Goal: Transaction & Acquisition: Purchase product/service

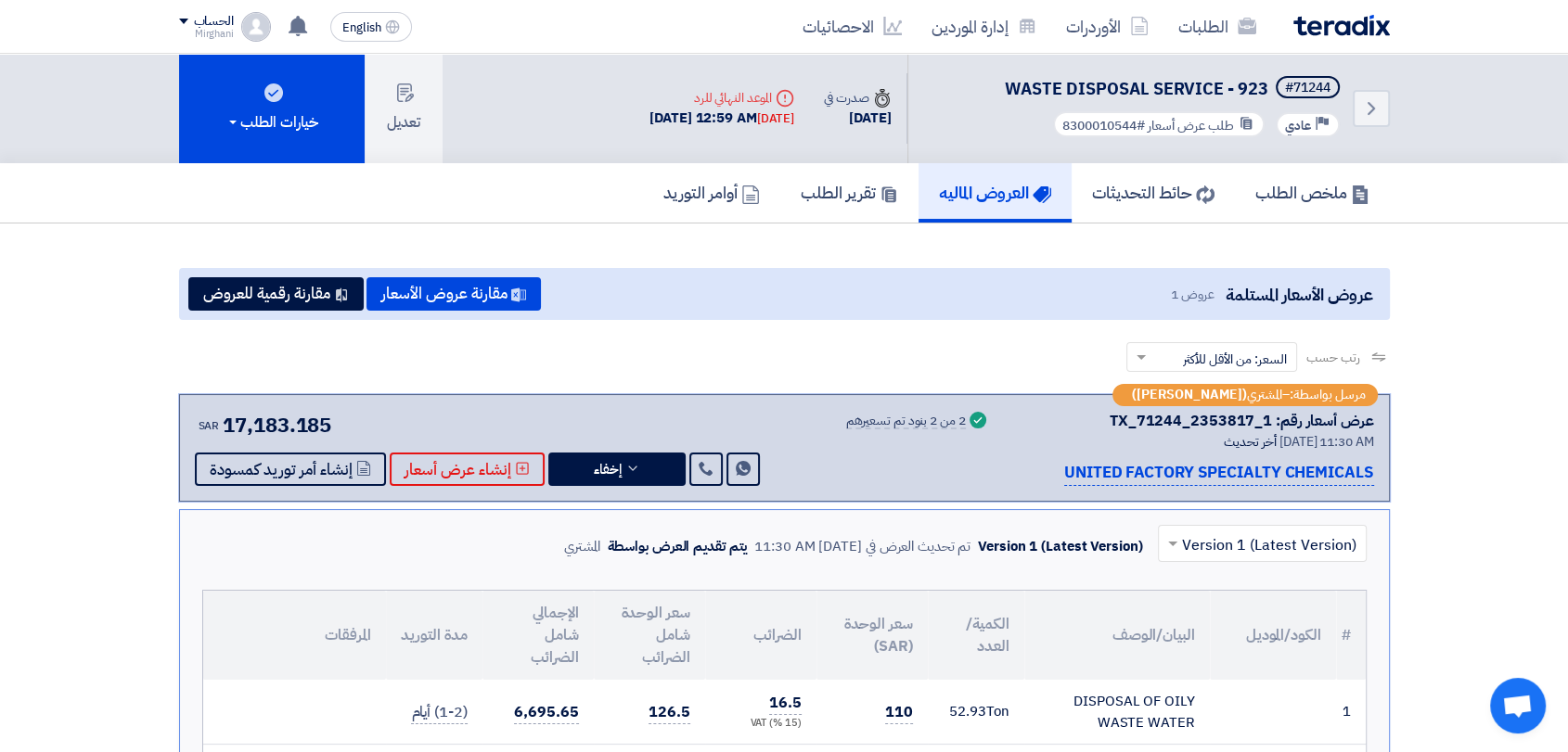
click at [1113, 421] on div "عرض أسعار رقم: TX_71244_2353817_1" at bounding box center [1241, 422] width 264 height 23
click at [595, 465] on span "إخفاء" at bounding box center [608, 470] width 28 height 14
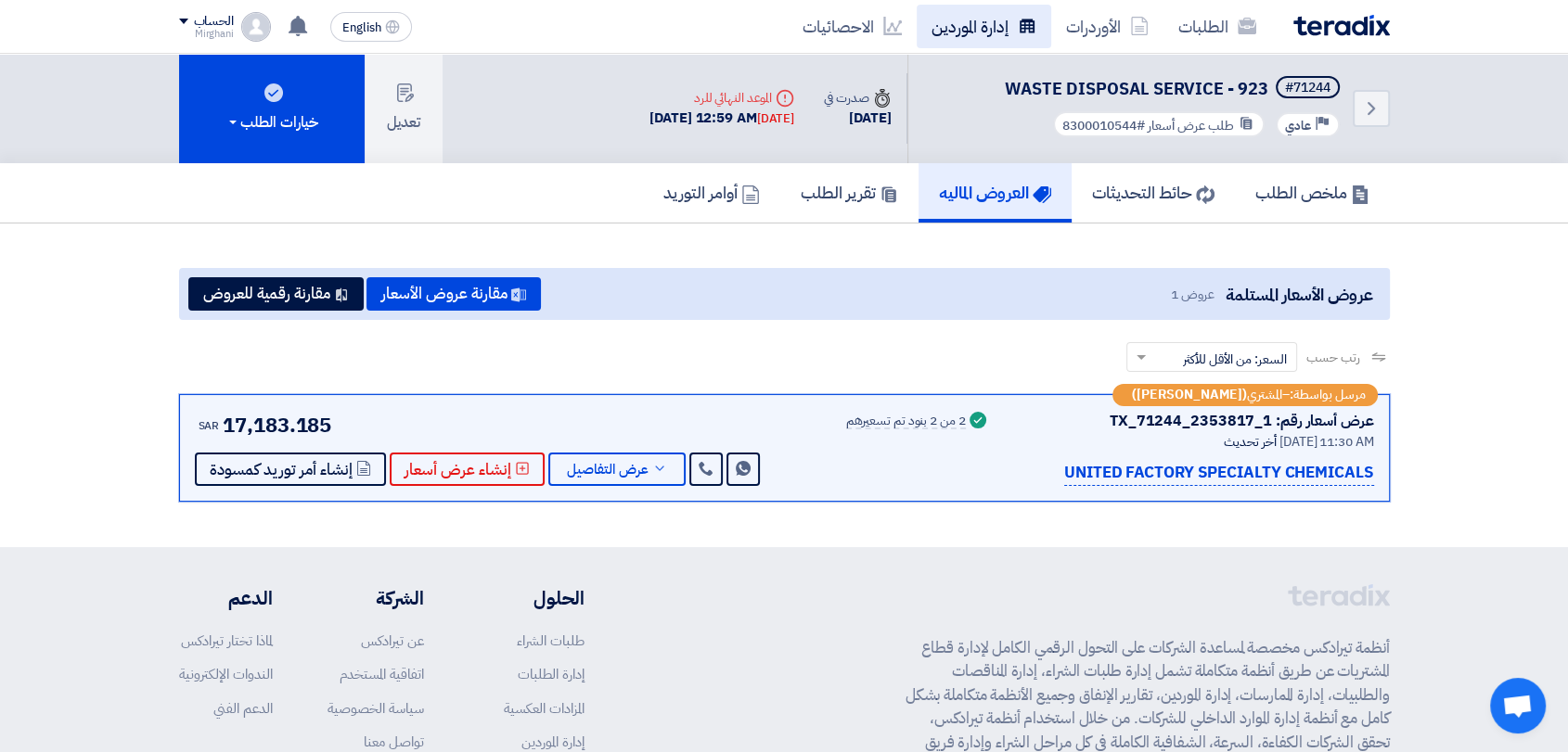
click at [986, 32] on link "إدارة الموردين" at bounding box center [984, 26] width 135 height 43
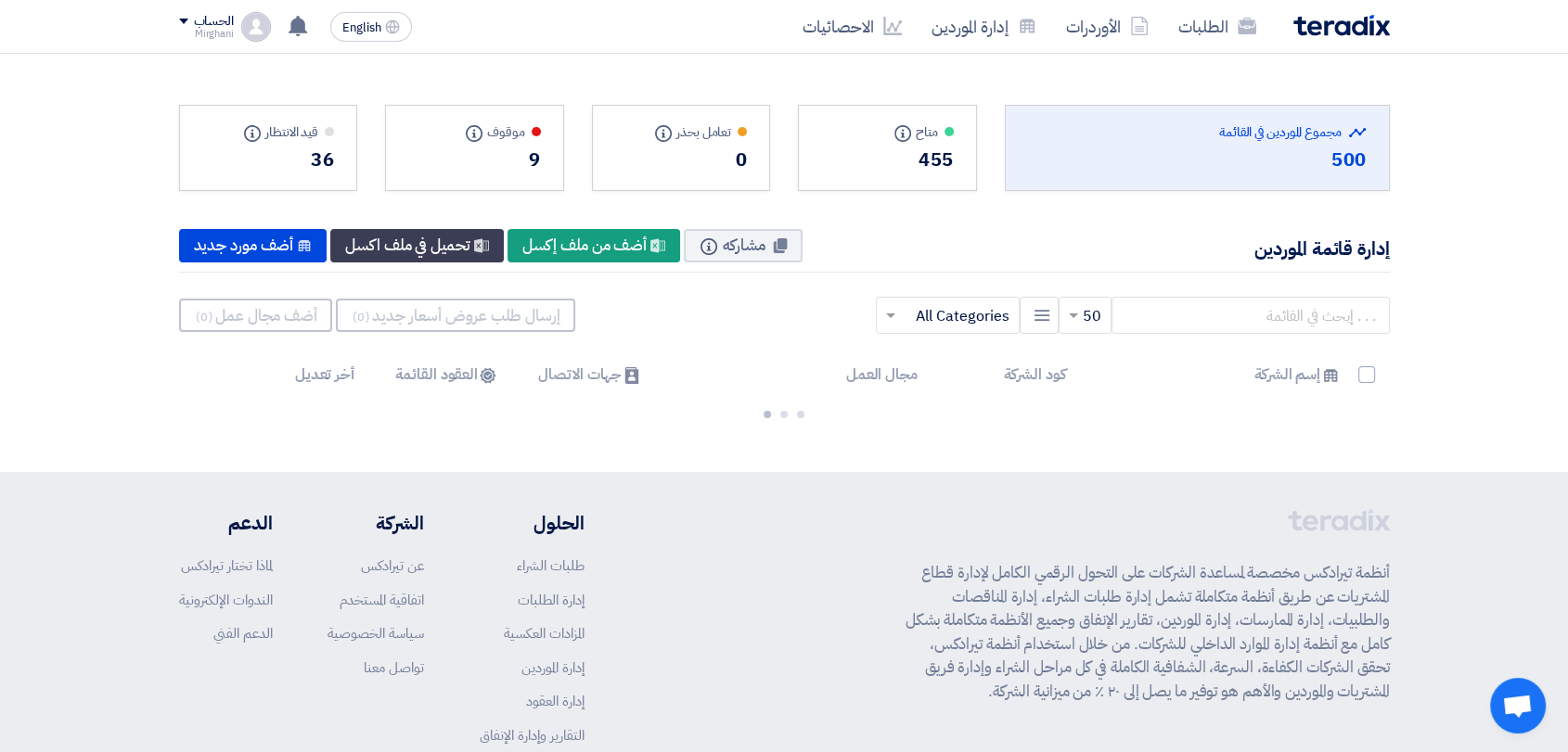
click at [1199, 341] on div "× 50 New Supplier × All Categories ×" at bounding box center [784, 315] width 1210 height 56
click at [1202, 315] on input "text" at bounding box center [1251, 314] width 279 height 37
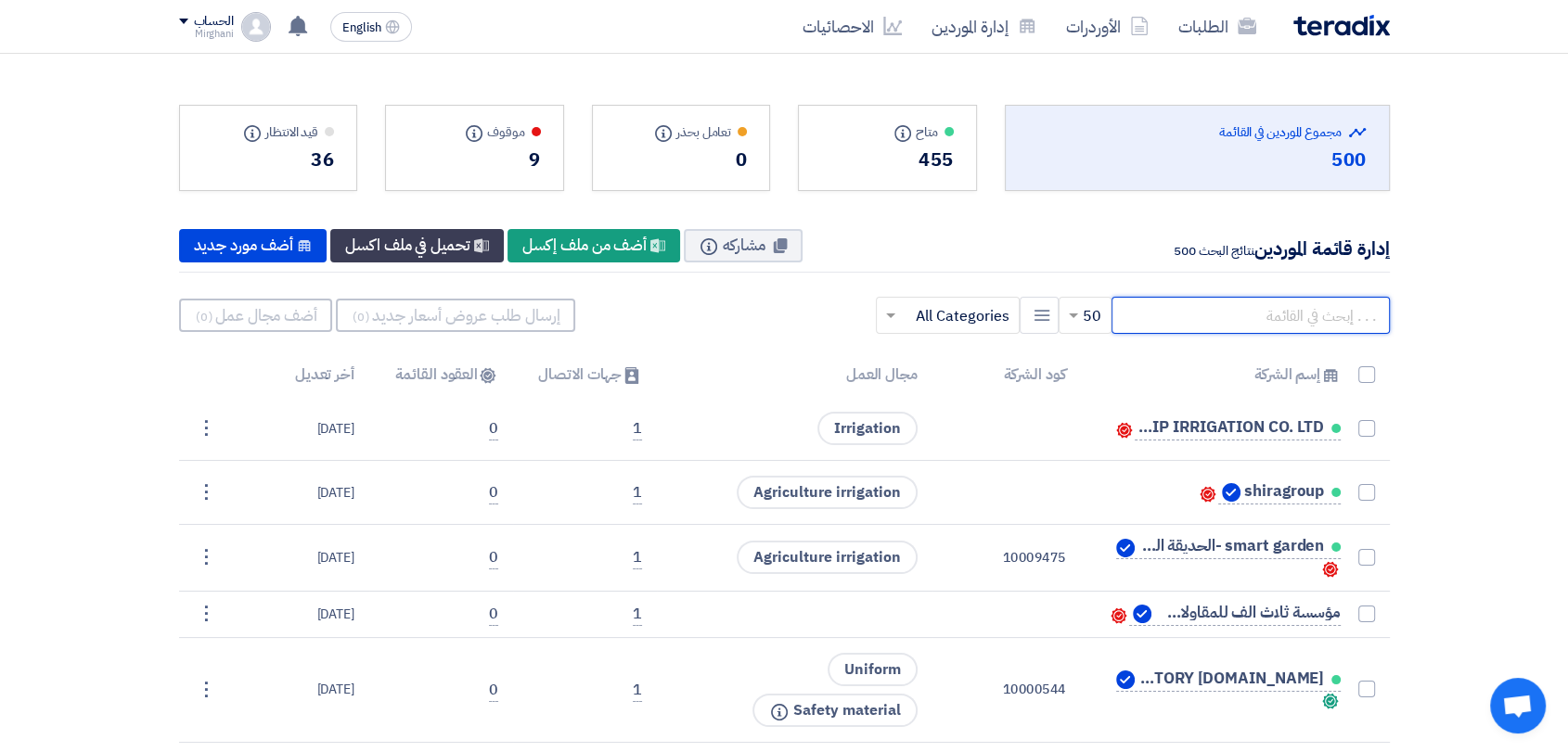
paste input "70000137"
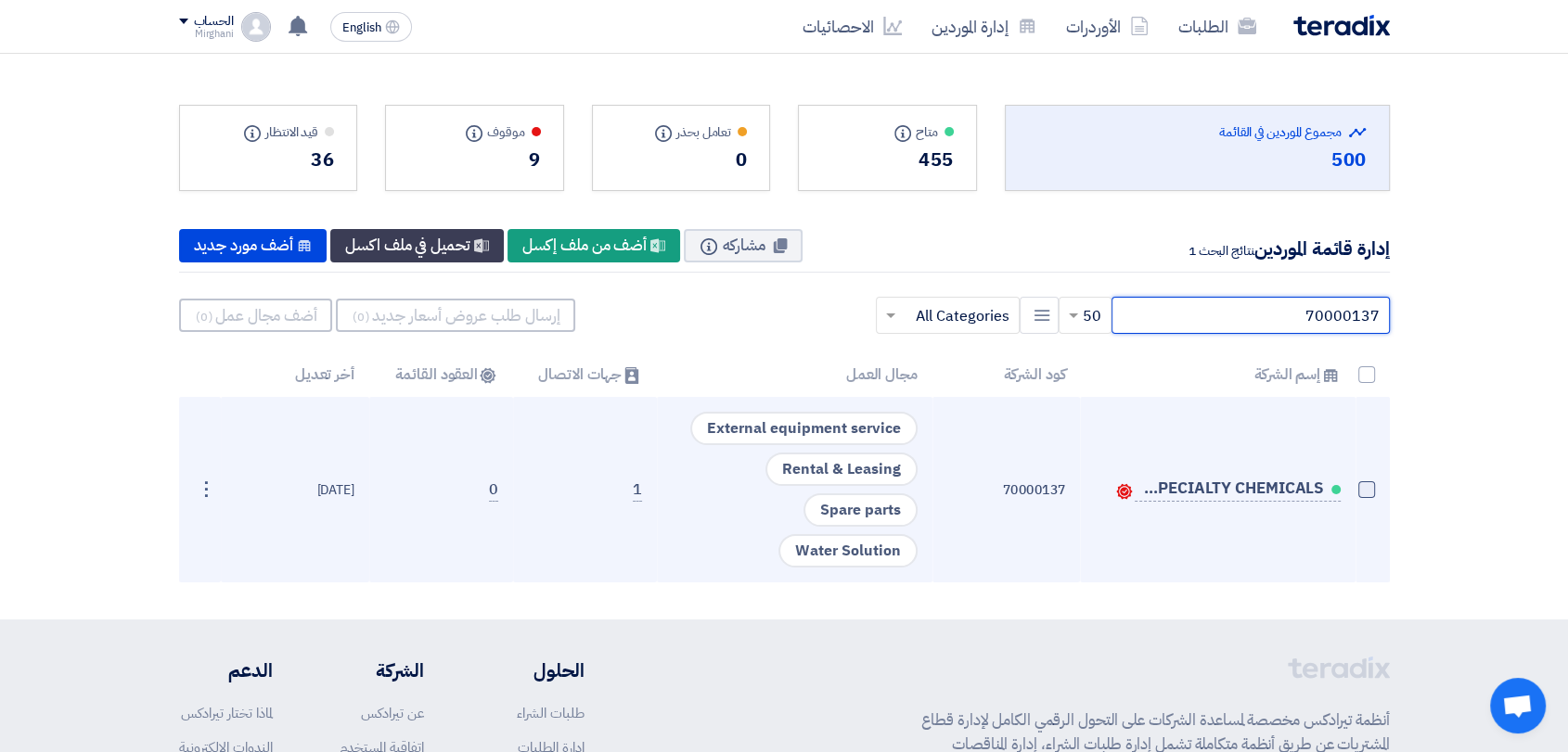
type input "70000137"
click at [1366, 494] on span at bounding box center [1367, 490] width 17 height 17
click at [1352, 494] on input "checkbox" at bounding box center [1346, 493] width 12 height 12
checkbox input "true"
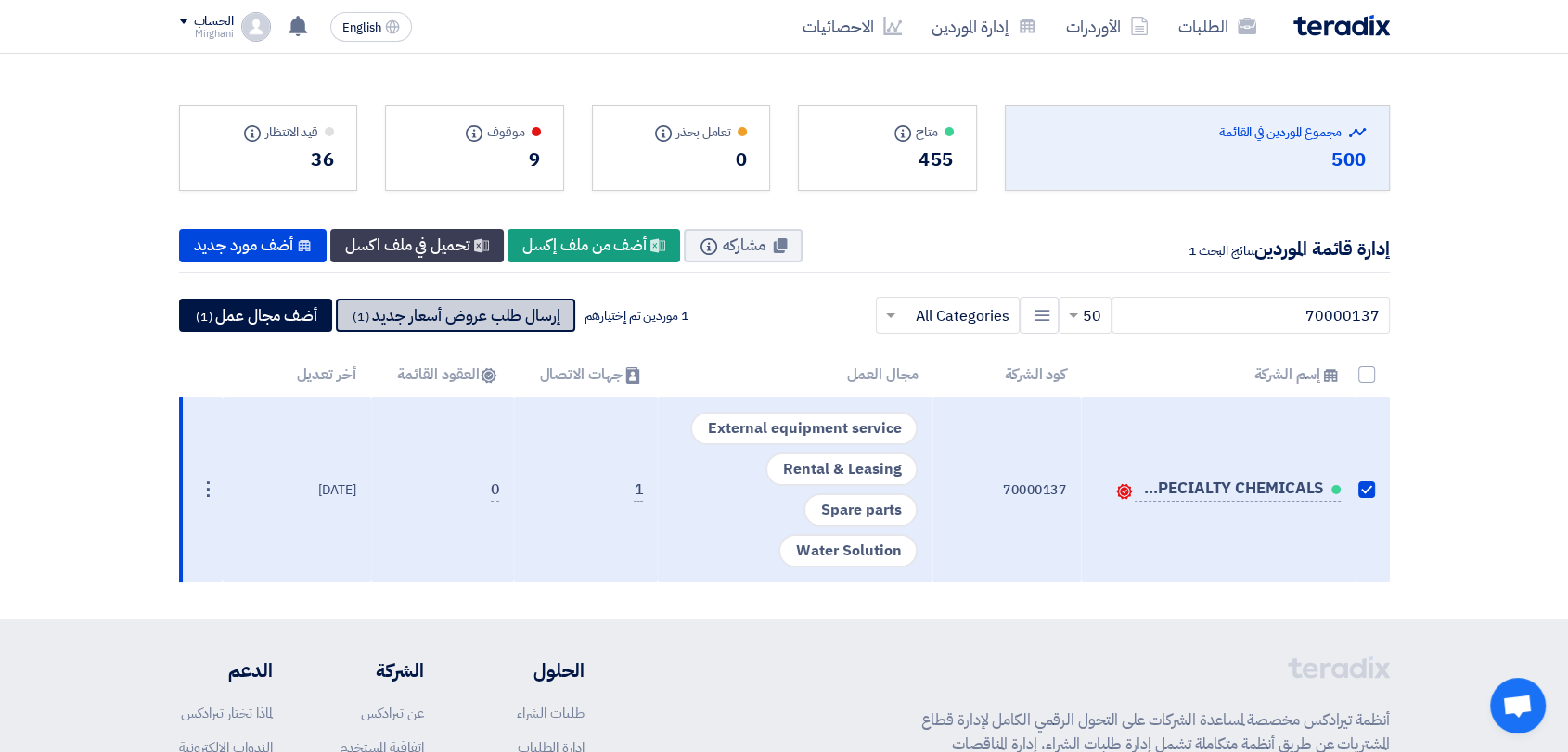
click at [487, 306] on button "إرسال طلب عروض أسعار جديد (1)" at bounding box center [456, 314] width 239 height 33
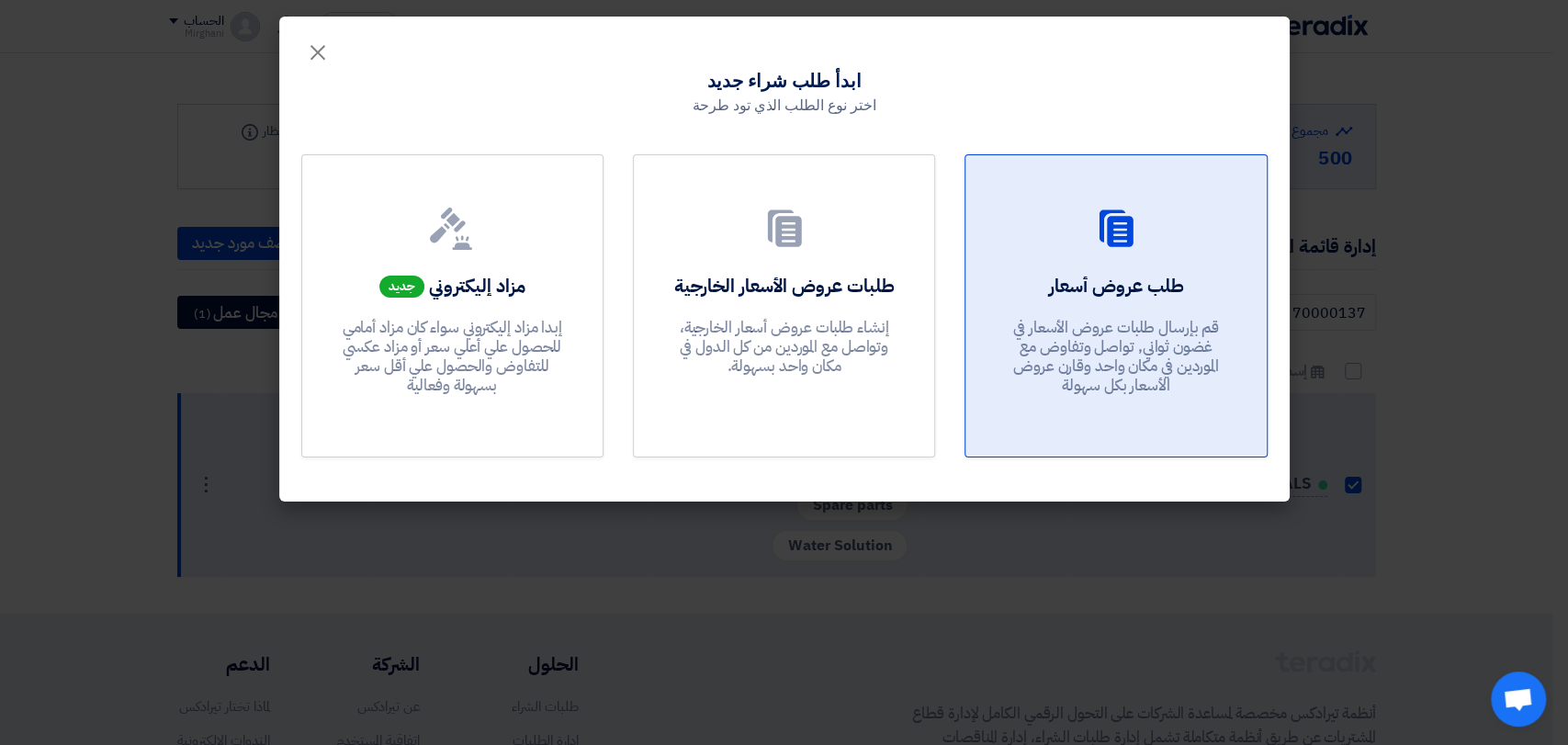
click at [996, 323] on div "طلب عروض أسعار قم بإرسال طلبات عروض الأسعار في غضون ثواني, تواصل وتفاوض مع المو…" at bounding box center [1116, 339] width 256 height 132
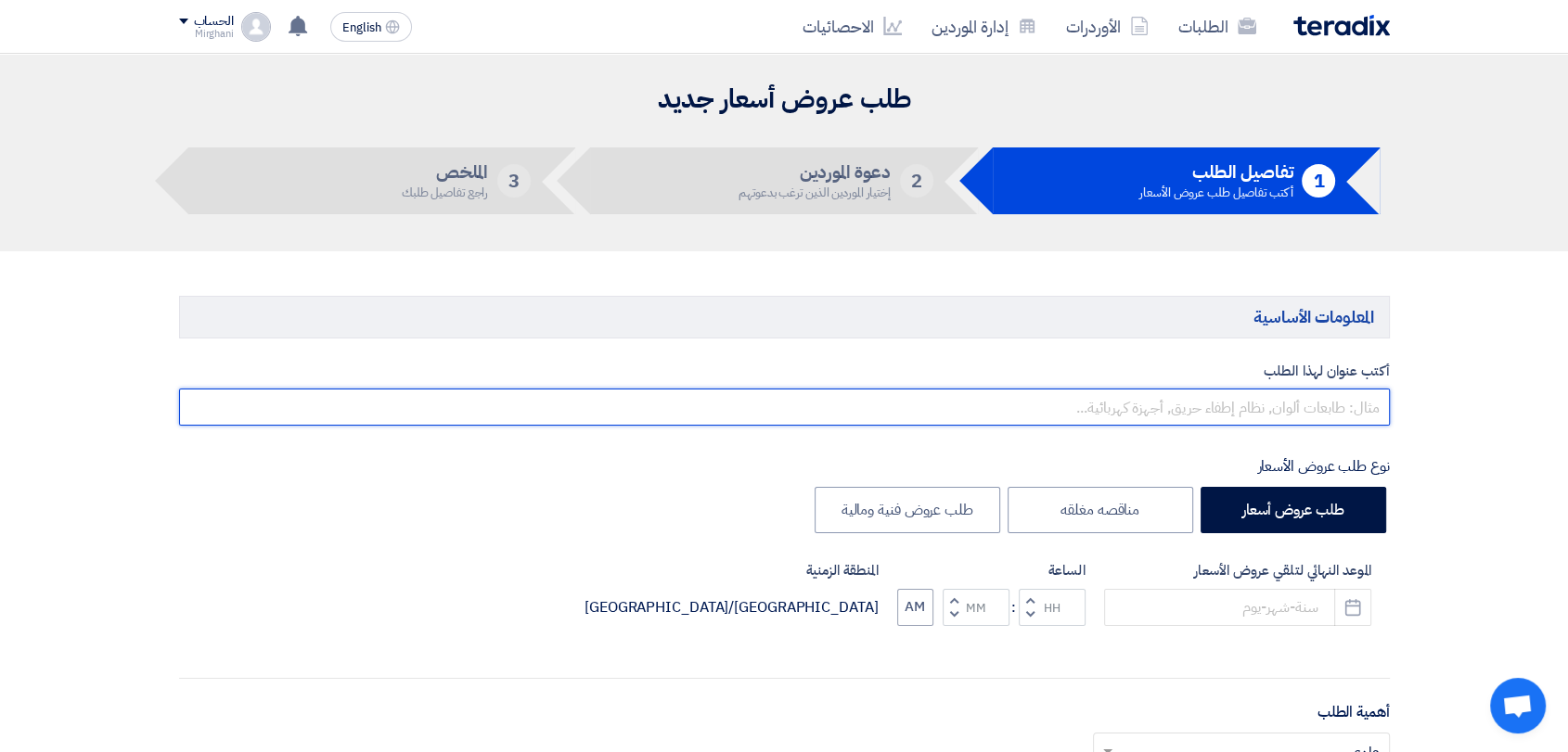
click at [992, 390] on input "text" at bounding box center [784, 407] width 1210 height 37
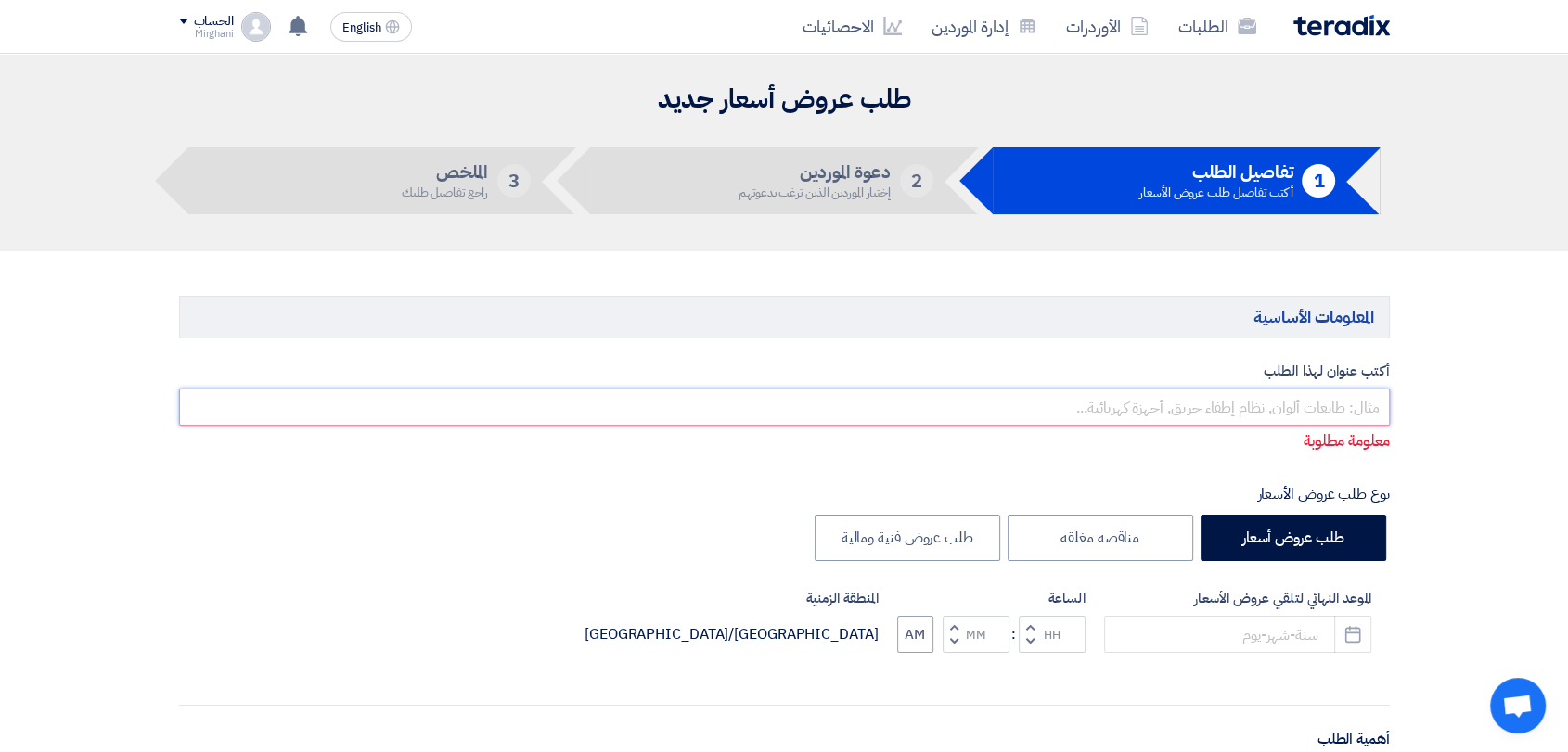
paste input "WASTE DISPOSAL SERVICE"
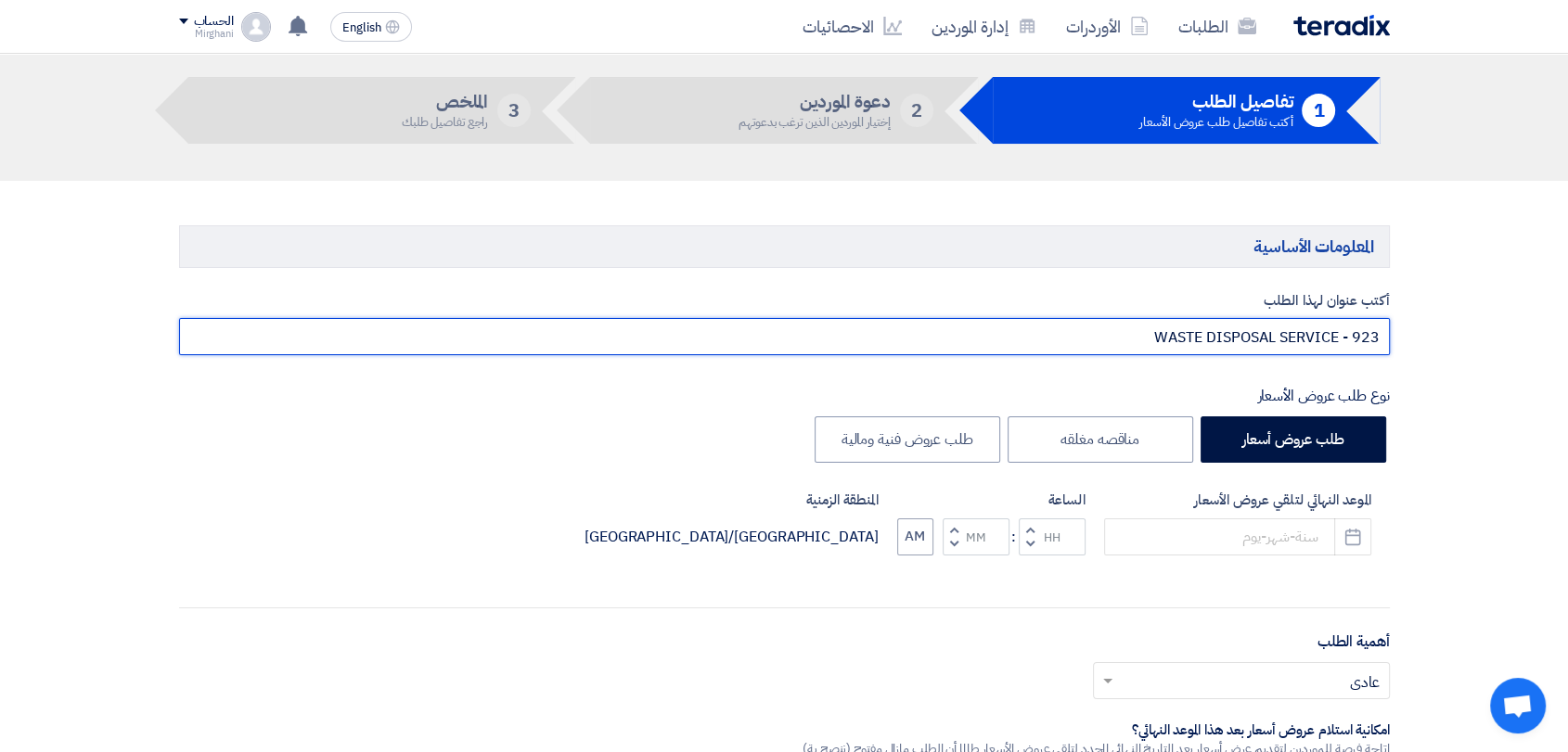
scroll to position [309, 0]
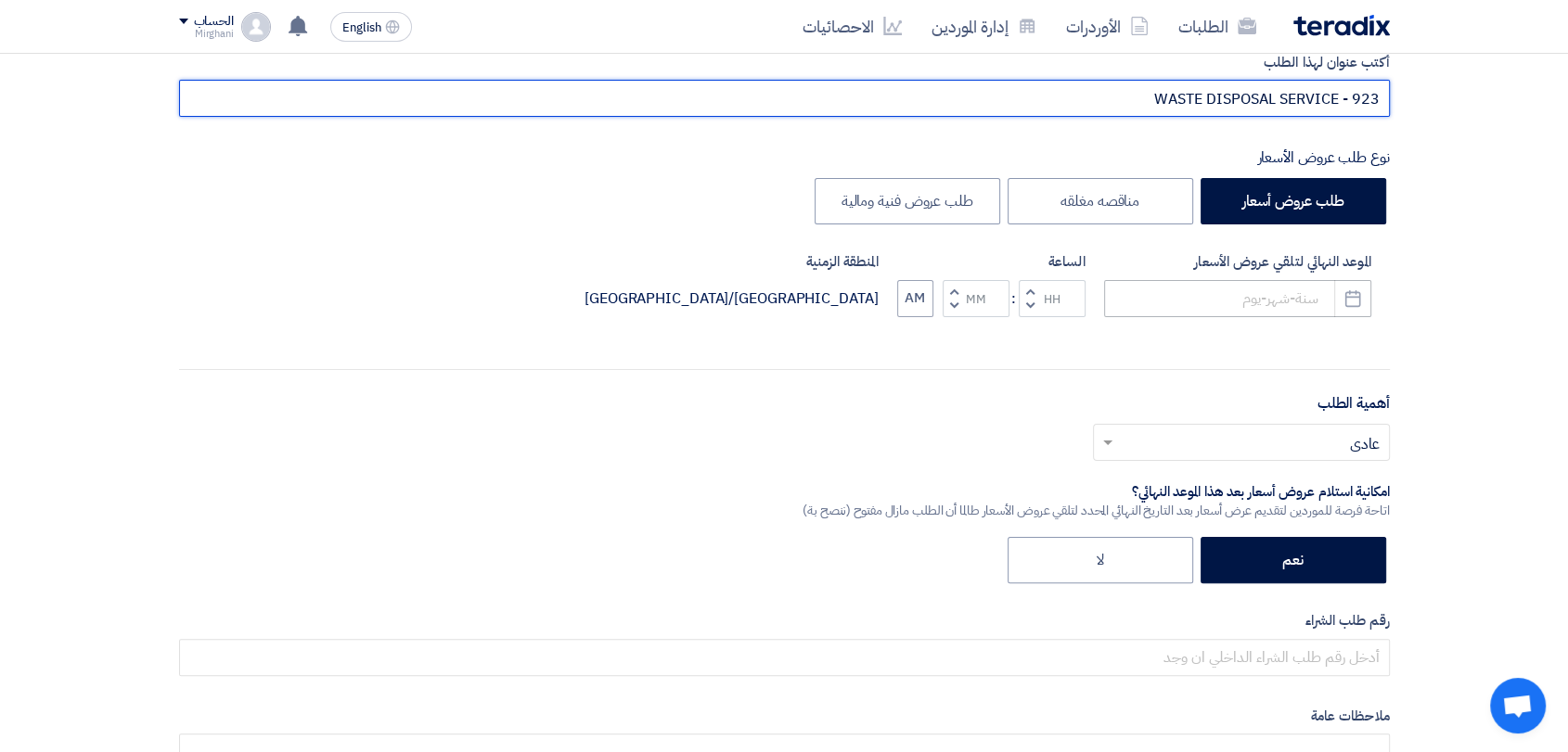
type input "WASTE DISPOSAL SERVICE - 923"
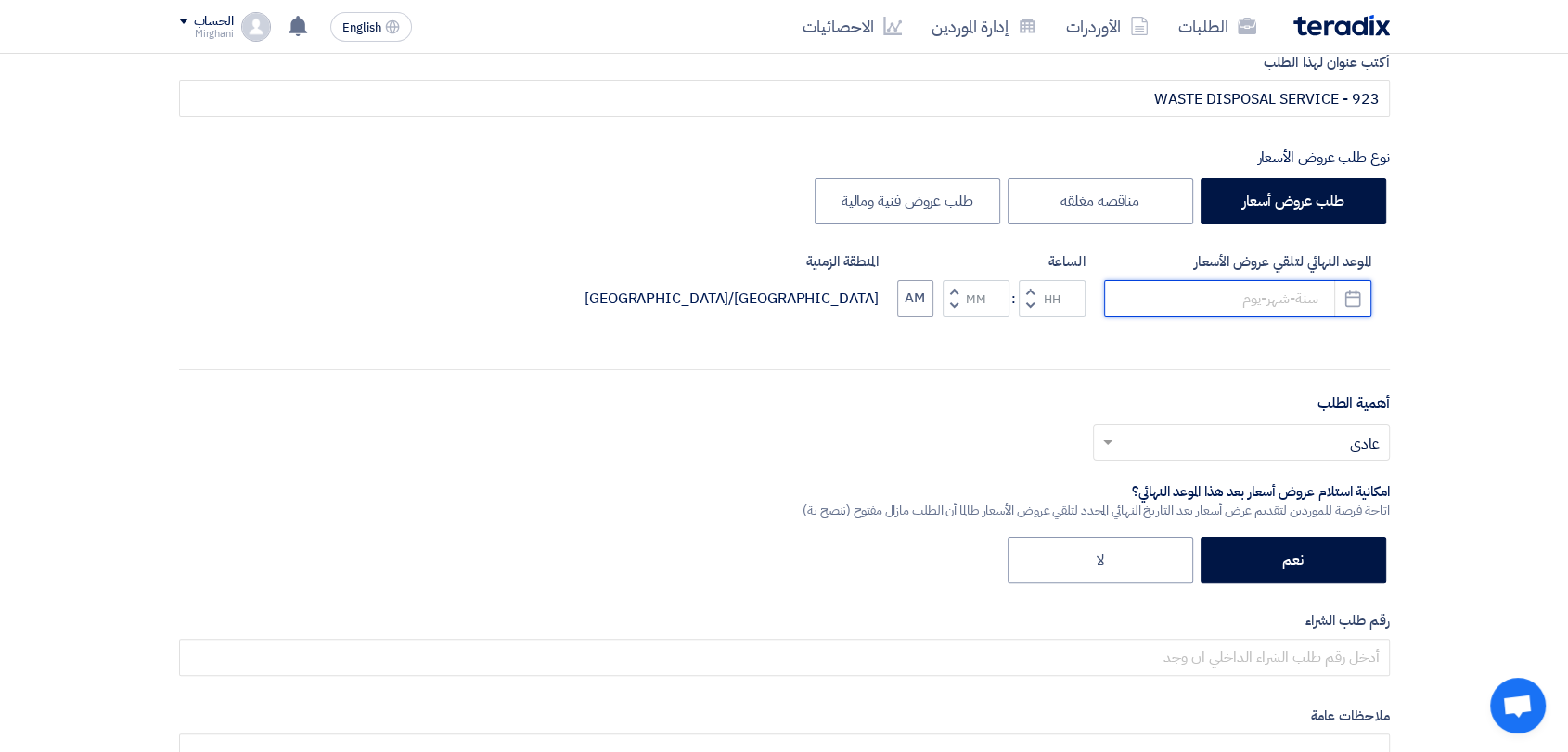
click at [1211, 292] on input at bounding box center [1238, 298] width 267 height 37
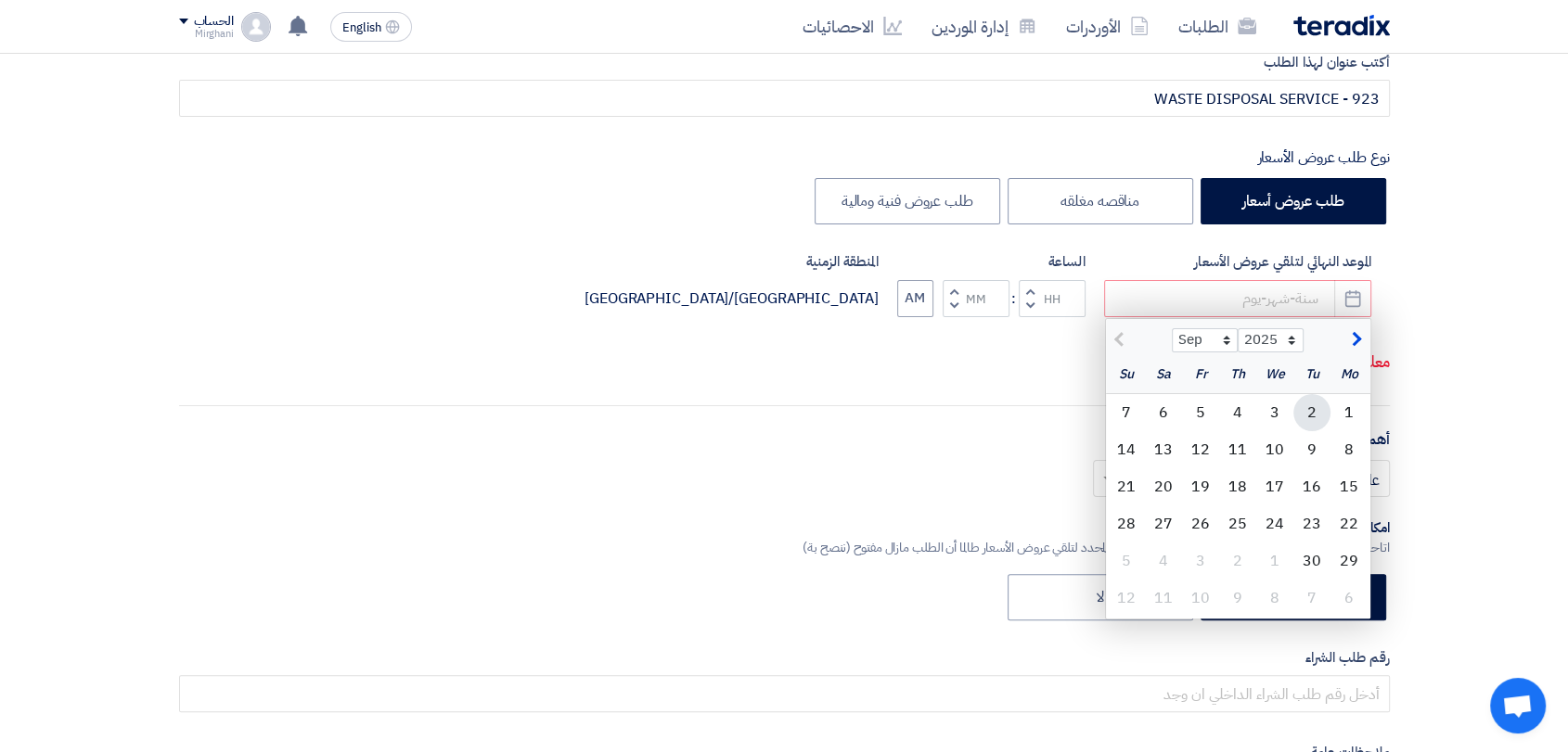
click at [1319, 412] on div "2" at bounding box center [1311, 412] width 37 height 37
type input "[DATE]"
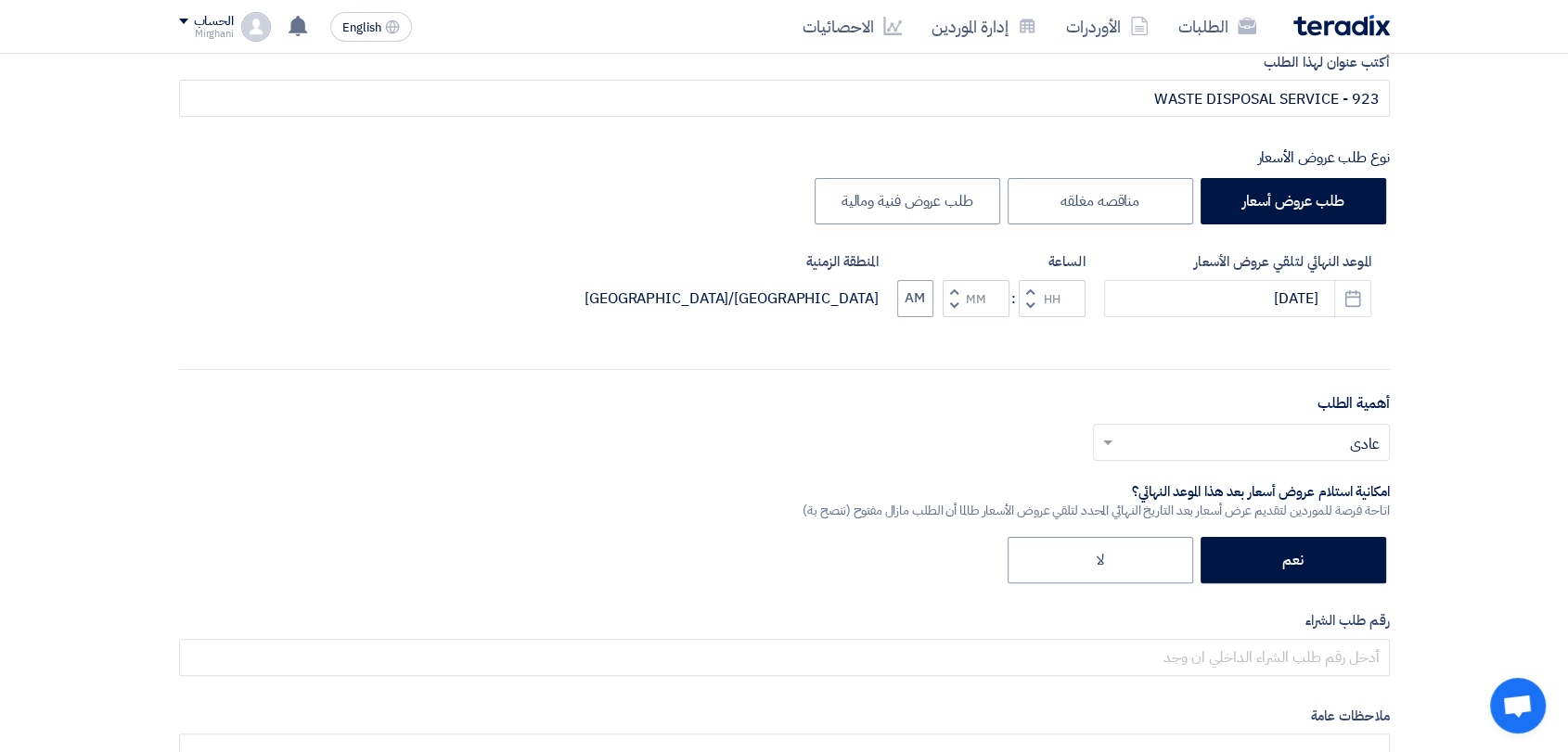
click at [1032, 291] on span "button" at bounding box center [1029, 291] width 7 height 14
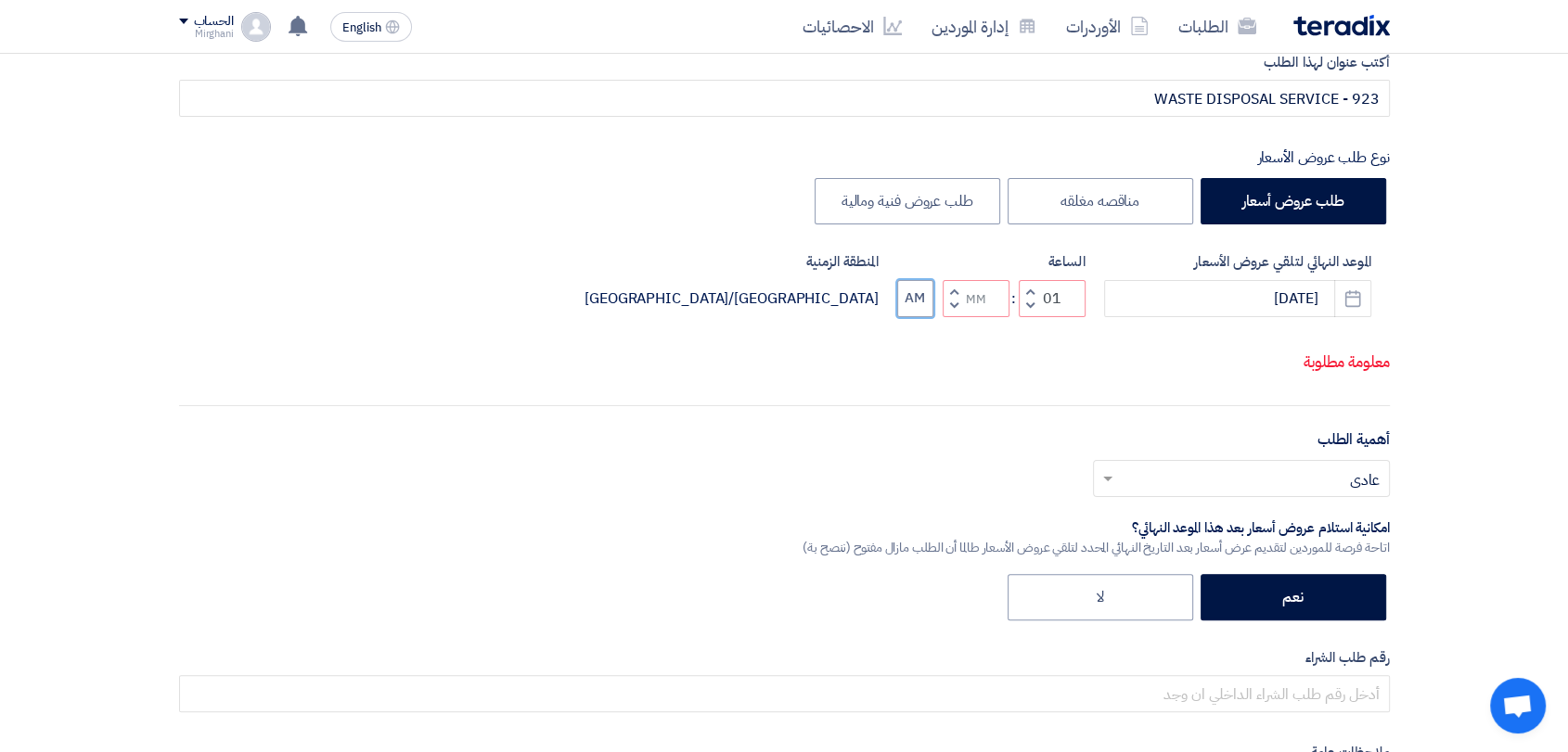
click at [933, 302] on button "AM" at bounding box center [915, 298] width 36 height 37
click at [910, 301] on button "PM" at bounding box center [915, 298] width 35 height 37
click at [947, 306] on button "Decrement minutes" at bounding box center [953, 305] width 23 height 24
type input "12"
type input "59"
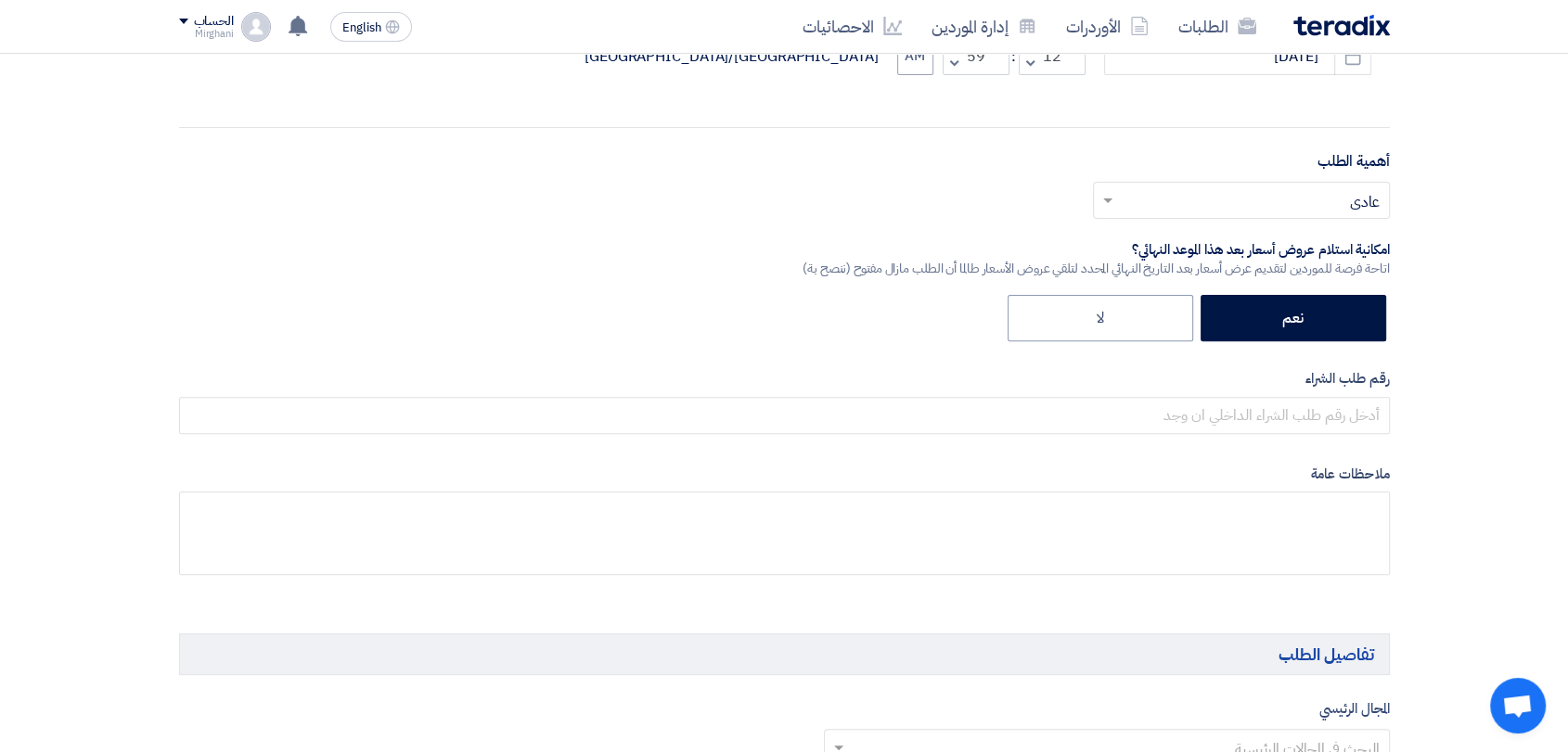
scroll to position [515, 0]
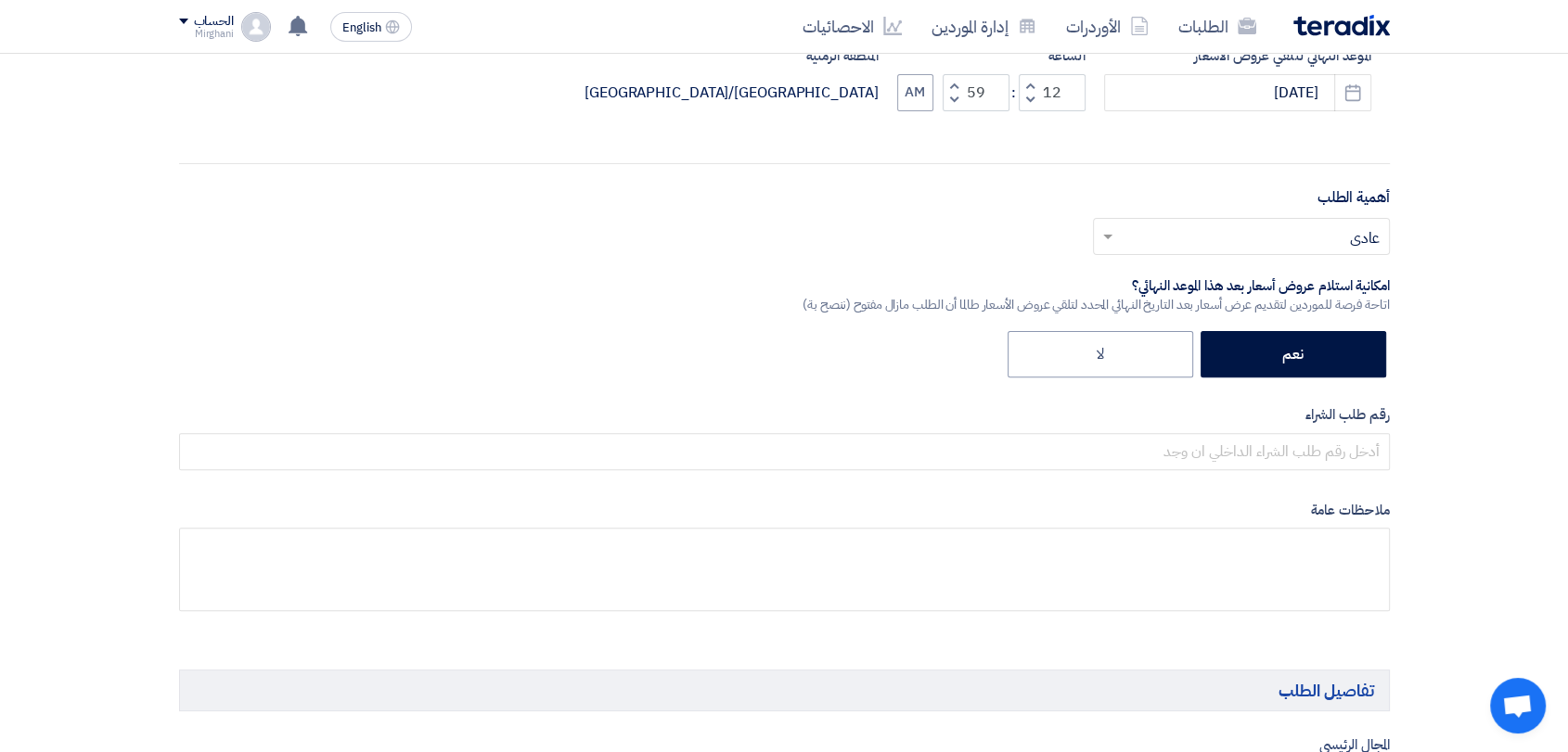
click at [1241, 239] on input "text" at bounding box center [1252, 238] width 260 height 31
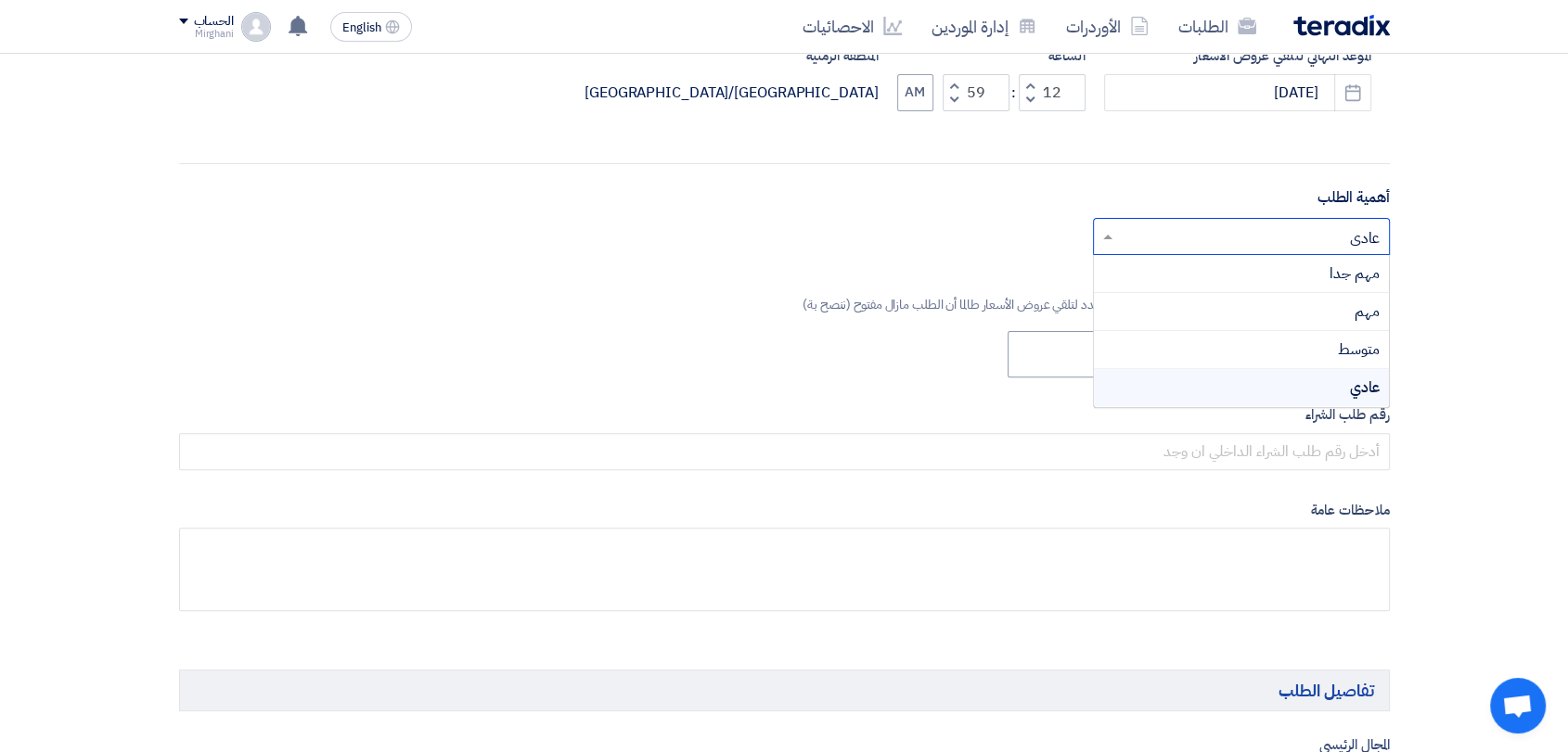
click at [1031, 252] on div "أختر أهمية الطلب... × عادي × مهم جدا مهم متوسط عادي" at bounding box center [784, 244] width 1210 height 52
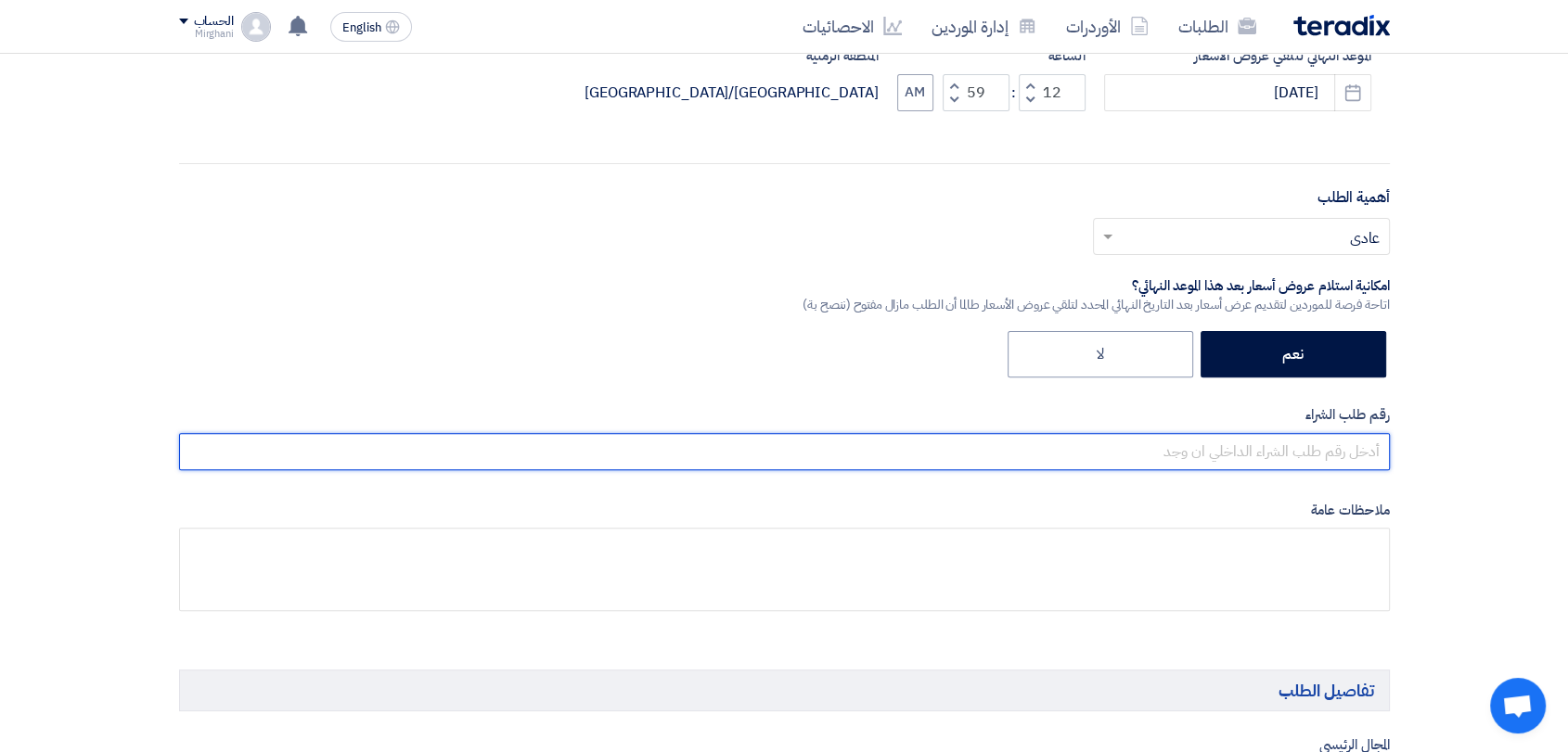
click at [1232, 450] on input "text" at bounding box center [784, 451] width 1210 height 37
paste input "8300010545"
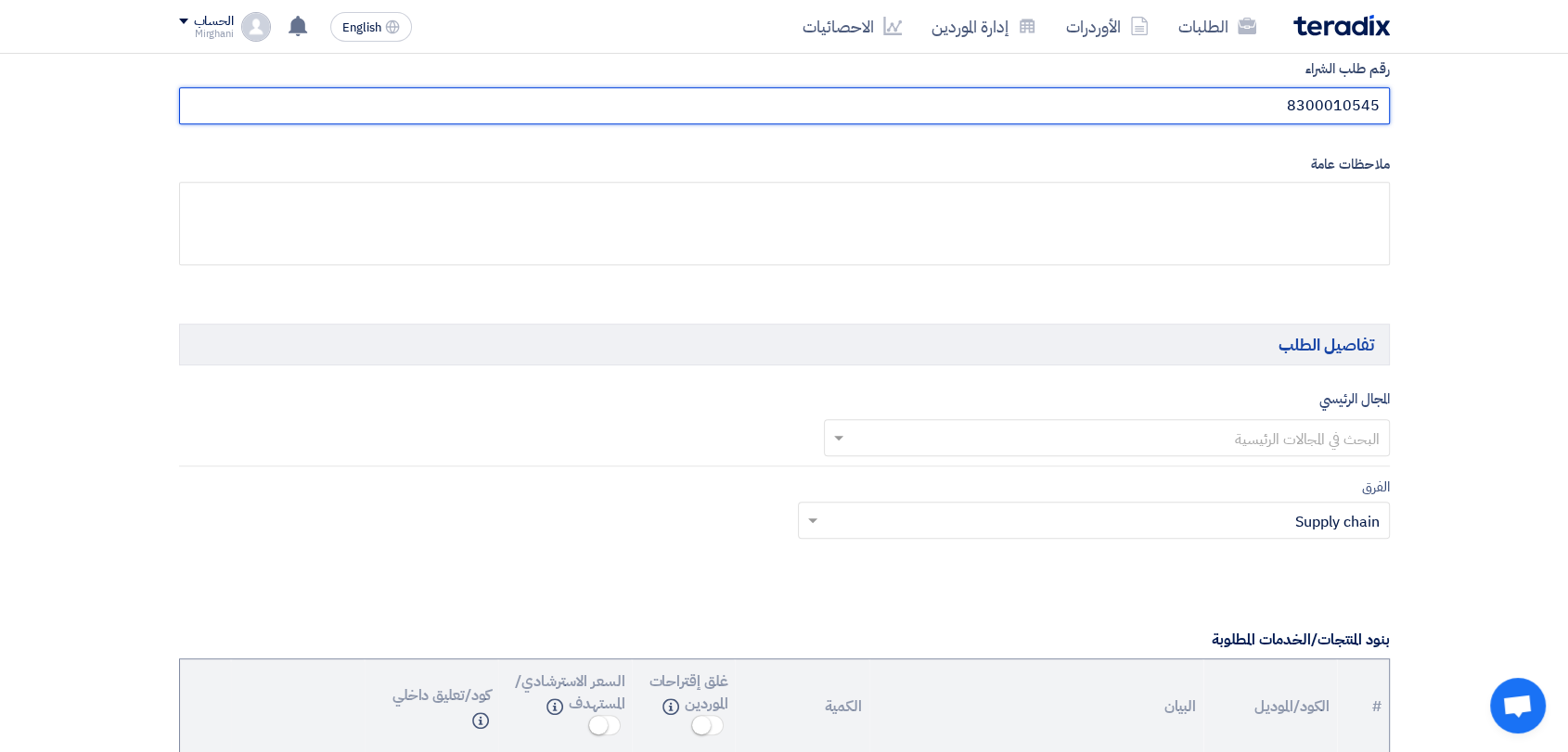
scroll to position [824, 0]
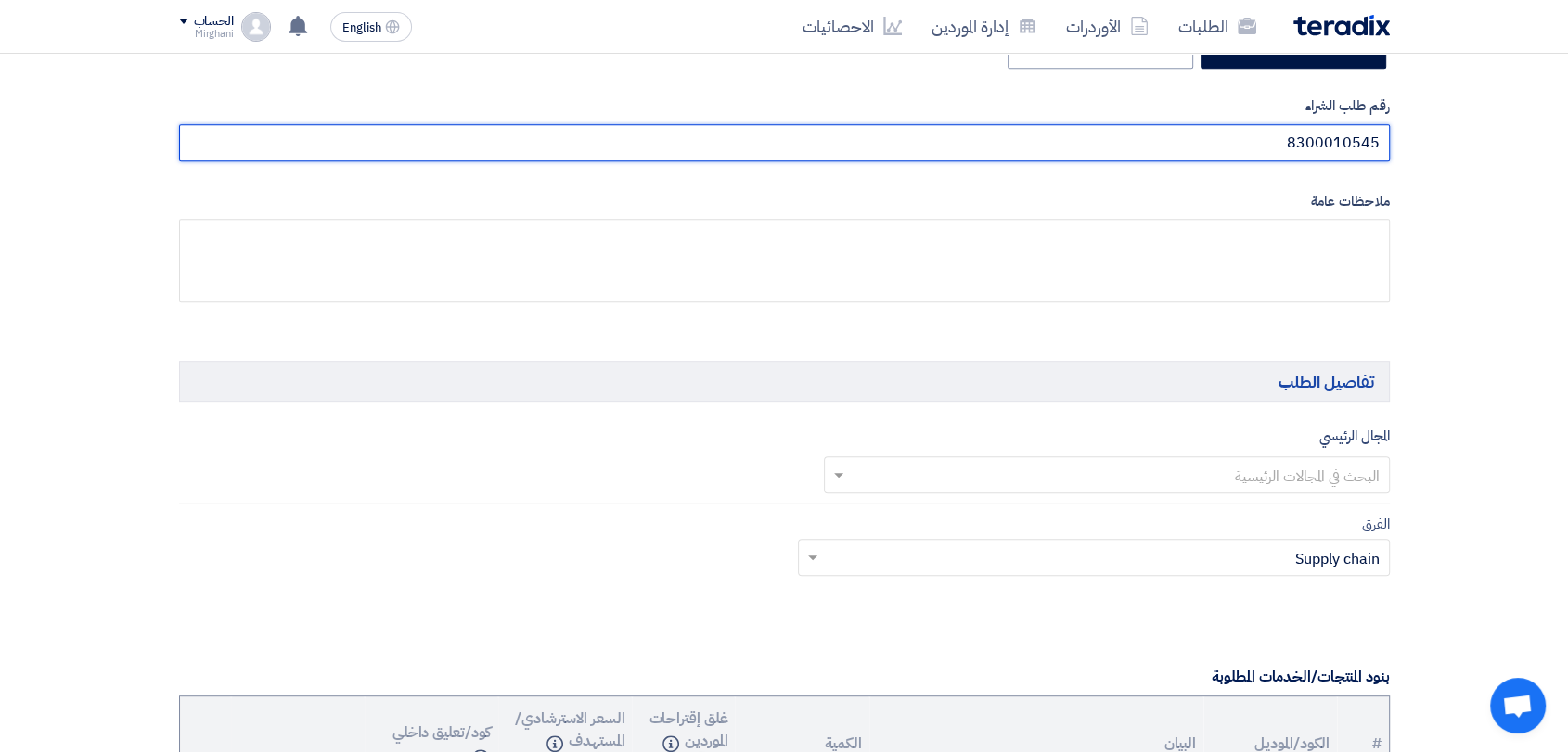
type input "8300010545"
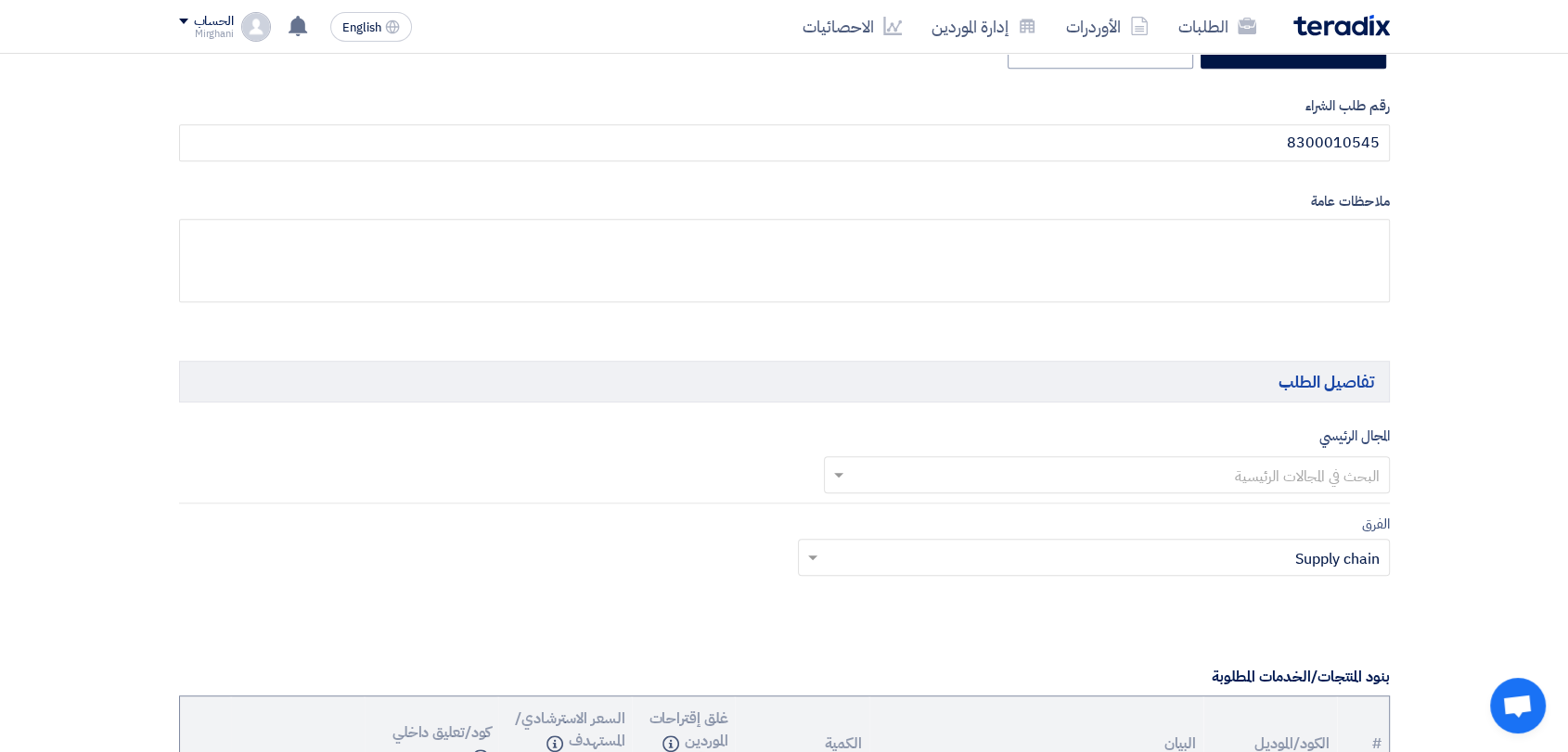
click at [1158, 474] on input "text" at bounding box center [1117, 476] width 529 height 31
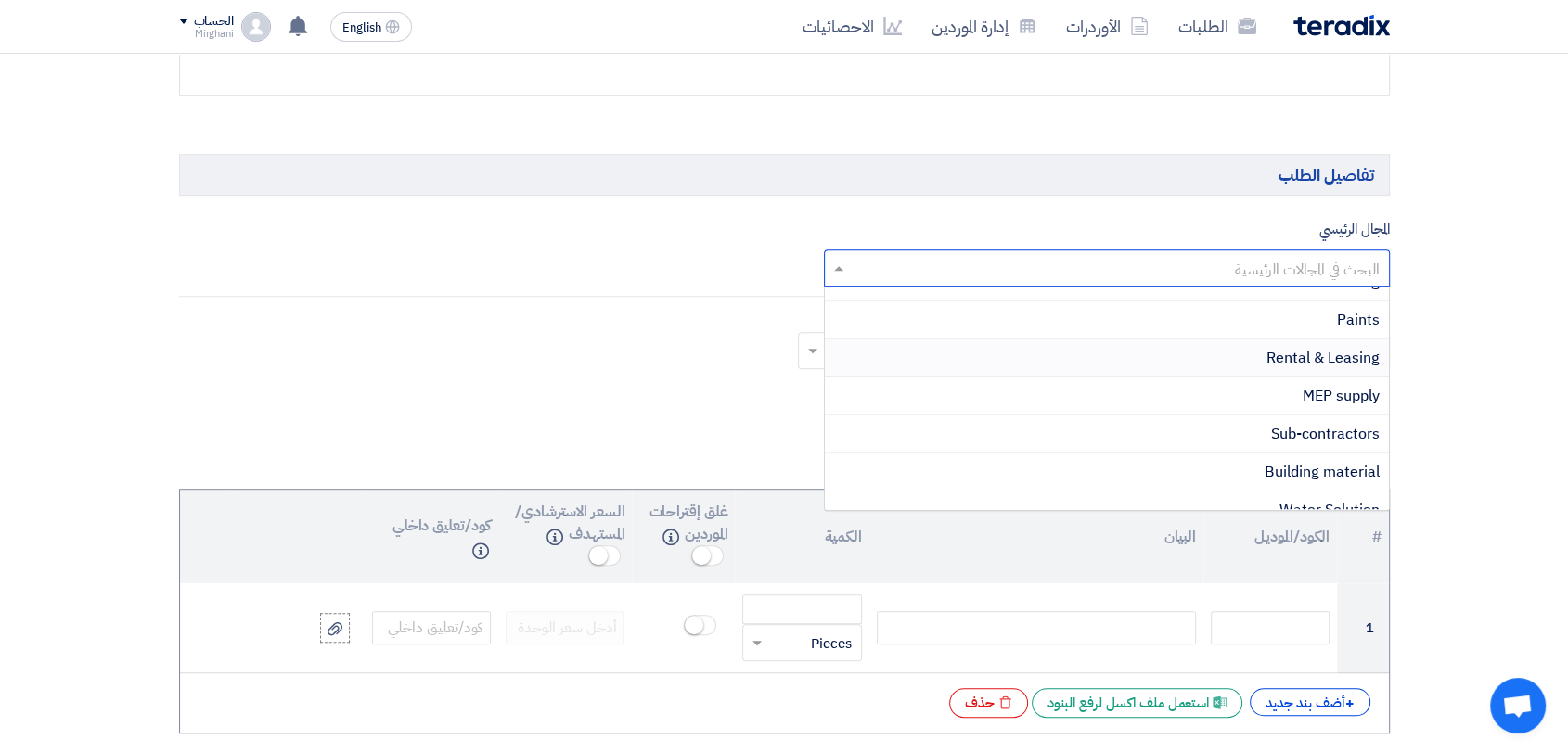
scroll to position [412, 0]
click at [1246, 385] on div "Rental & Leasing" at bounding box center [1106, 388] width 564 height 38
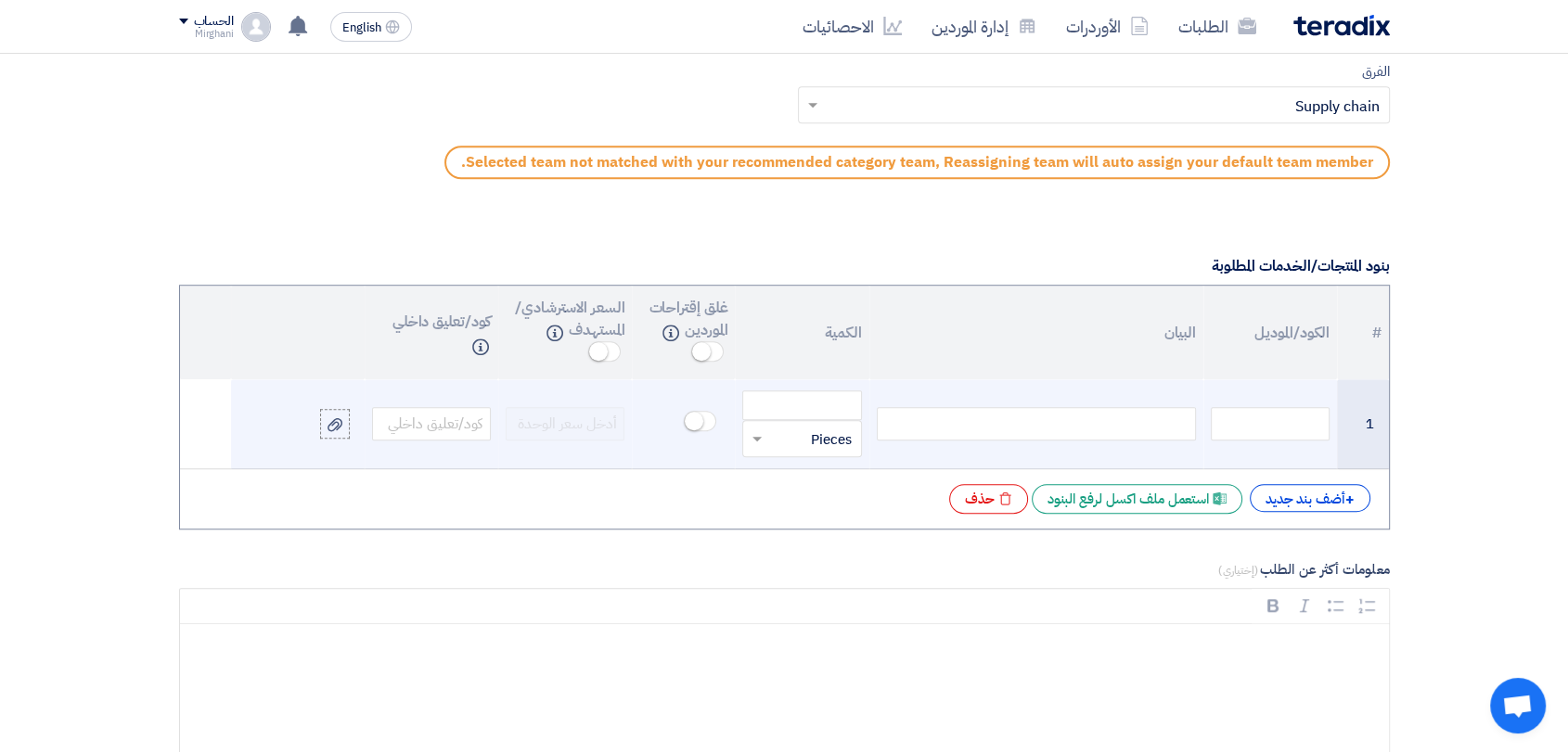
scroll to position [1339, 0]
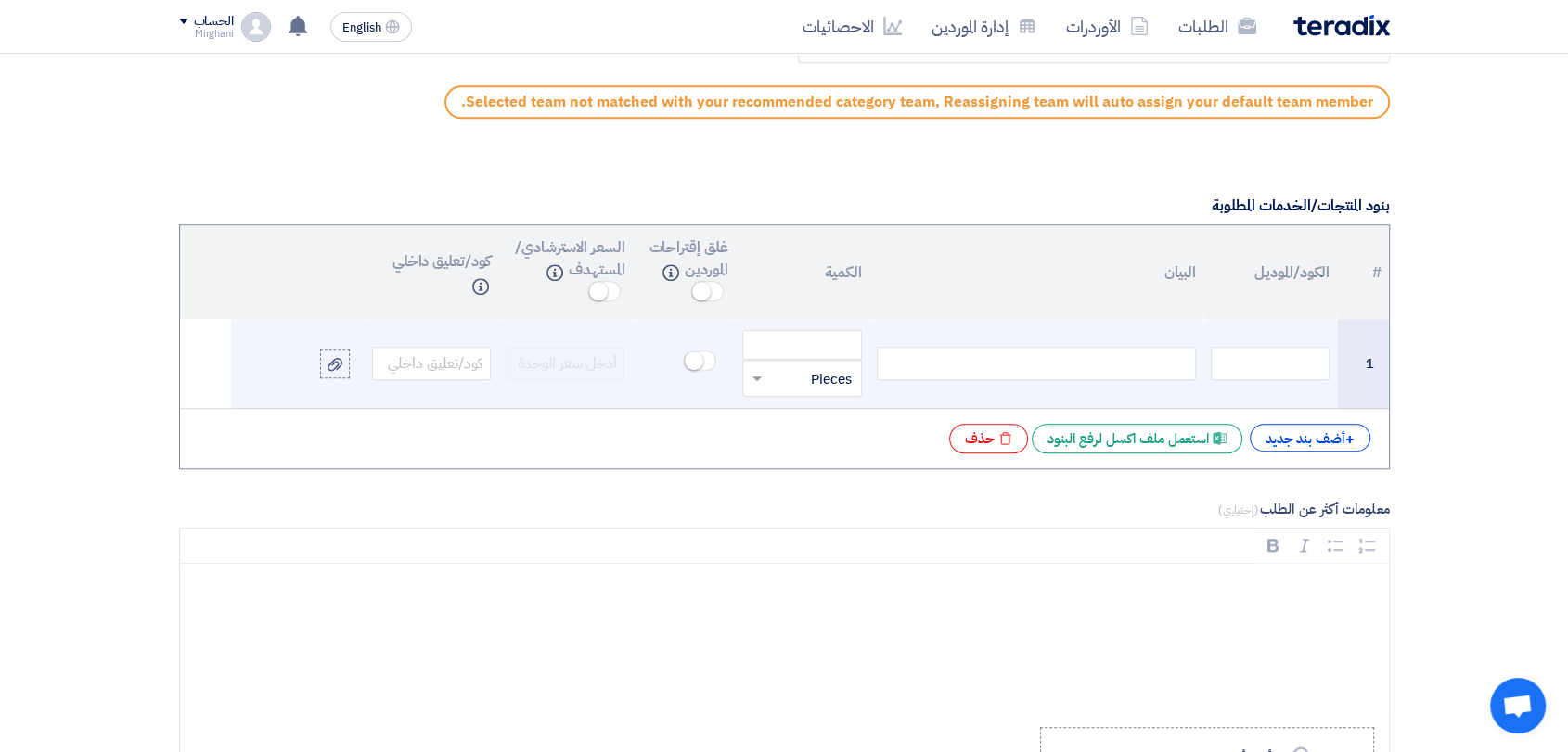
click at [1135, 375] on div at bounding box center [1035, 363] width 319 height 33
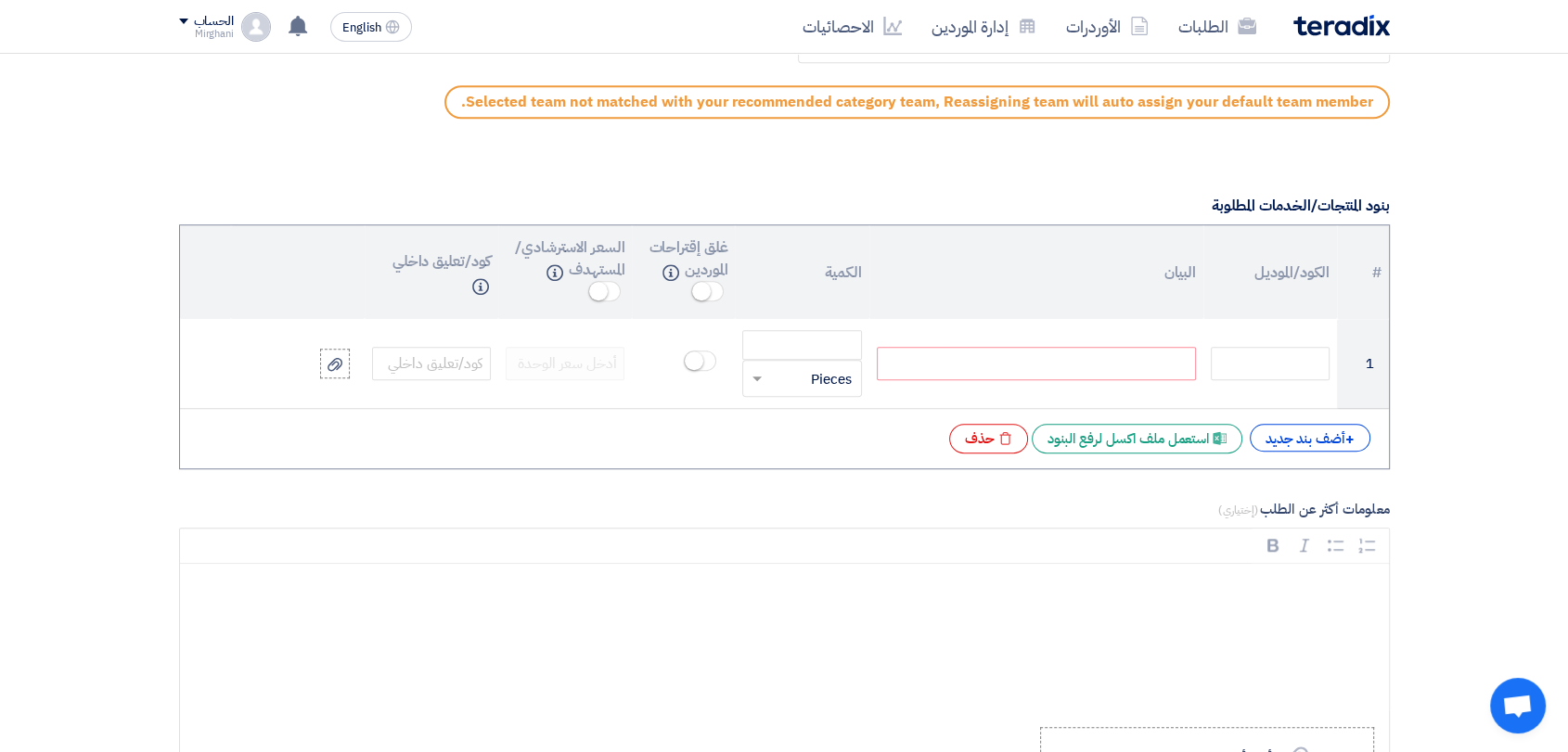
paste div
click at [1287, 433] on div "+ أضف بند جديد" at bounding box center [1310, 438] width 120 height 28
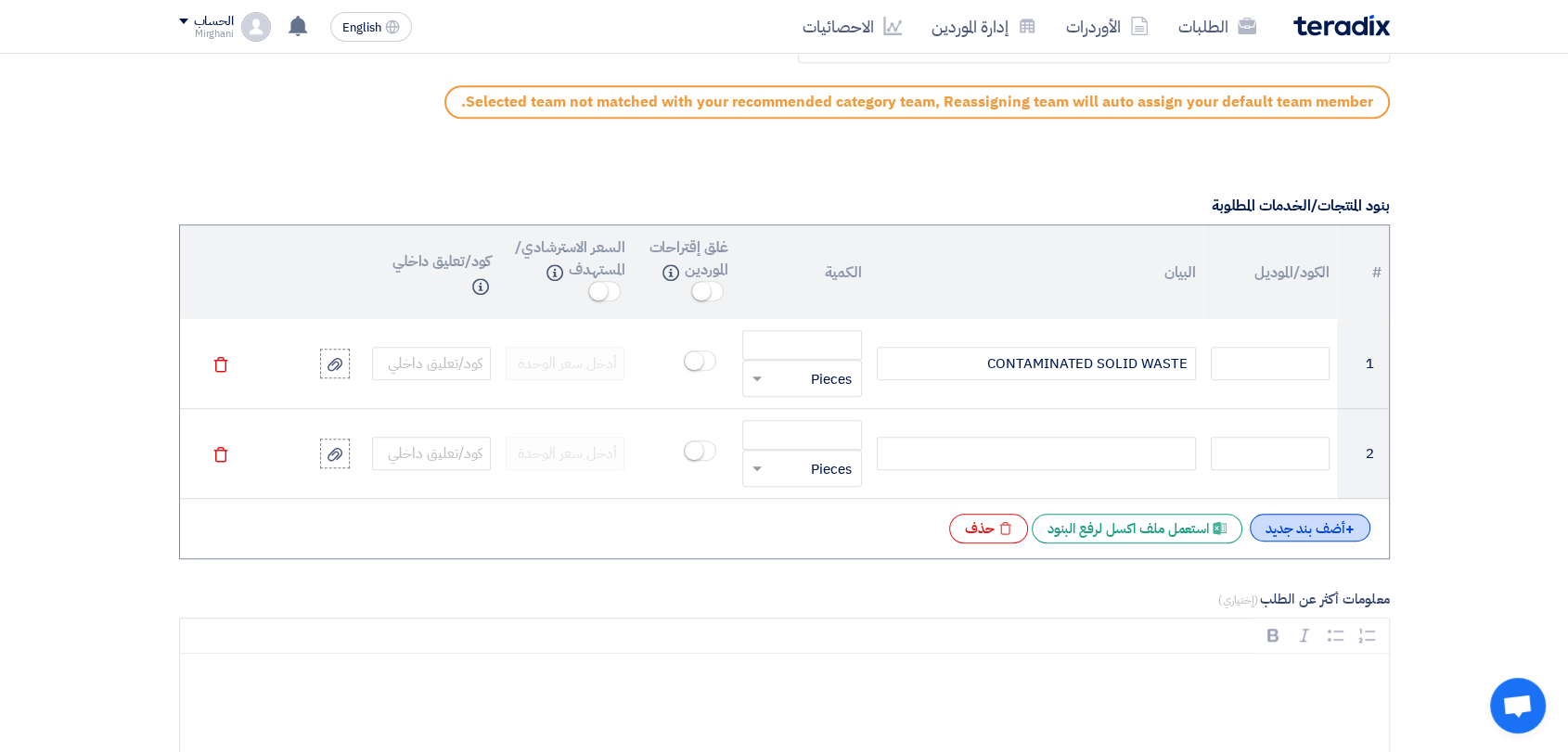
drag, startPoint x: 1308, startPoint y: 536, endPoint x: 1297, endPoint y: 536, distance: 11.0
click at [1297, 536] on div "+ أضف بند جديد" at bounding box center [1310, 528] width 120 height 28
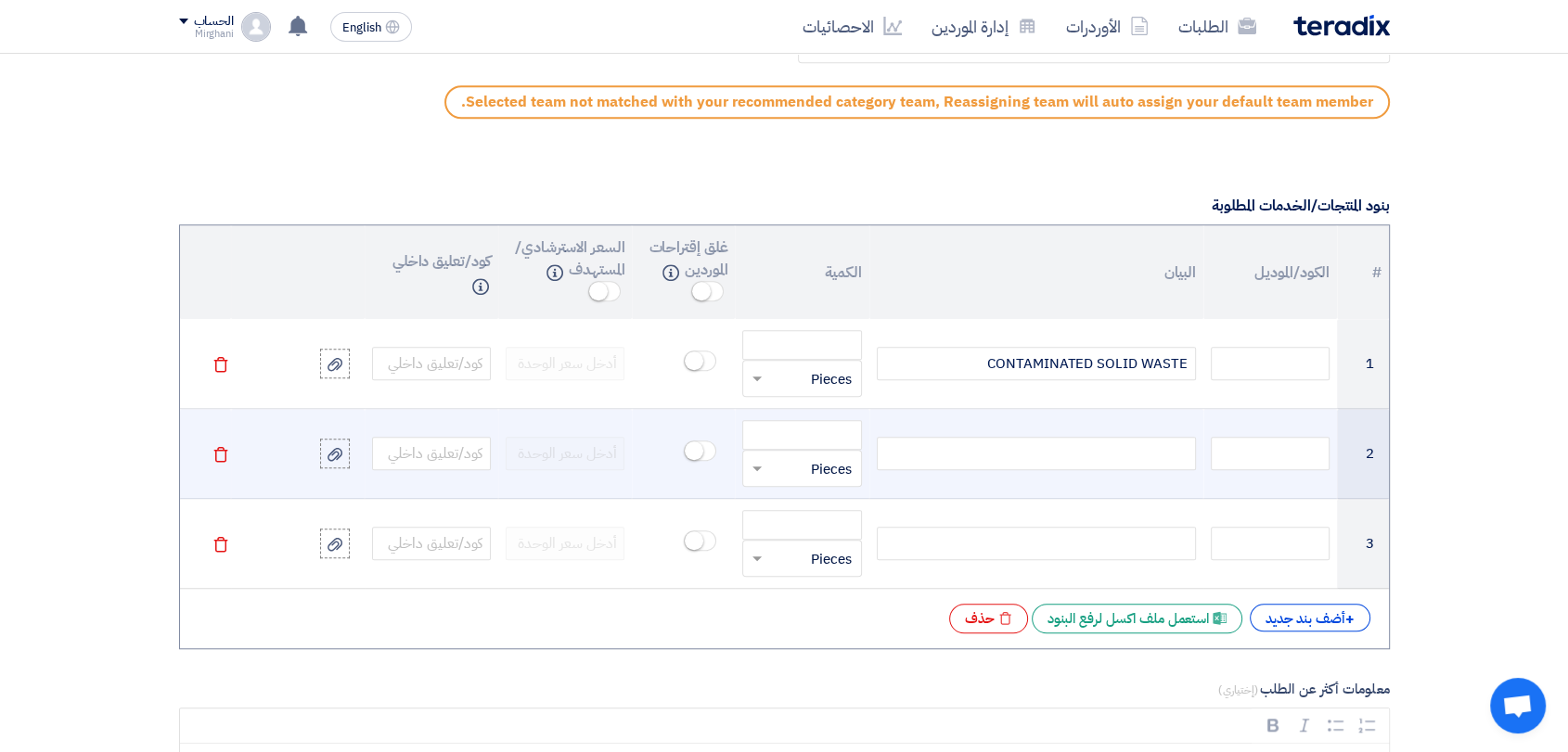
click at [1080, 466] on div at bounding box center [1035, 453] width 319 height 33
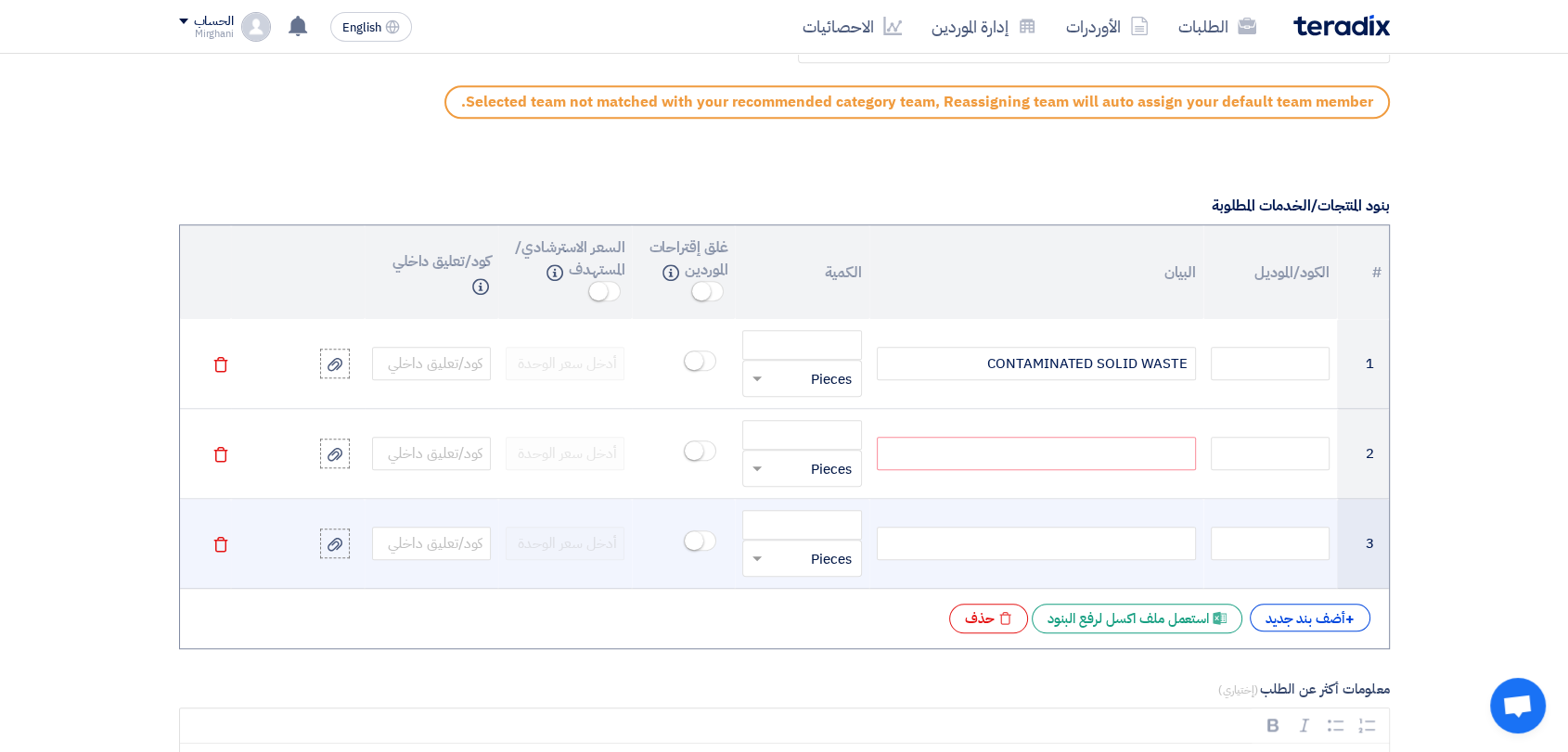
paste div
click at [1154, 521] on td at bounding box center [1035, 544] width 334 height 90
click at [1156, 536] on div at bounding box center [1035, 543] width 319 height 33
paste div
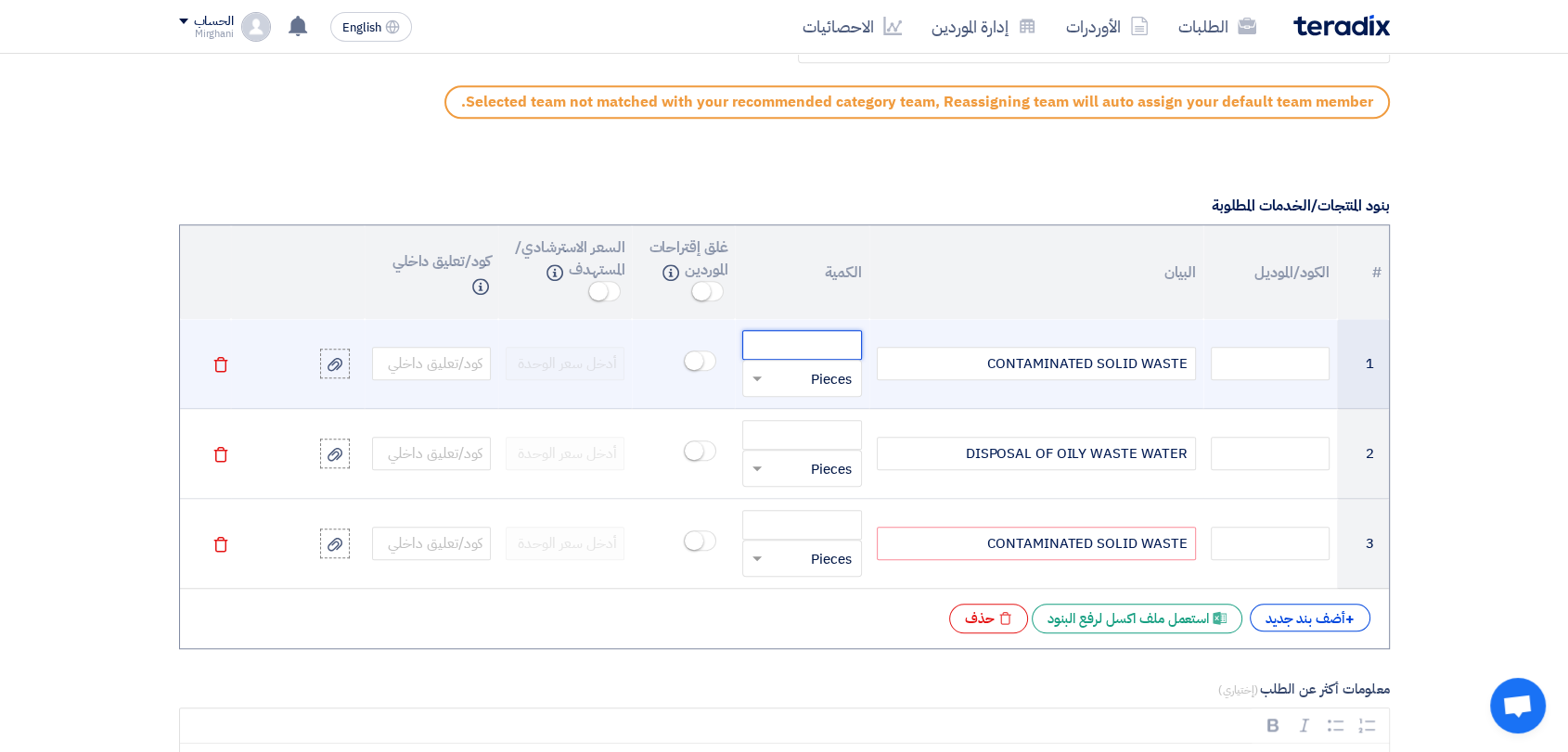
click at [832, 353] on input "number" at bounding box center [801, 345] width 119 height 30
click at [841, 332] on input "number" at bounding box center [801, 345] width 119 height 30
paste input "1.180"
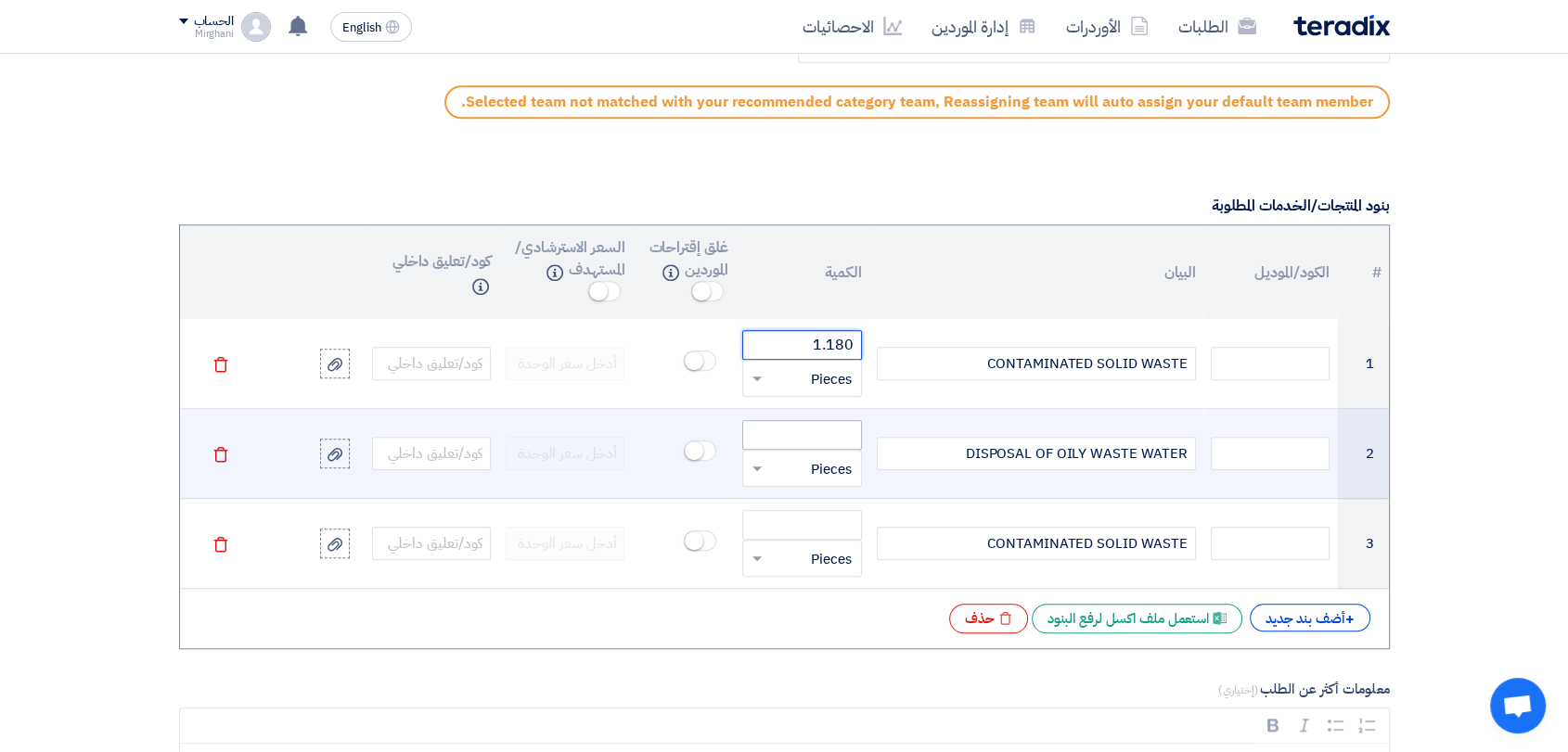
type input "1.180"
click at [841, 436] on input "number" at bounding box center [801, 435] width 119 height 30
paste input "53.070"
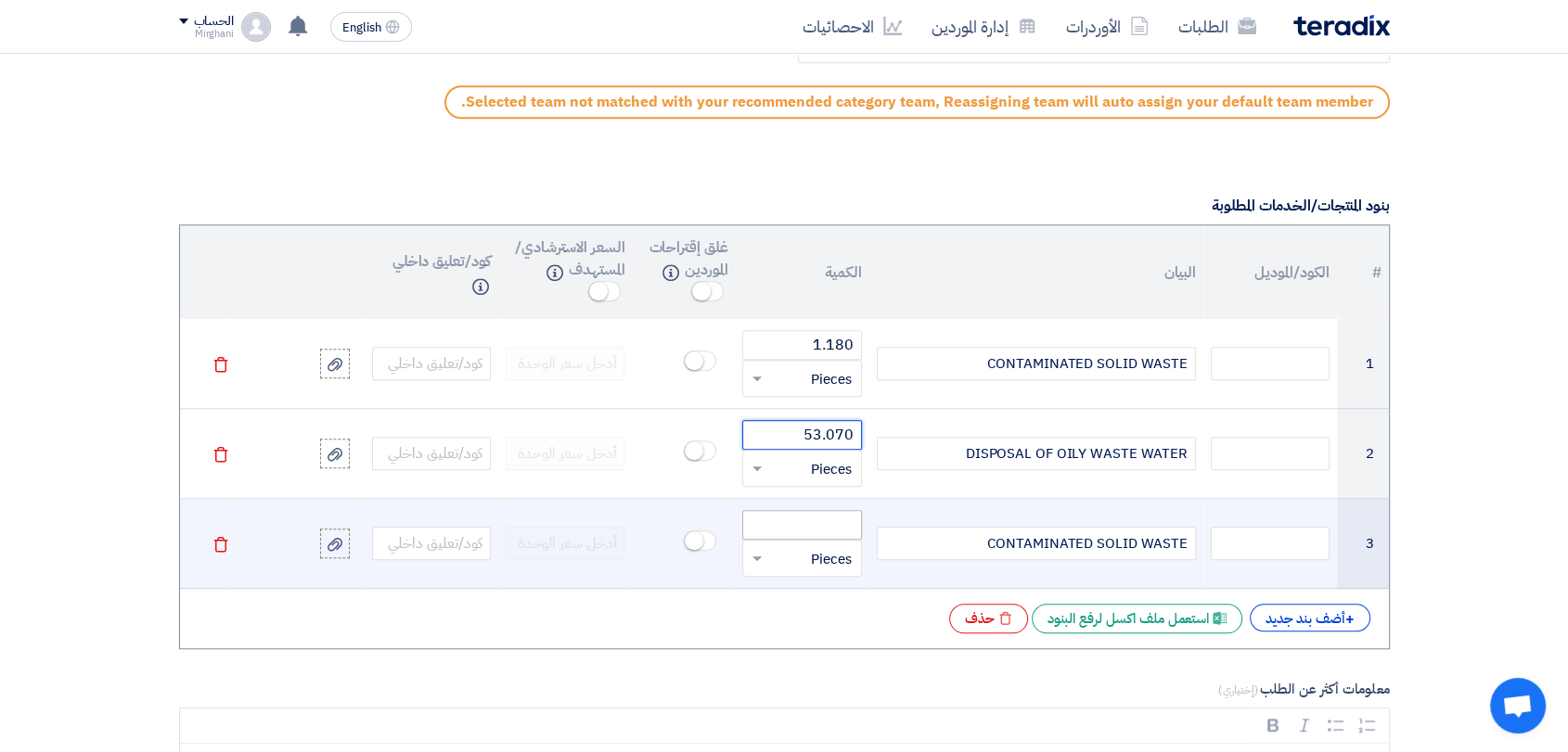
type input "53.070"
click at [833, 512] on input "number" at bounding box center [801, 525] width 119 height 30
paste input "94.800"
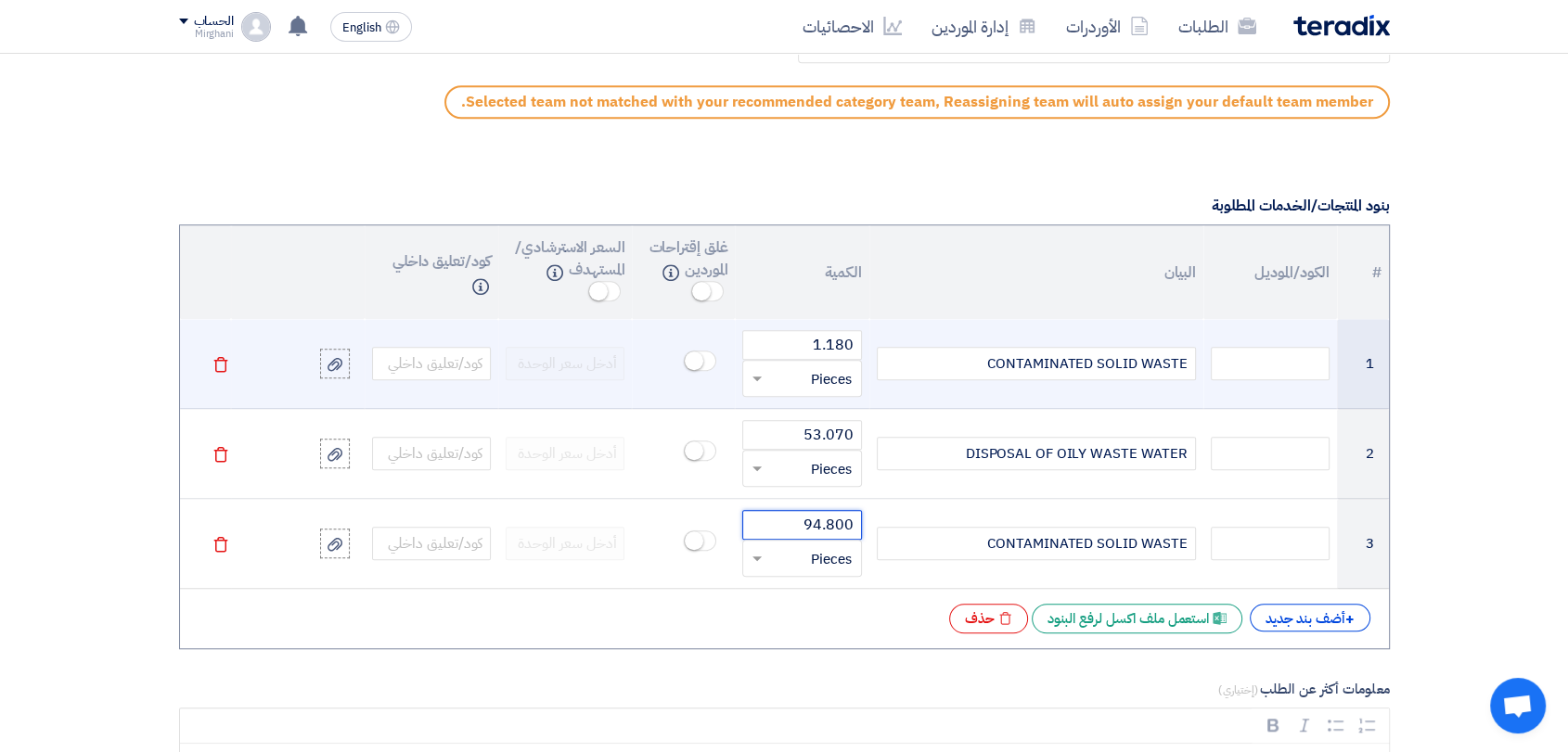
type input "94.800"
click at [838, 385] on input "text" at bounding box center [813, 378] width 78 height 30
click at [803, 387] on input "text" at bounding box center [813, 378] width 78 height 30
type input "g"
type input "M3"
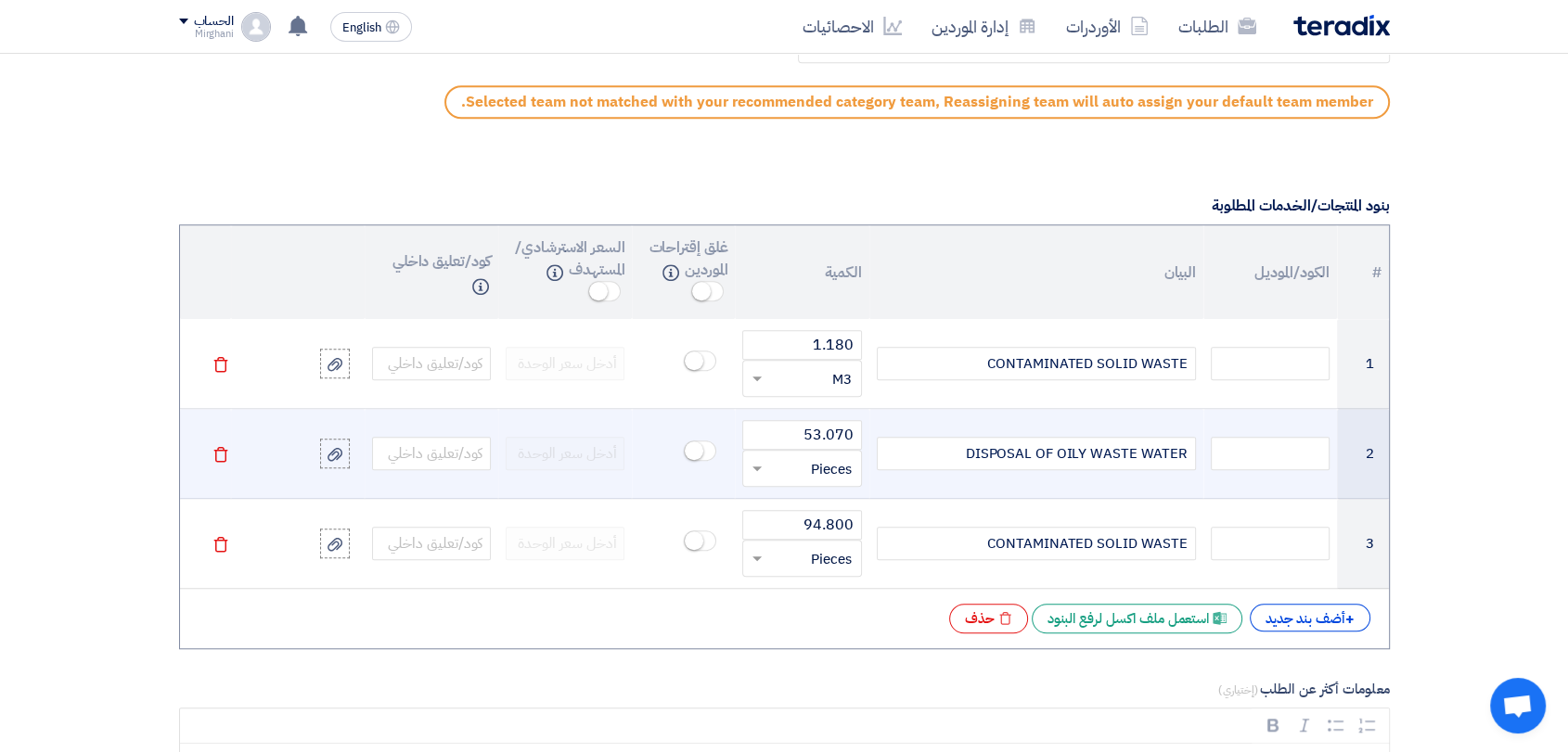
click at [785, 459] on input "text" at bounding box center [813, 469] width 78 height 30
click at [830, 598] on span "Ton" at bounding box center [840, 603] width 24 height 21
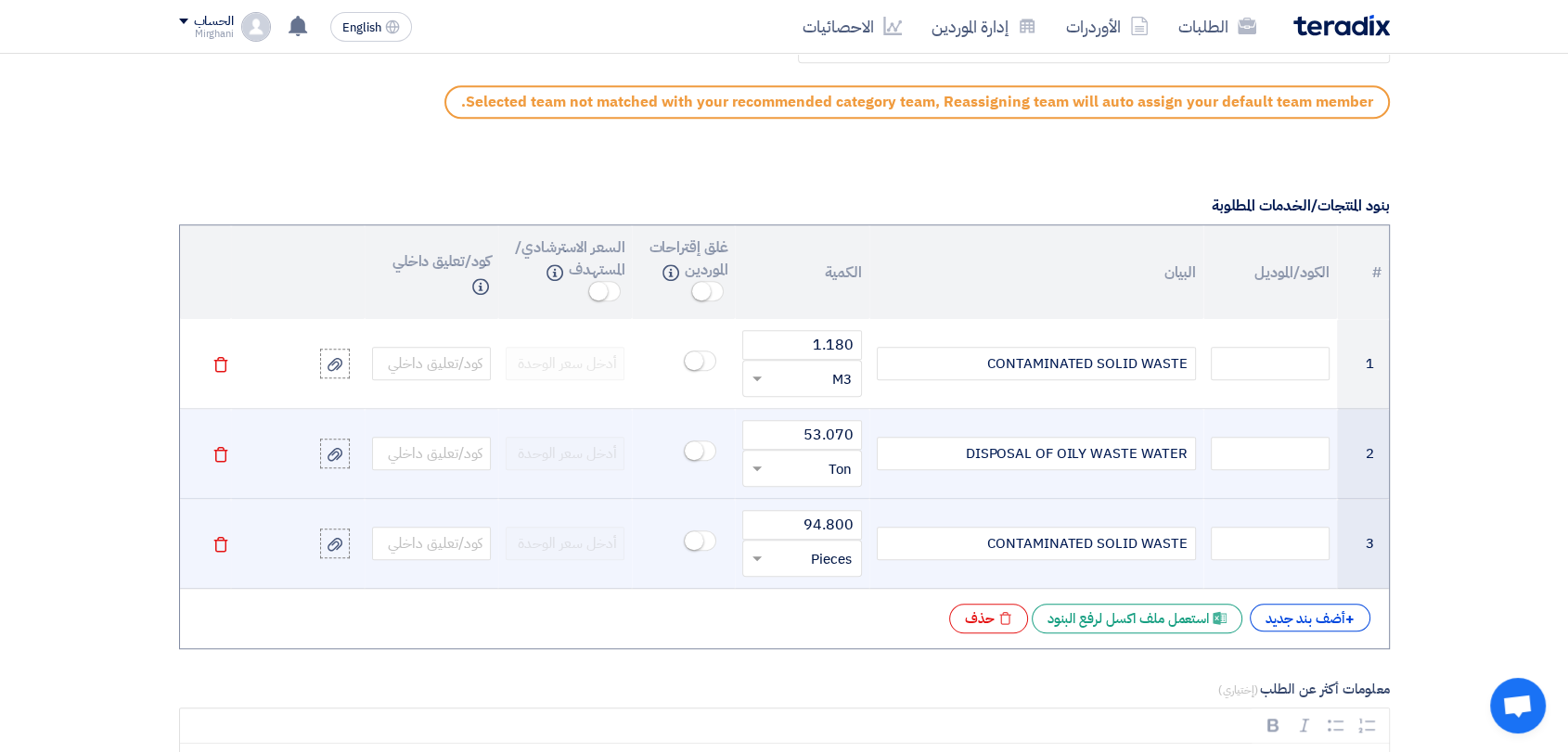
click at [819, 558] on input "text" at bounding box center [813, 559] width 78 height 30
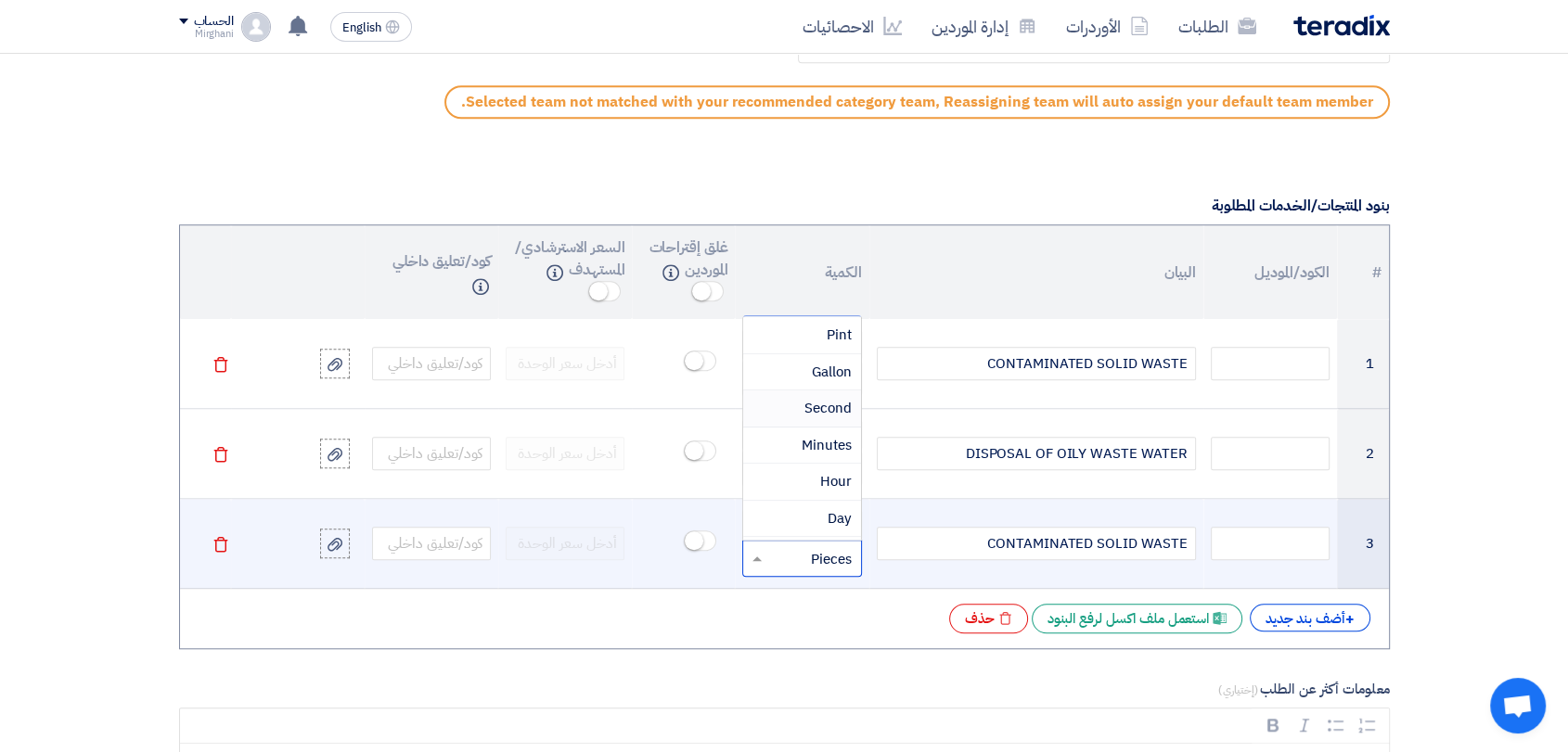
scroll to position [995, 0]
click at [822, 352] on div "Ton" at bounding box center [801, 366] width 117 height 37
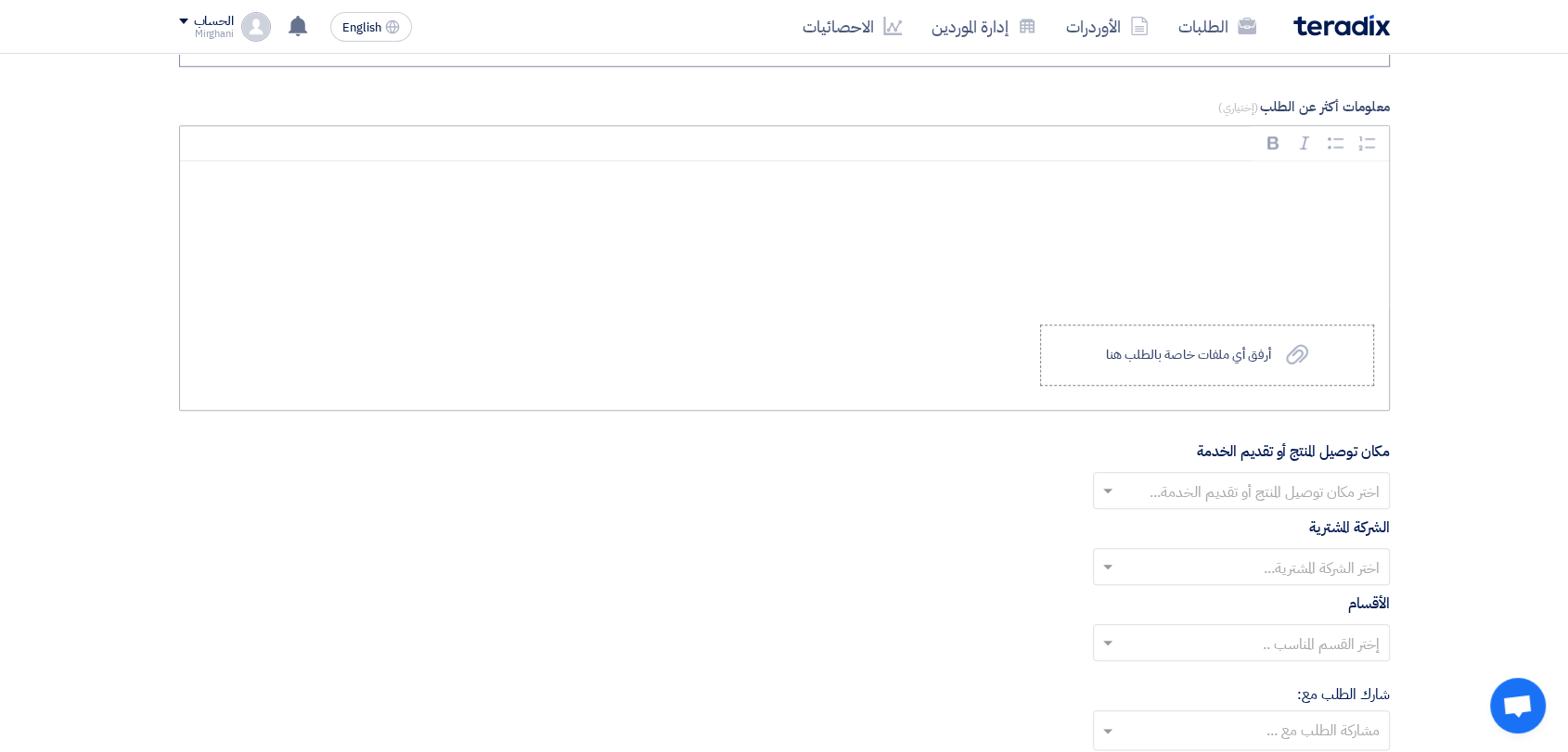
scroll to position [1959, 0]
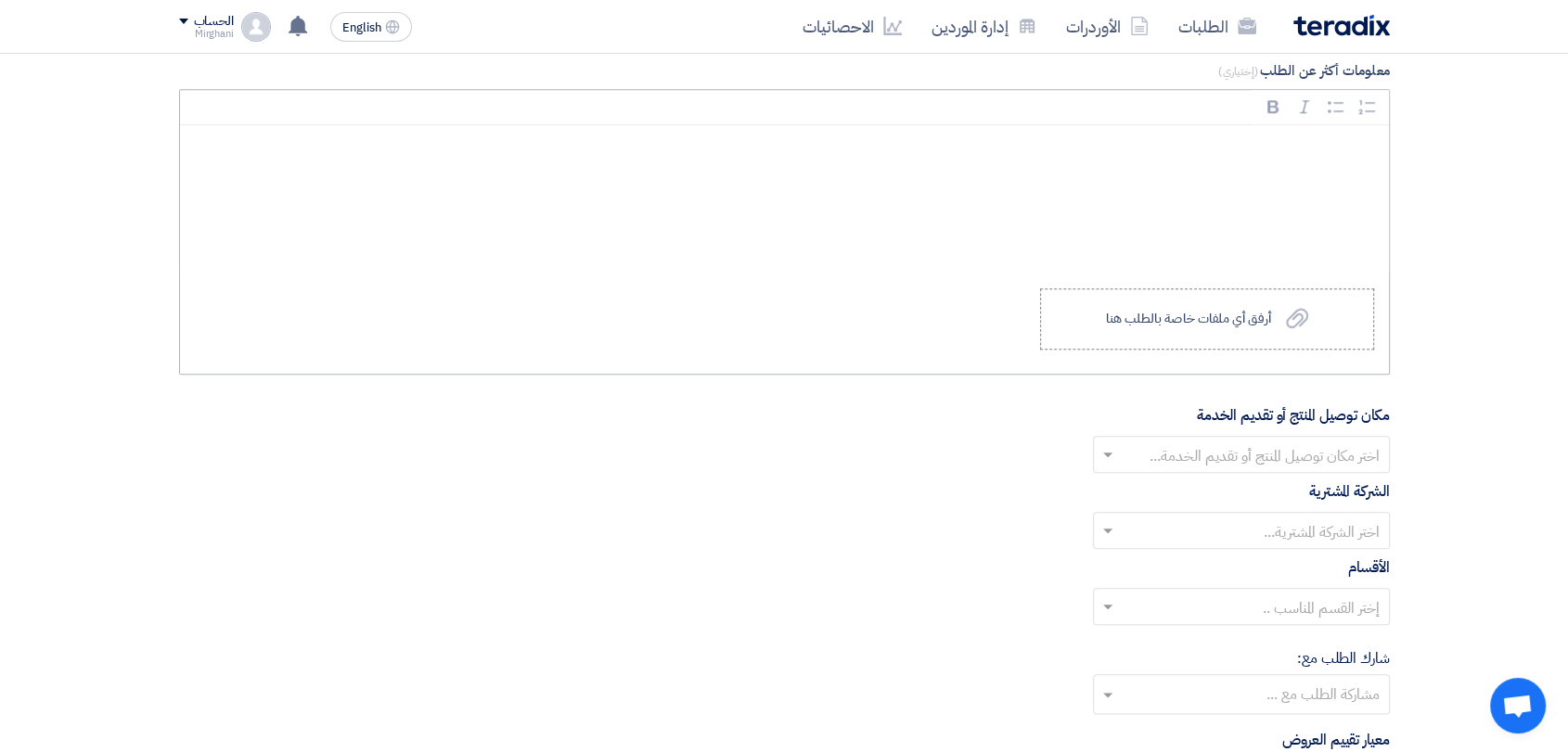
click at [1099, 351] on div "Rich Text Editor Bold (CTRL+B) Bold Italic (CTRL+I) Italic Bulleted List Bullet…" at bounding box center [784, 232] width 1210 height 287
click at [1108, 328] on label "Upload a file أرفق أي ملفات خاصة بالطلب هنا" at bounding box center [1207, 319] width 334 height 61
click at [0, 0] on input "Upload a file أرفق أي ملفات خاصة بالطلب هنا" at bounding box center [0, 0] width 0 height 0
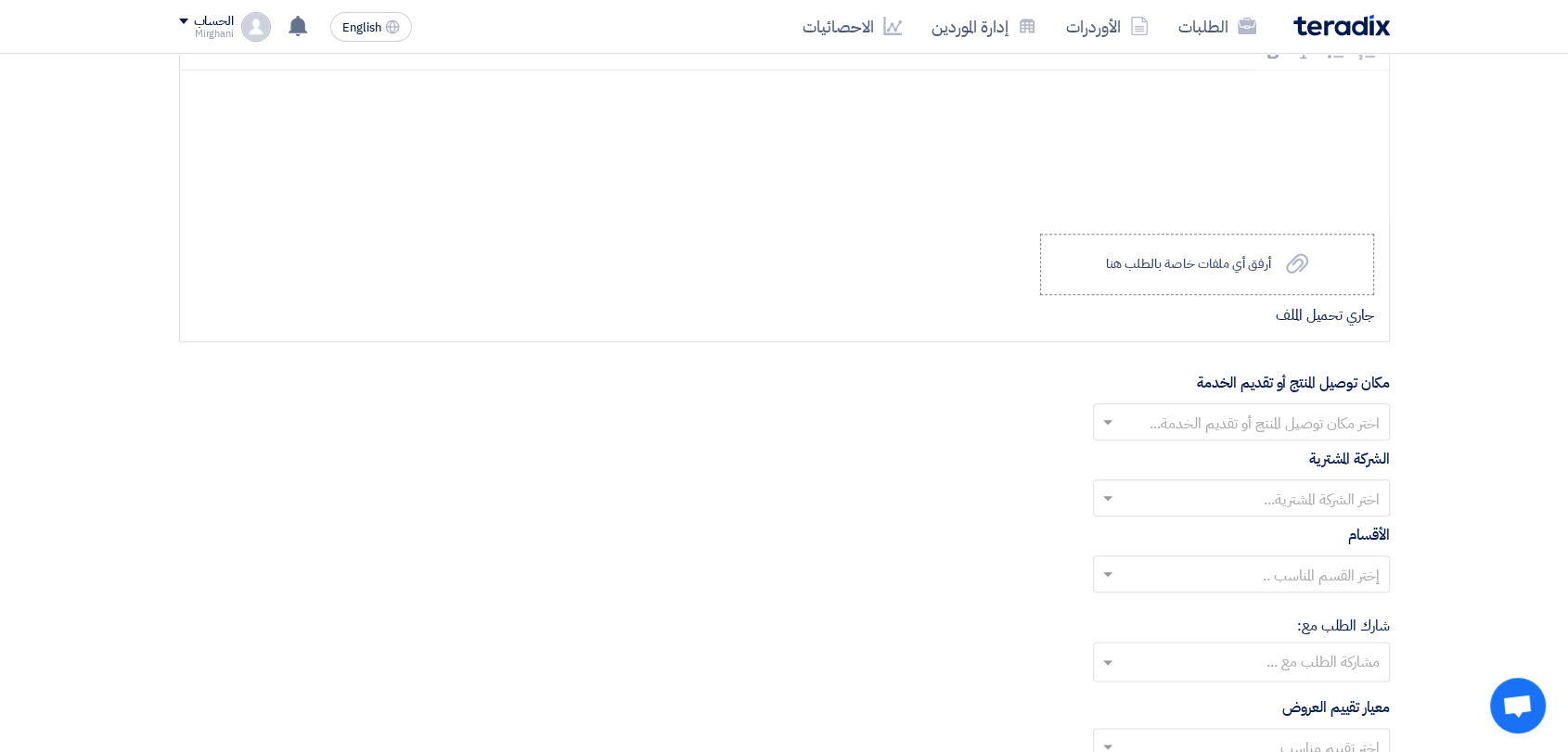
scroll to position [2061, 0]
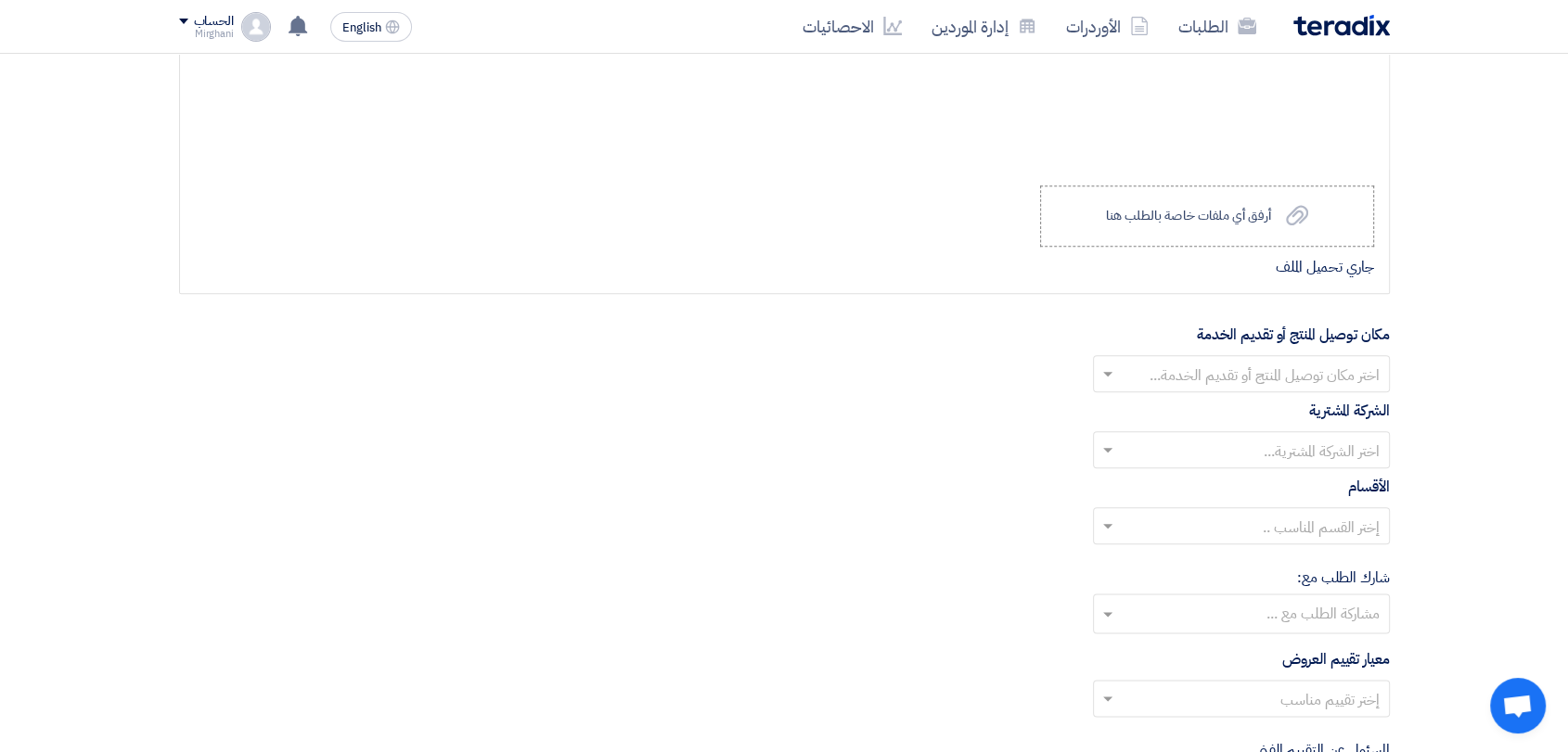
click at [1115, 366] on span at bounding box center [1105, 374] width 24 height 23
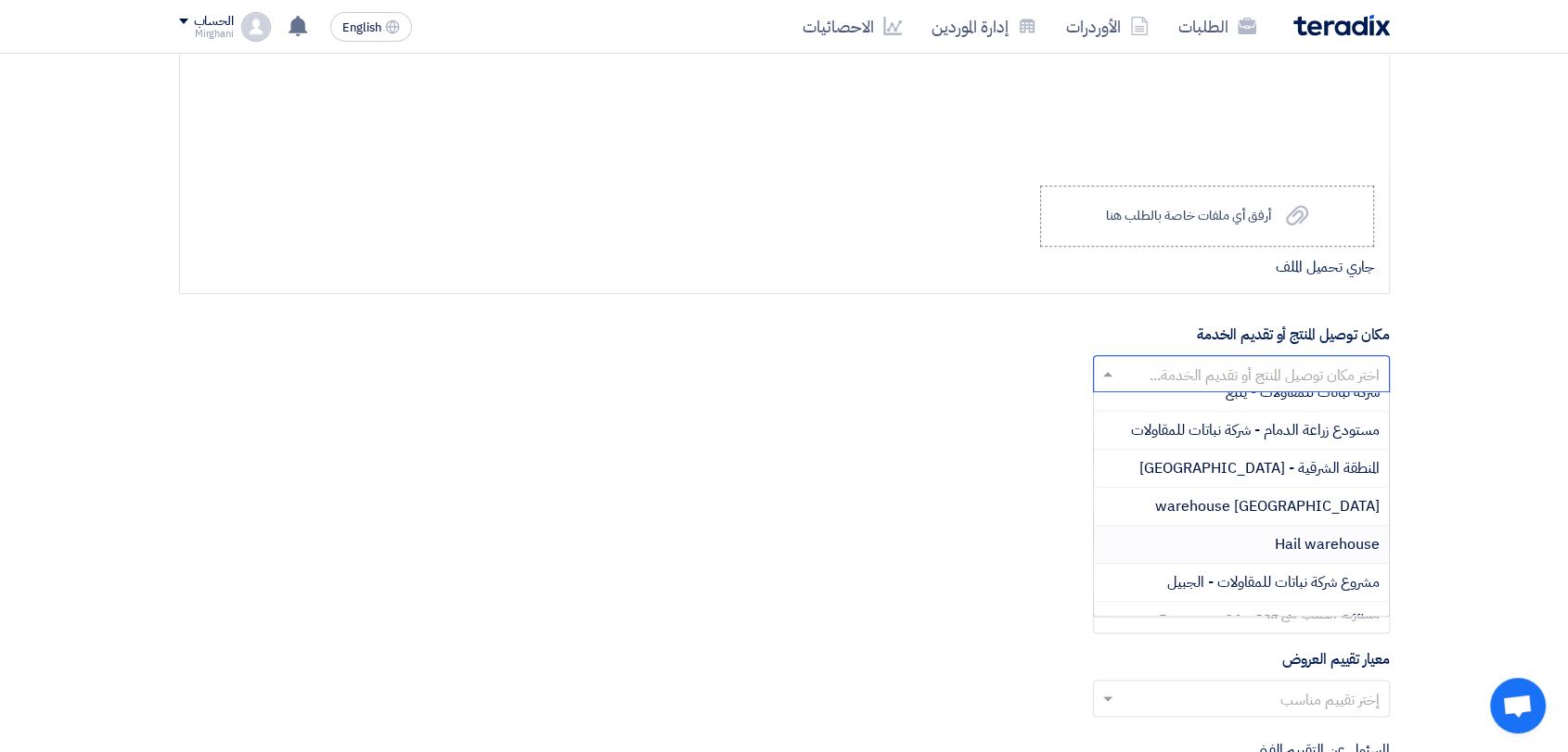
scroll to position [206, 0]
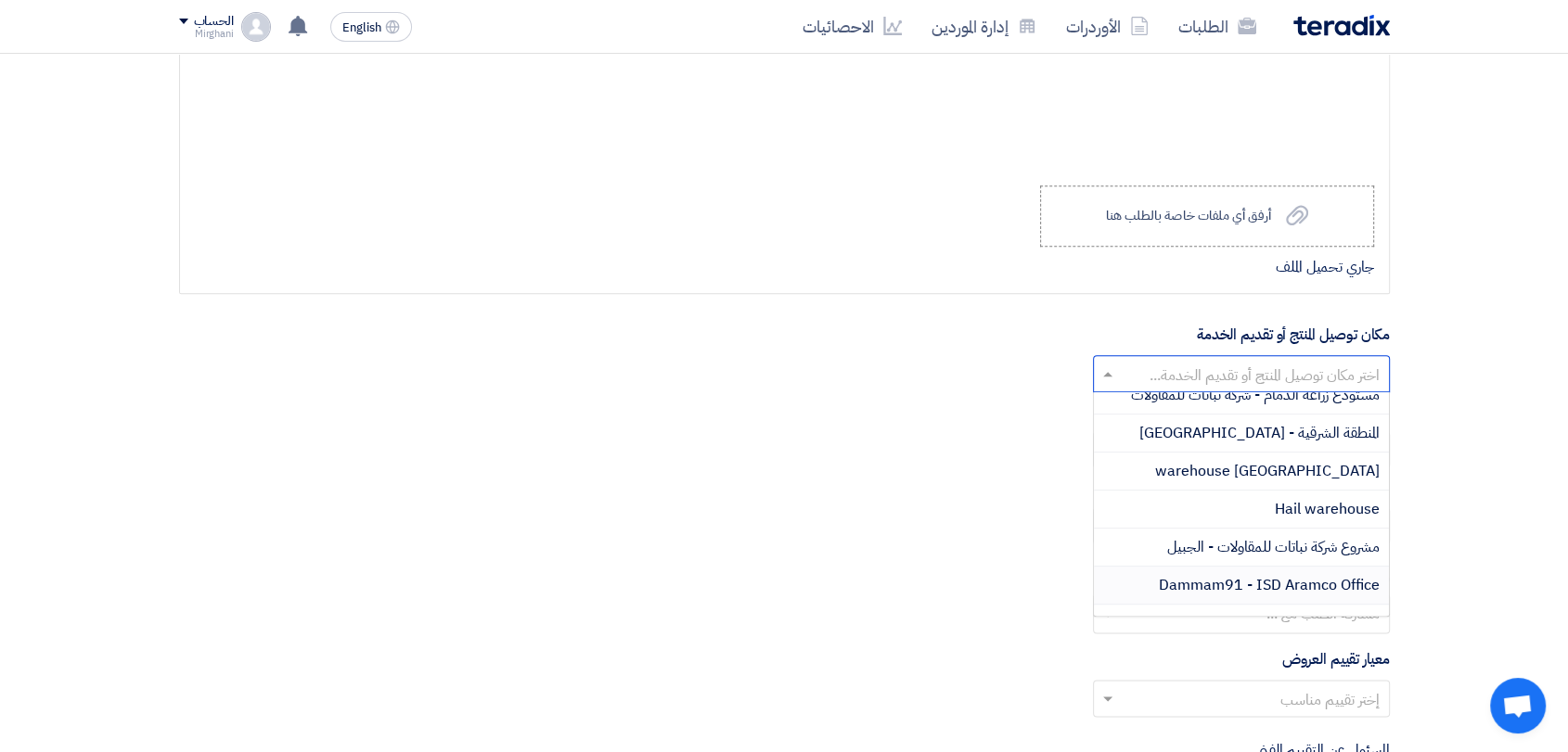
click at [1222, 574] on span "Dammam91 - ISD Aramco Office" at bounding box center [1269, 585] width 221 height 23
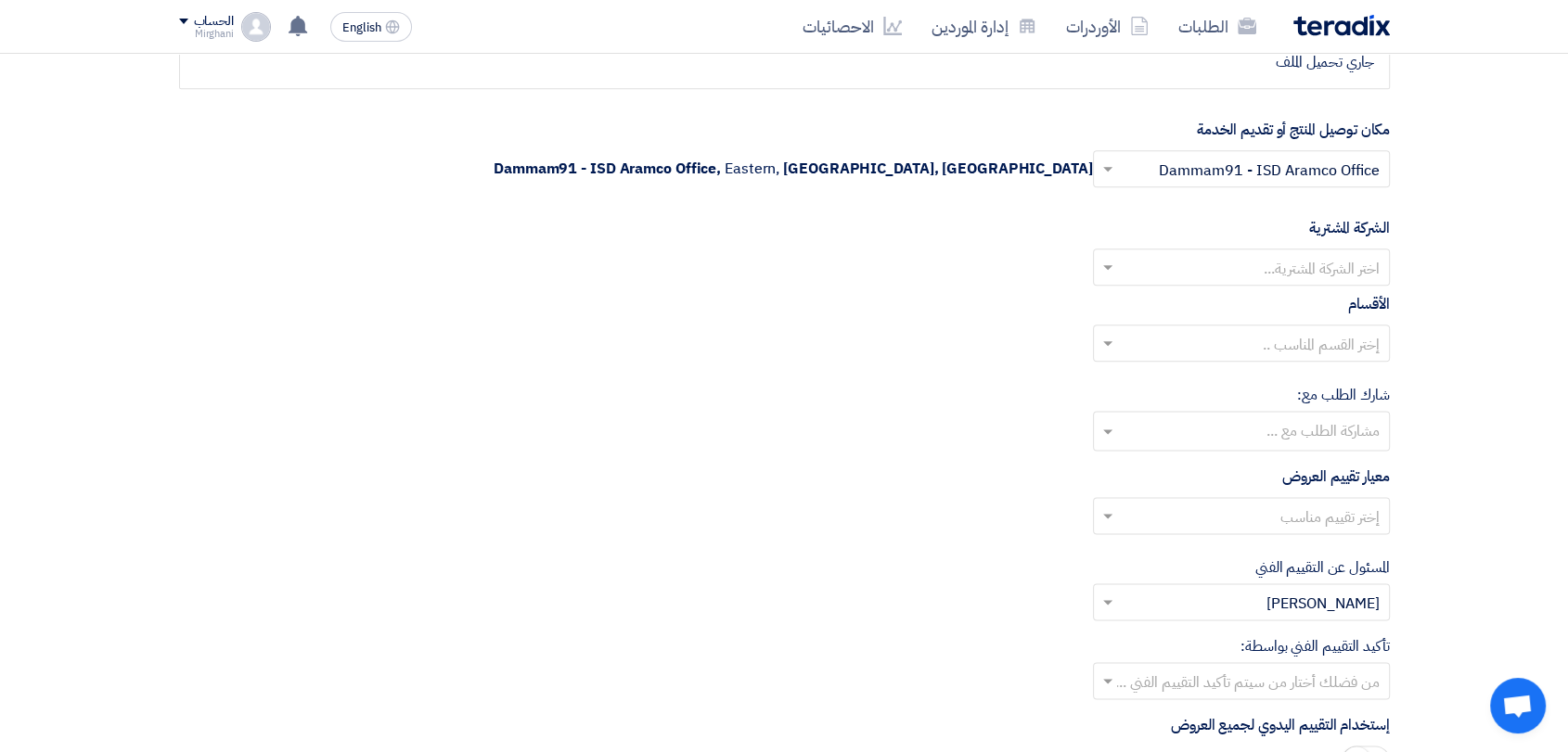
scroll to position [2267, 0]
click at [1208, 266] on input "text" at bounding box center [1252, 268] width 260 height 31
drag, startPoint x: 1201, startPoint y: 291, endPoint x: 1205, endPoint y: 319, distance: 28.3
click at [1201, 291] on div "Nabatat for contracting" at bounding box center [1240, 304] width 295 height 38
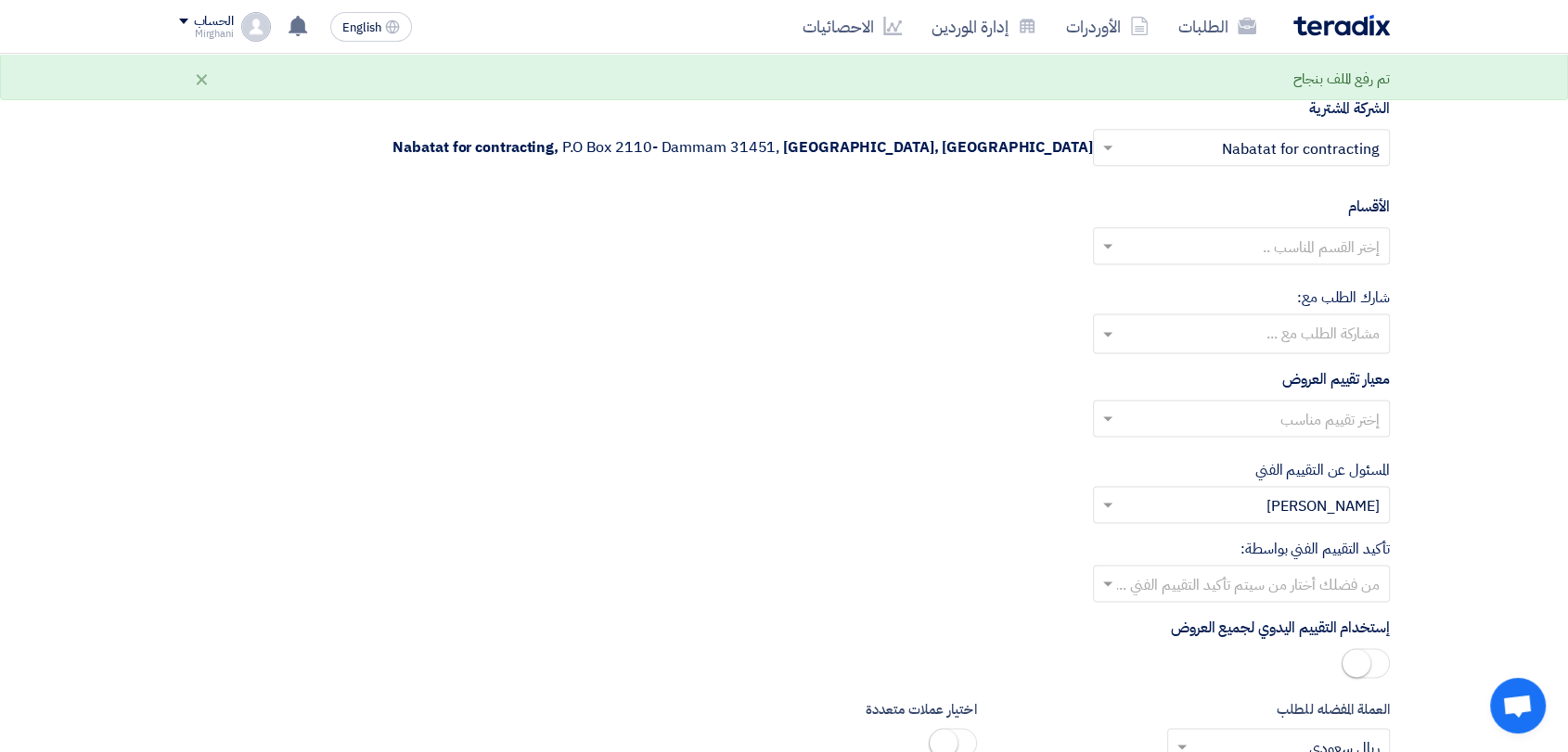
scroll to position [2498, 0]
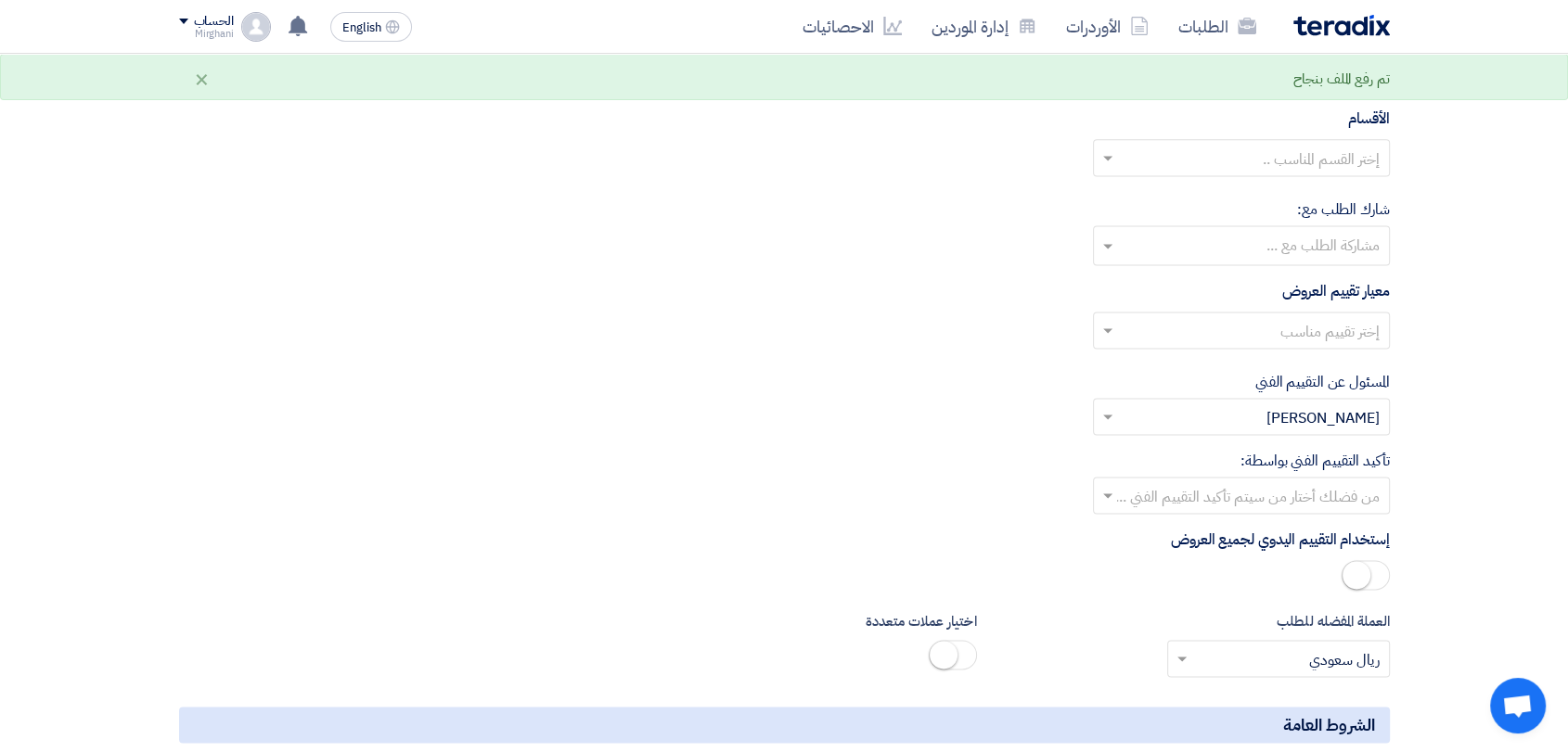
click at [1224, 157] on input "text" at bounding box center [1252, 160] width 260 height 31
click at [1219, 194] on div "General Department" at bounding box center [1240, 194] width 295 height 37
click at [1232, 333] on input "text" at bounding box center [1252, 332] width 260 height 31
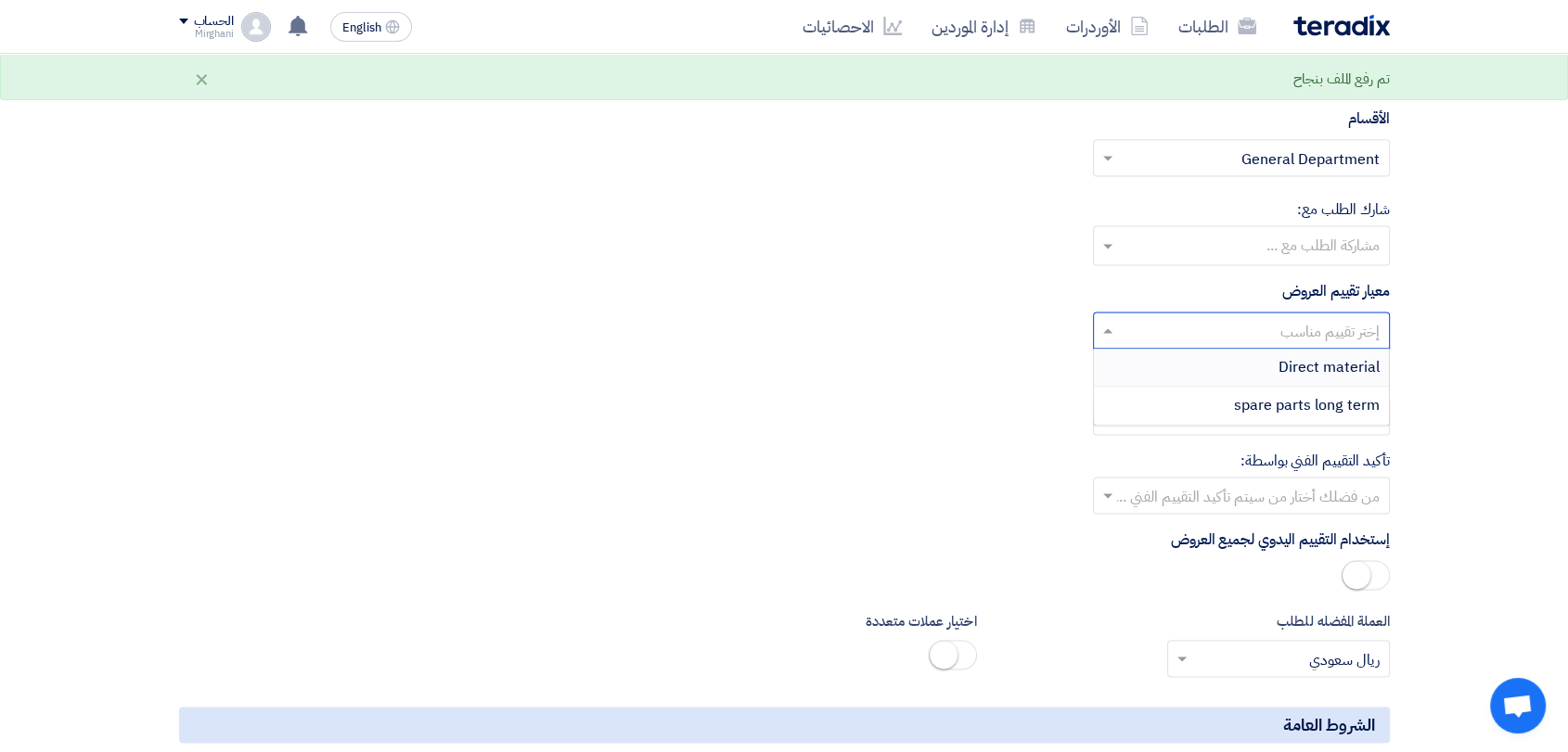
click at [1236, 375] on div "Direct material" at bounding box center [1240, 368] width 295 height 38
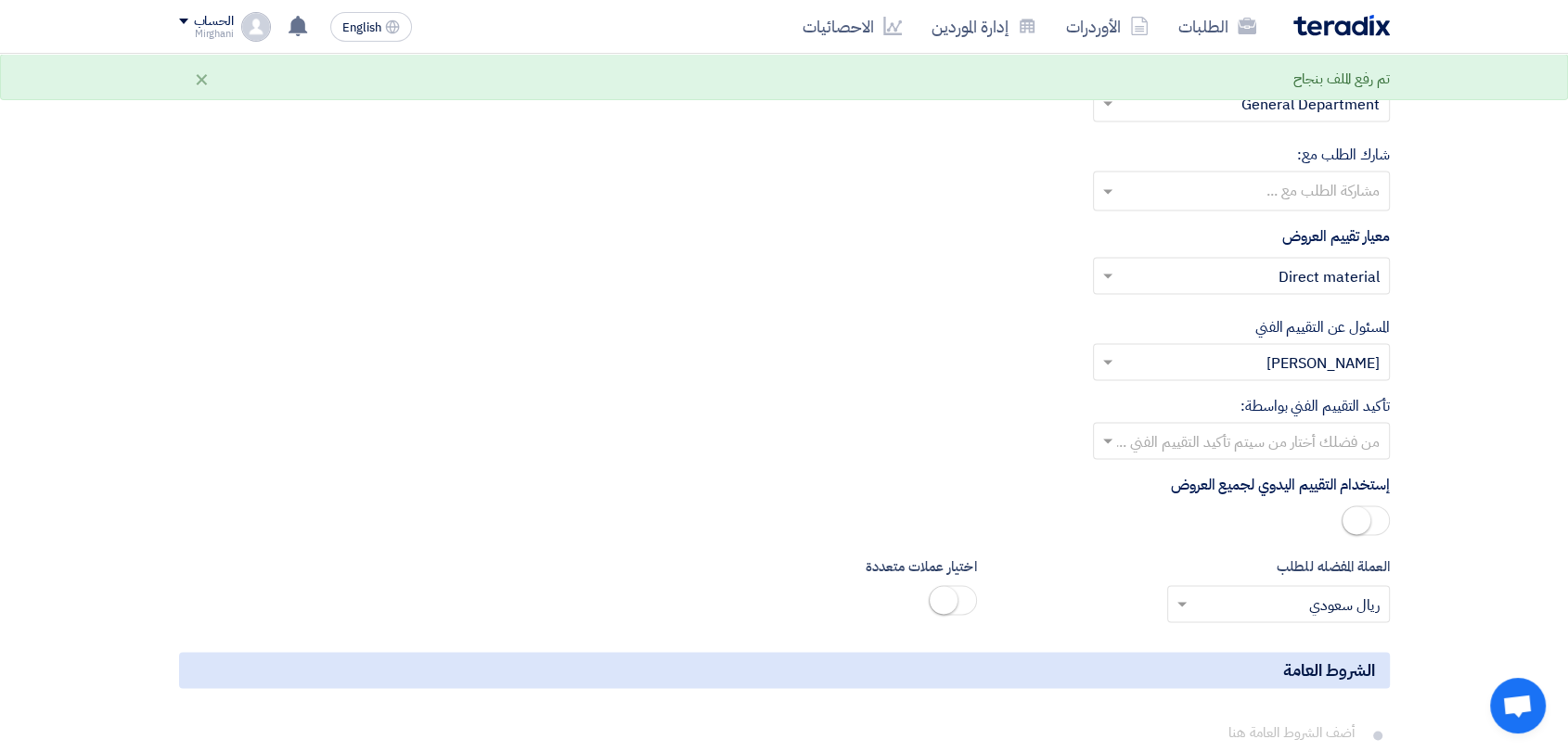
scroll to position [2601, 0]
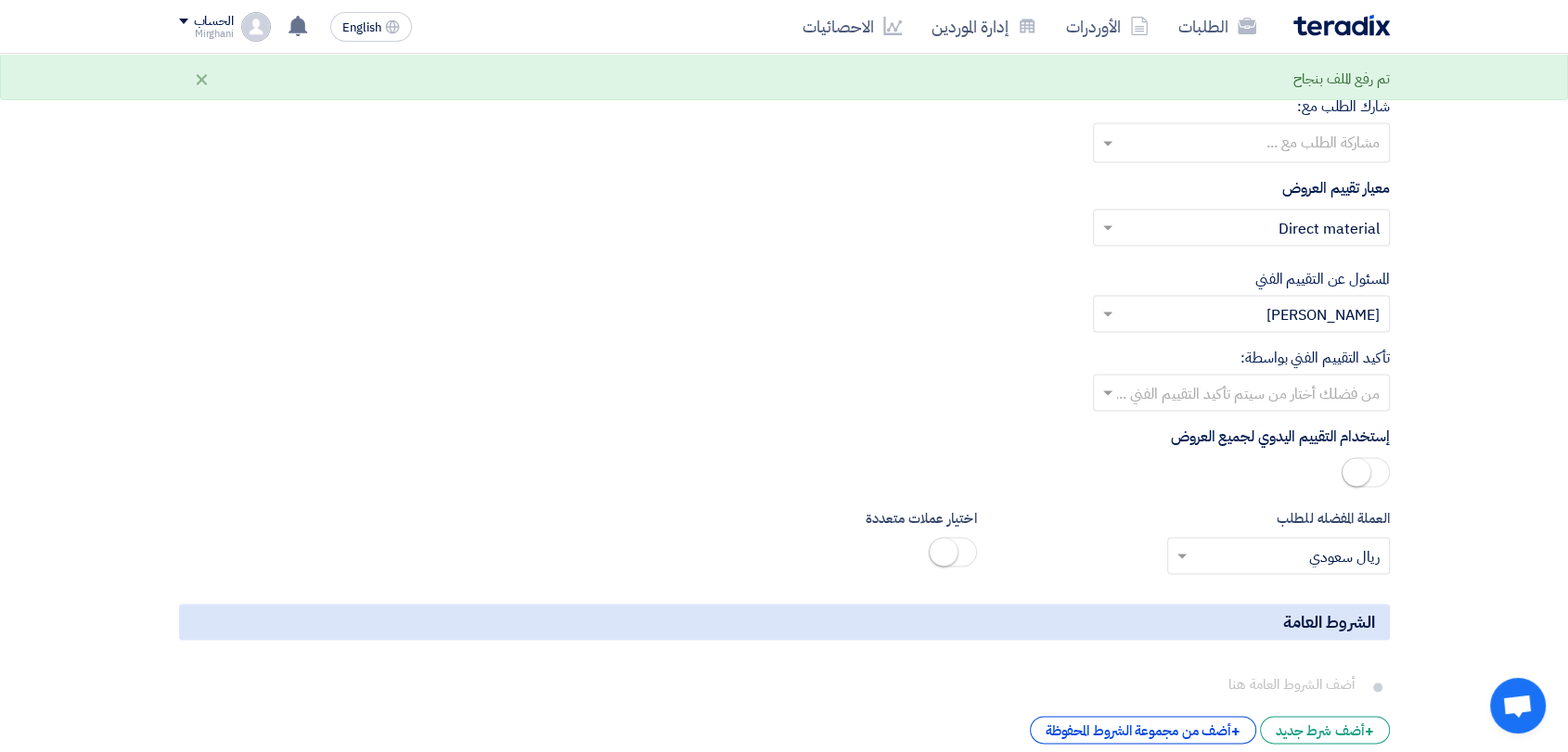
click at [1224, 392] on input "text" at bounding box center [1252, 394] width 260 height 31
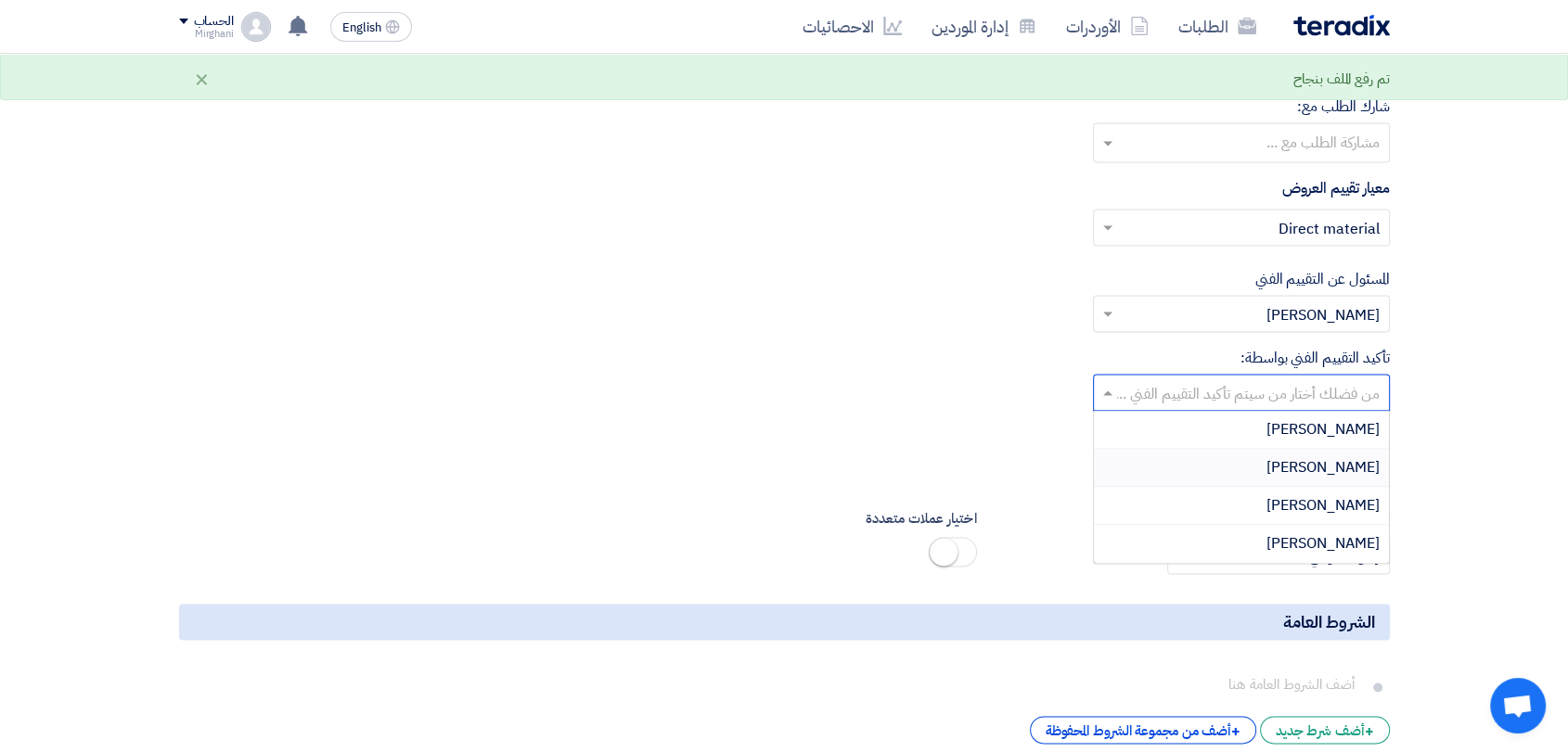
click at [1238, 459] on div "[PERSON_NAME]" at bounding box center [1240, 468] width 295 height 38
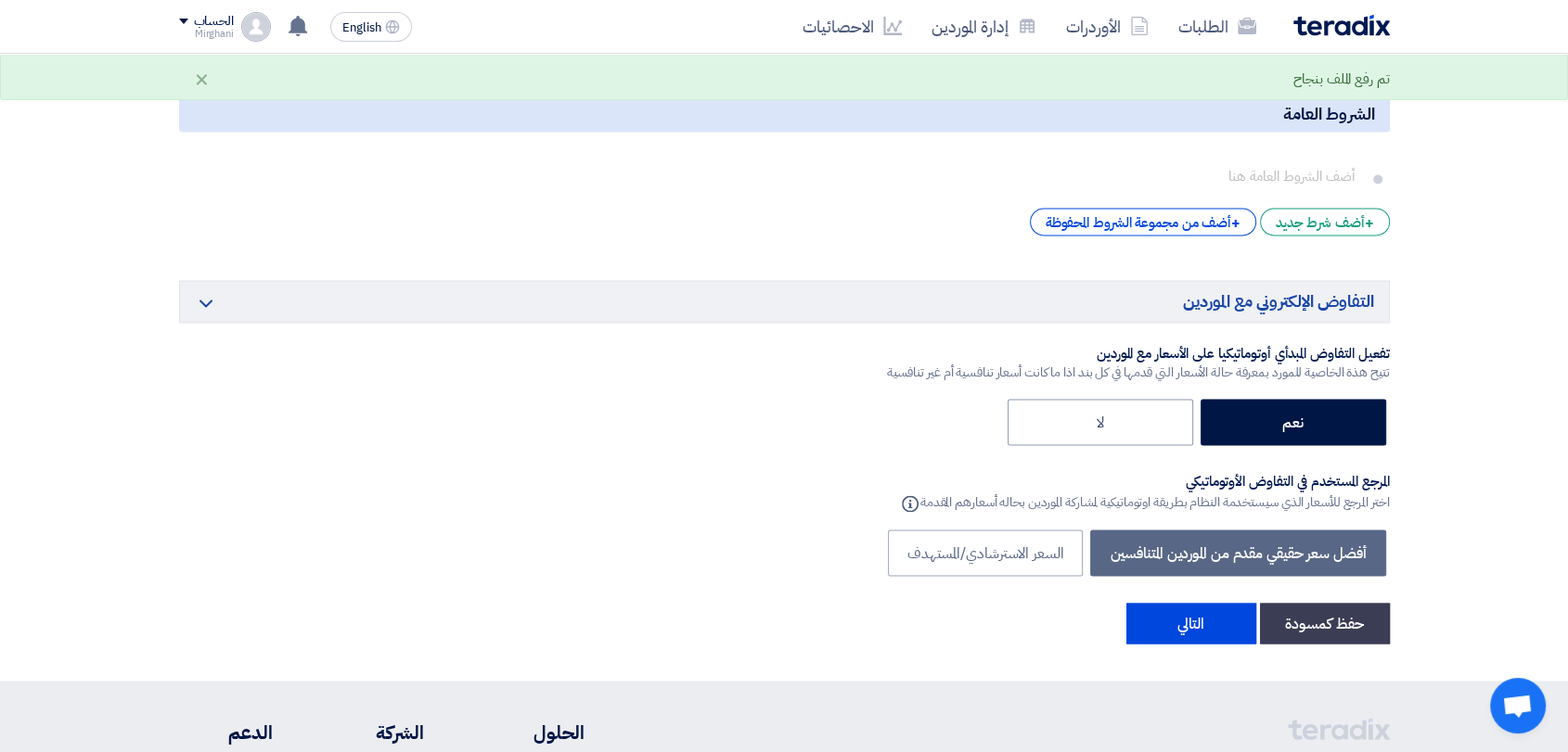
scroll to position [3220, 0]
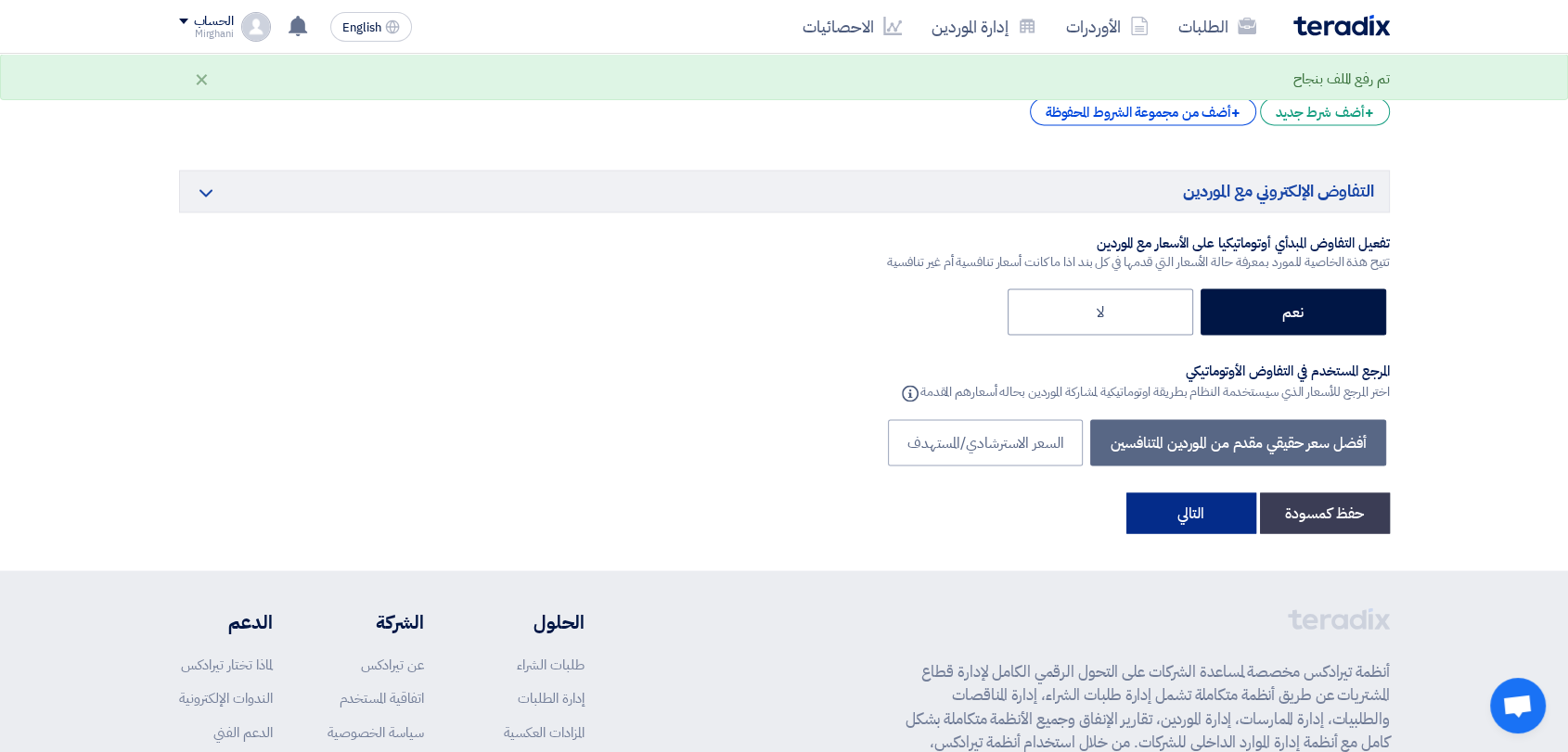
click at [1217, 494] on button "التالي" at bounding box center [1192, 512] width 130 height 40
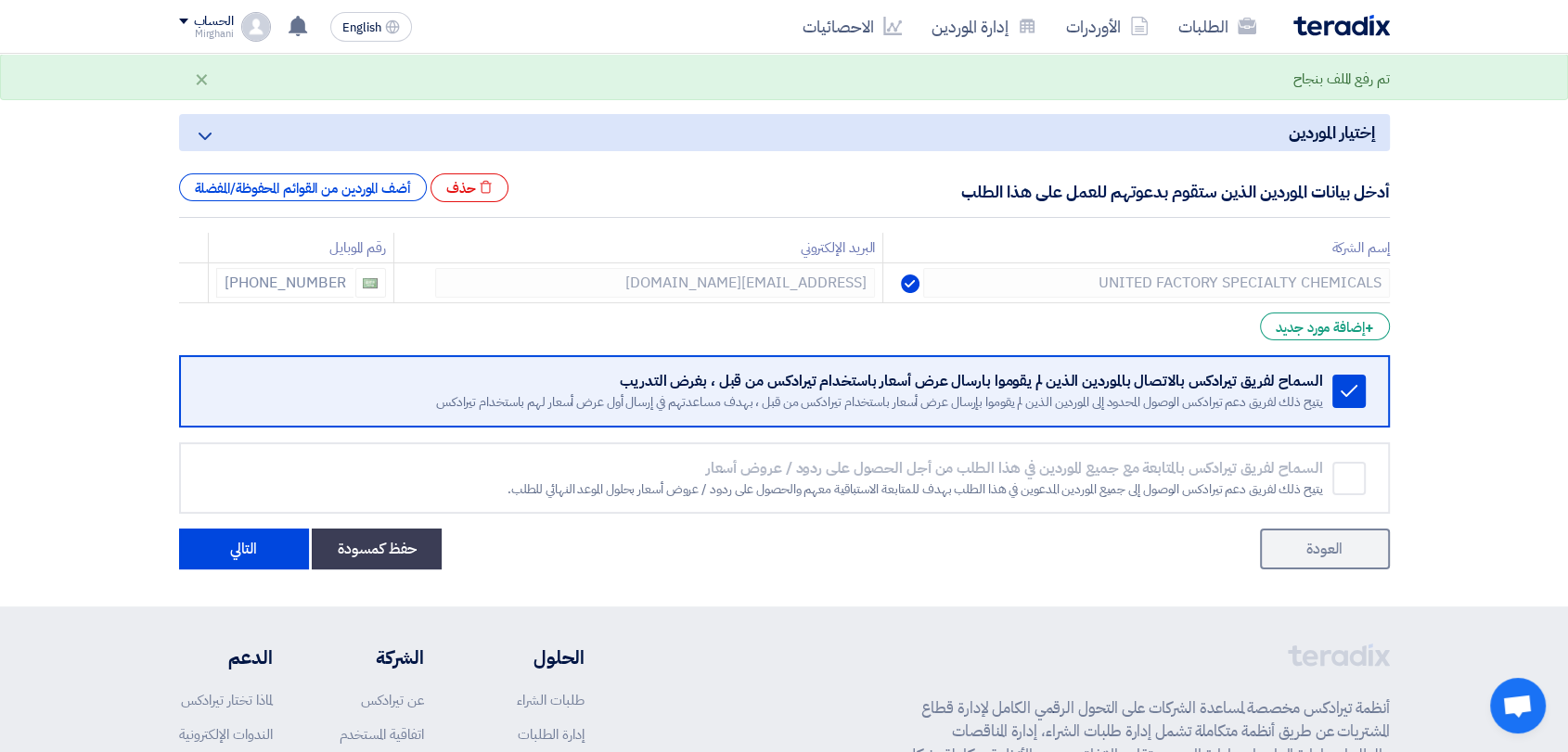
scroll to position [309, 0]
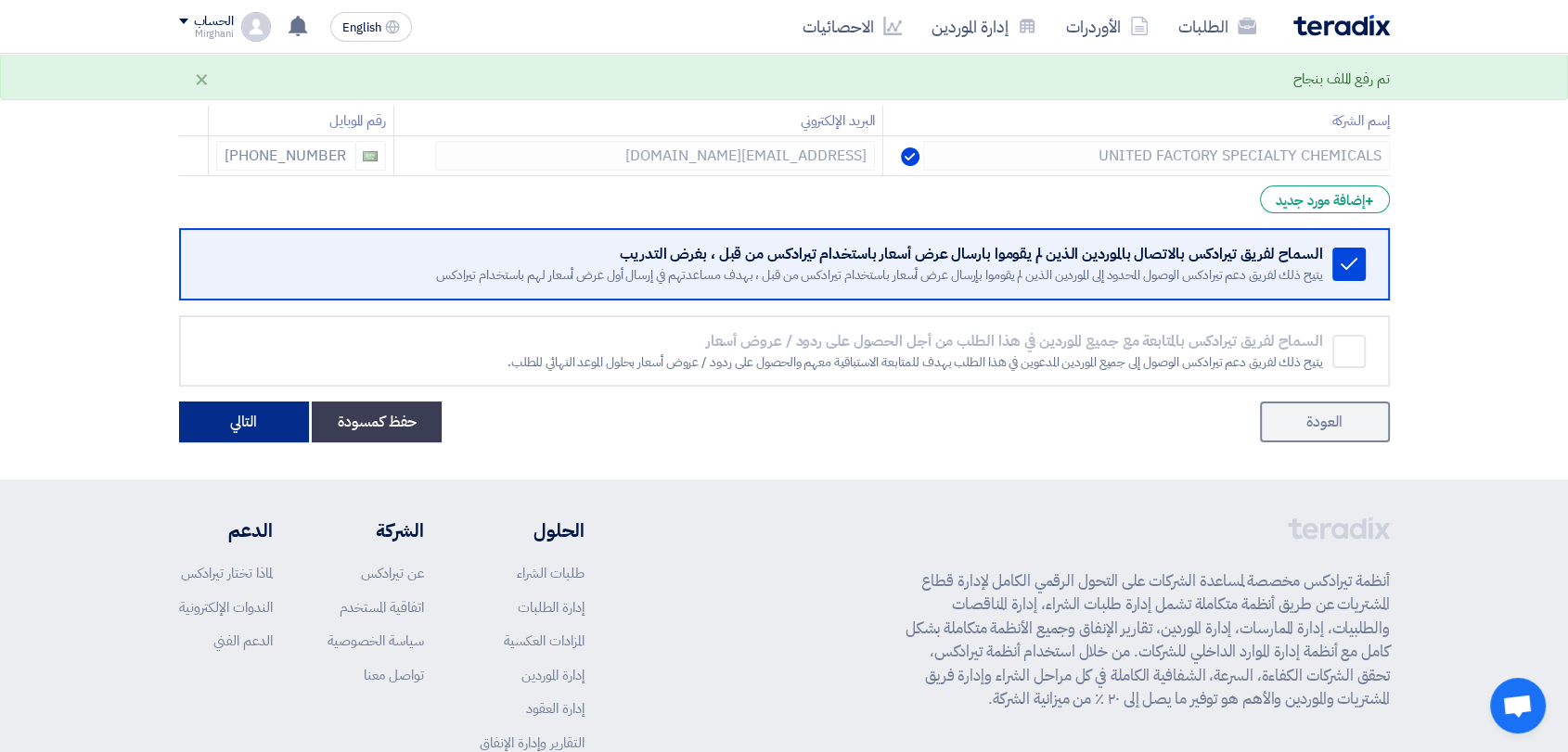
click at [296, 413] on button "التالي" at bounding box center [244, 422] width 130 height 40
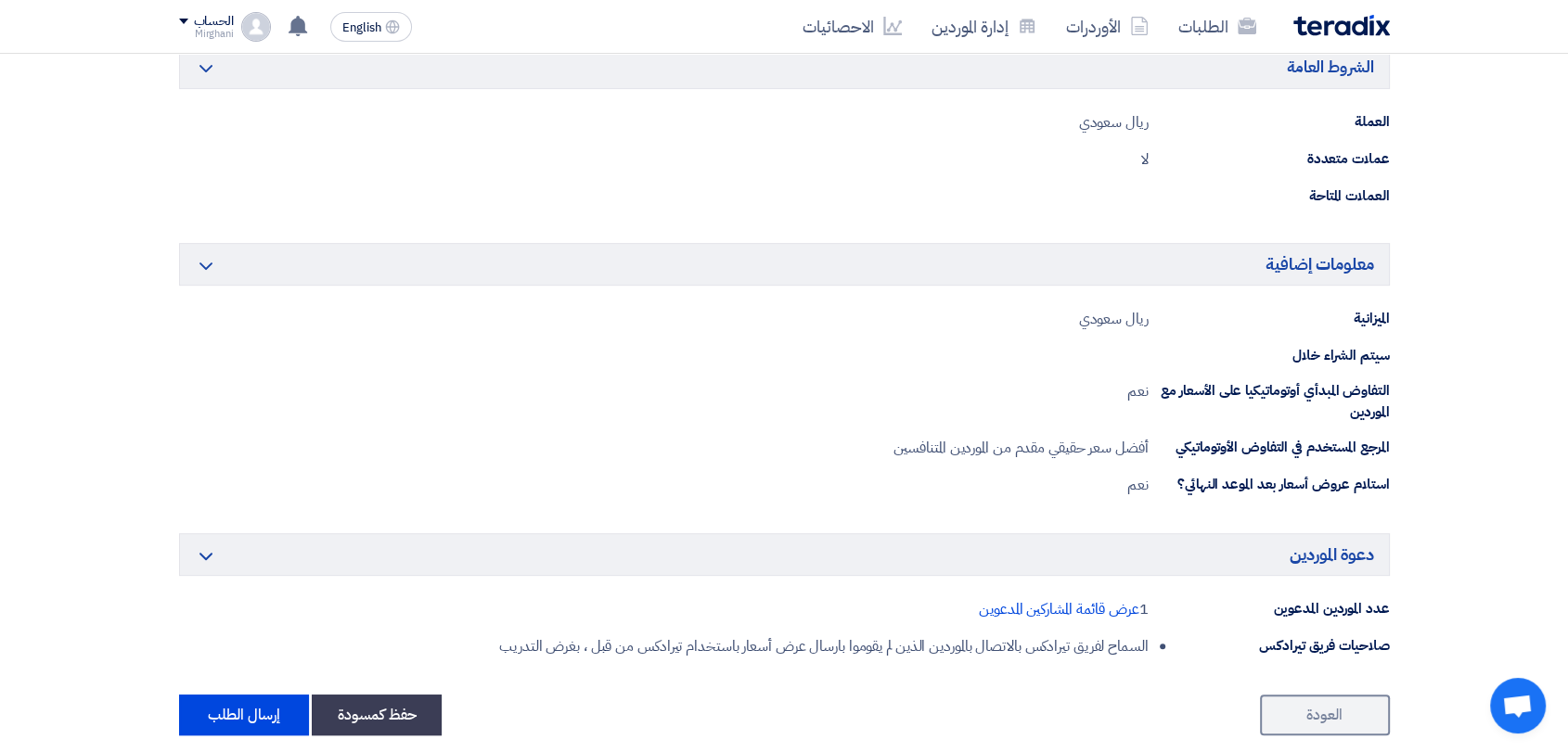
scroll to position [1133, 0]
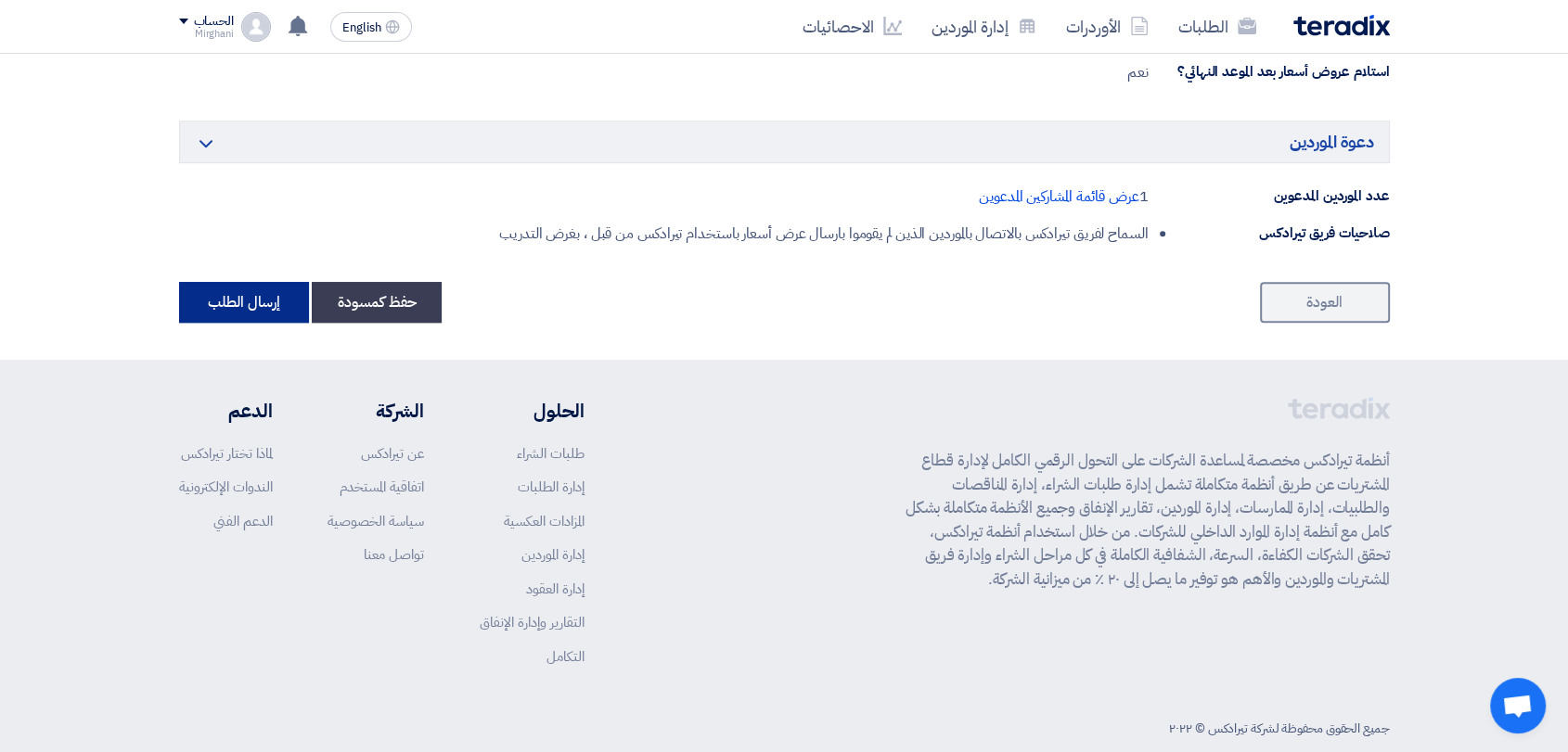
click at [223, 292] on button "إرسال الطلب" at bounding box center [244, 302] width 130 height 40
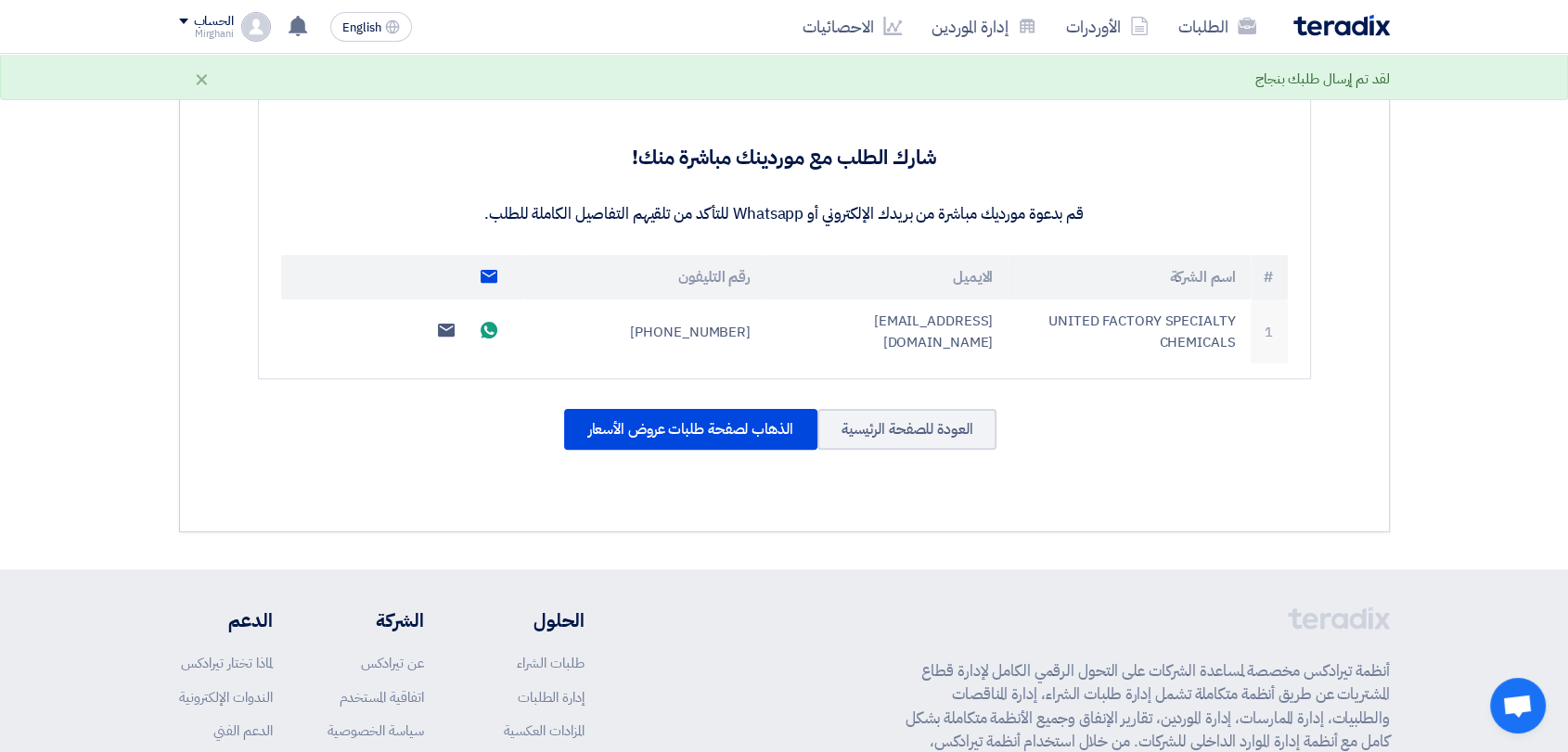
scroll to position [617, 0]
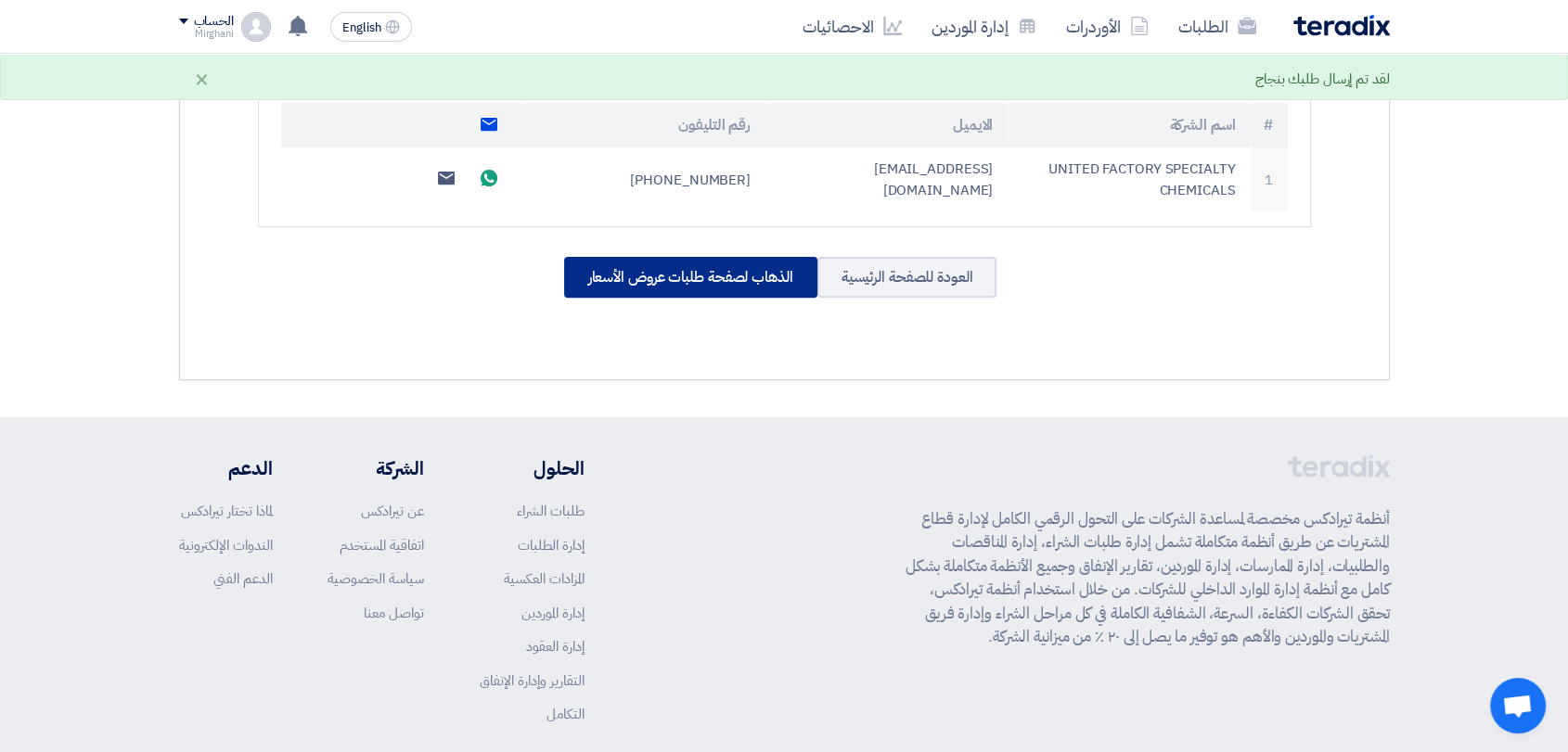
click at [637, 293] on div "الذهاب لصفحة طلبات عروض الأسعار" at bounding box center [690, 277] width 253 height 40
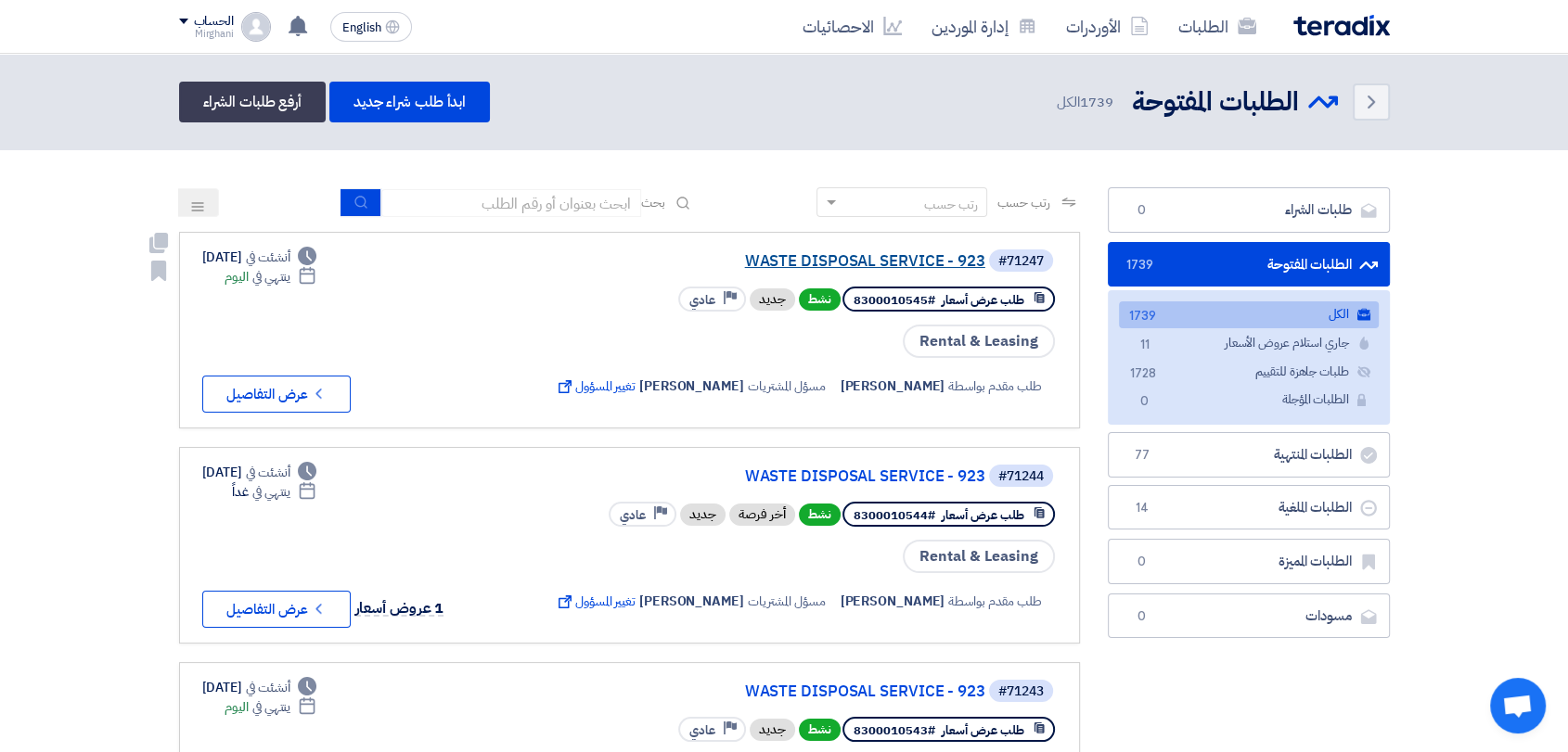
click at [812, 259] on link "WASTE DISPOSAL SERVICE - 923" at bounding box center [799, 262] width 371 height 17
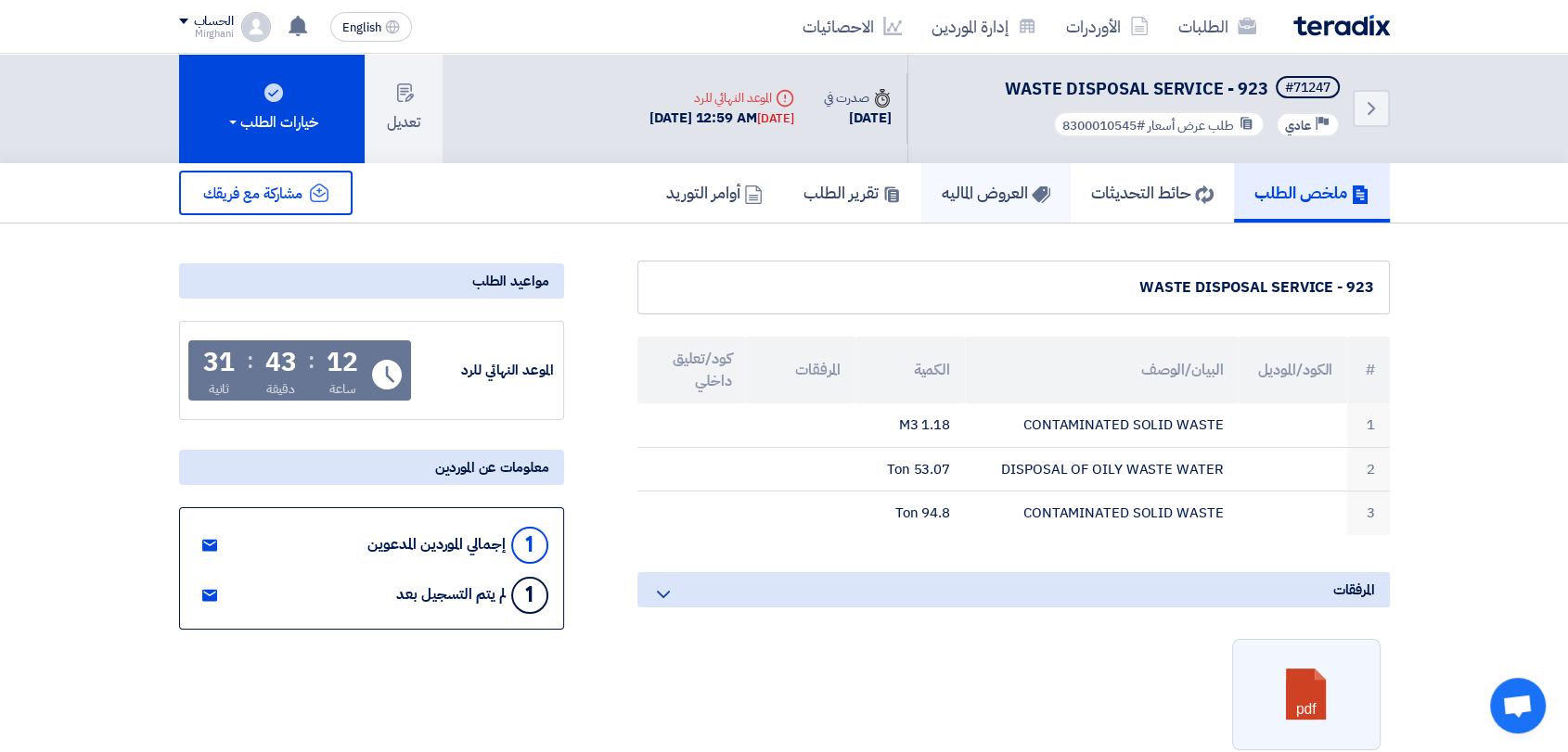
click at [955, 212] on link "العروض الماليه" at bounding box center [996, 192] width 150 height 59
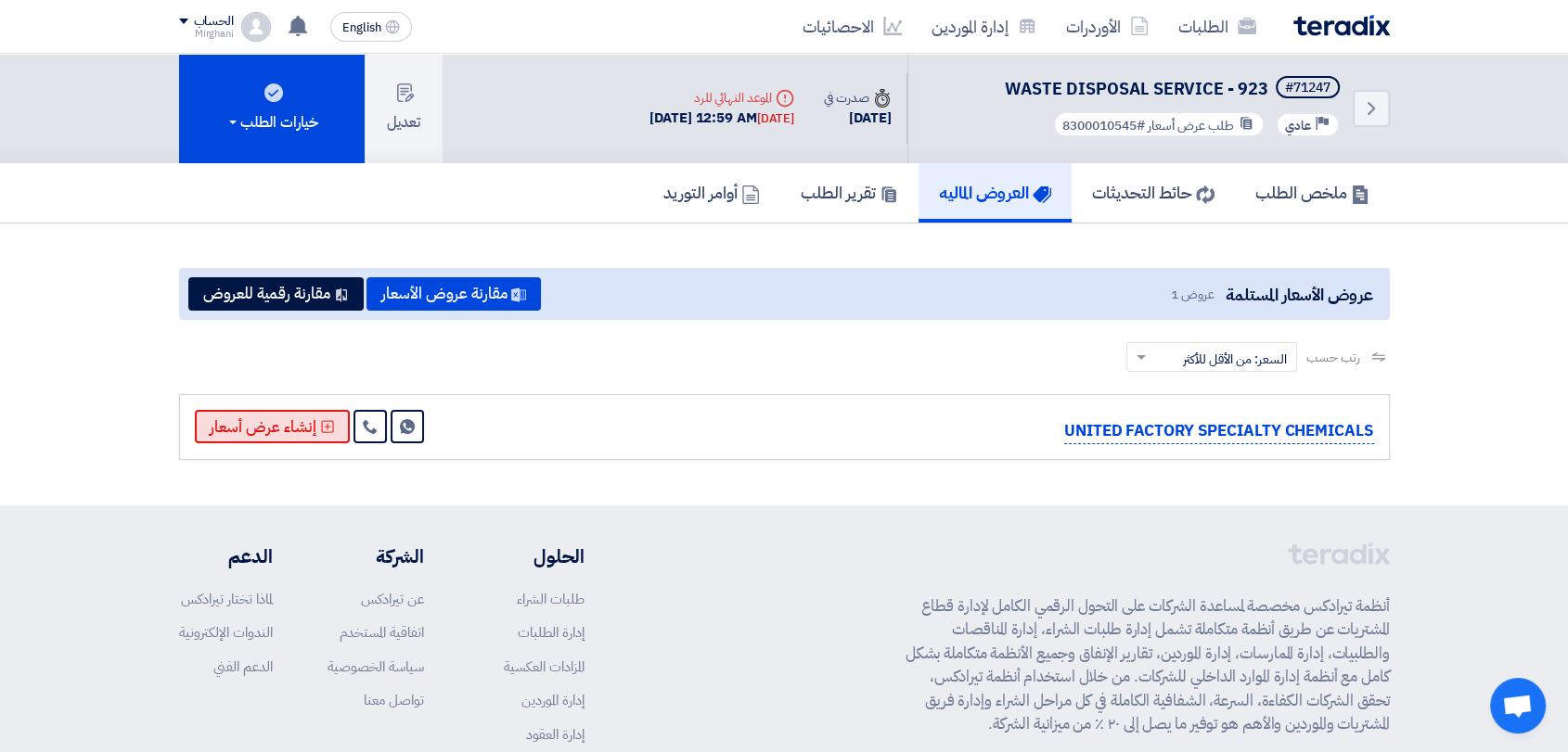
click at [300, 424] on button "إنشاء عرض أسعار" at bounding box center [272, 426] width 155 height 33
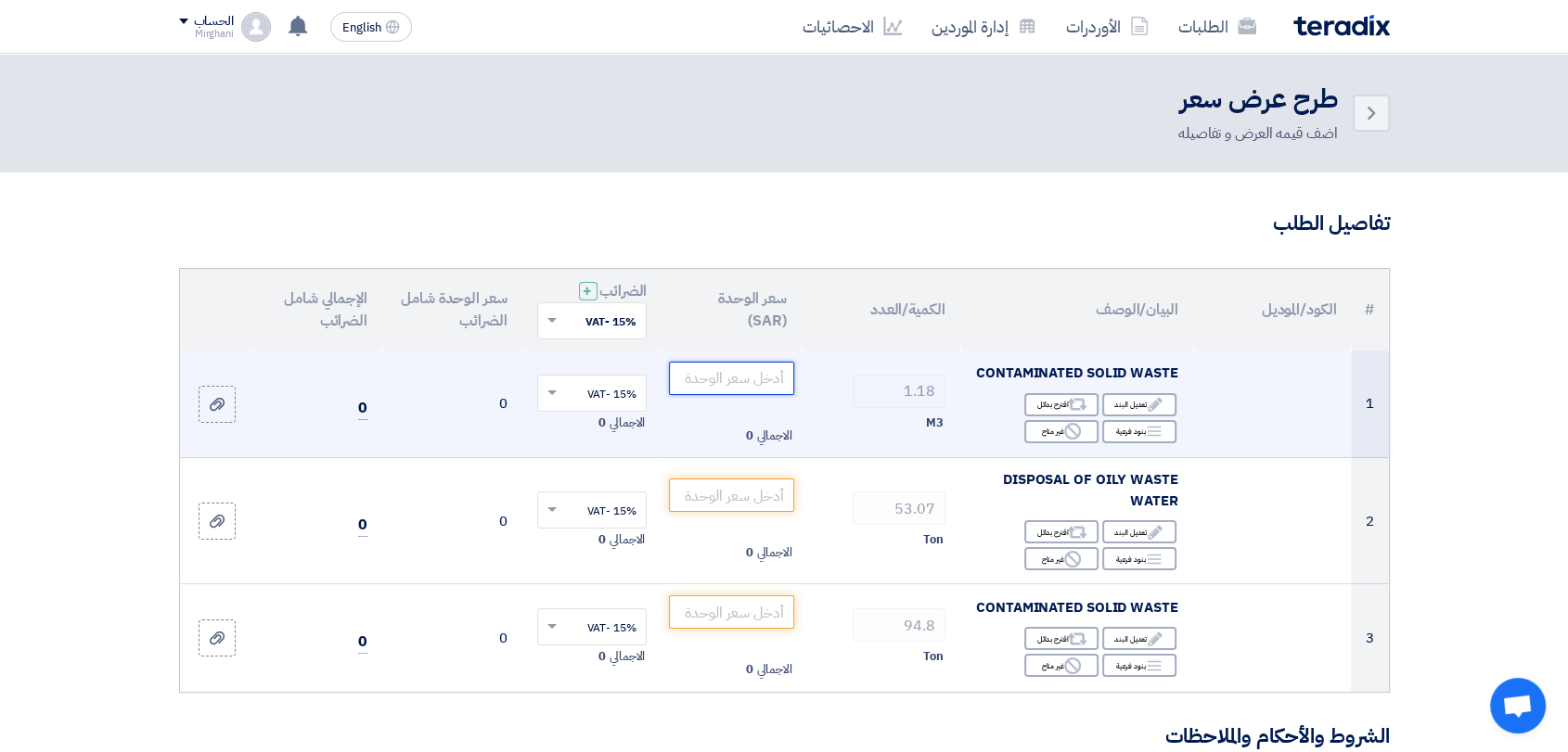
click at [760, 373] on input "number" at bounding box center [731, 377] width 125 height 33
click at [765, 378] on input "number" at bounding box center [731, 377] width 125 height 33
paste input "2.00"
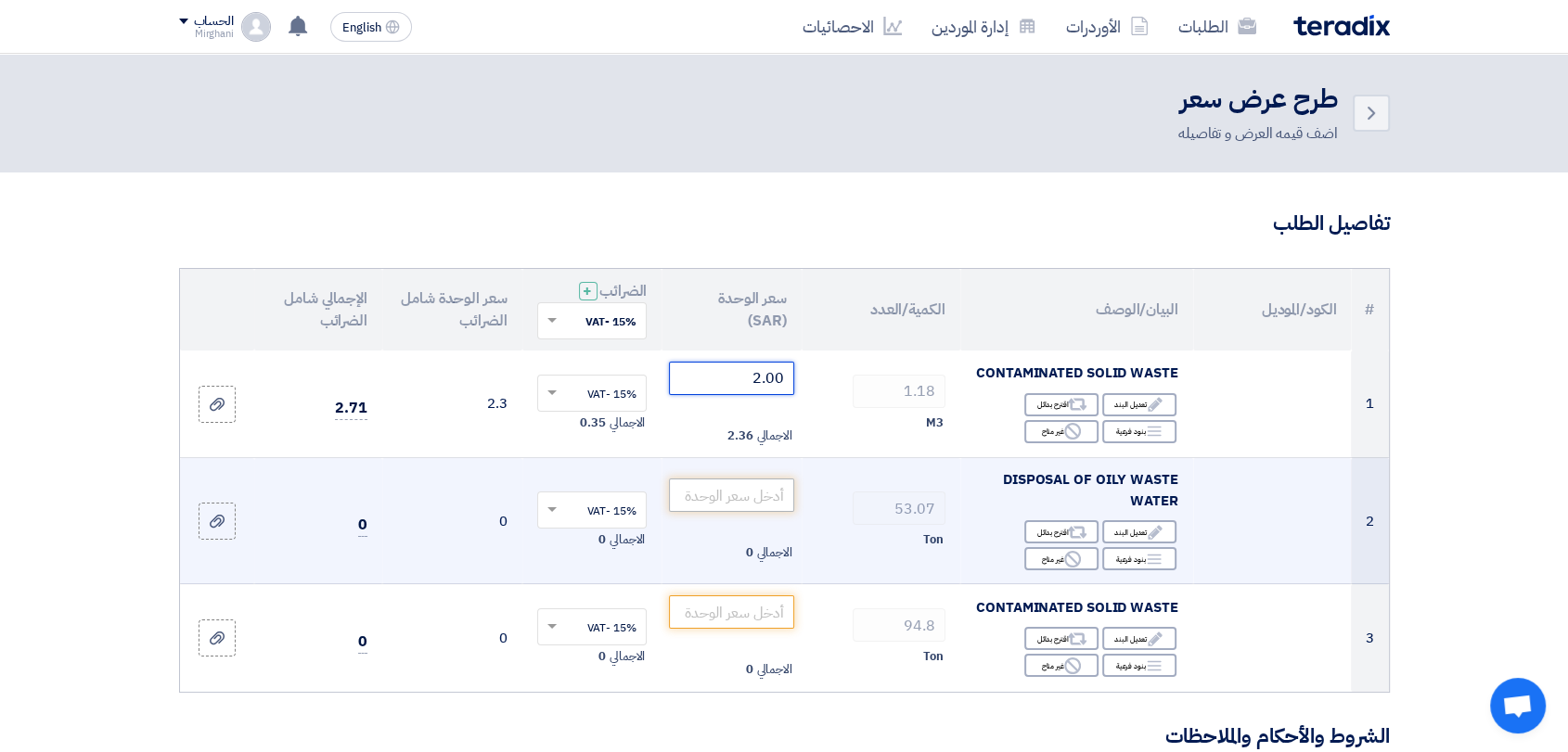
type input "2.00"
click at [758, 488] on input "number" at bounding box center [731, 495] width 125 height 33
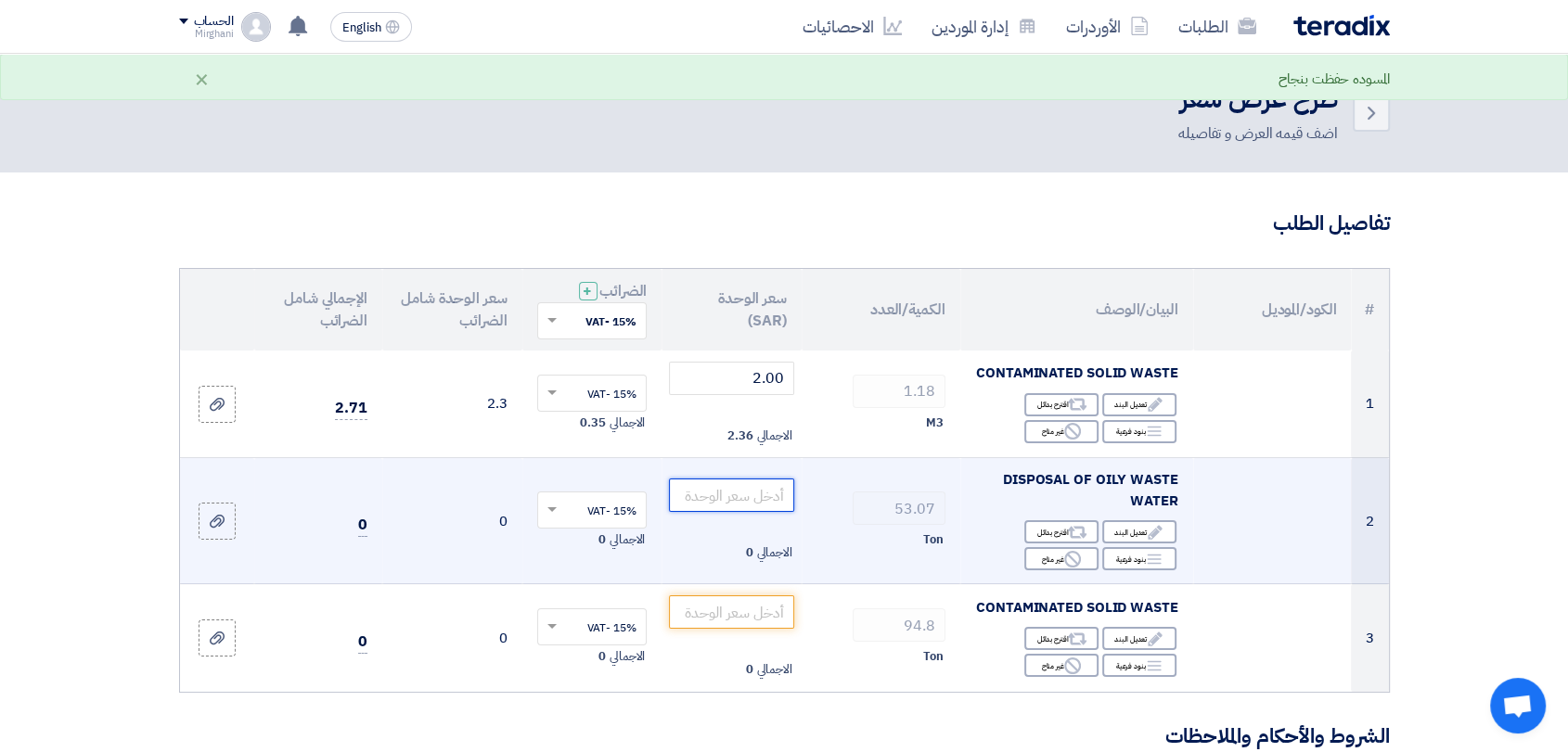
paste input "110.00"
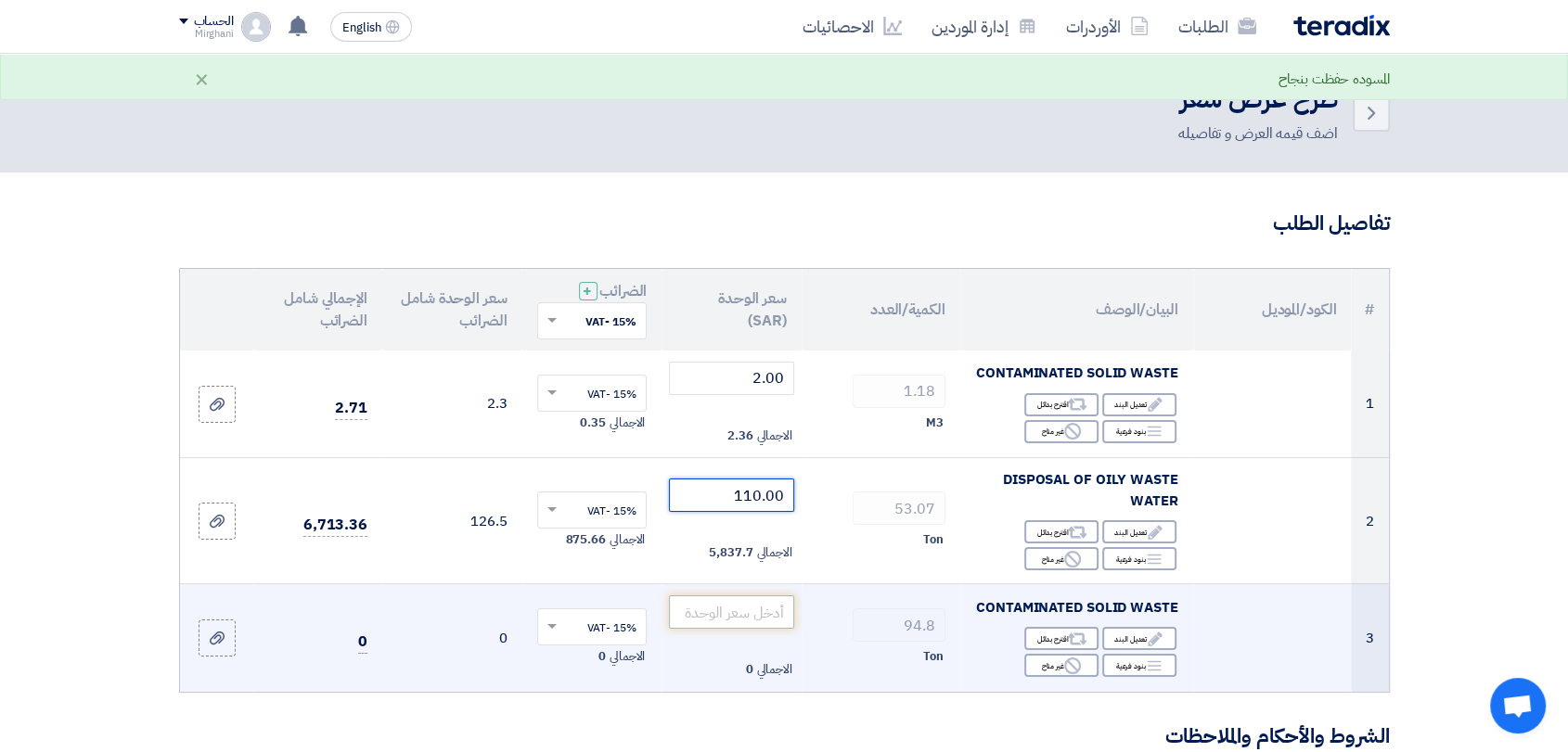
type input "110.00"
click at [759, 604] on input "number" at bounding box center [731, 612] width 125 height 33
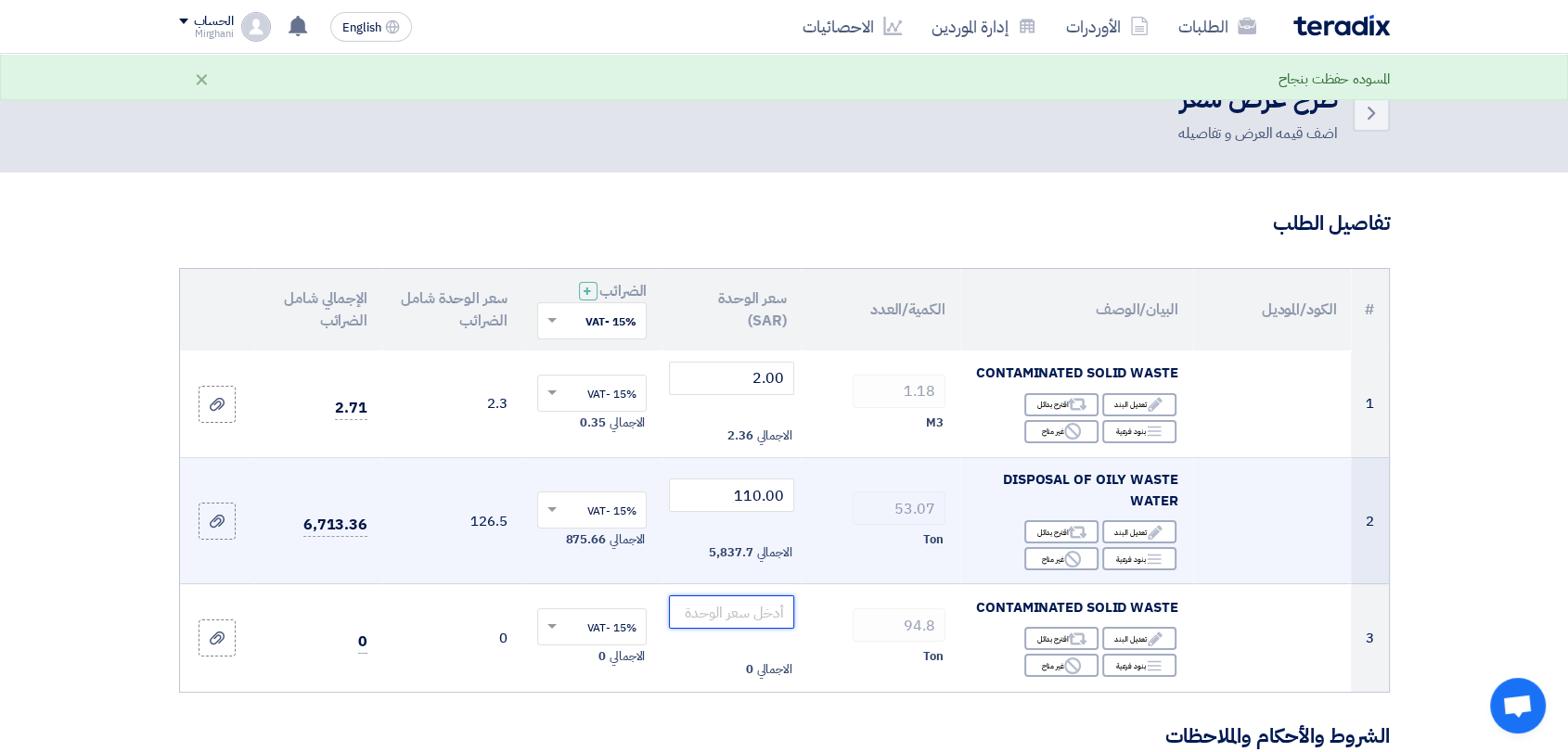
paste input "140.00"
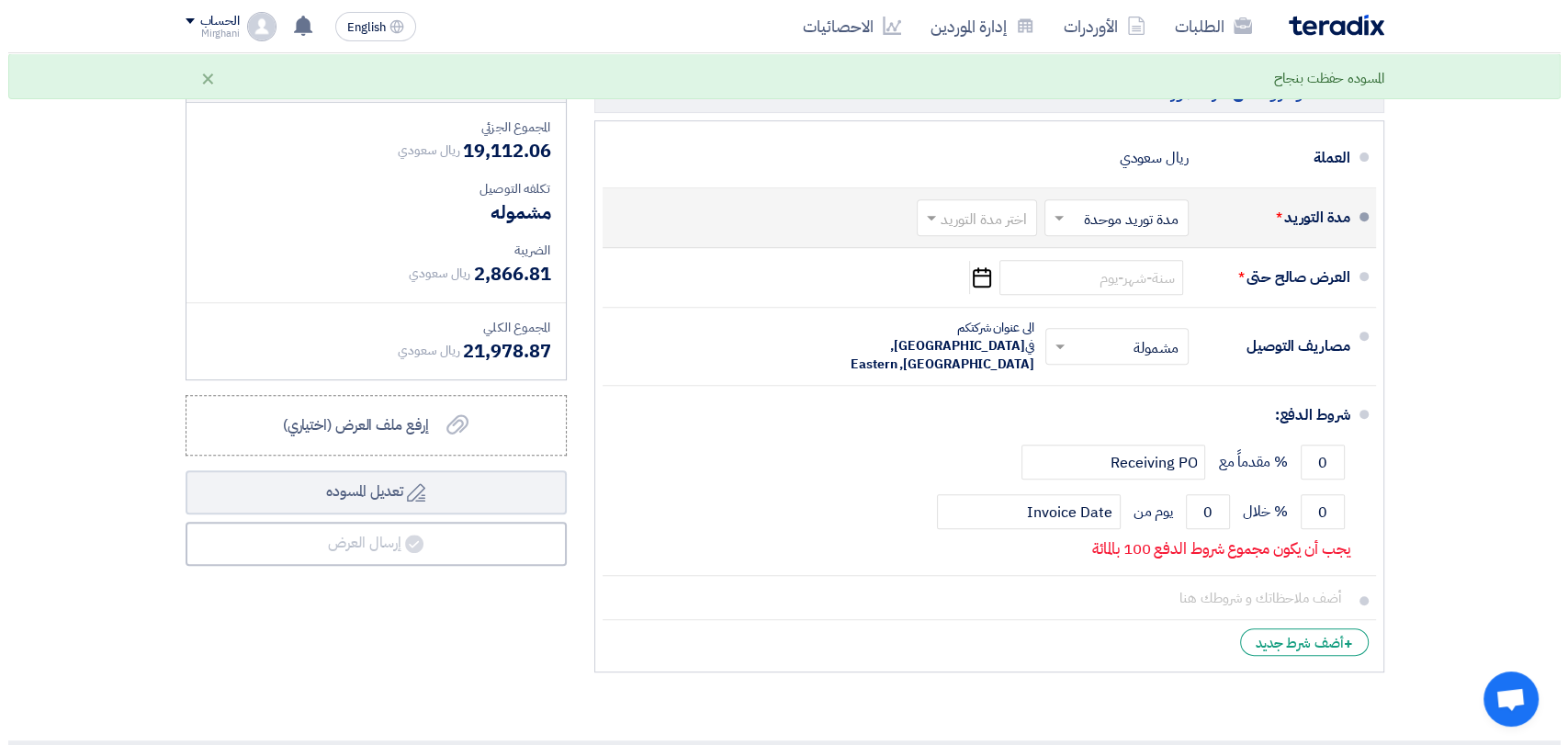
scroll to position [714, 0]
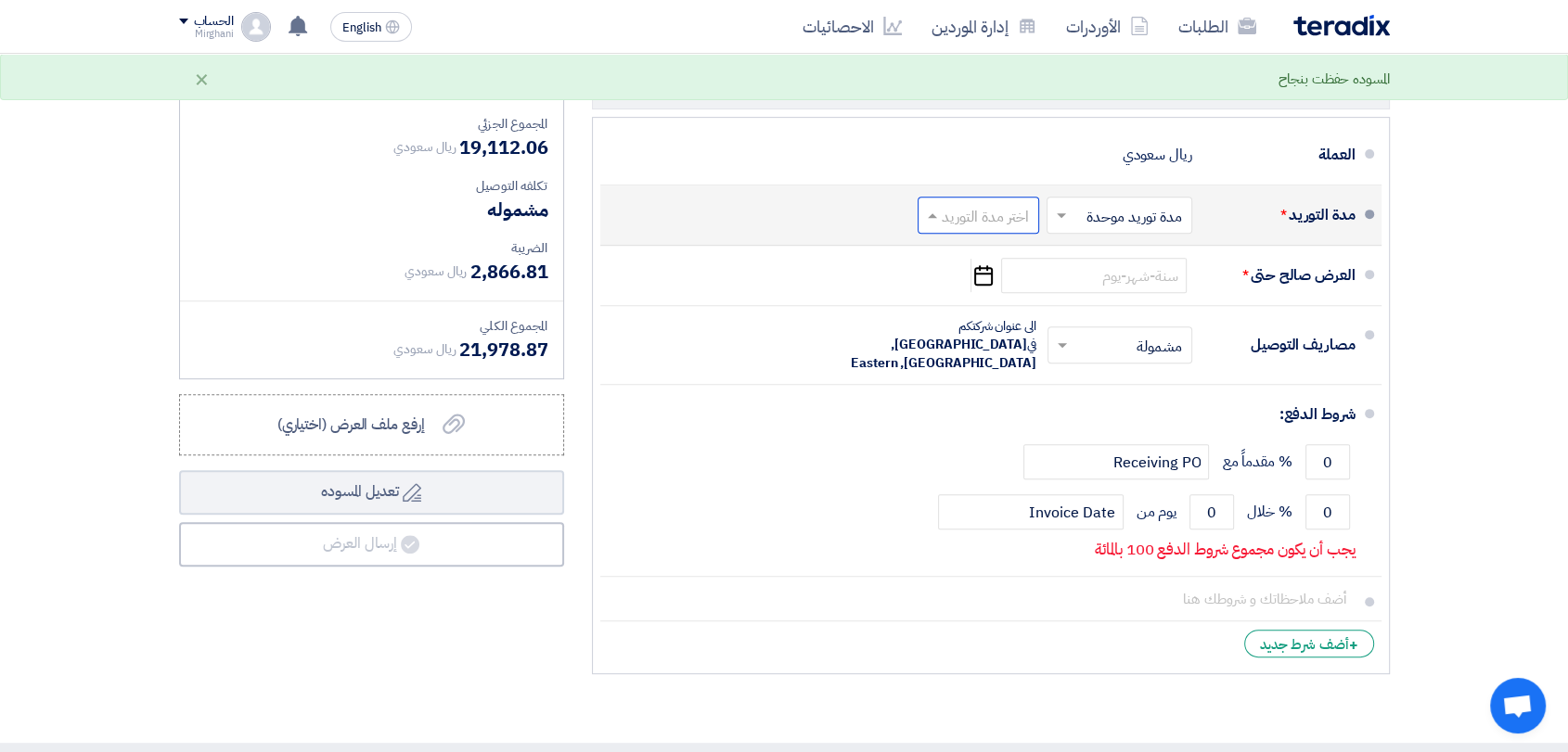
type input "140.00"
click at [981, 214] on input "text" at bounding box center [974, 217] width 112 height 27
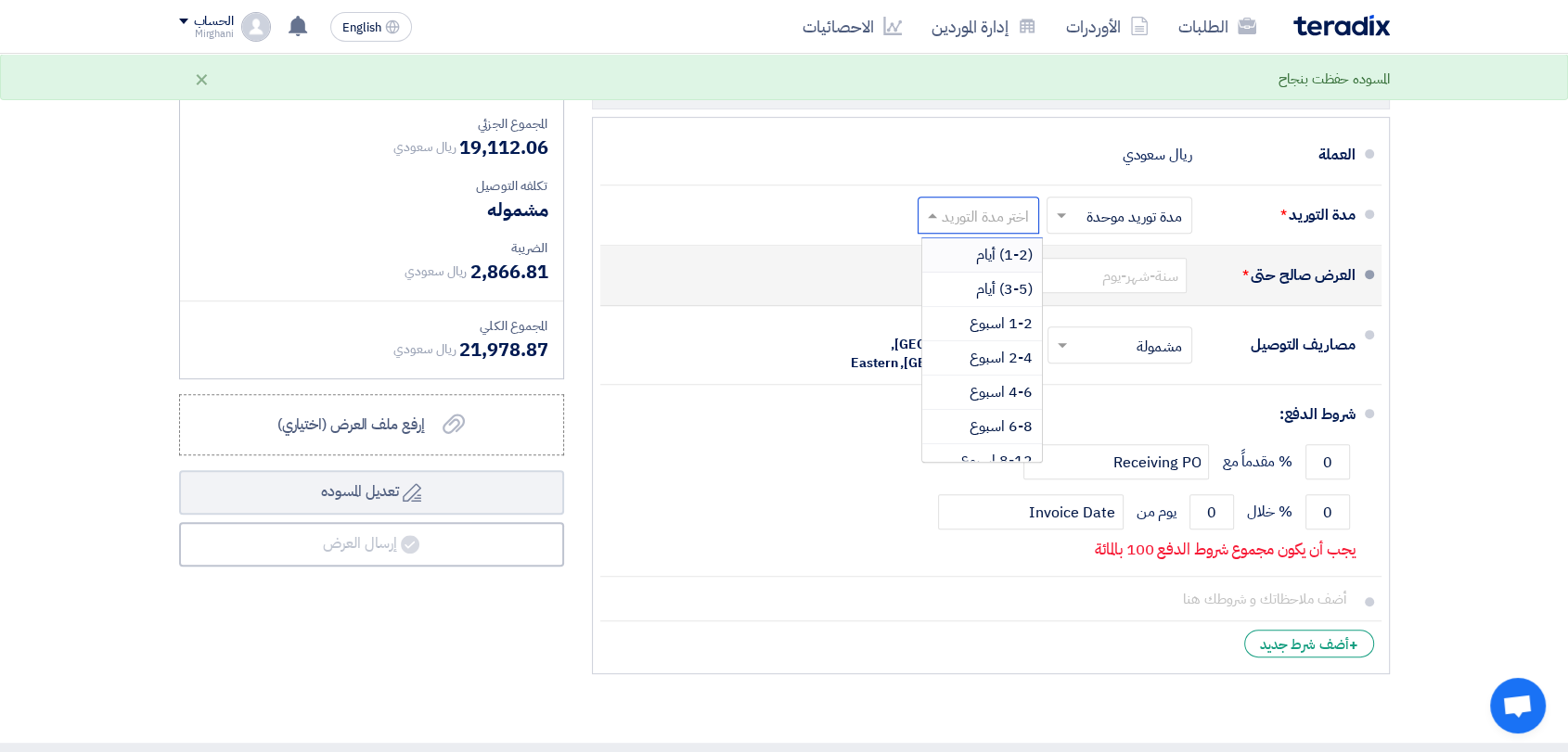
click at [982, 266] on div "(1-2) أيام" at bounding box center [982, 255] width 120 height 34
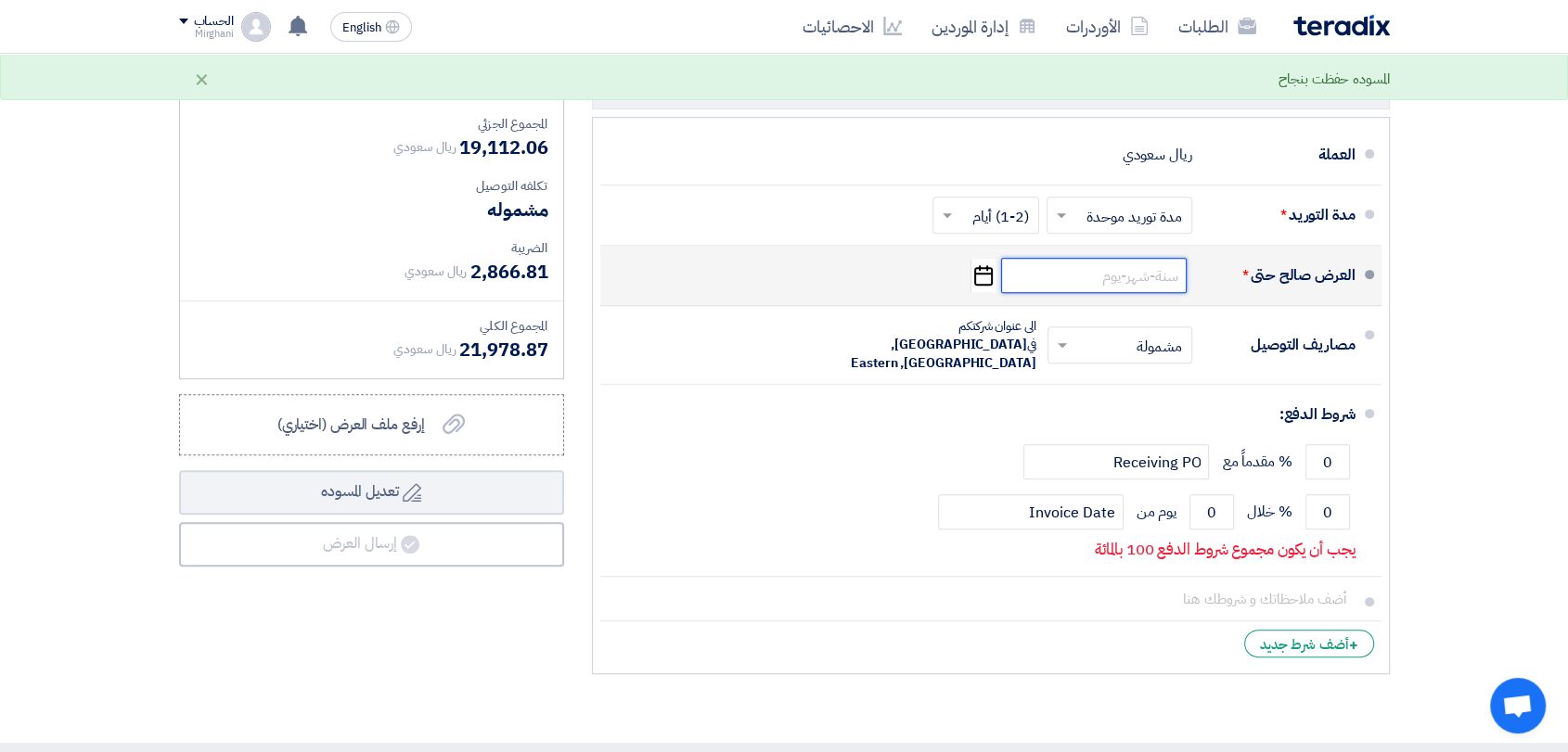
click at [1054, 275] on input at bounding box center [1093, 275] width 185 height 35
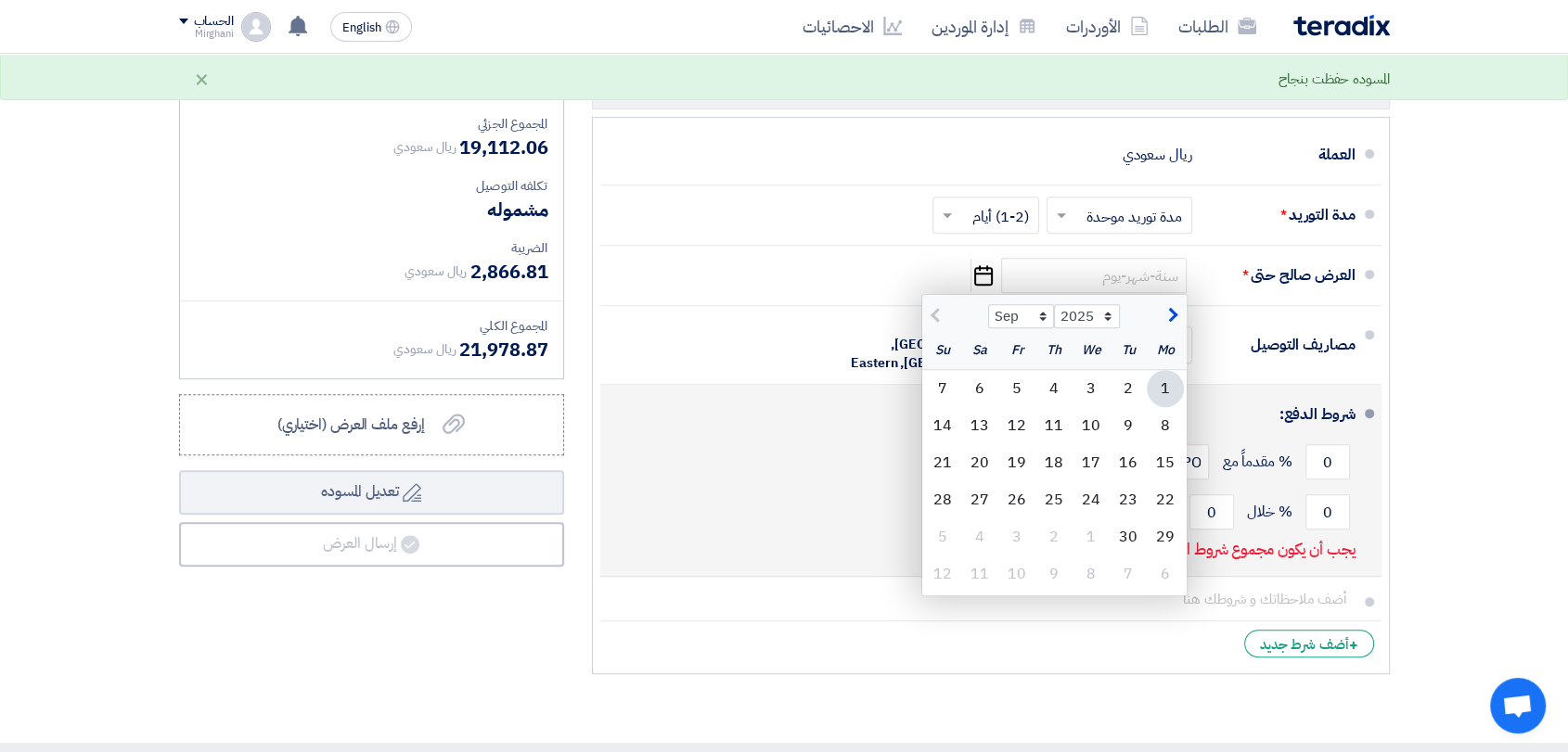
click at [1134, 382] on div "2" at bounding box center [1128, 388] width 37 height 37
type input "[DATE]"
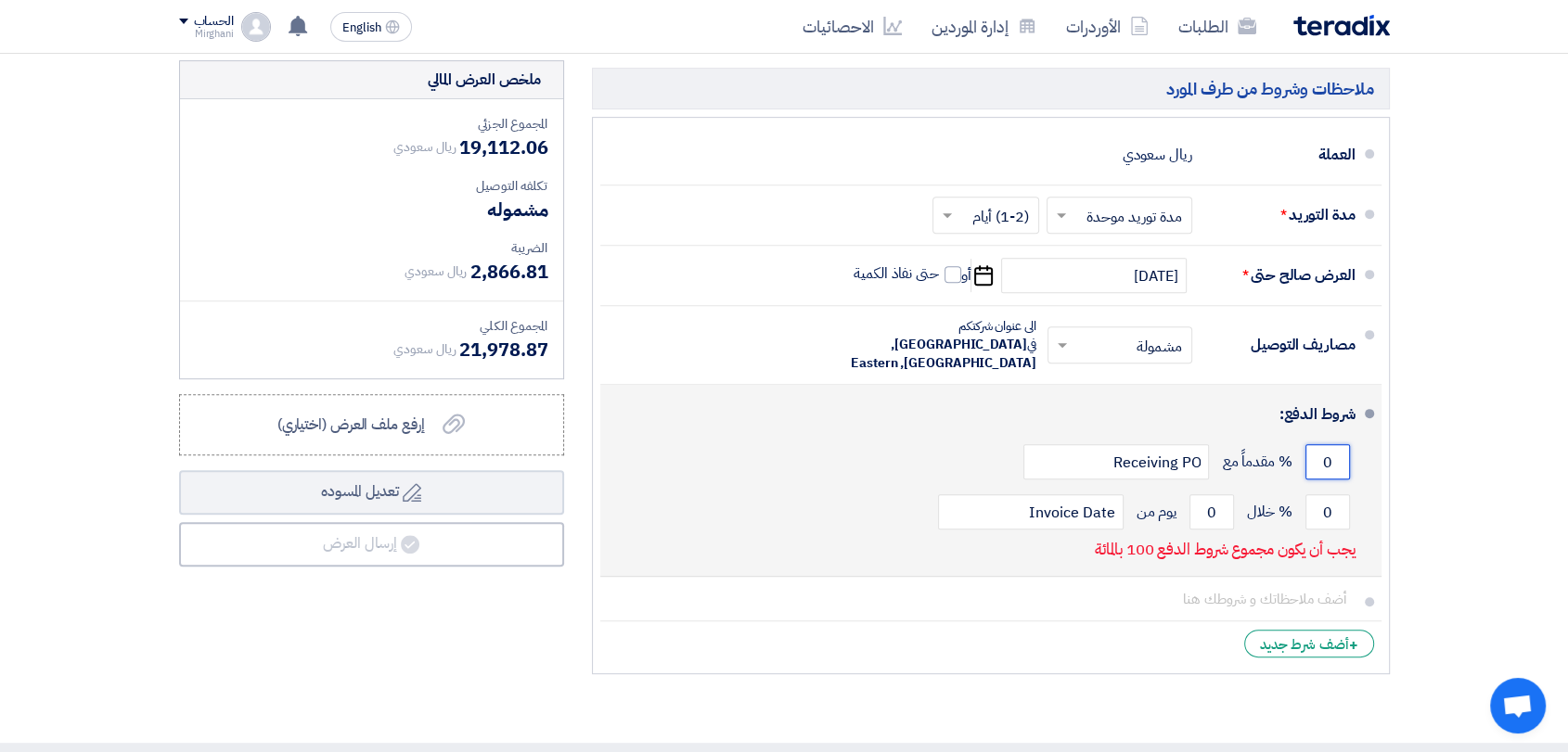
click at [1339, 444] on input "0" at bounding box center [1327, 461] width 44 height 35
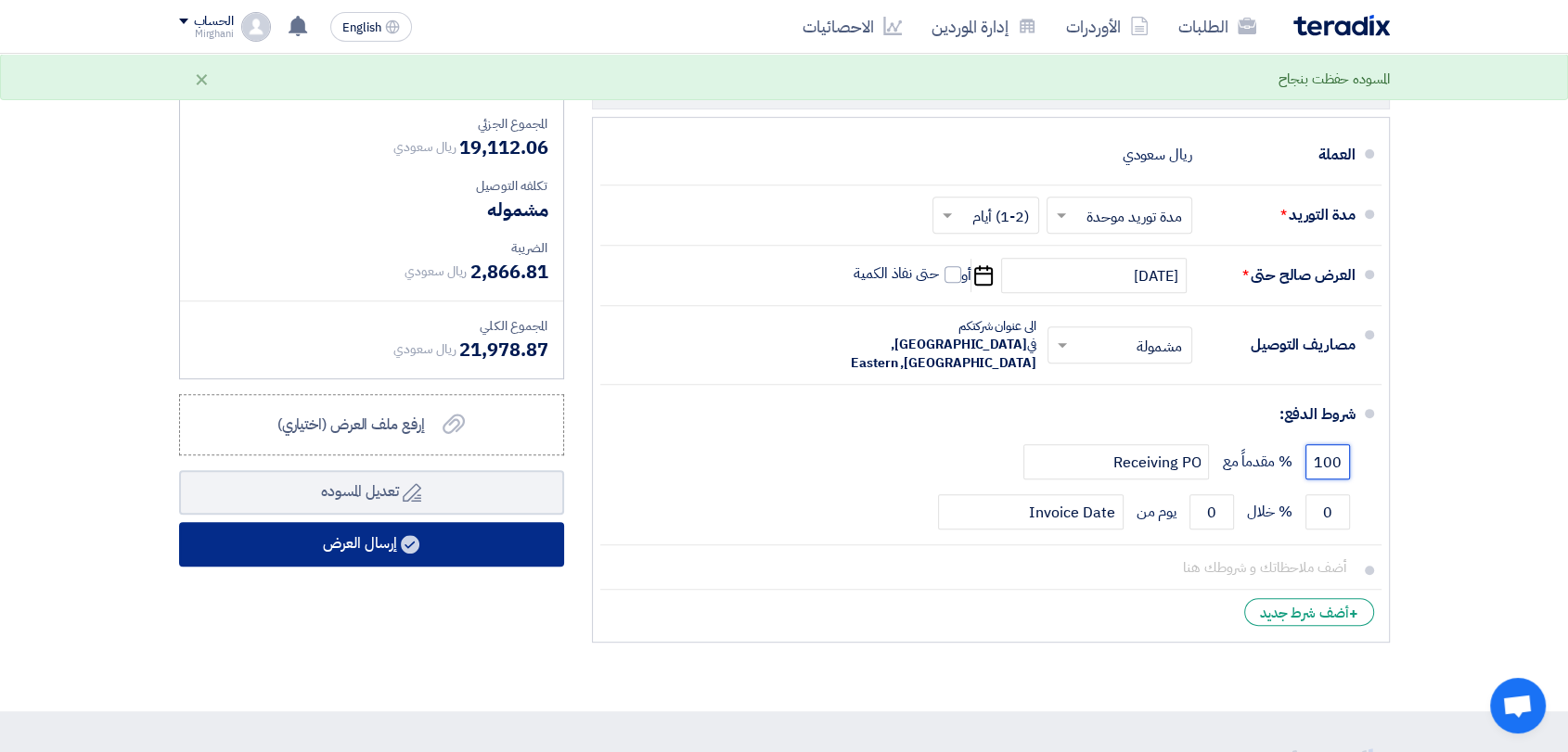
type input "100"
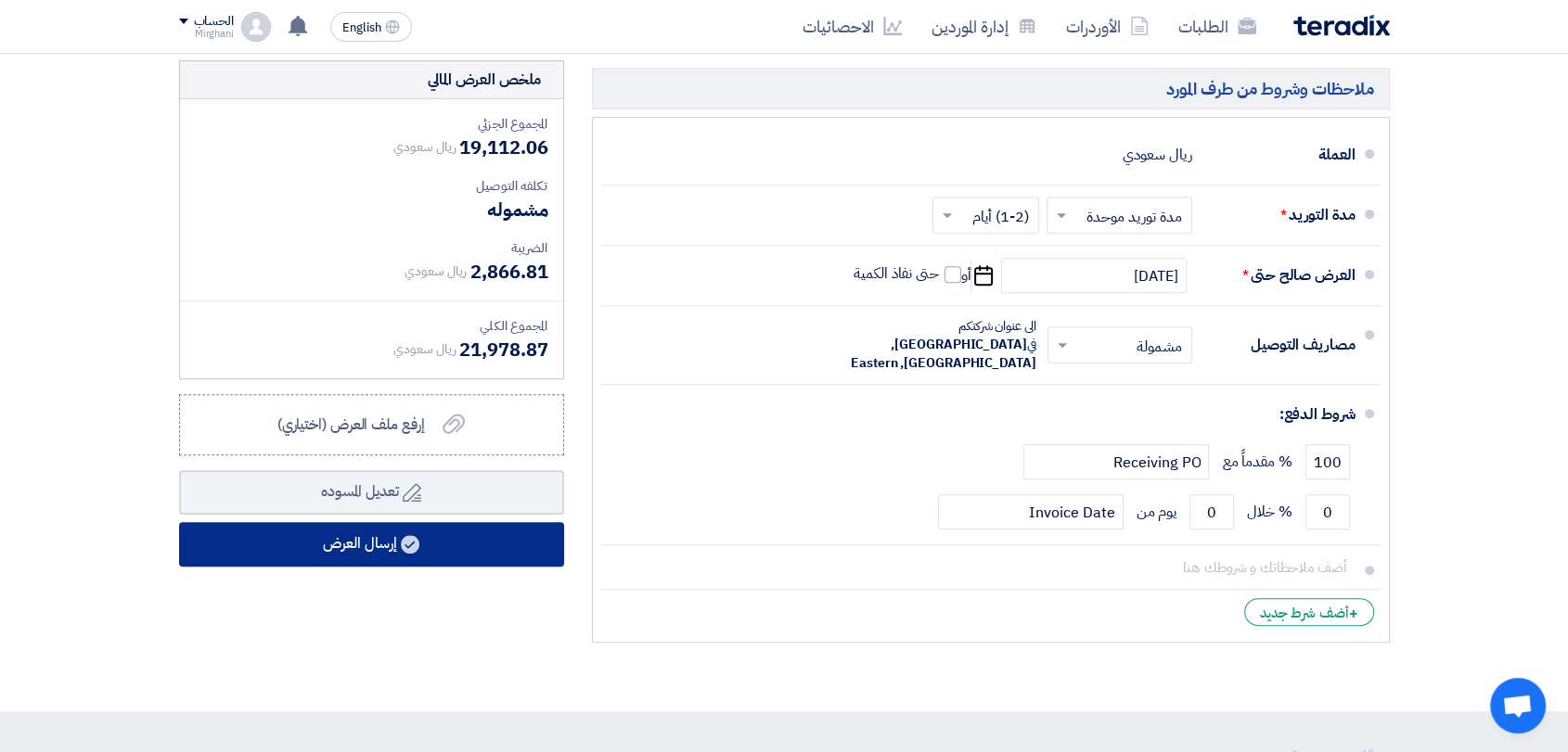
click at [478, 544] on button "إرسال العرض" at bounding box center [371, 544] width 385 height 44
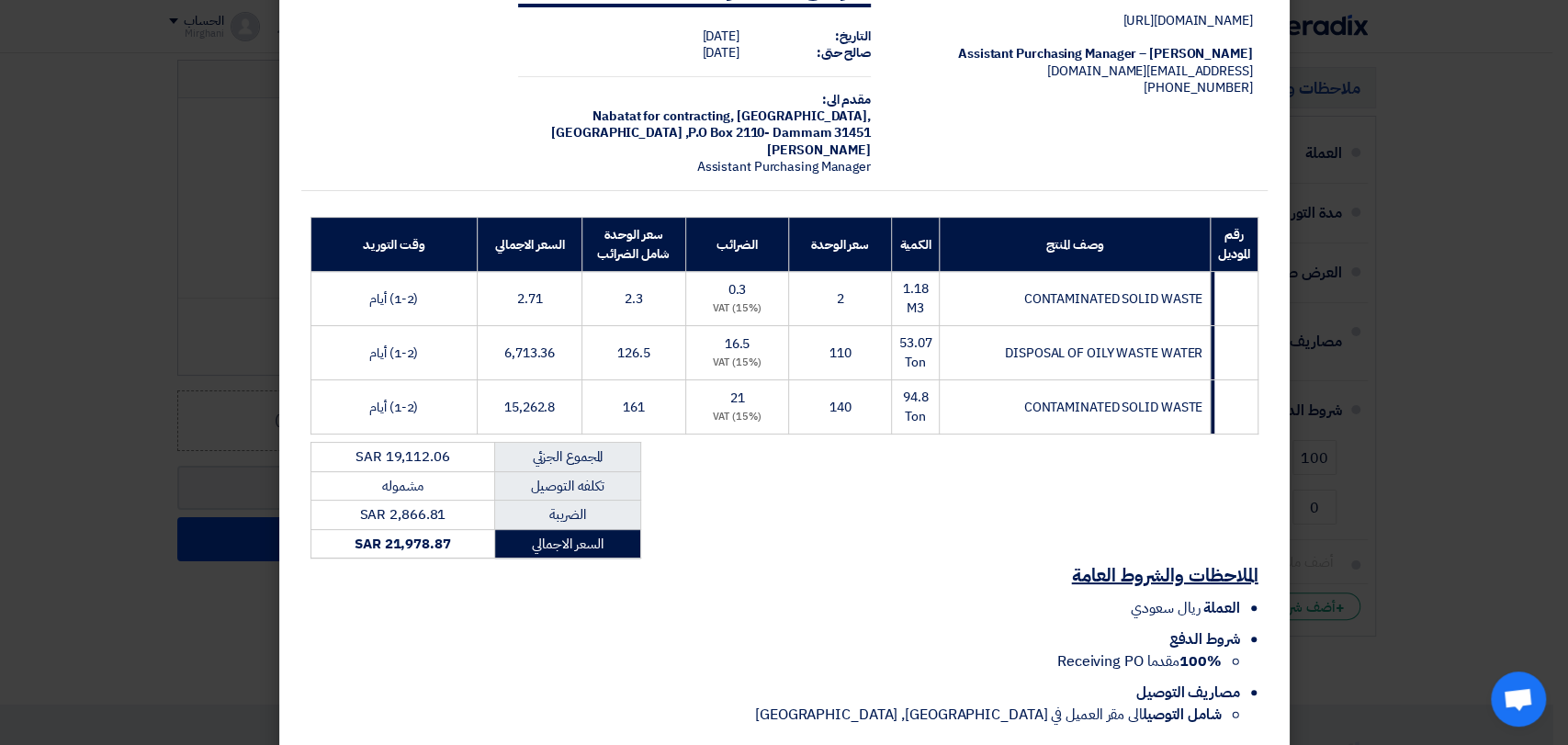
scroll to position [172, 0]
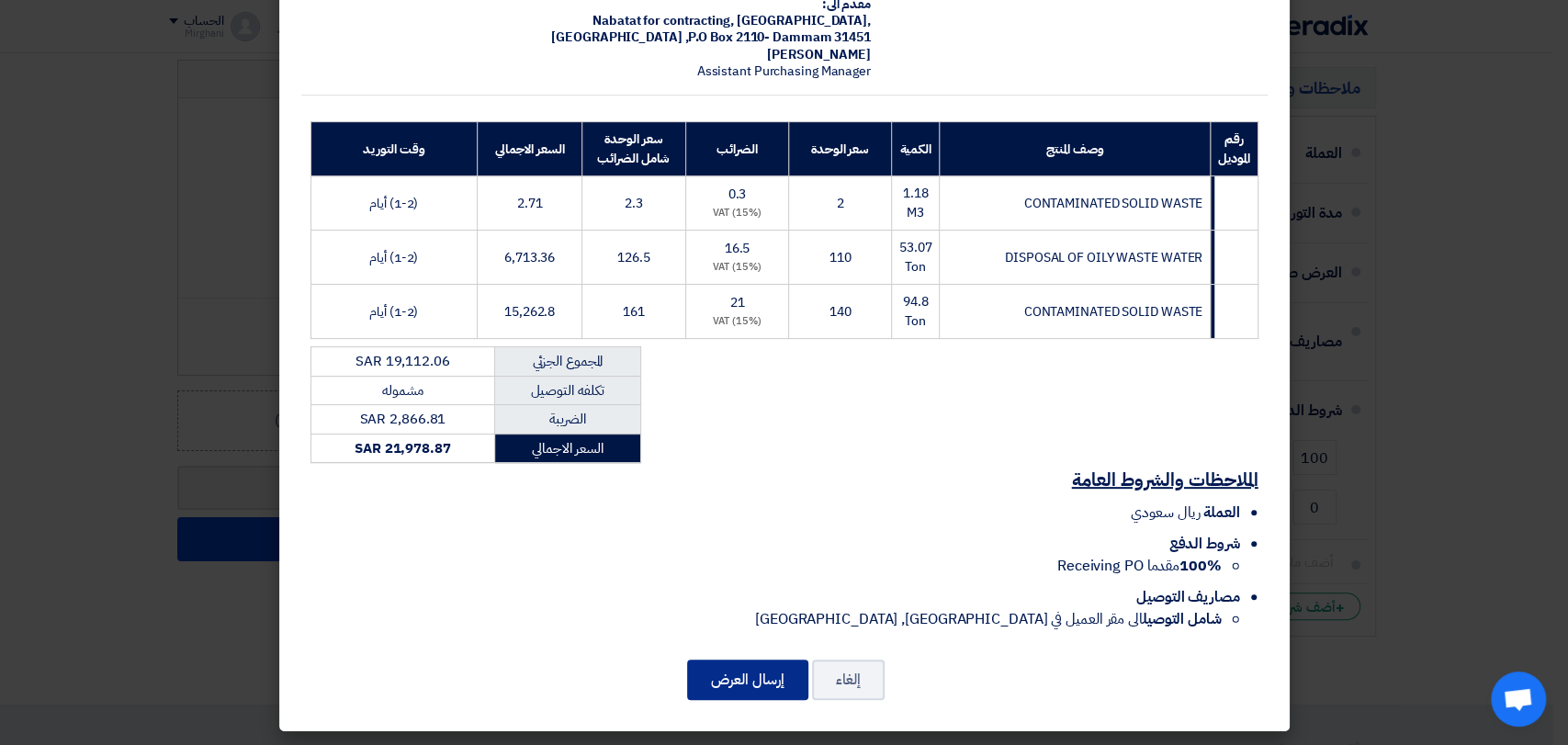
click at [772, 670] on button "إرسال العرض" at bounding box center [748, 680] width 121 height 40
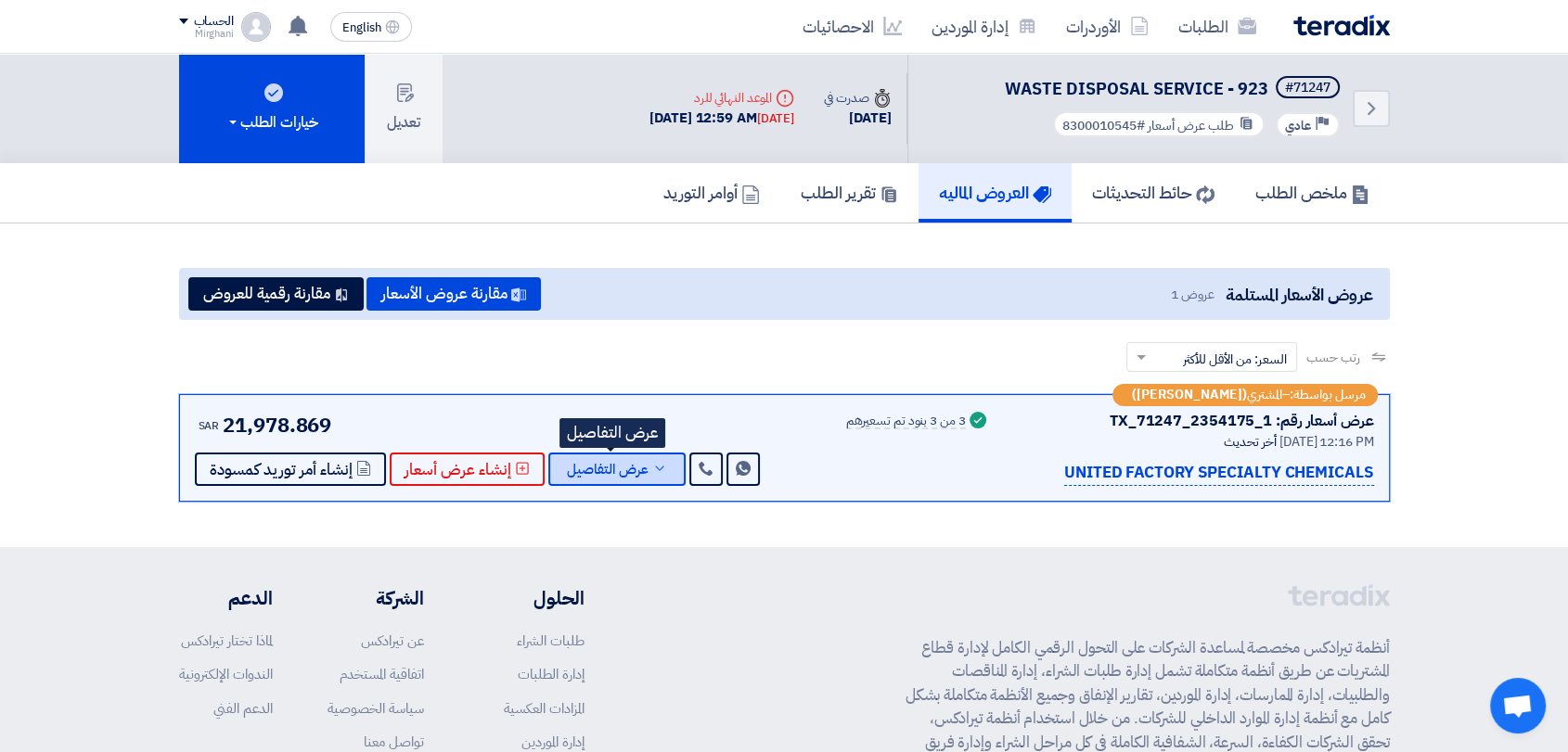
click at [610, 470] on span "عرض التفاصيل" at bounding box center [607, 470] width 82 height 14
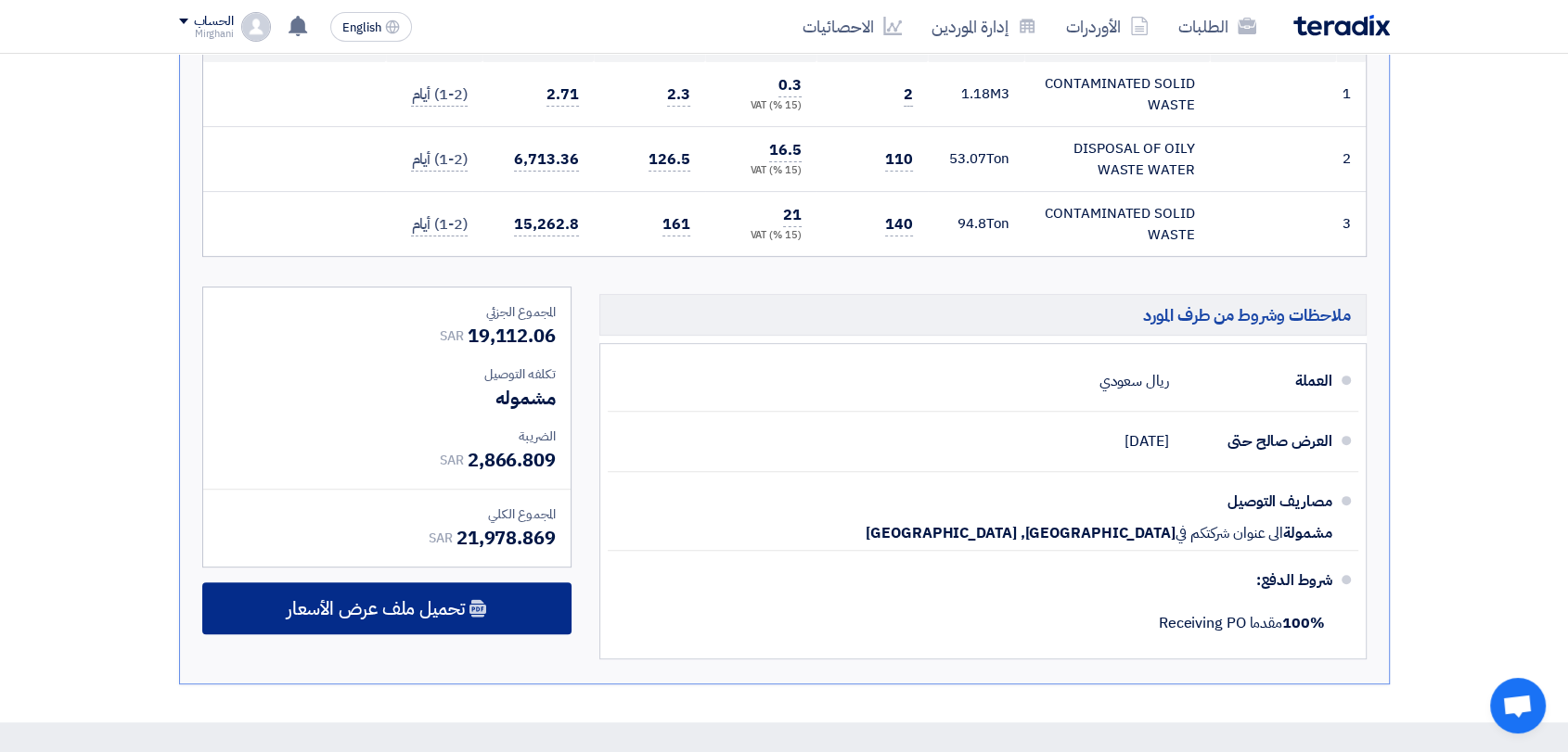
click at [452, 607] on span "تحميل ملف عرض الأسعار" at bounding box center [376, 609] width 178 height 17
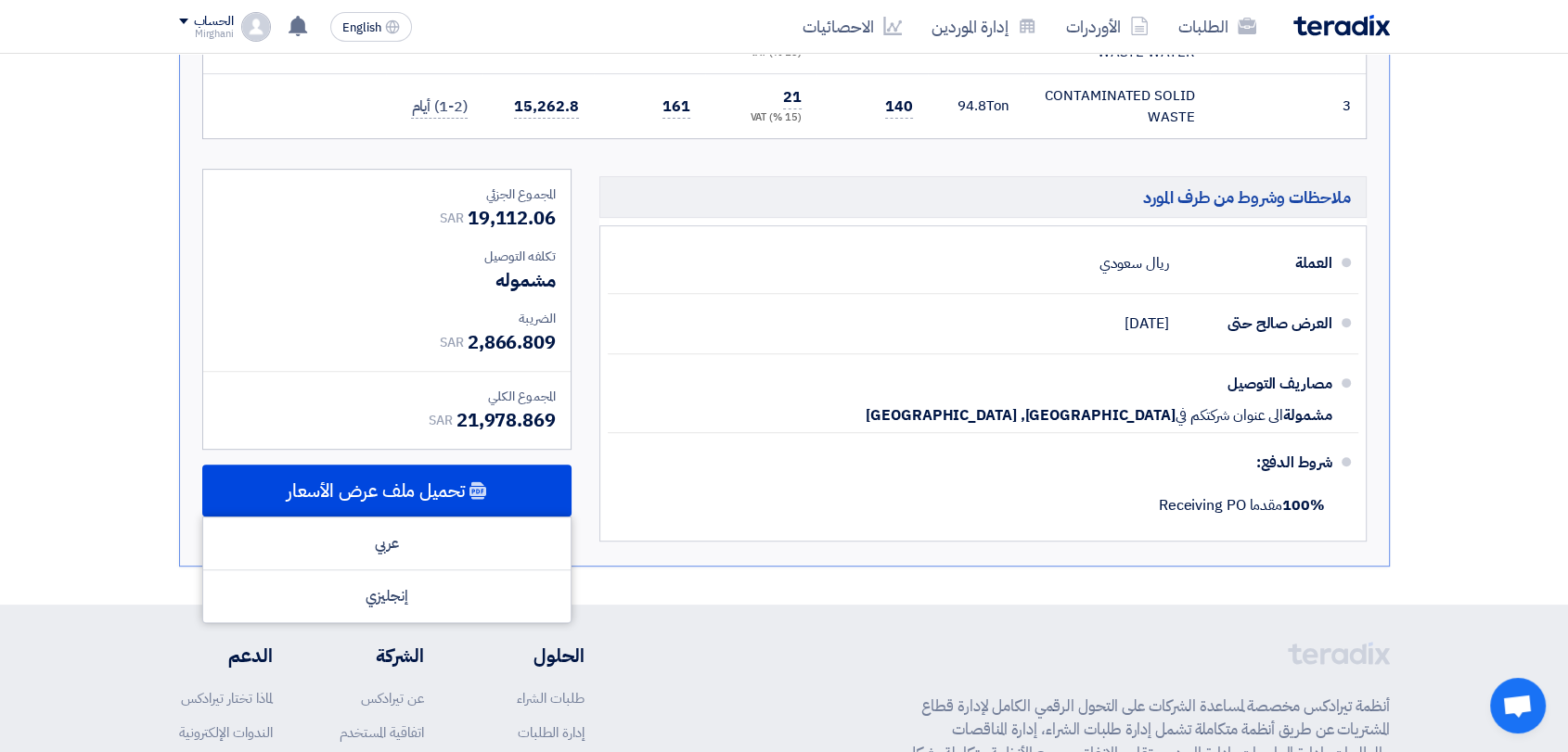
scroll to position [824, 0]
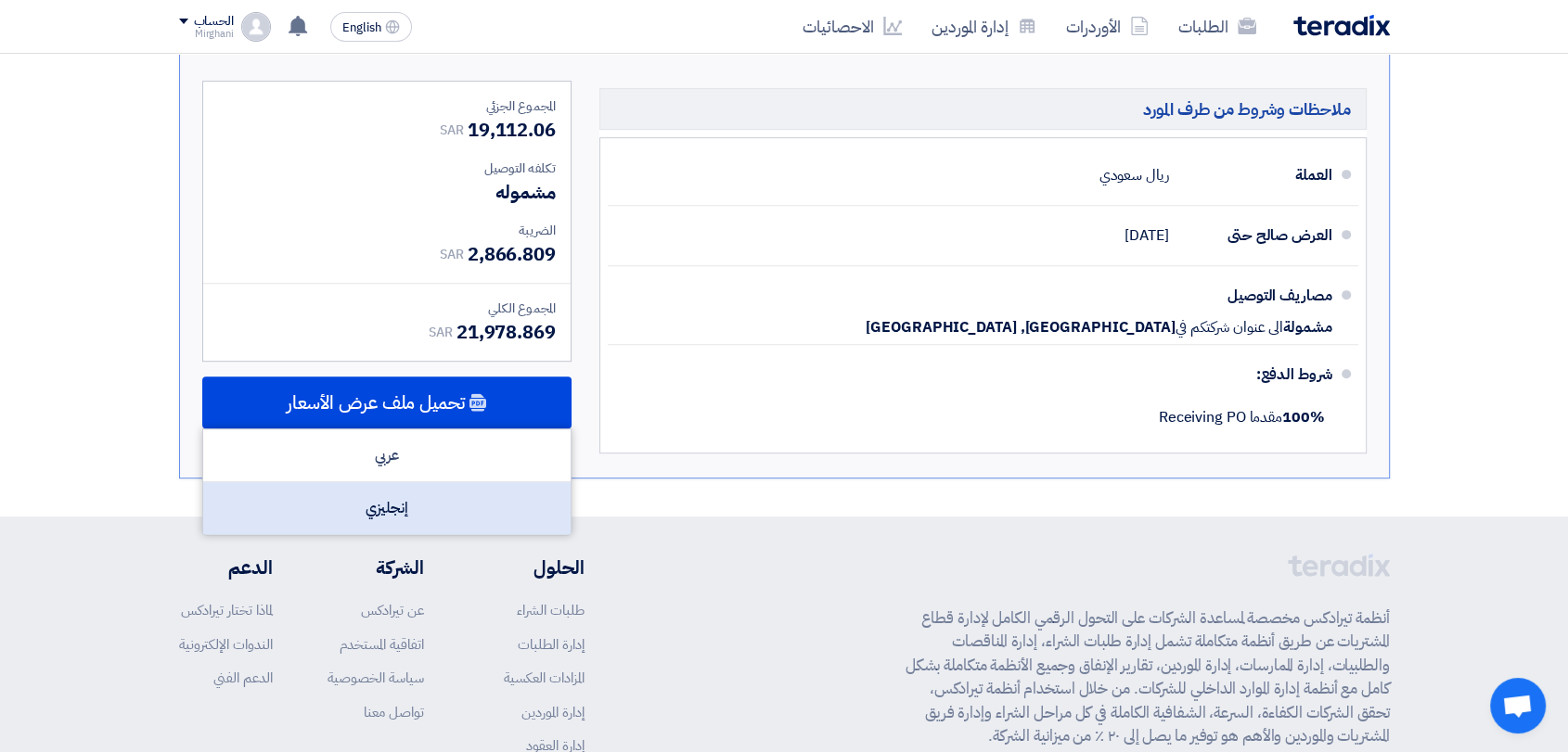
click at [445, 504] on div "إنجليزي" at bounding box center [387, 508] width 367 height 52
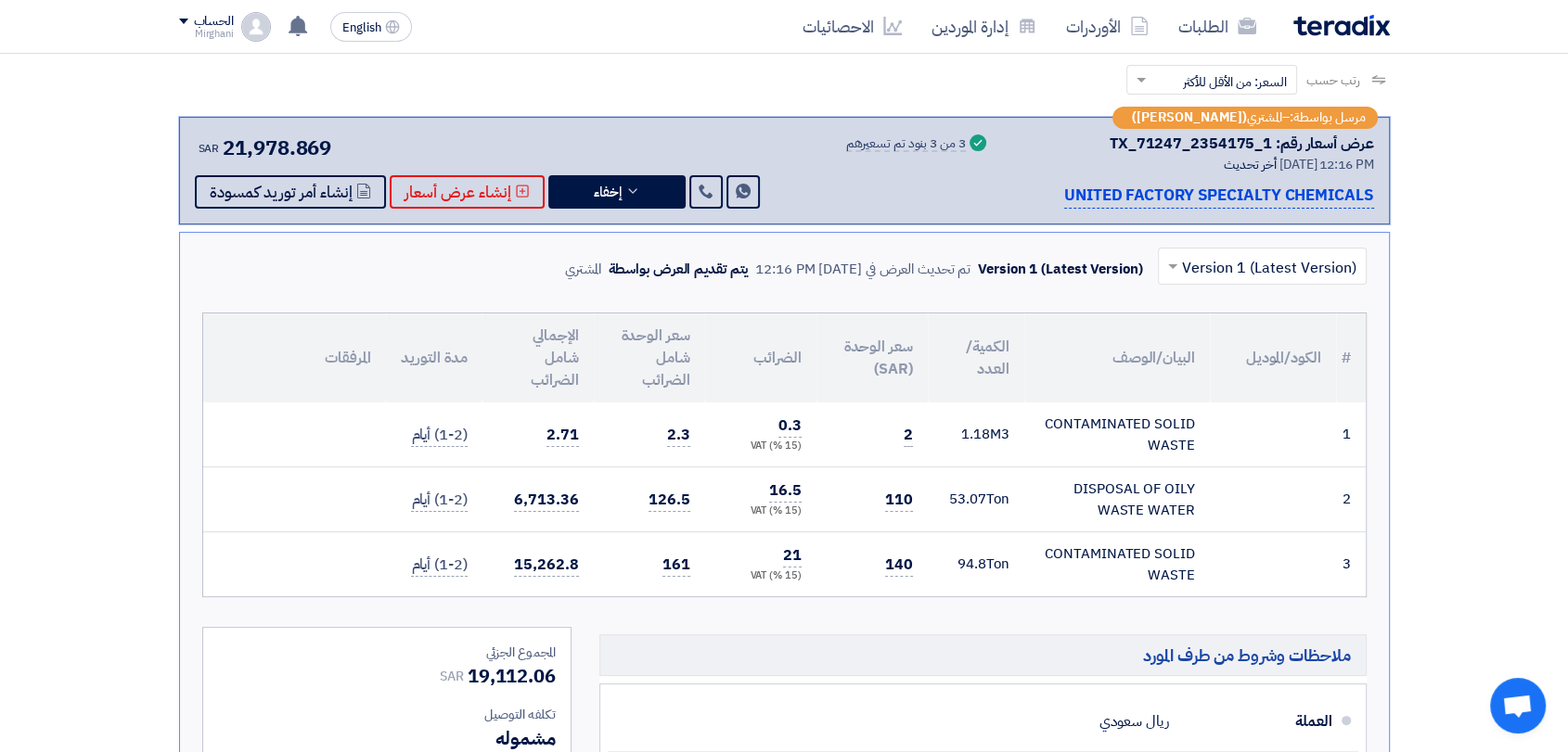
scroll to position [0, 0]
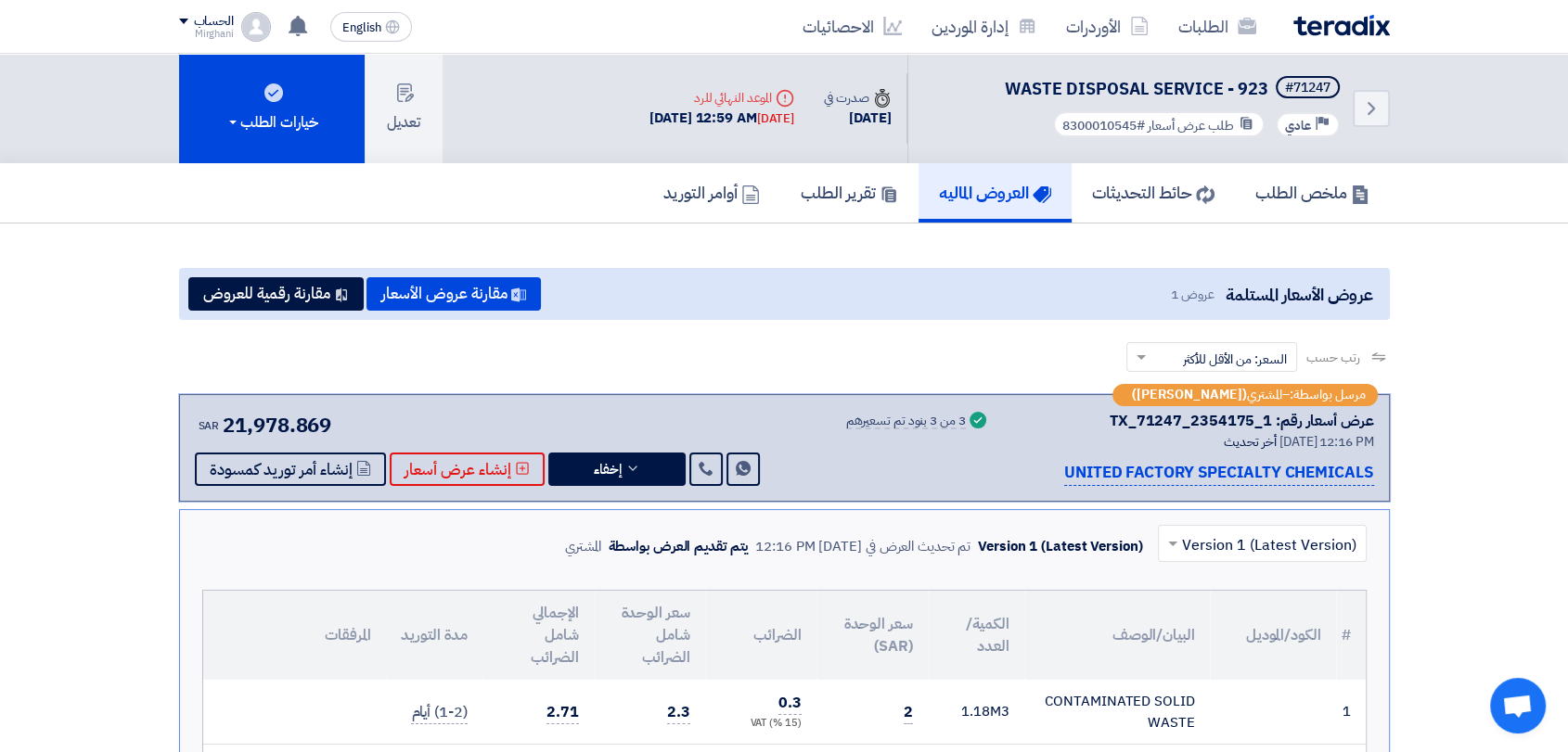
drag, startPoint x: 1154, startPoint y: 418, endPoint x: 1271, endPoint y: 418, distance: 117.0
click at [1271, 418] on div "عرض أسعار رقم: TX_71247_2354175_1" at bounding box center [1241, 422] width 264 height 23
copy div "TX_71247_2354175_1"
click at [628, 478] on button "إخفاء" at bounding box center [616, 469] width 137 height 33
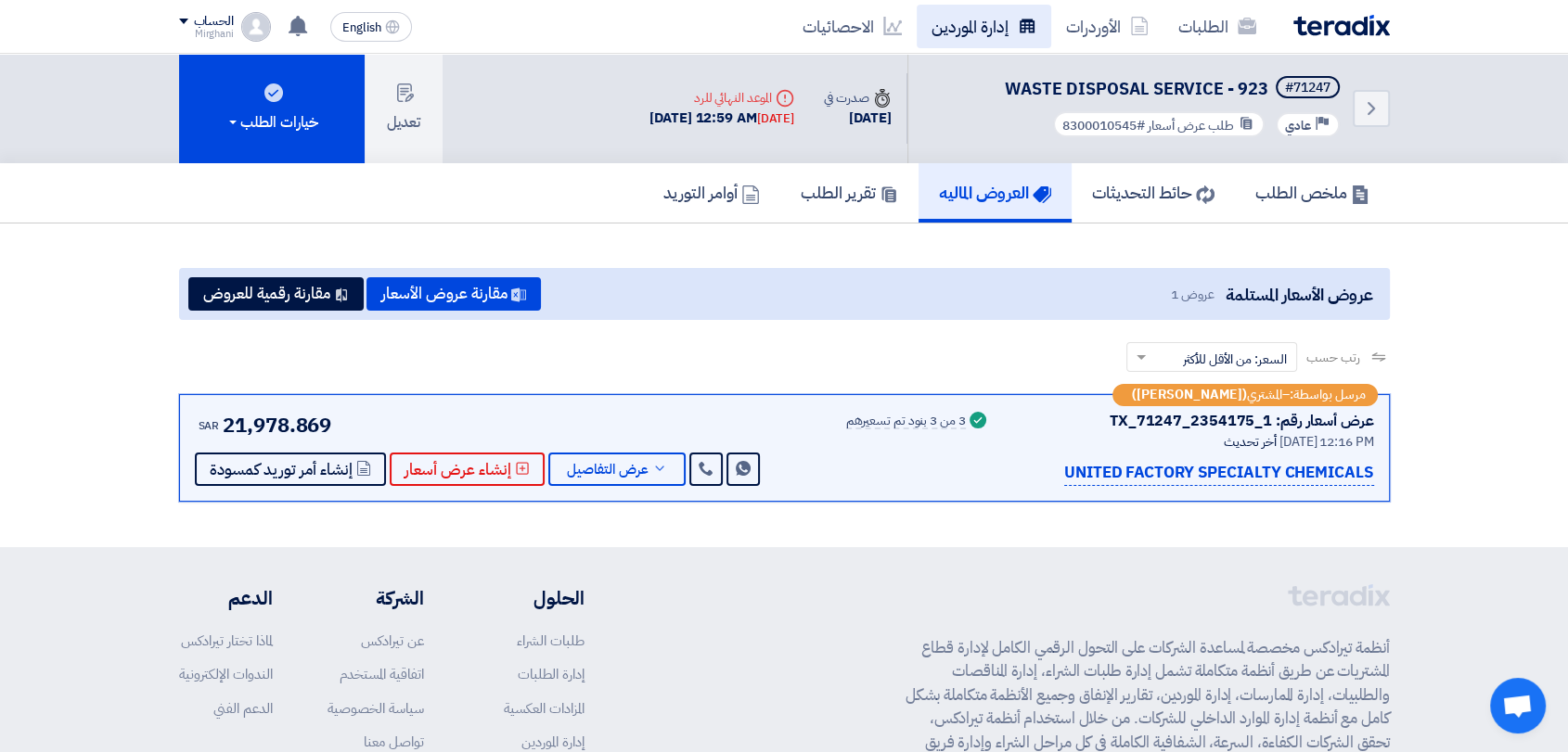
click at [984, 24] on link "إدارة الموردين" at bounding box center [984, 26] width 135 height 43
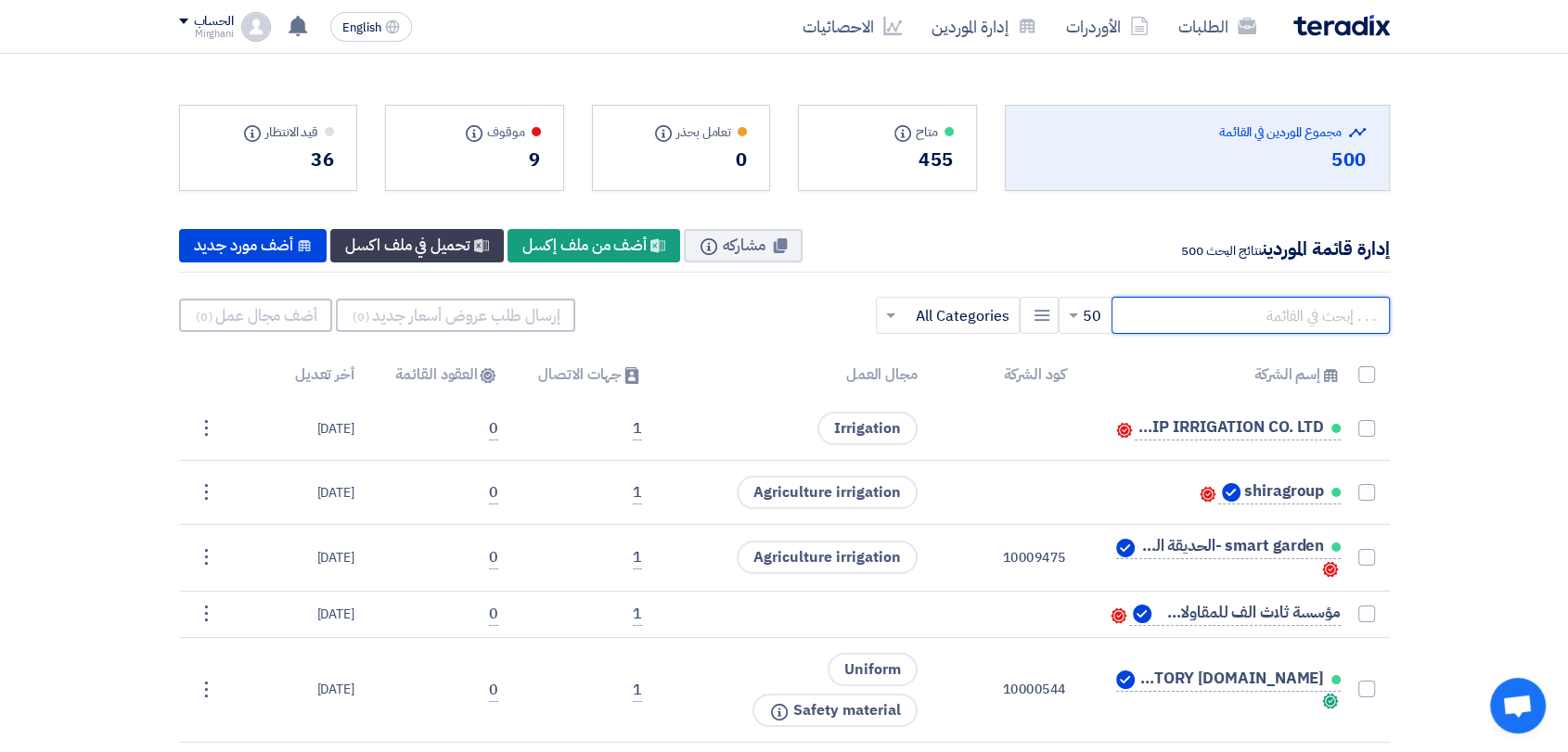
click at [1196, 320] on input "text" at bounding box center [1251, 314] width 279 height 37
paste input "70000137"
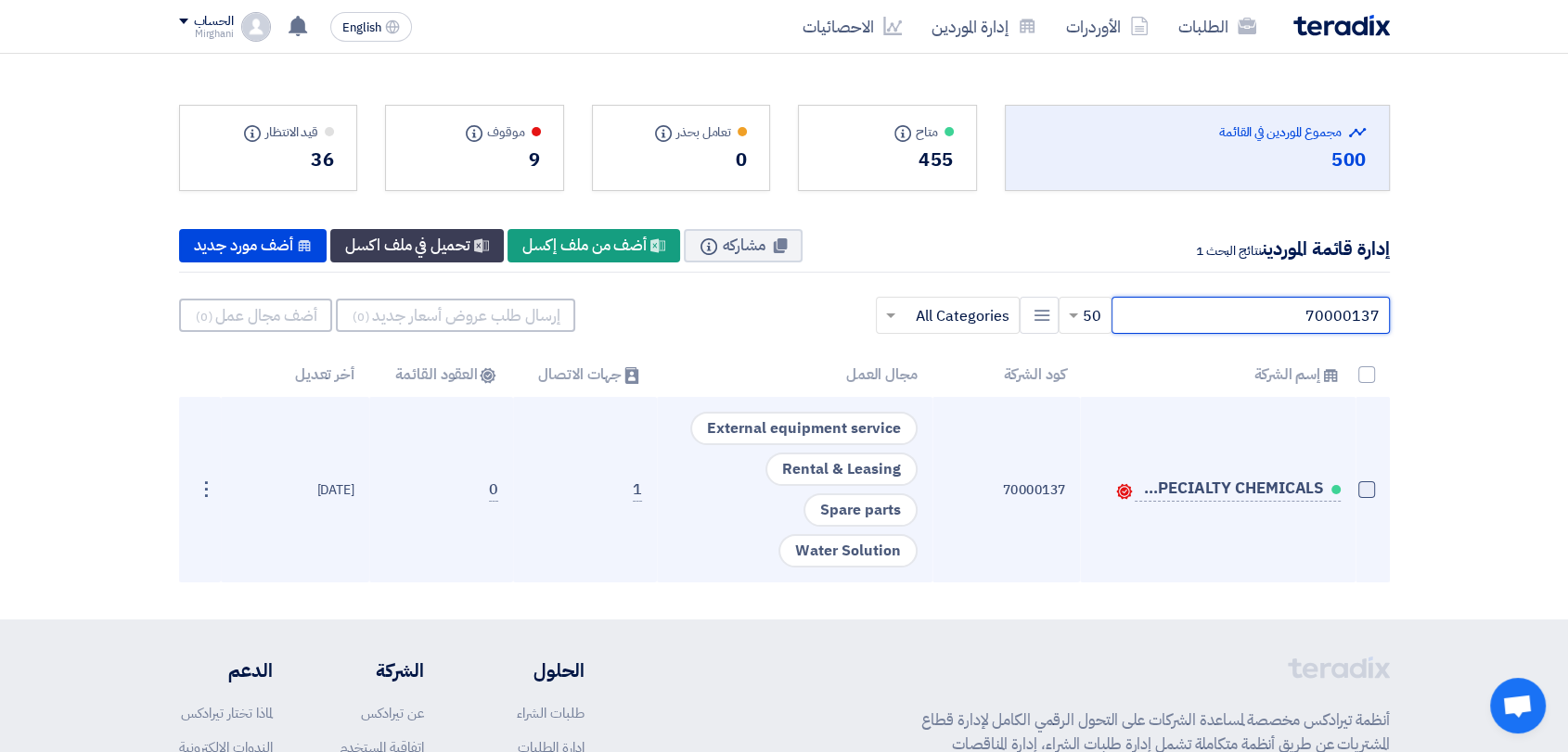
type input "70000137"
click at [1366, 491] on span at bounding box center [1367, 490] width 17 height 17
click at [1352, 491] on input "checkbox" at bounding box center [1346, 493] width 12 height 12
checkbox input "true"
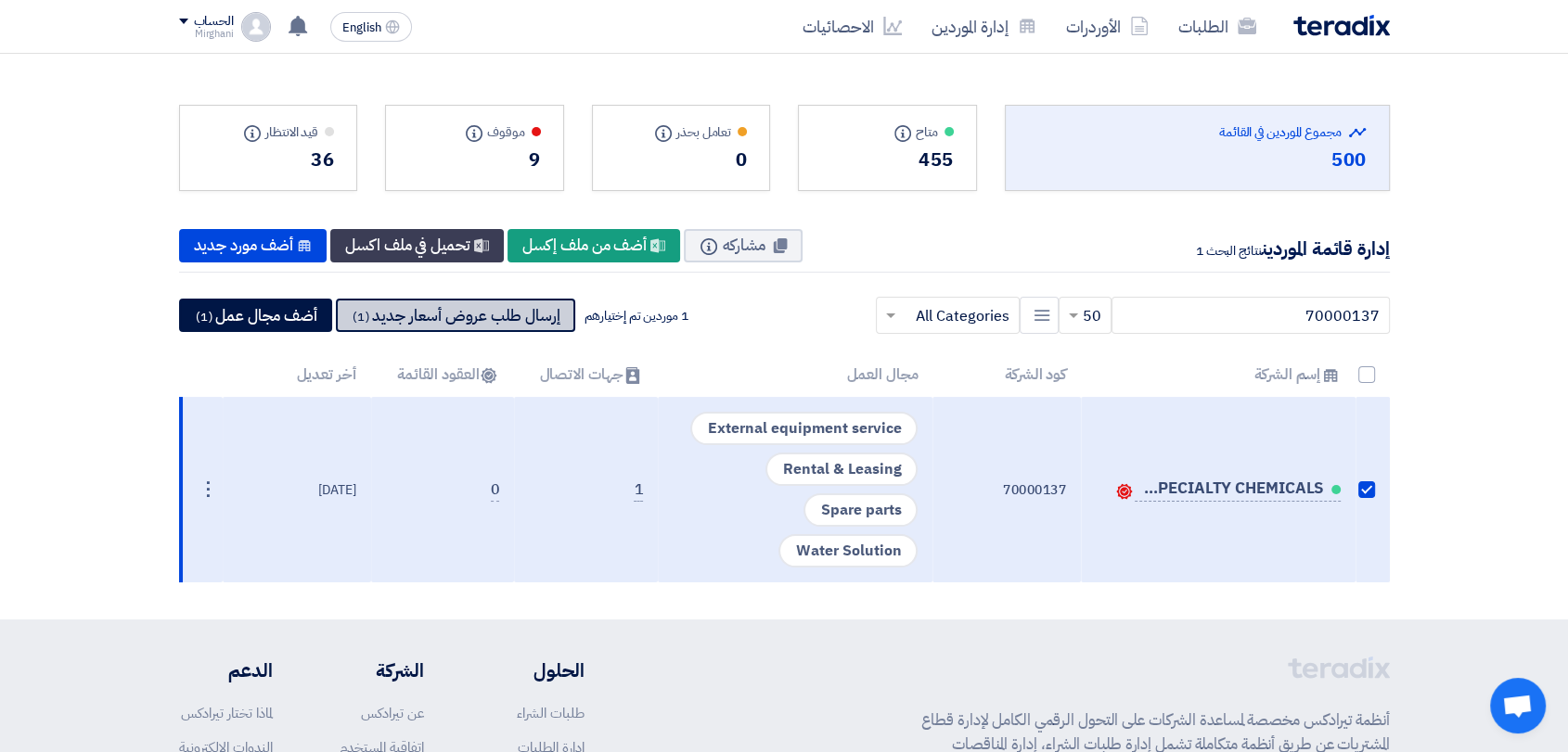
click at [520, 326] on button "إرسال طلب عروض أسعار جديد (1)" at bounding box center [456, 314] width 239 height 33
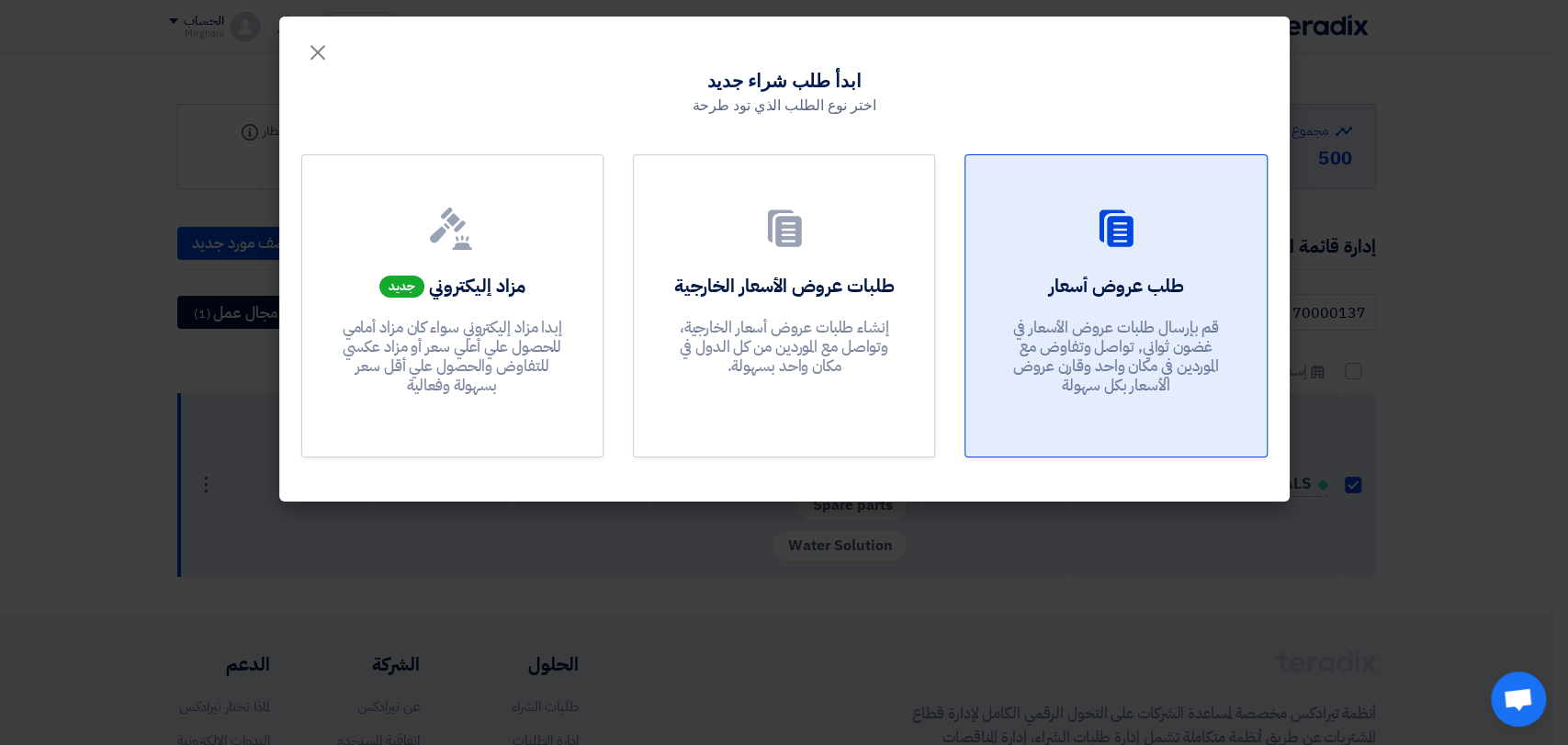
click at [1029, 318] on p "قم بإرسال طلبات عروض الأسعار في غضون ثواني, تواصل وتفاوض مع الموردين في مكان وا…" at bounding box center [1116, 357] width 221 height 78
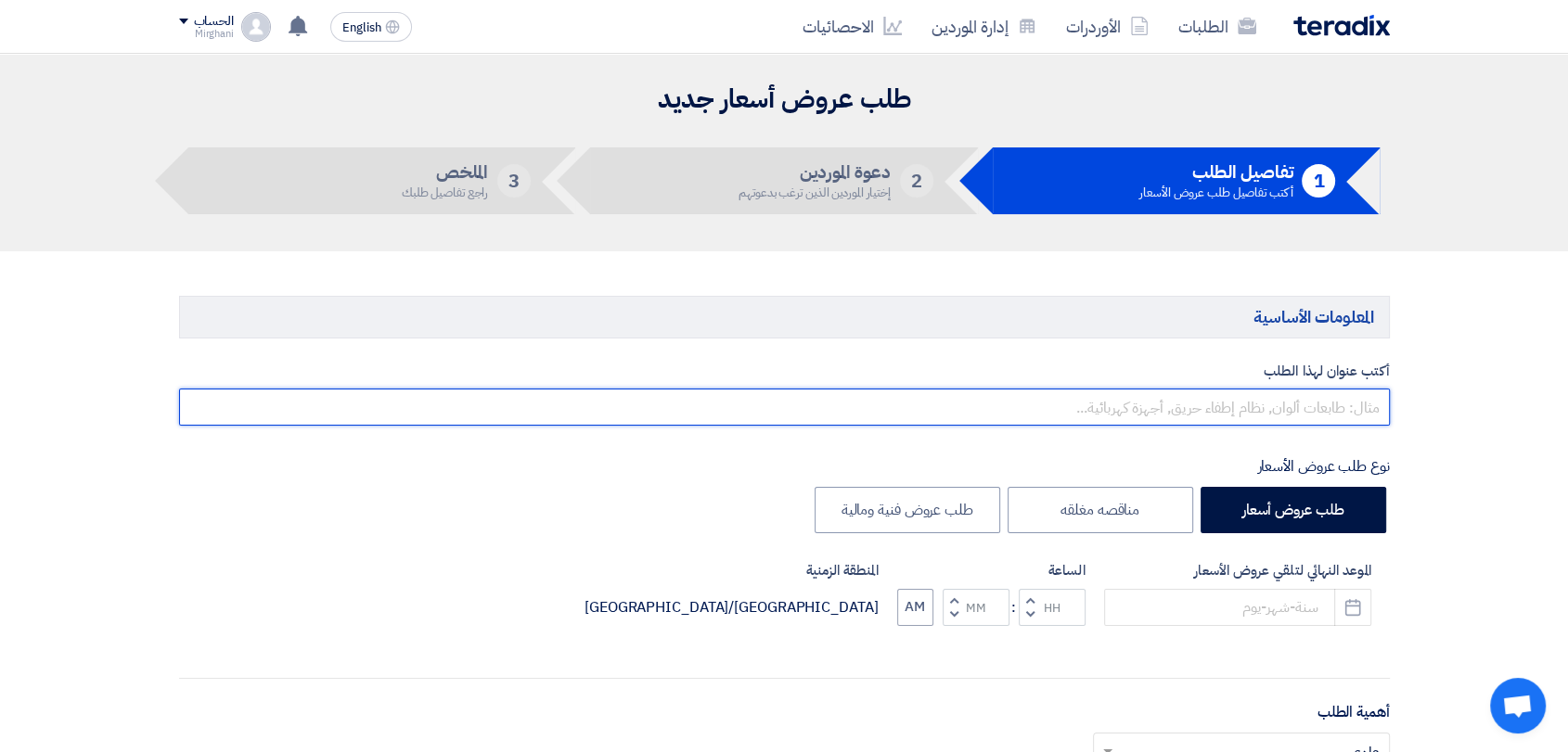
click at [995, 424] on div "أكتب عنوان لهذا الطلب نوع طلب عروض الأسعار طلب عروض أسعار مناقصه مغلقه طلب عروض…" at bounding box center [784, 758] width 1239 height 795
click at [995, 422] on input "text" at bounding box center [784, 407] width 1210 height 37
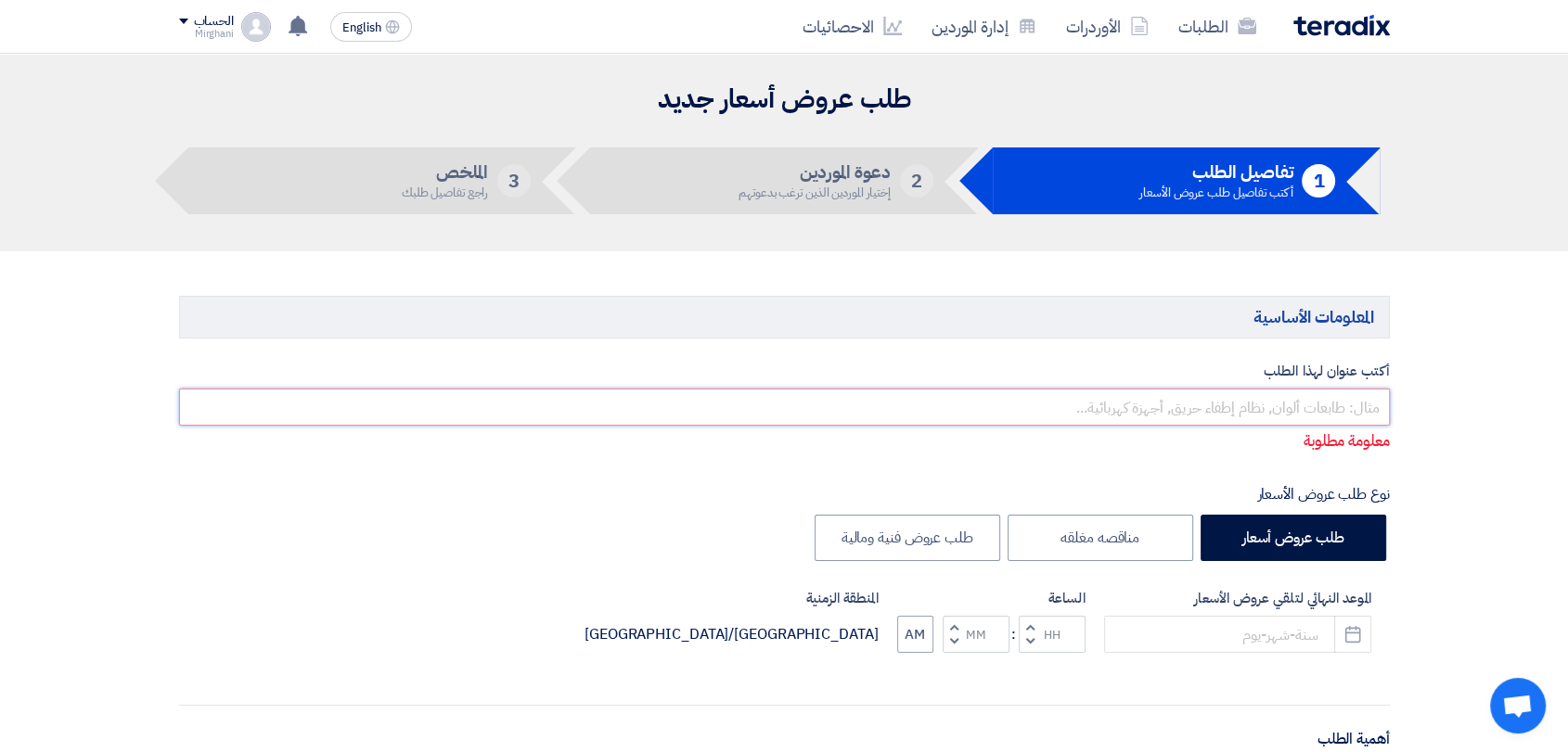
paste input "WASTE DISPOSAL SERVICE - [DATE]"
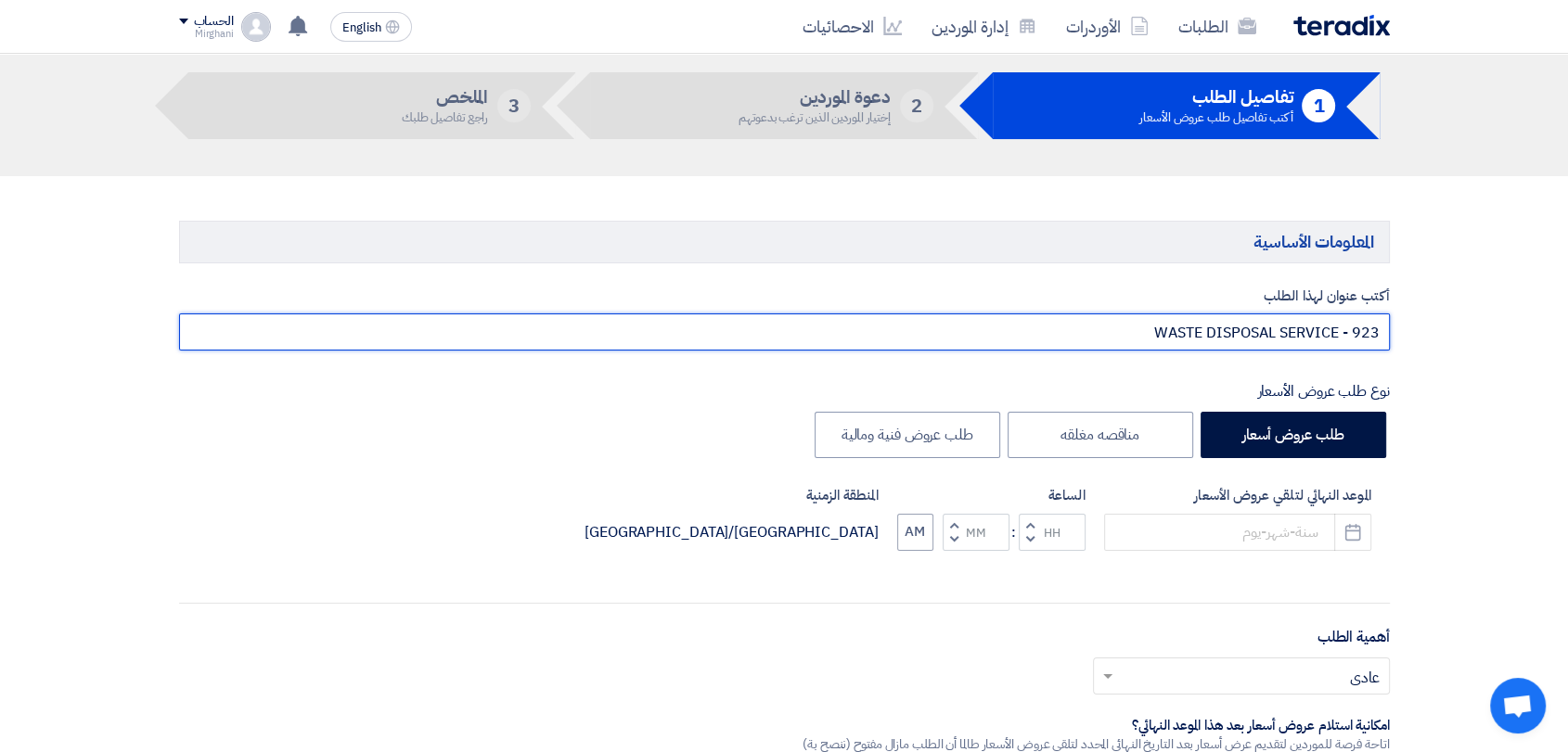
scroll to position [412, 0]
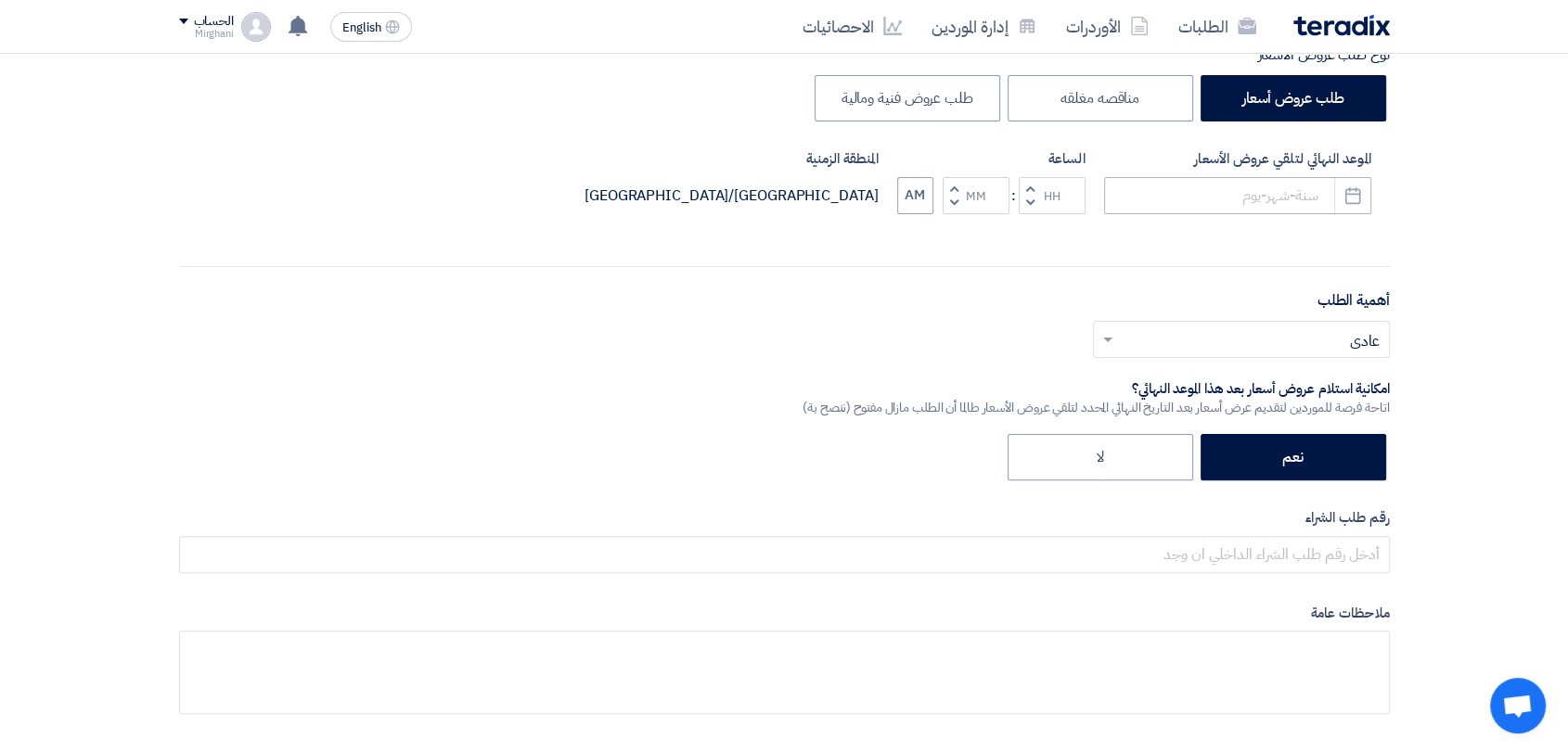
type input "WASTE DISPOSAL SERVICE - 923"
drag, startPoint x: 1199, startPoint y: 180, endPoint x: 1202, endPoint y: 194, distance: 14.3
click at [1199, 180] on input at bounding box center [1238, 195] width 267 height 37
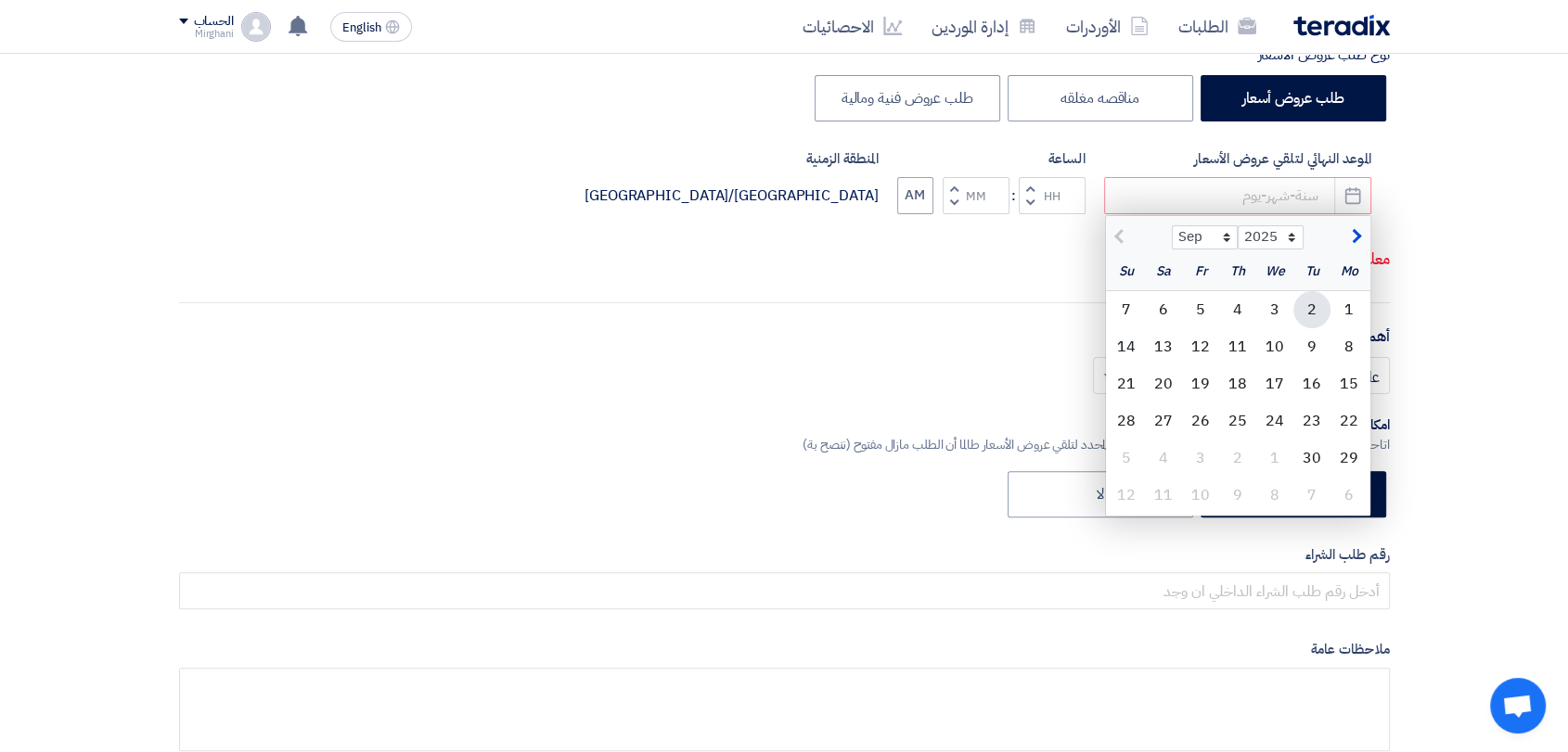
click at [1327, 304] on div "2" at bounding box center [1311, 309] width 37 height 37
type input "[DATE]"
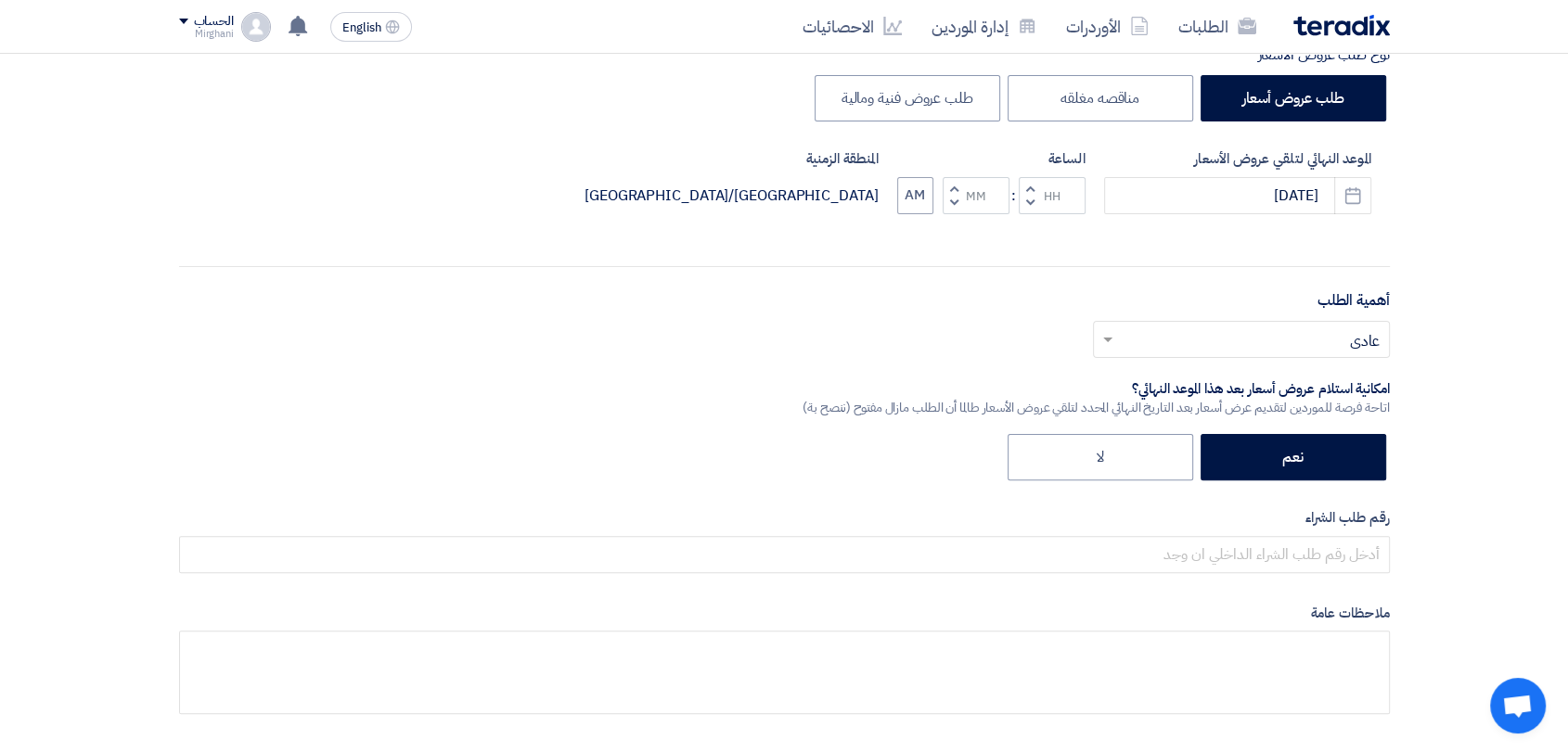
click at [1029, 186] on span "button" at bounding box center [1029, 187] width 7 height 14
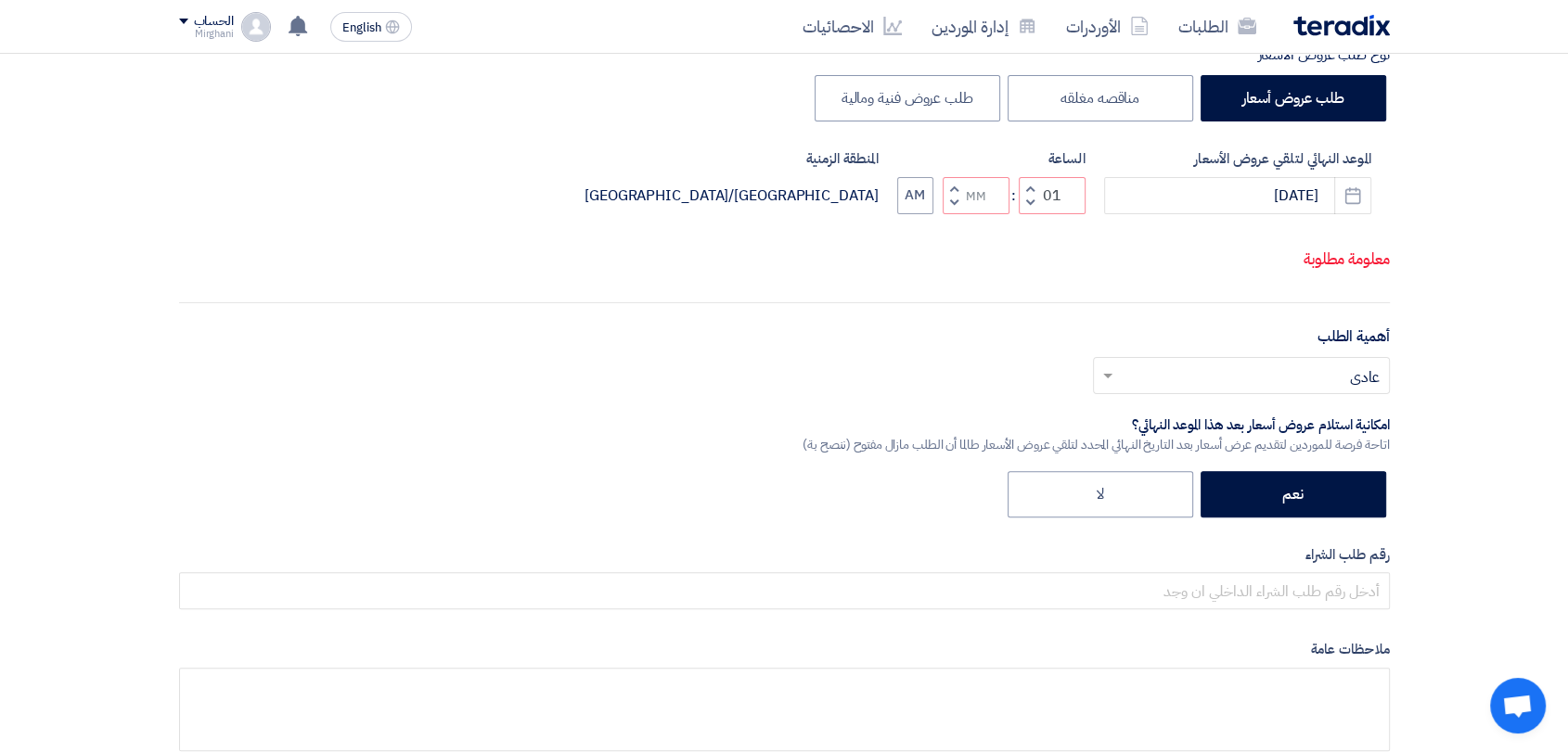
click at [948, 204] on button "Decrement minutes" at bounding box center [953, 202] width 23 height 24
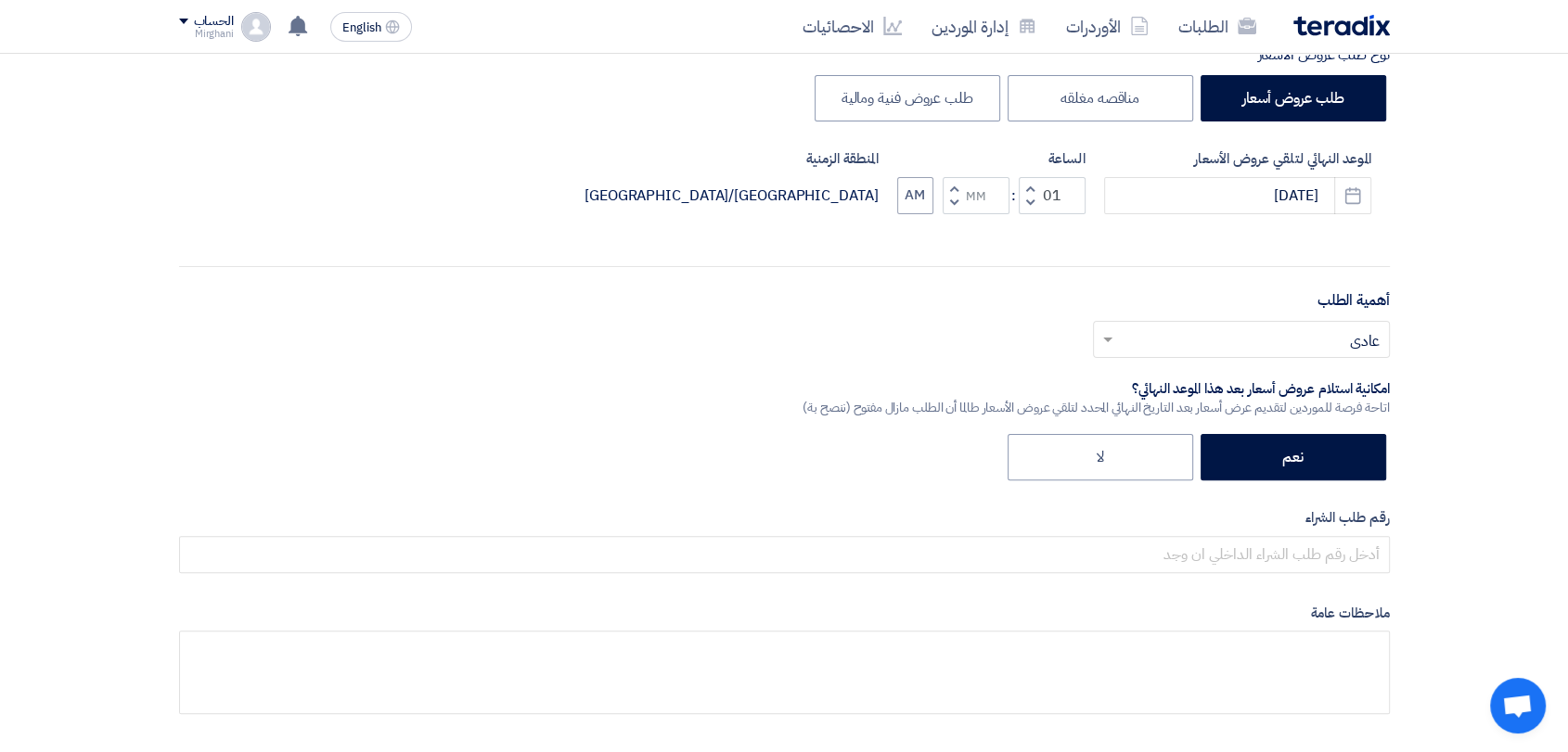
type input "12"
type input "59"
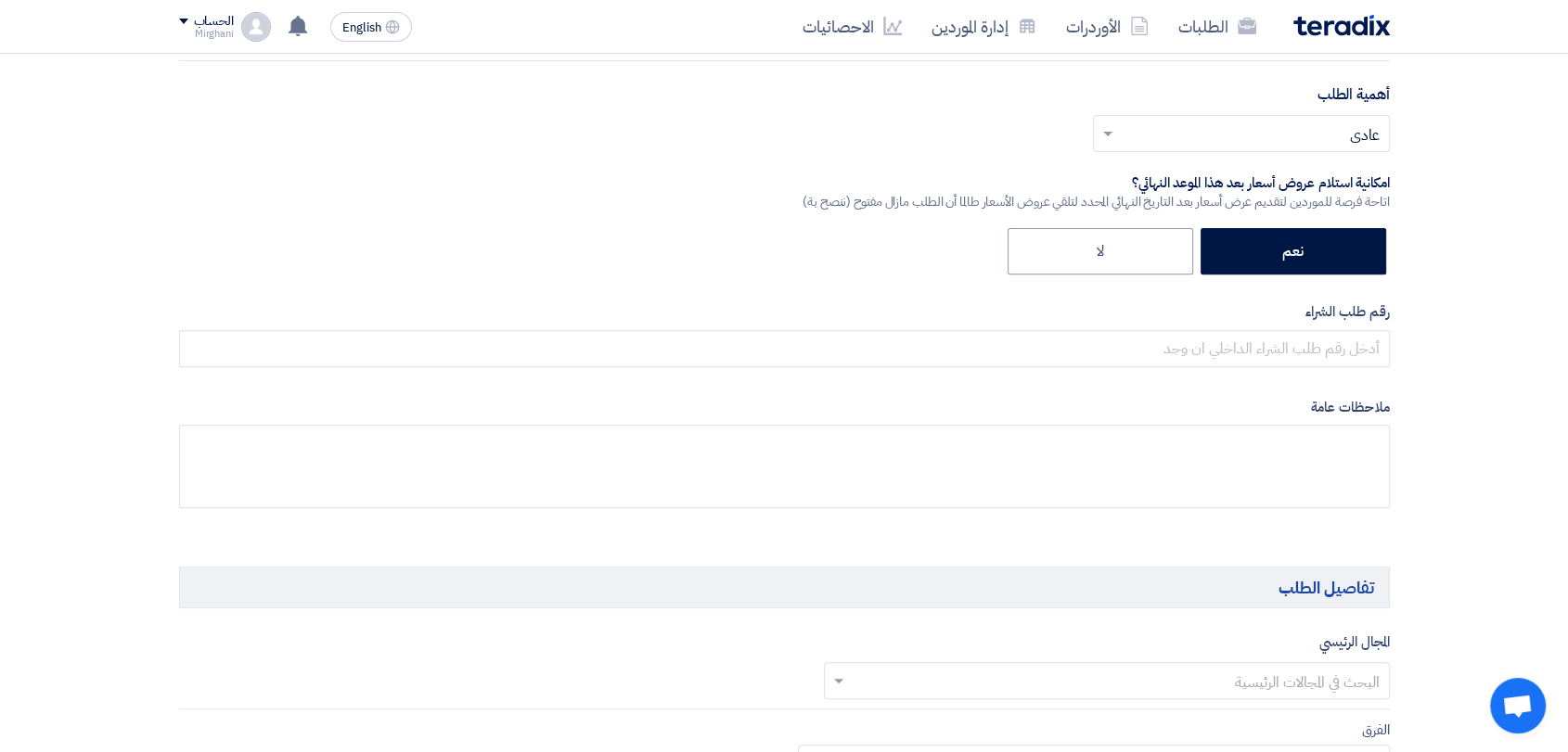
scroll to position [721, 0]
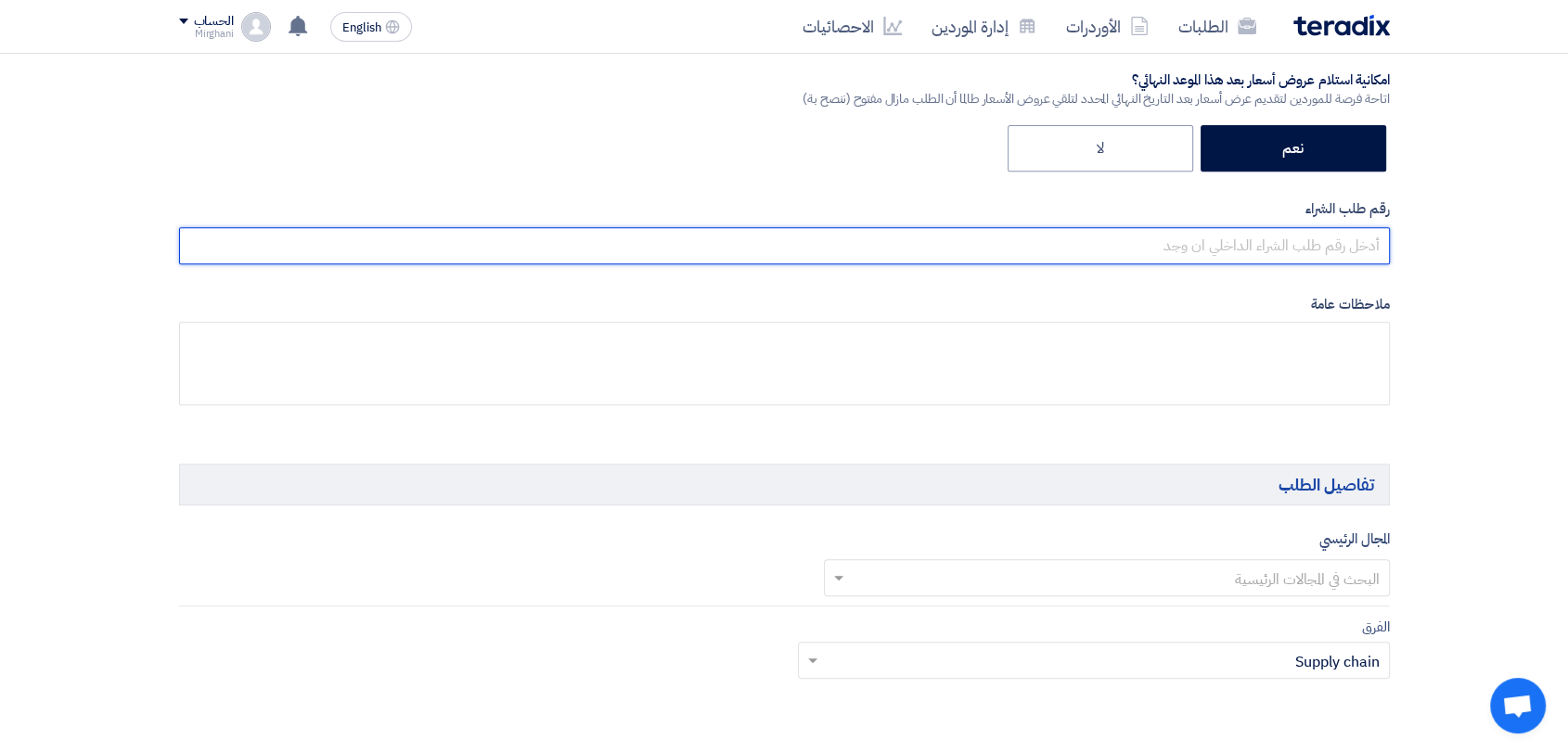
click at [971, 242] on input "text" at bounding box center [784, 245] width 1210 height 37
paste input "8300010546"
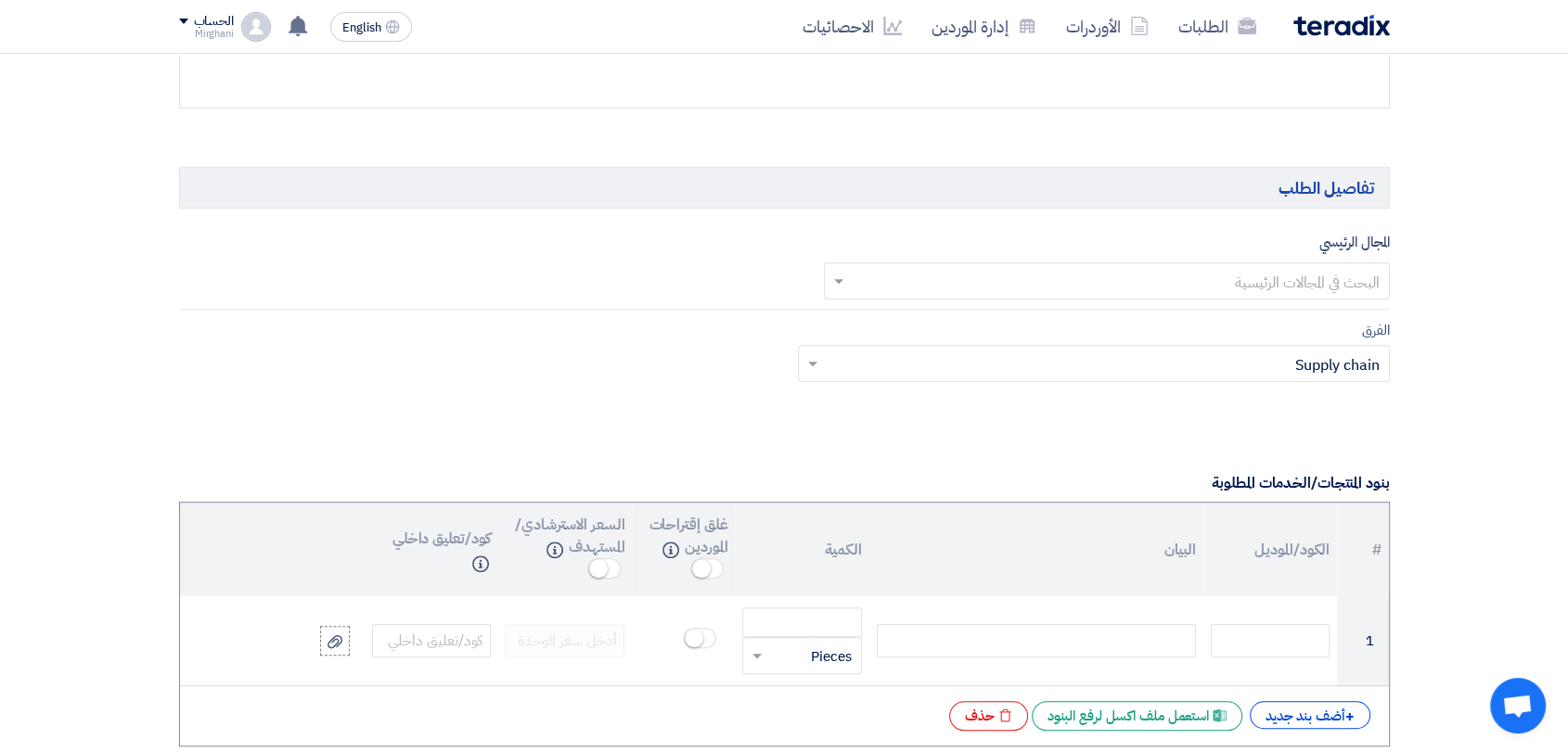
scroll to position [1031, 0]
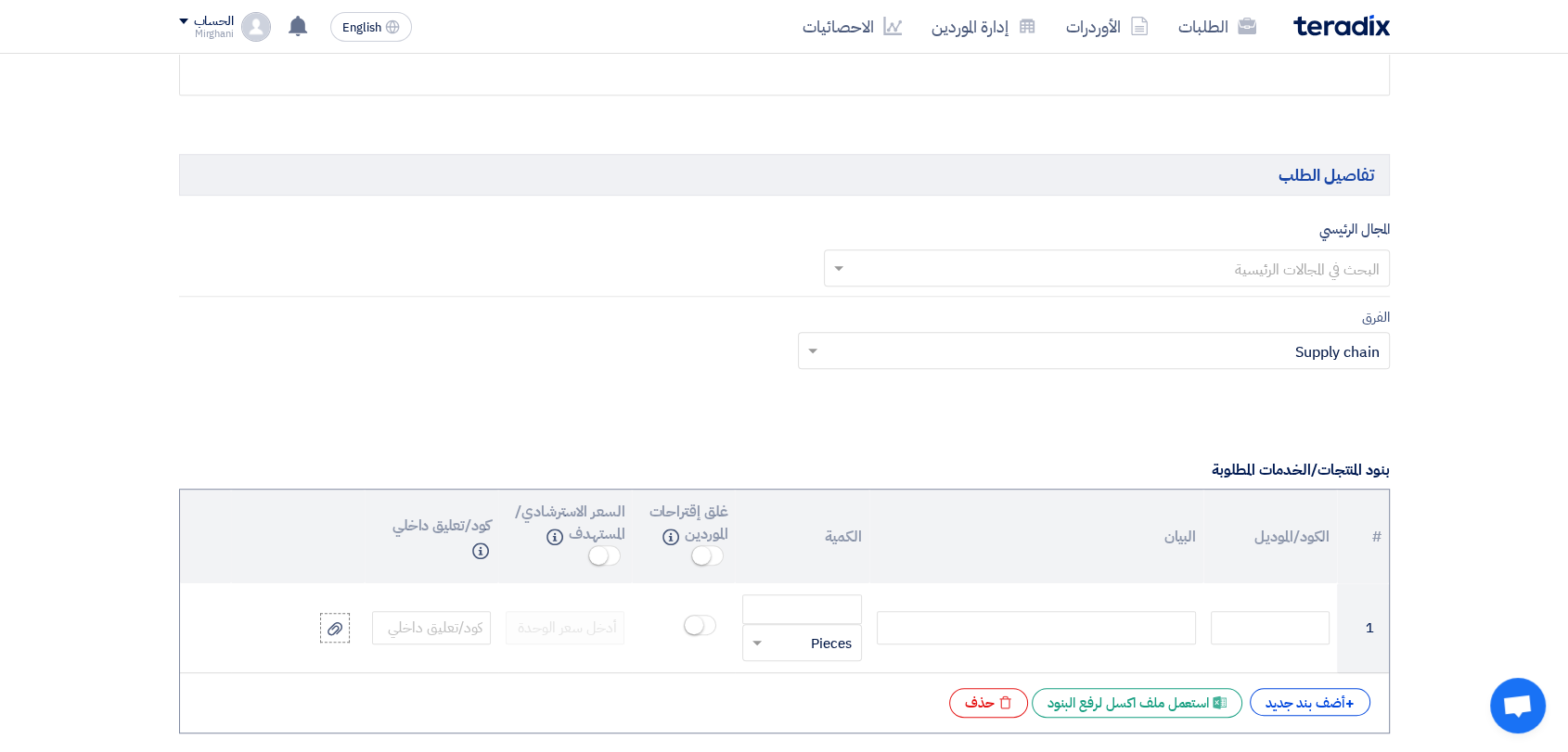
type input "8300010546"
click at [1094, 281] on input "text" at bounding box center [1117, 269] width 529 height 31
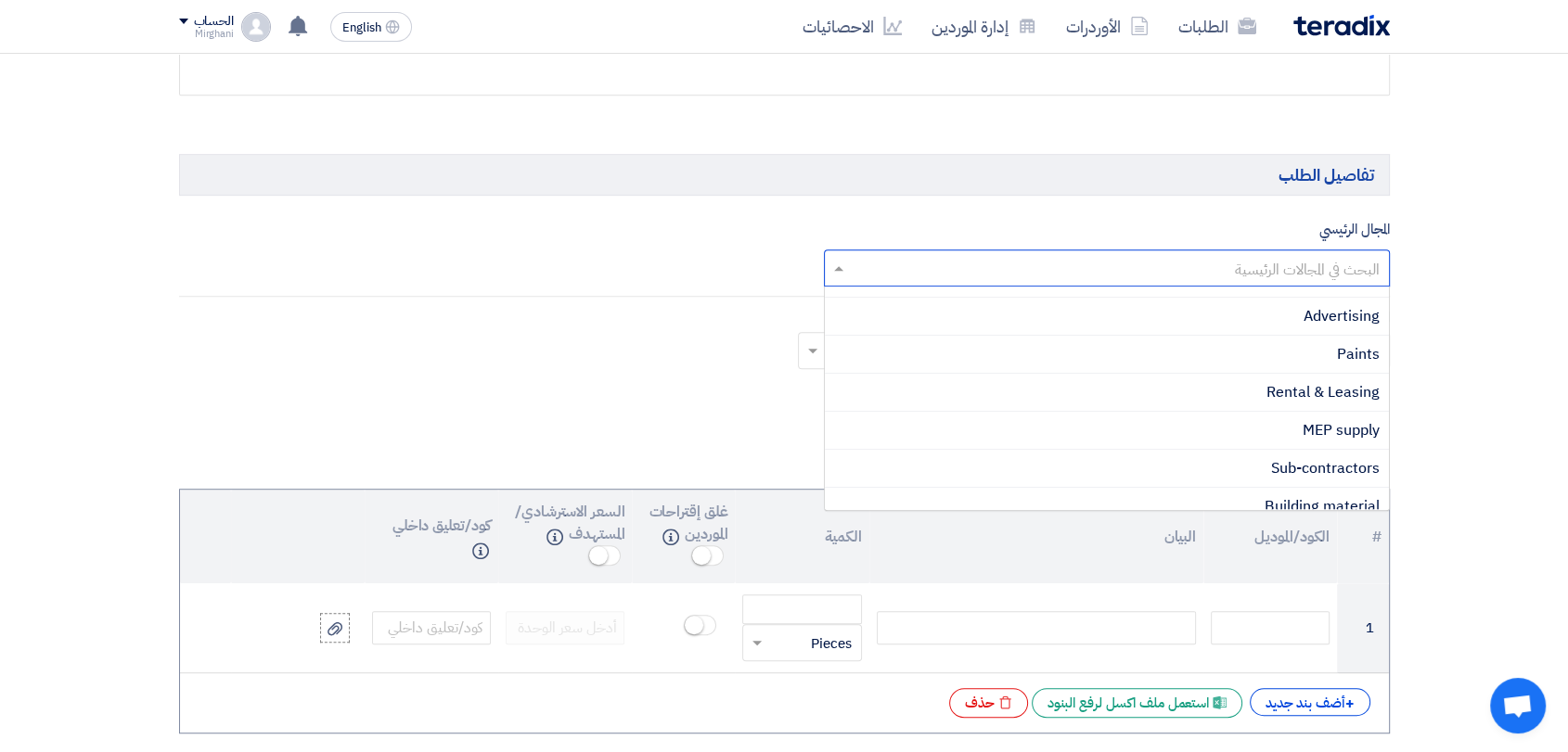
scroll to position [412, 0]
click at [1127, 386] on div "Rental & Leasing" at bounding box center [1106, 388] width 564 height 38
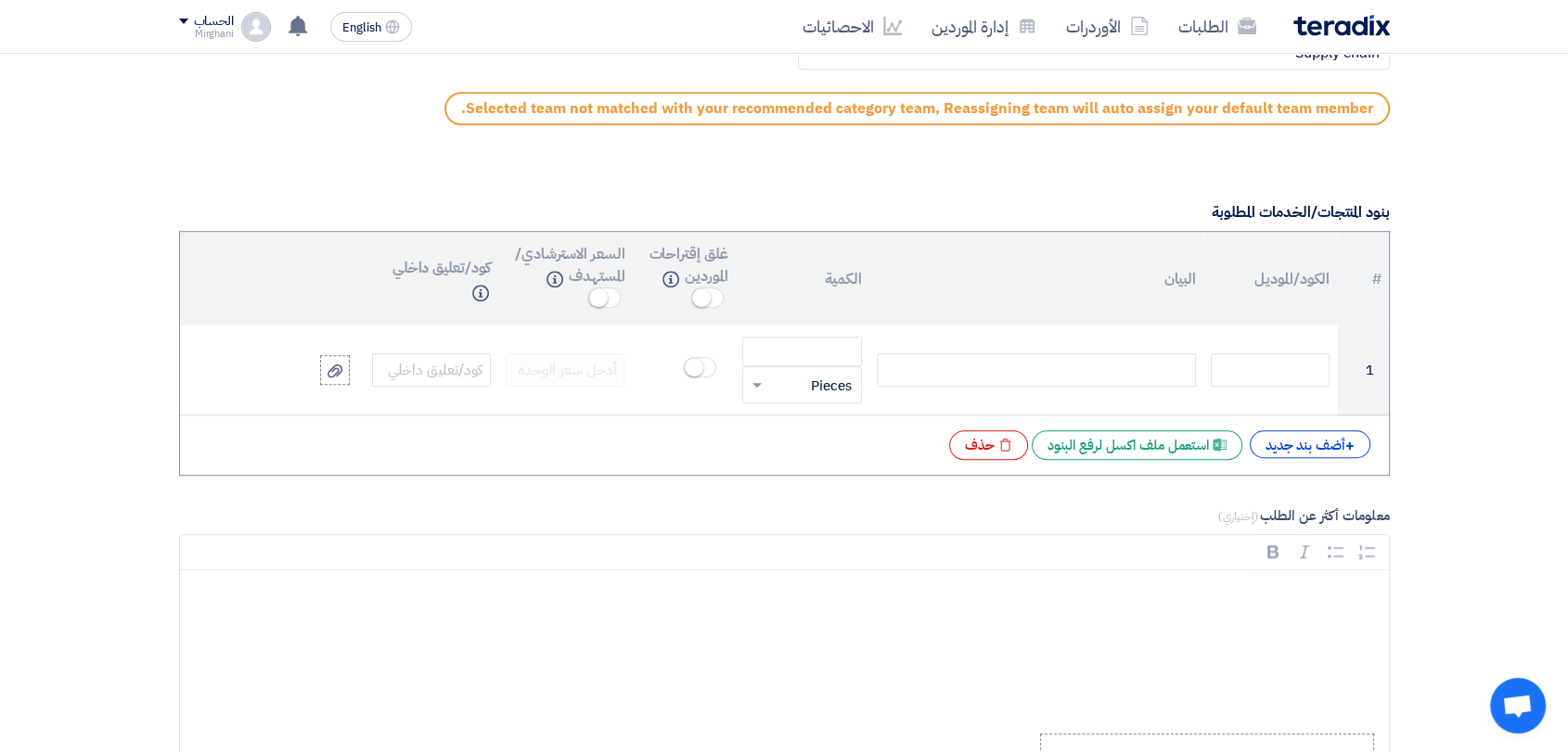
scroll to position [1443, 0]
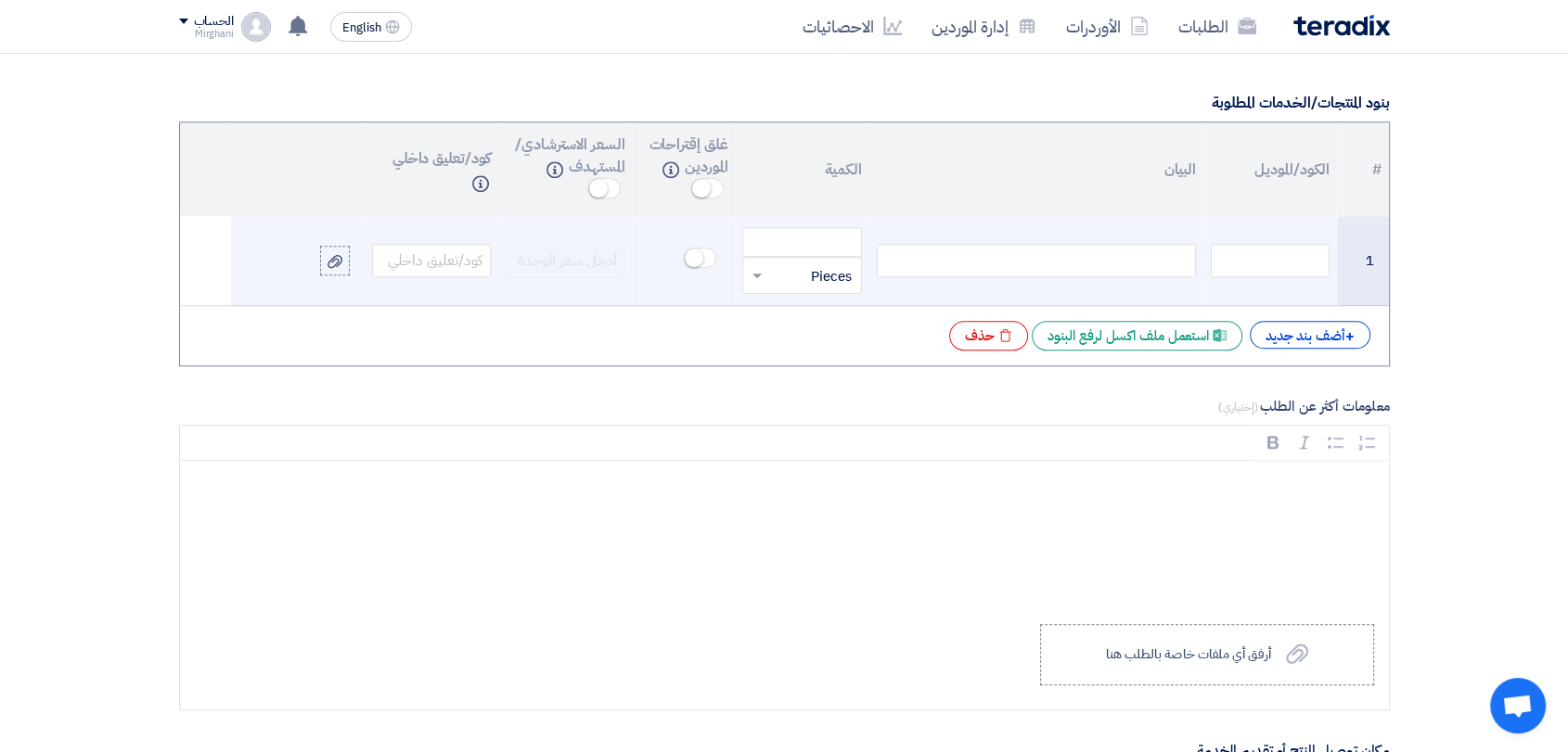
click at [1068, 247] on div at bounding box center [1035, 260] width 319 height 33
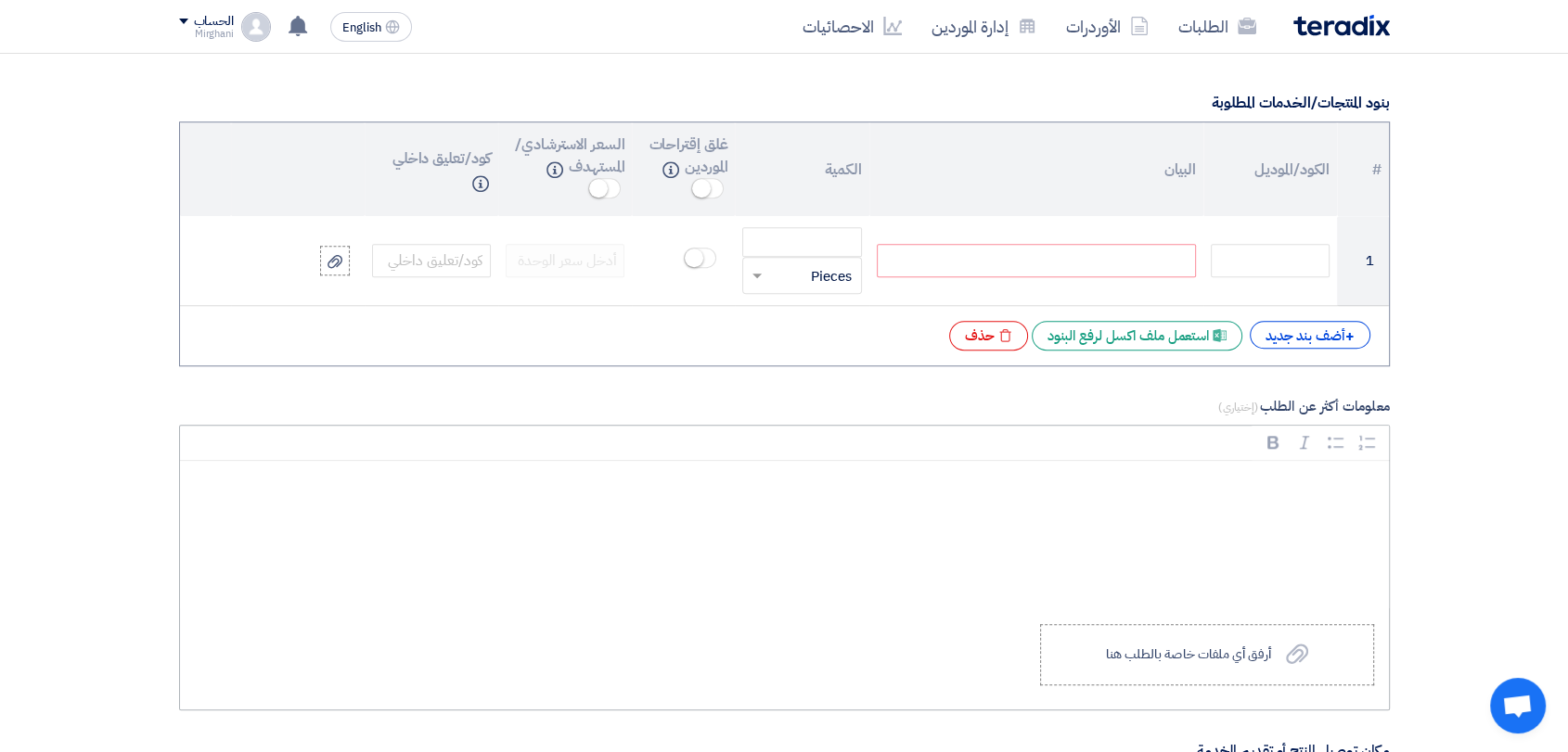
paste div
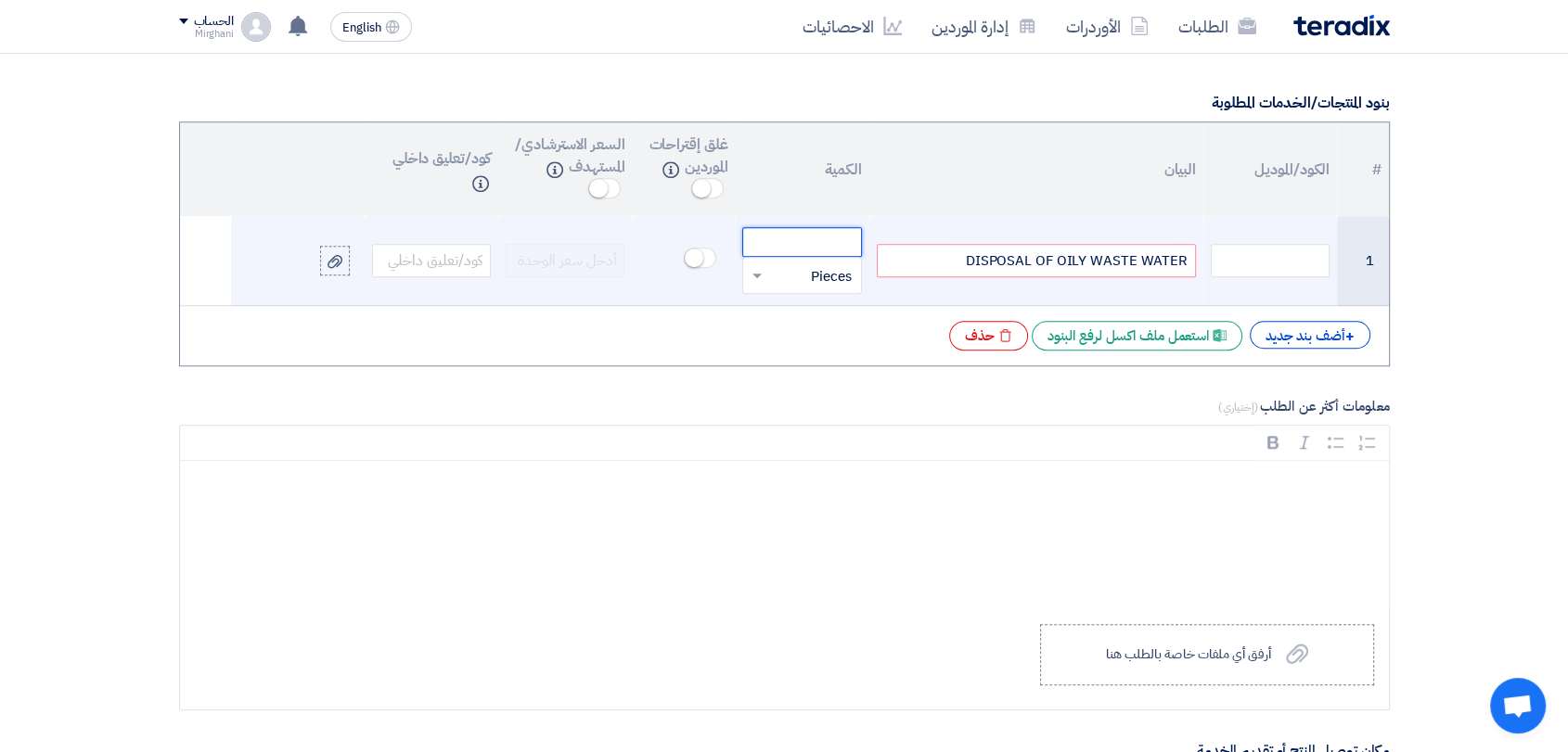
click at [797, 237] on input "number" at bounding box center [801, 242] width 119 height 30
paste input "203.980"
click at [802, 283] on input "text" at bounding box center [813, 276] width 78 height 30
type input "203.980"
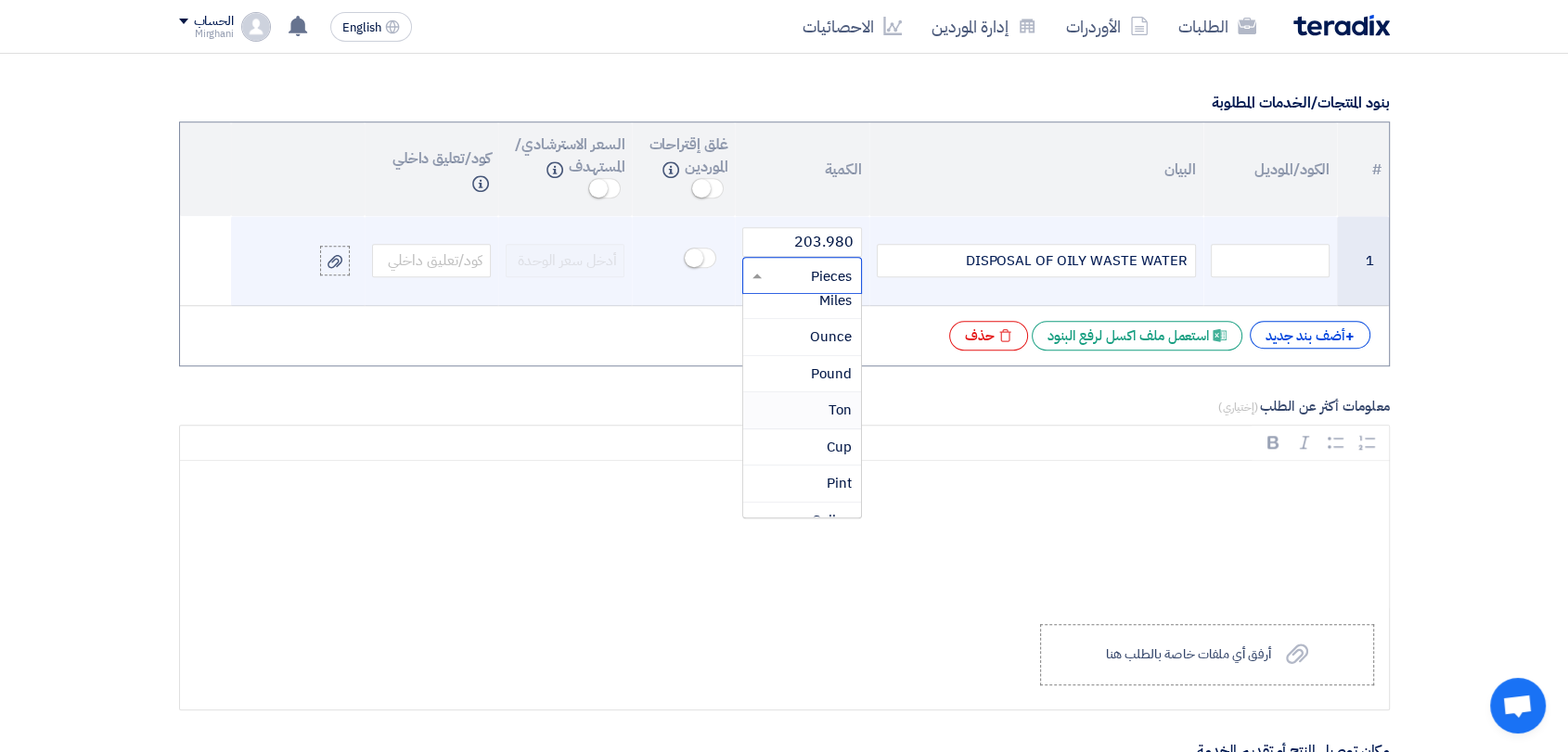
click at [802, 407] on div "Ton" at bounding box center [801, 410] width 117 height 37
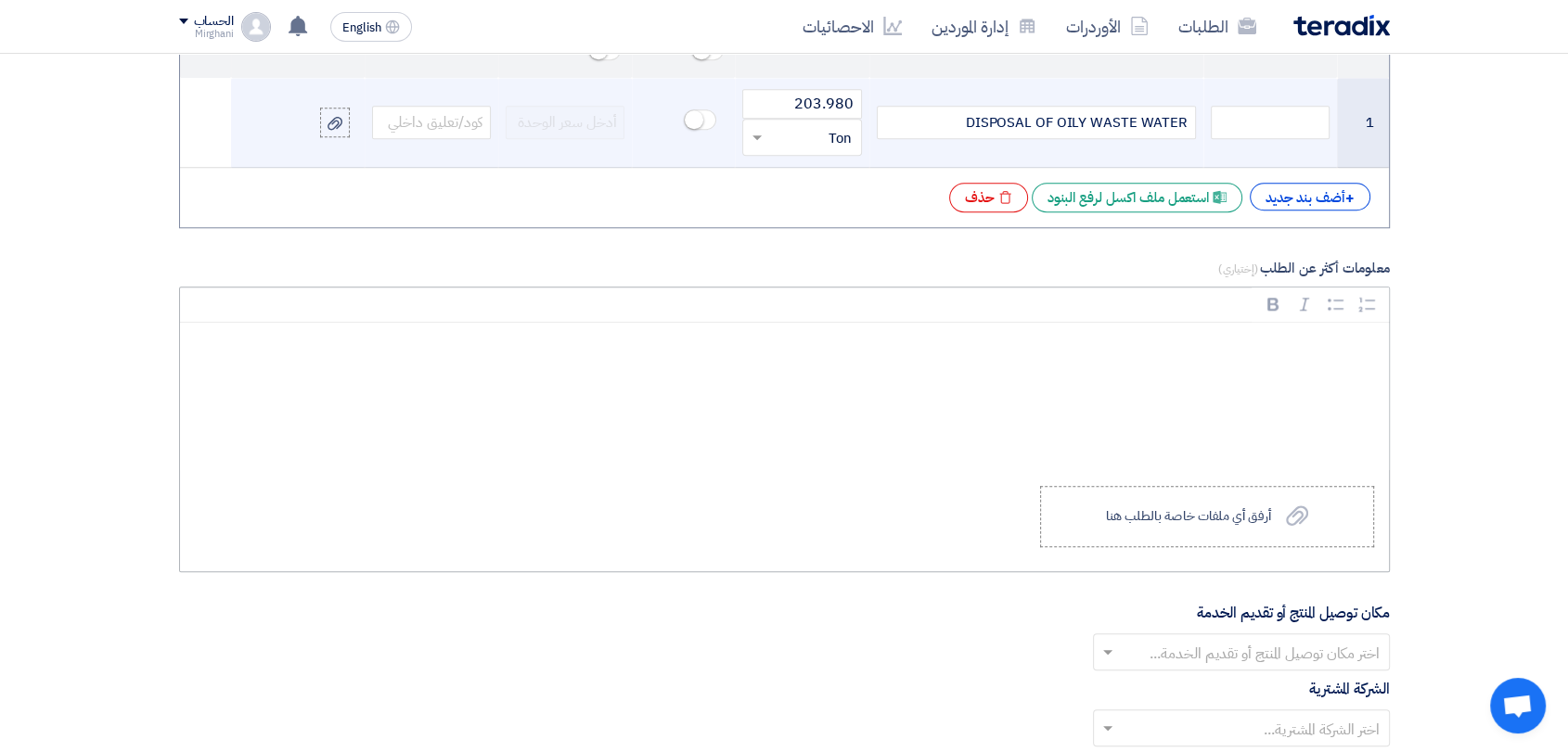
scroll to position [1752, 0]
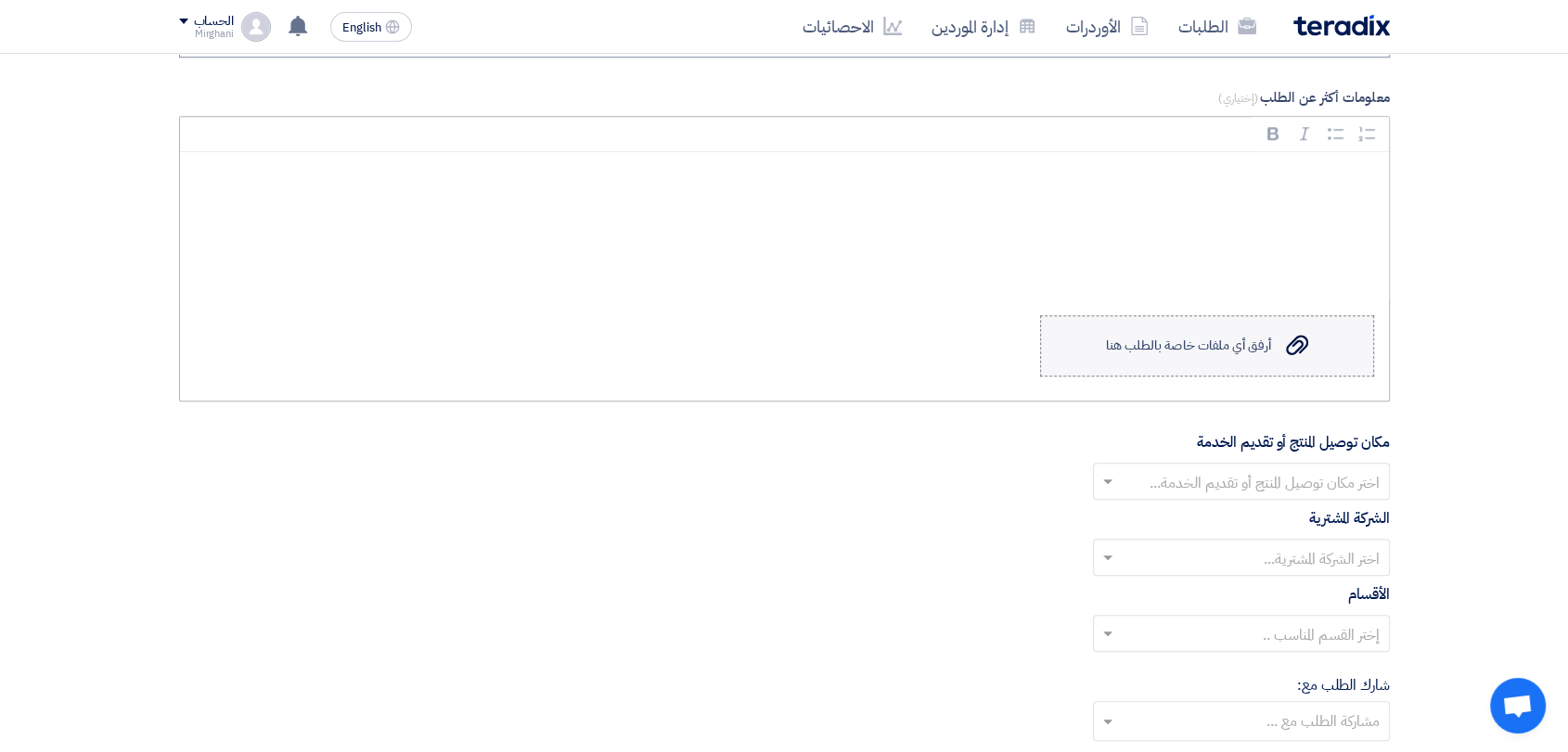
click at [1076, 351] on label "Upload a file أرفق أي ملفات خاصة بالطلب هنا" at bounding box center [1207, 345] width 334 height 61
click at [0, 0] on input "Upload a file أرفق أي ملفات خاصة بالطلب هنا" at bounding box center [0, 0] width 0 height 0
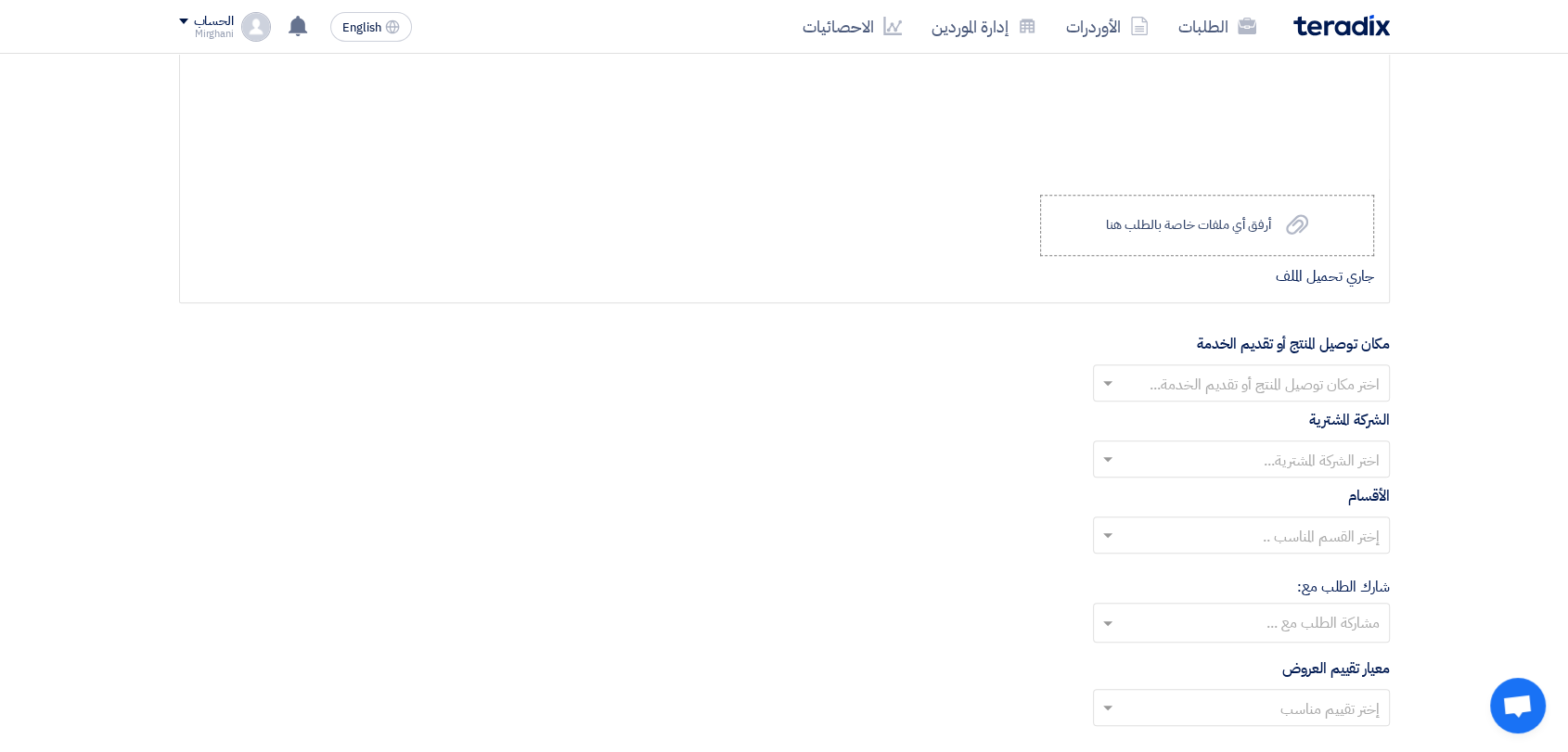
scroll to position [1959, 0]
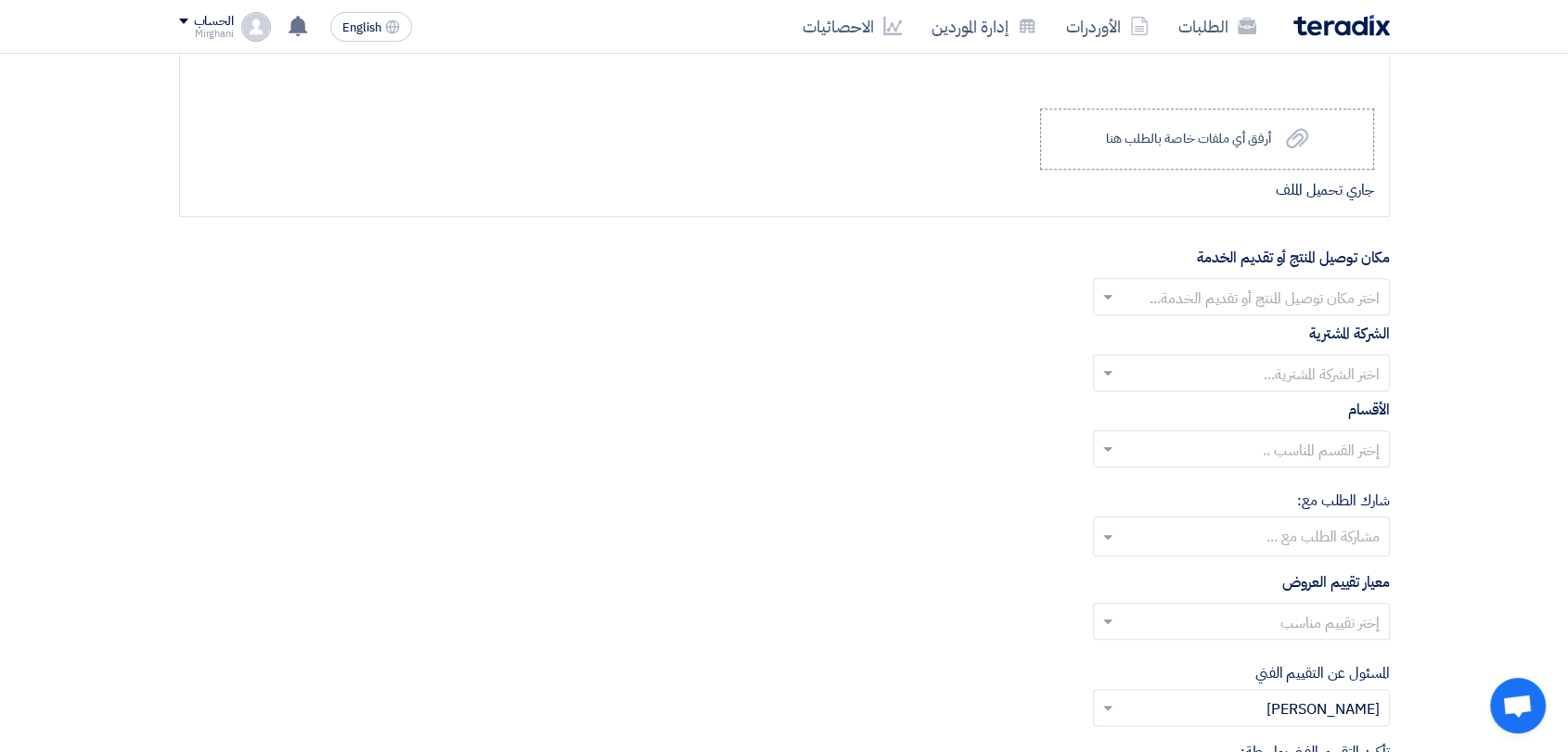
click at [1144, 307] on input "text" at bounding box center [1252, 299] width 260 height 31
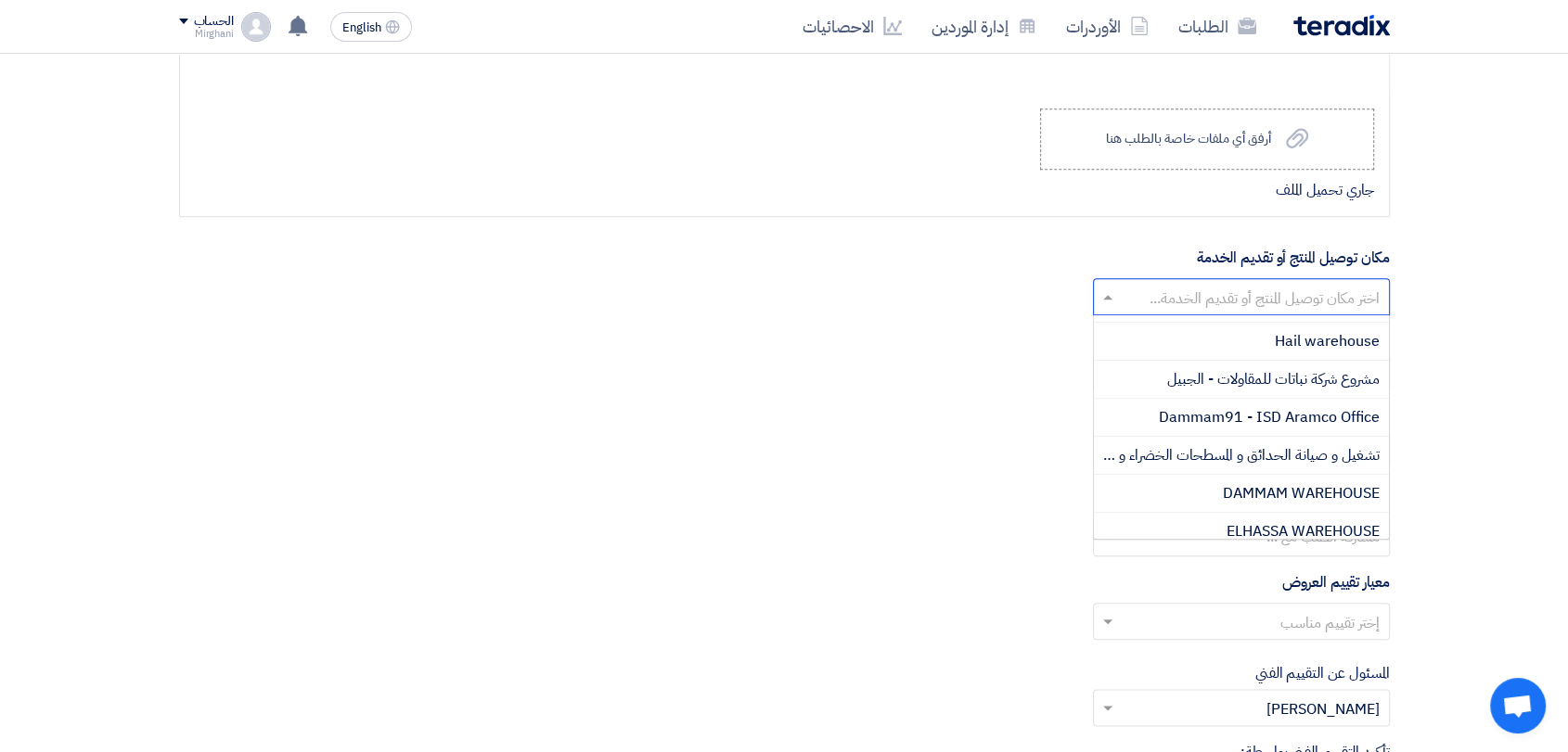
scroll to position [309, 0]
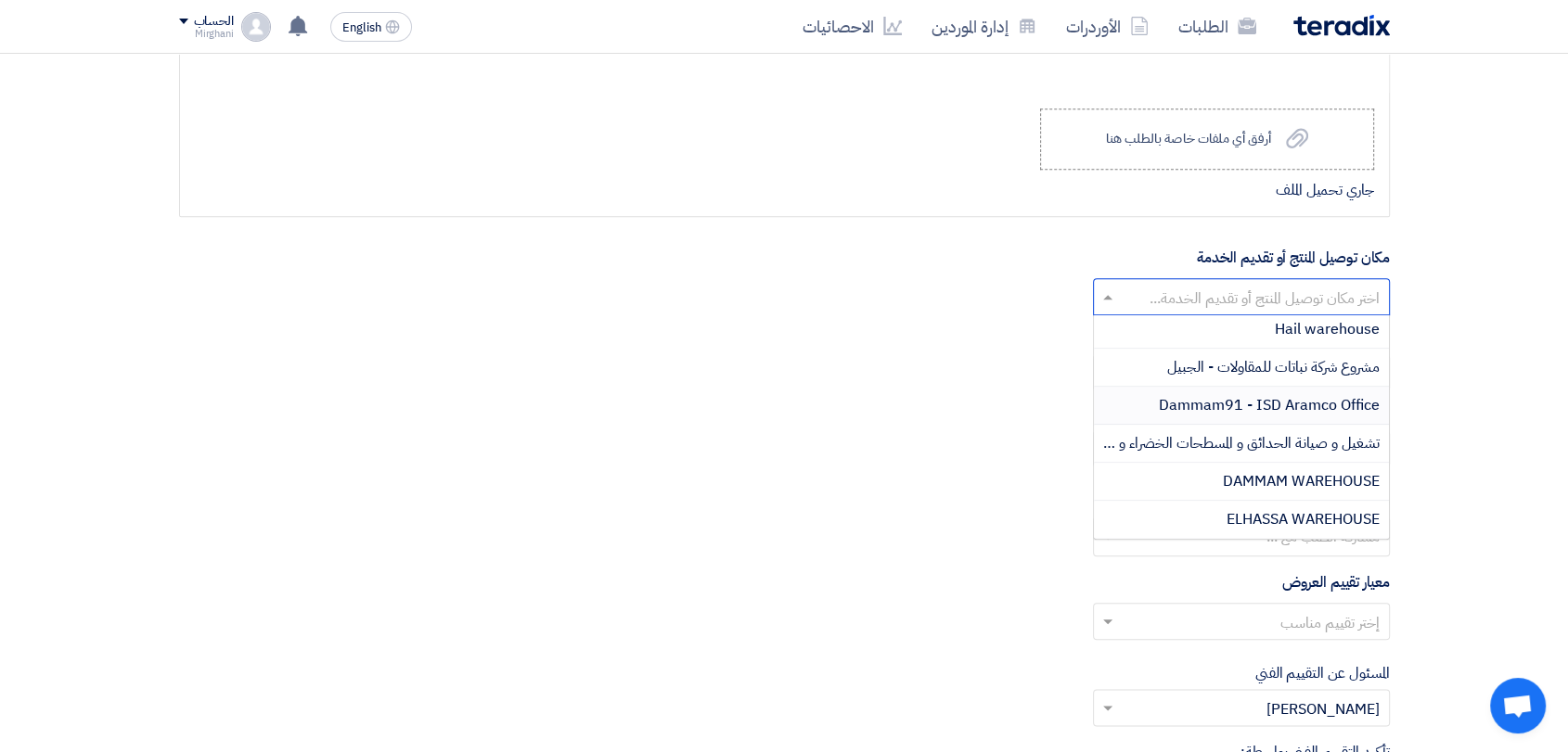
click at [1173, 396] on span "Dammam91 - ISD Aramco Office" at bounding box center [1269, 406] width 221 height 23
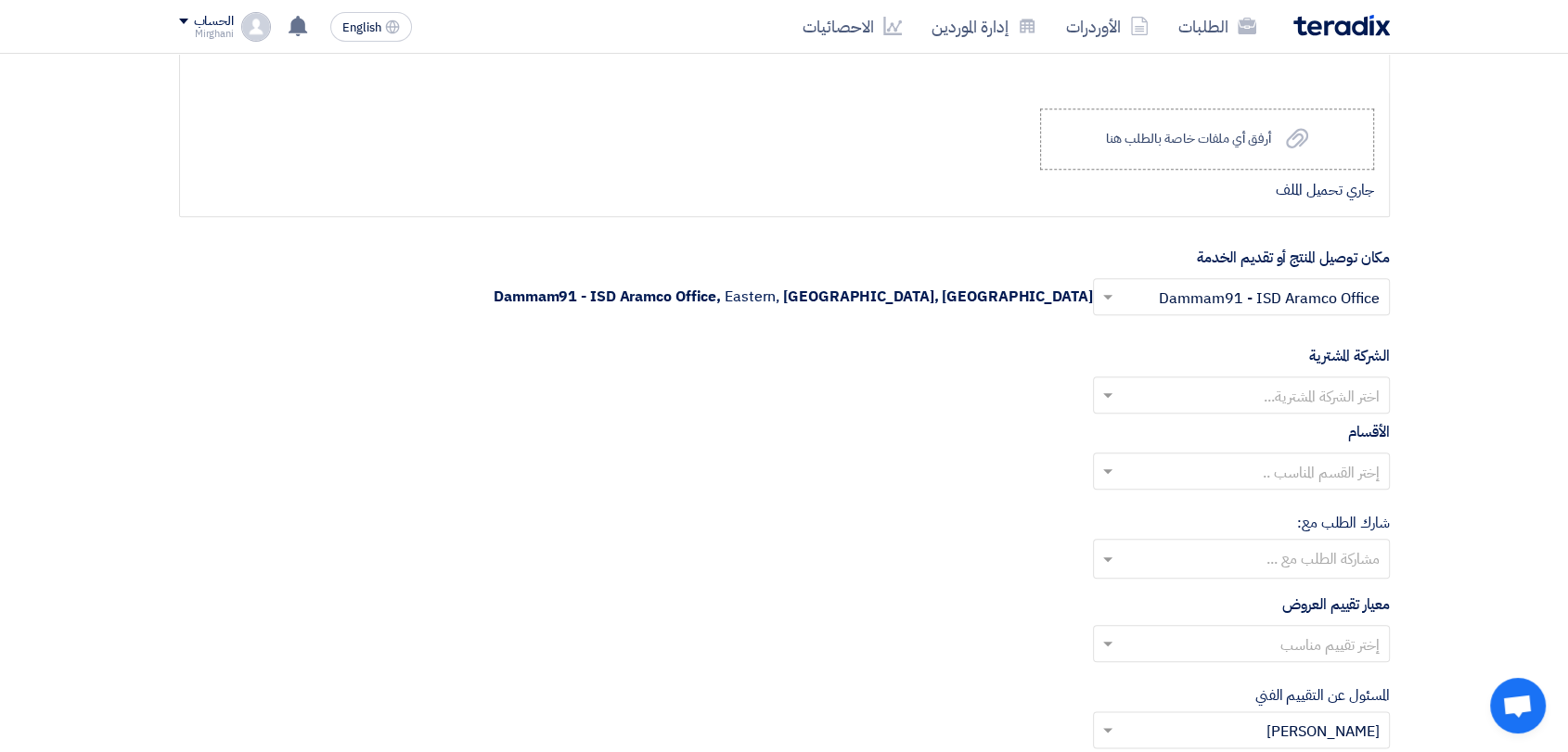
click at [1182, 394] on input "text" at bounding box center [1252, 397] width 260 height 31
click at [1194, 424] on div "Nabatat for contracting" at bounding box center [1240, 433] width 295 height 38
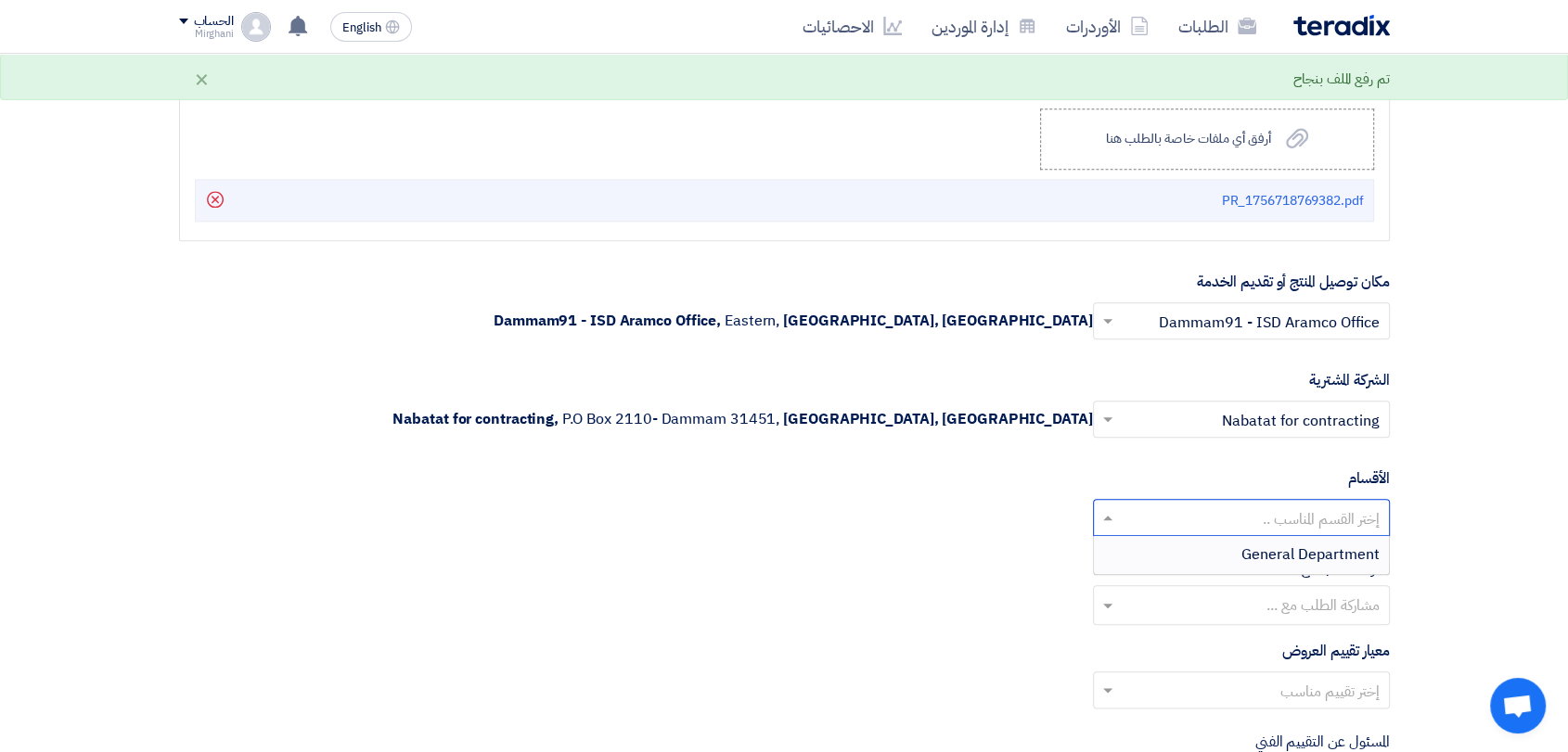
click at [1208, 508] on input "text" at bounding box center [1252, 520] width 260 height 31
click at [1223, 547] on div "General Department" at bounding box center [1240, 554] width 295 height 37
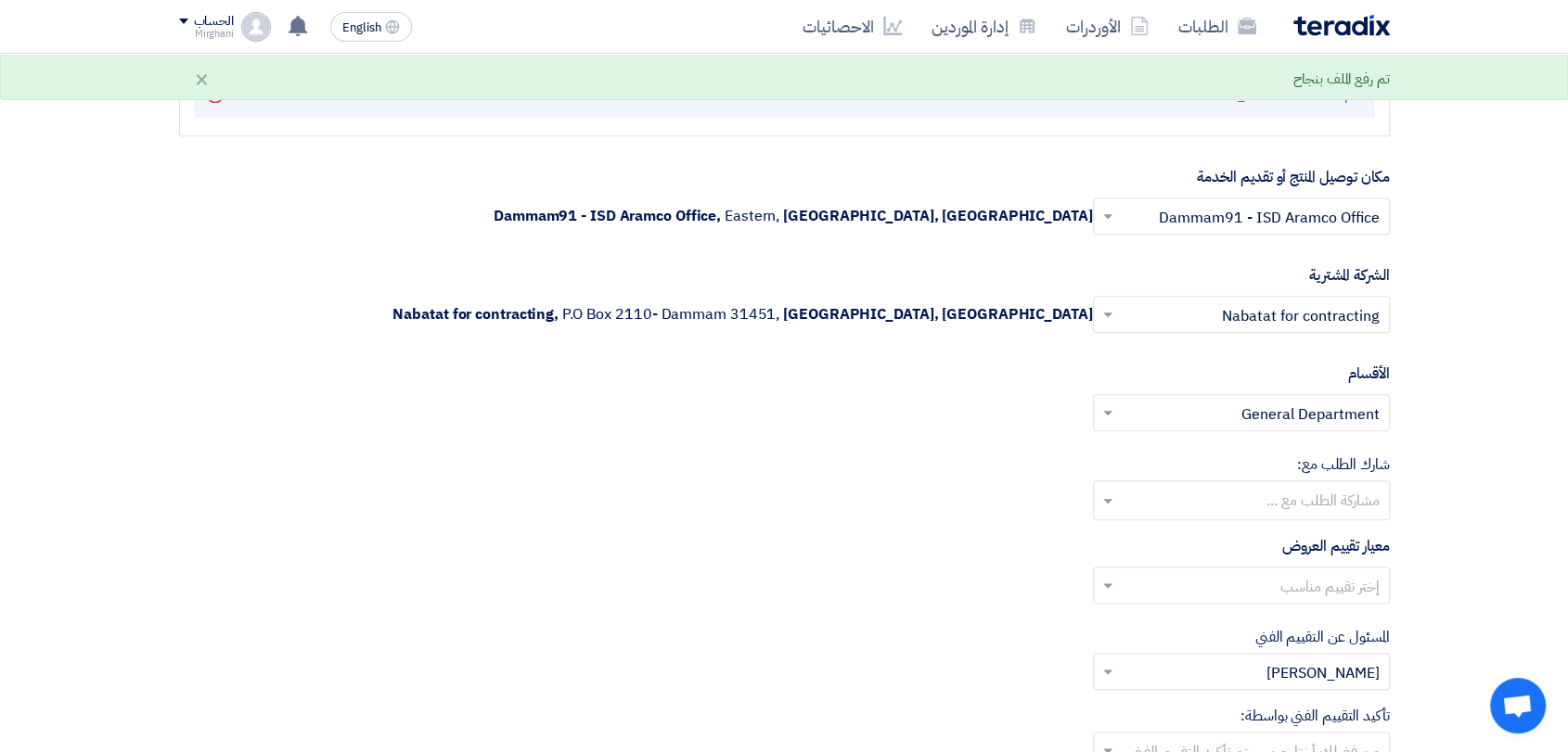
scroll to position [2267, 0]
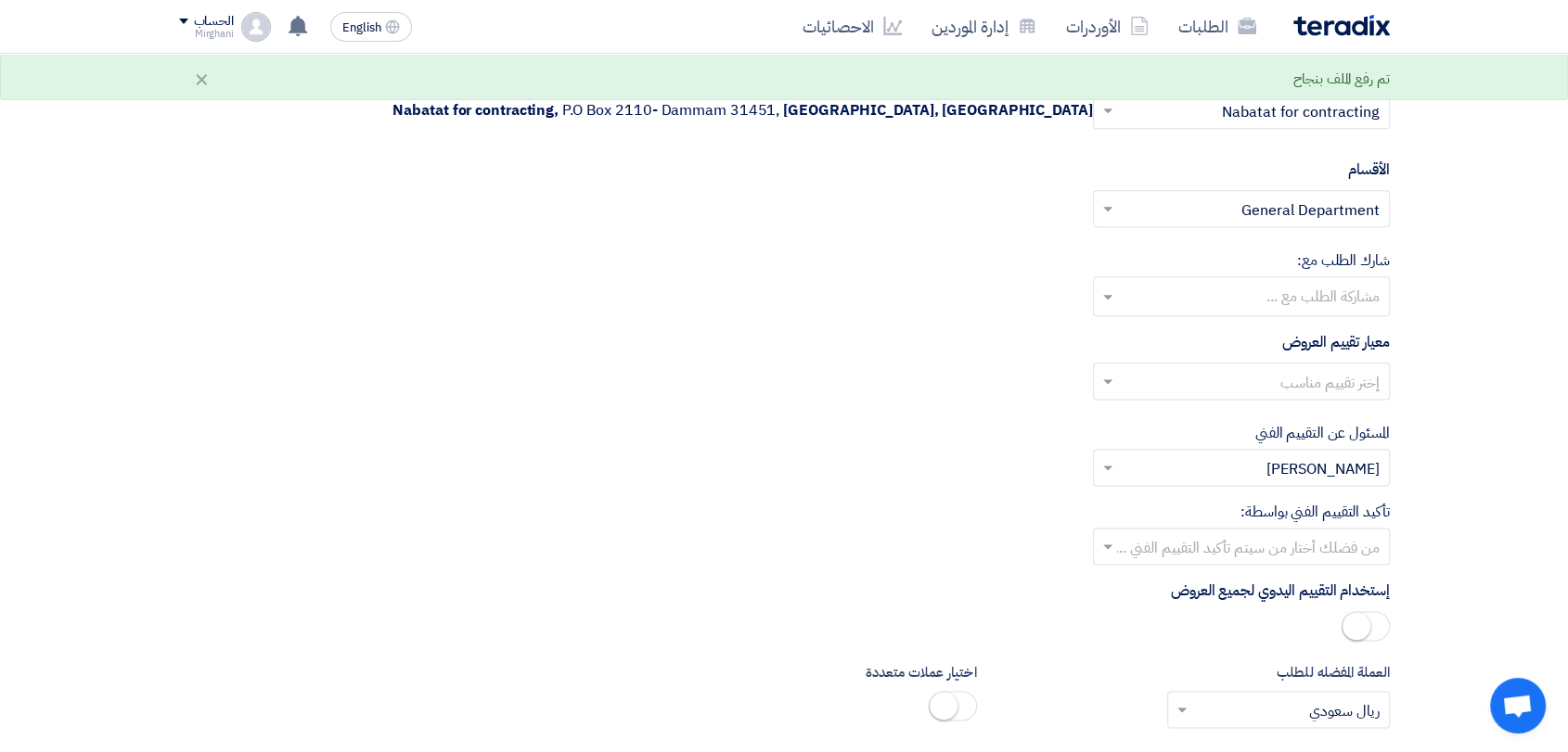
click at [1253, 375] on input "text" at bounding box center [1252, 383] width 260 height 31
click at [1253, 401] on div "Direct material" at bounding box center [1240, 419] width 295 height 38
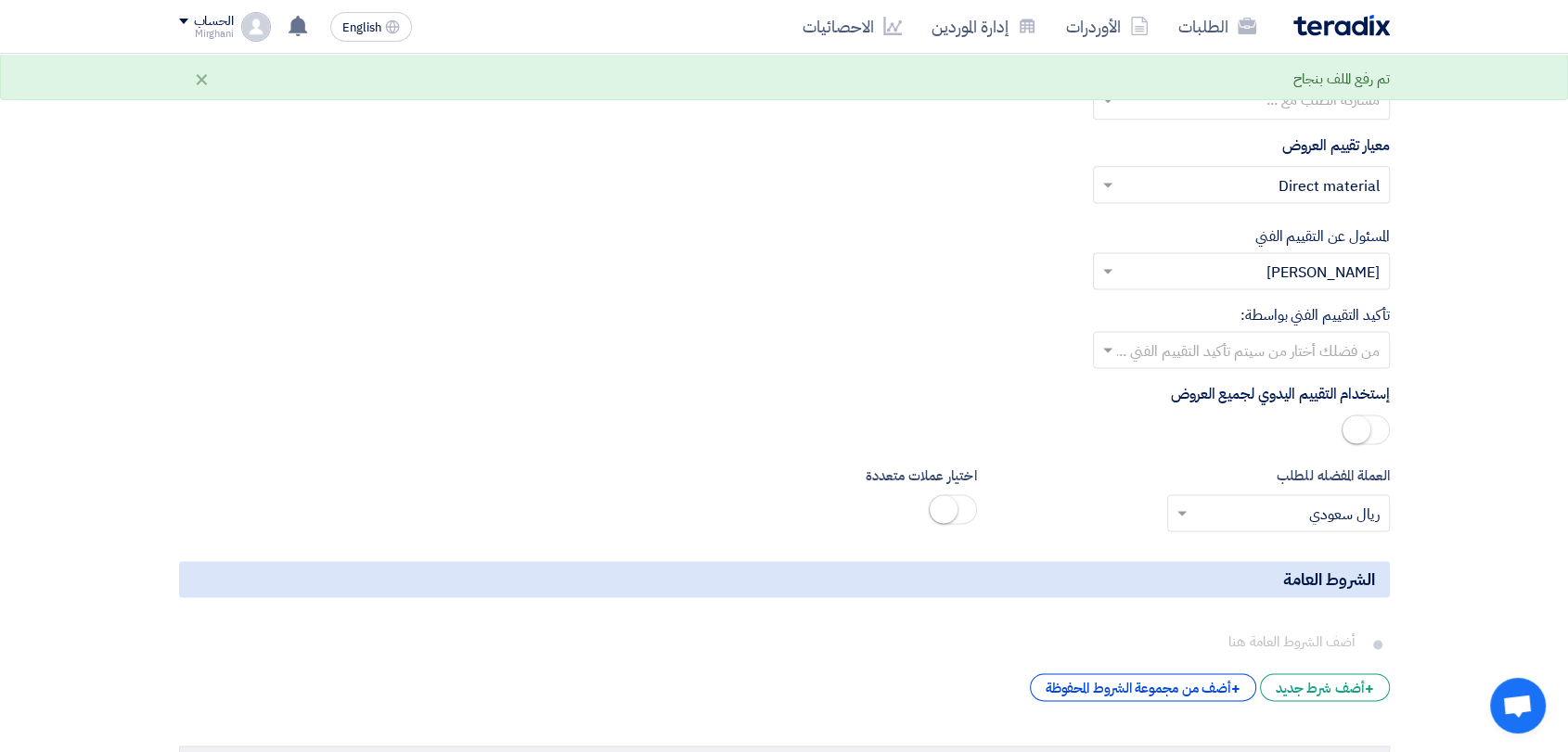
scroll to position [2473, 0]
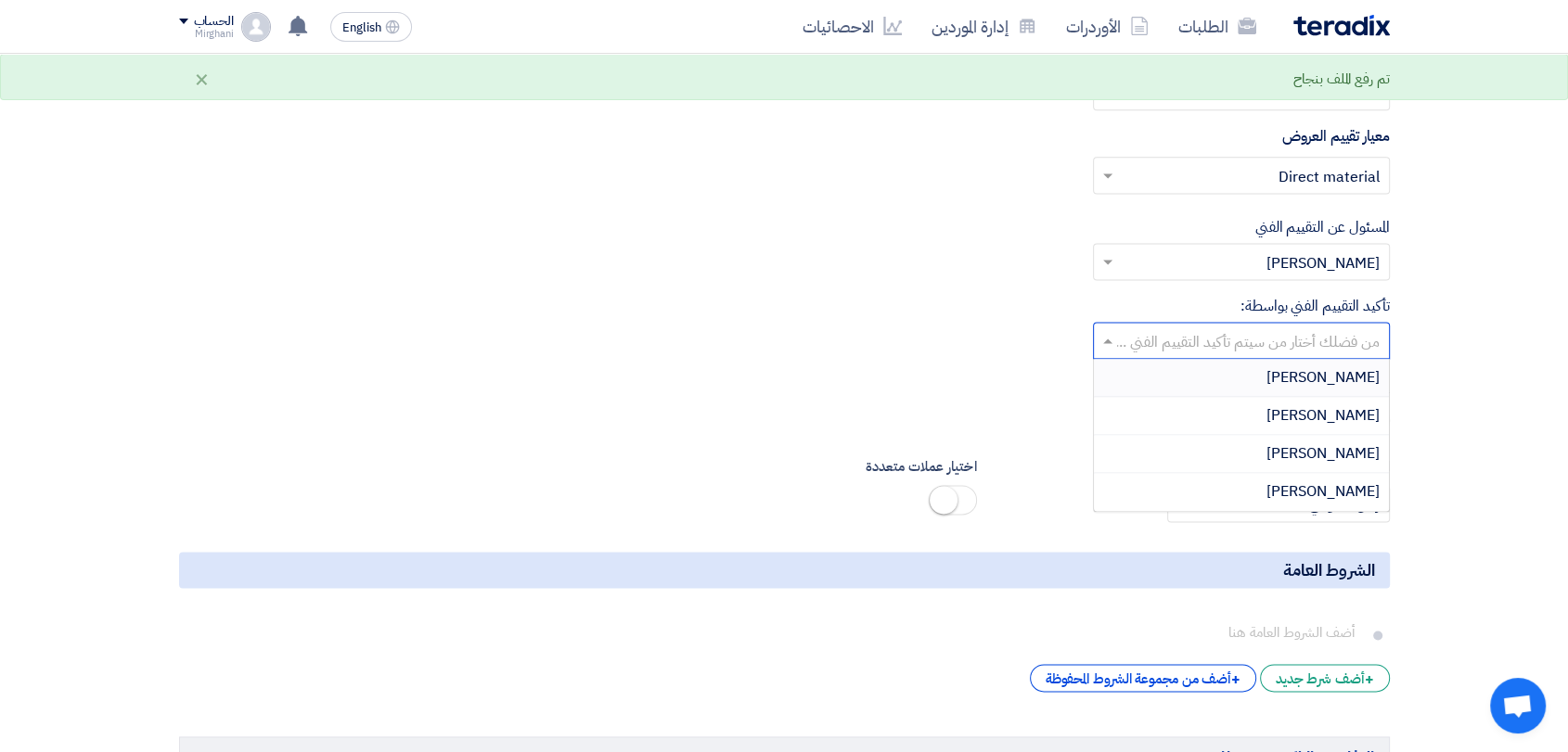
click at [1250, 342] on input "text" at bounding box center [1252, 343] width 260 height 31
click at [1248, 418] on div "[PERSON_NAME]" at bounding box center [1240, 416] width 295 height 38
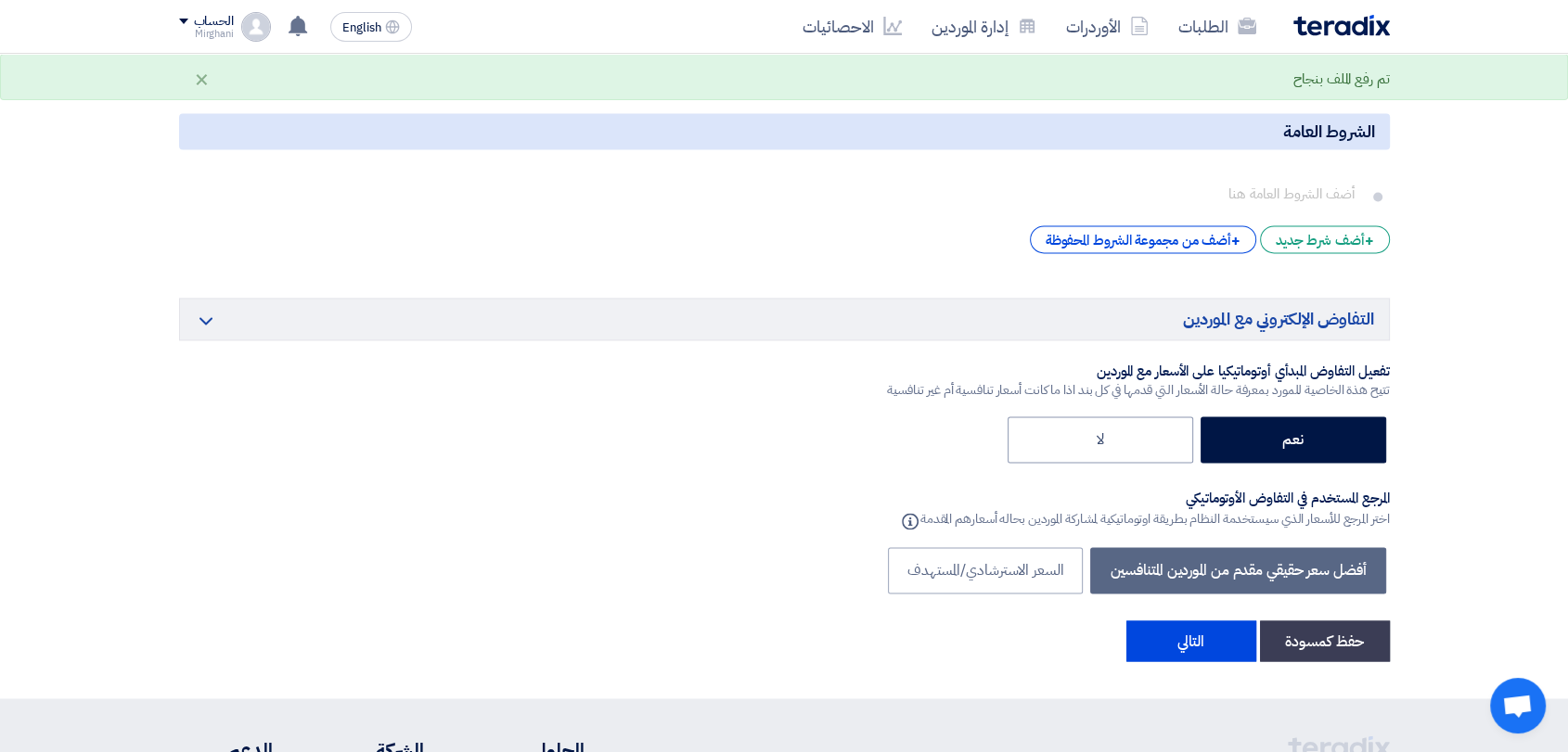
scroll to position [3092, 0]
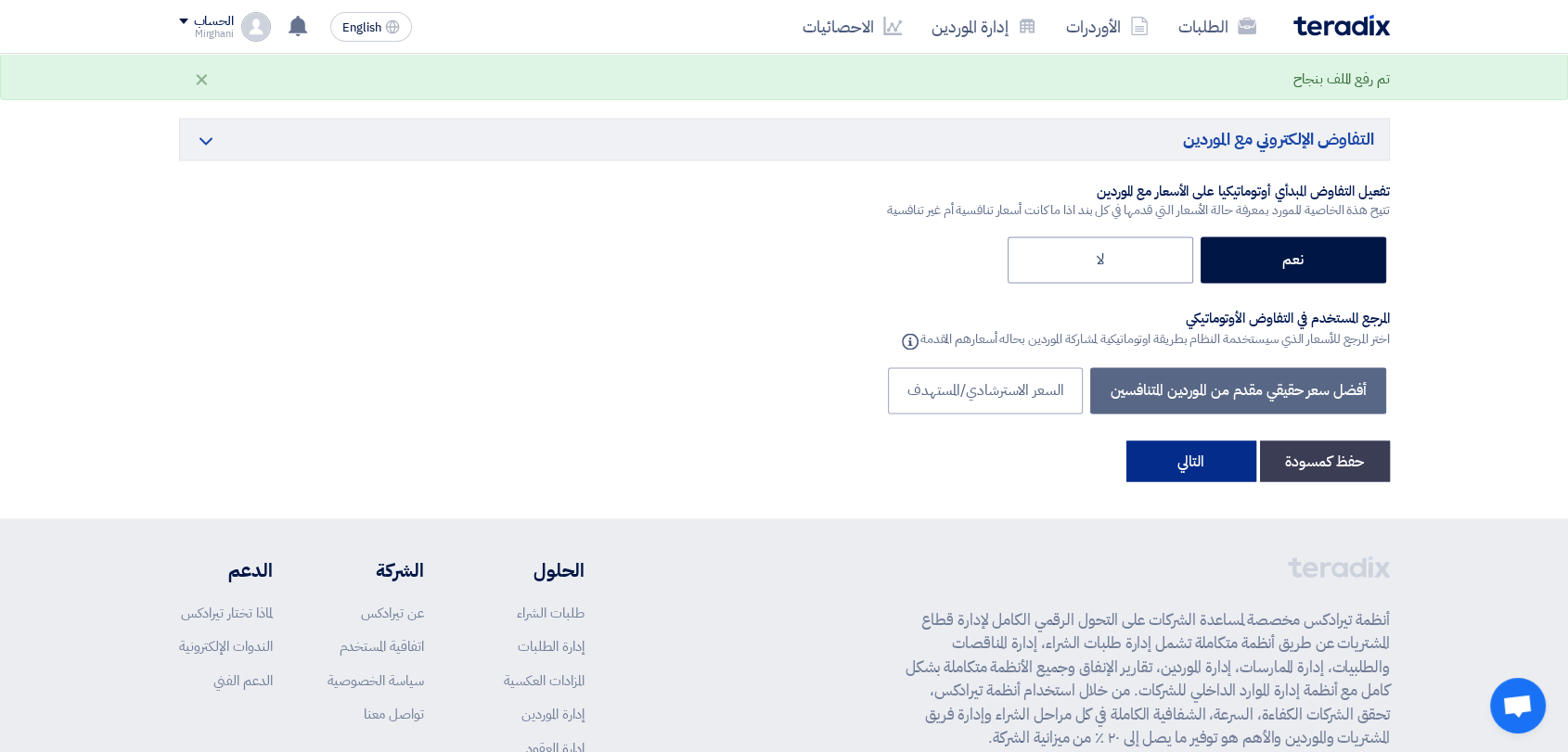
click at [1203, 444] on button "التالي" at bounding box center [1192, 460] width 130 height 40
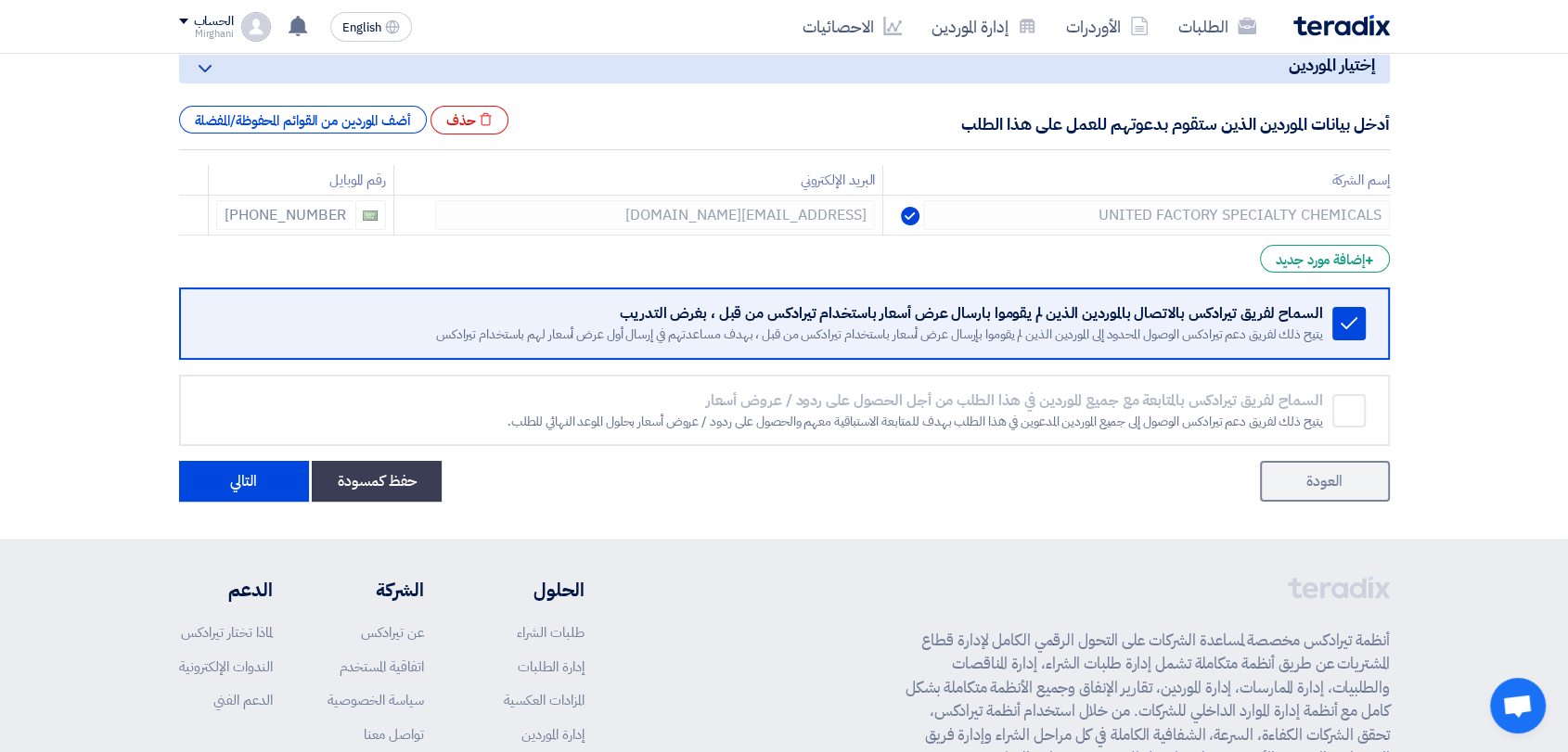
scroll to position [412, 0]
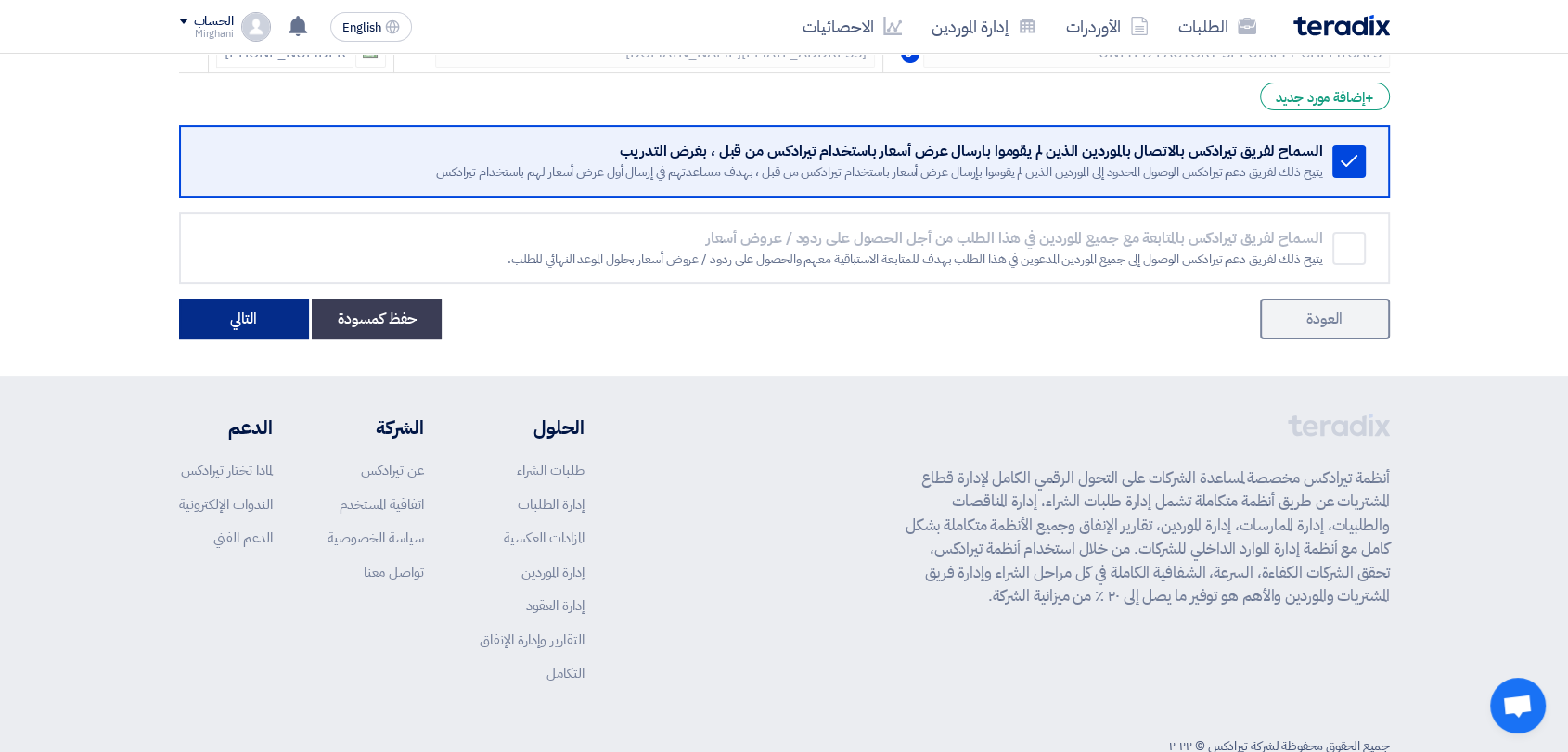
click at [267, 333] on button "التالي" at bounding box center [244, 318] width 130 height 40
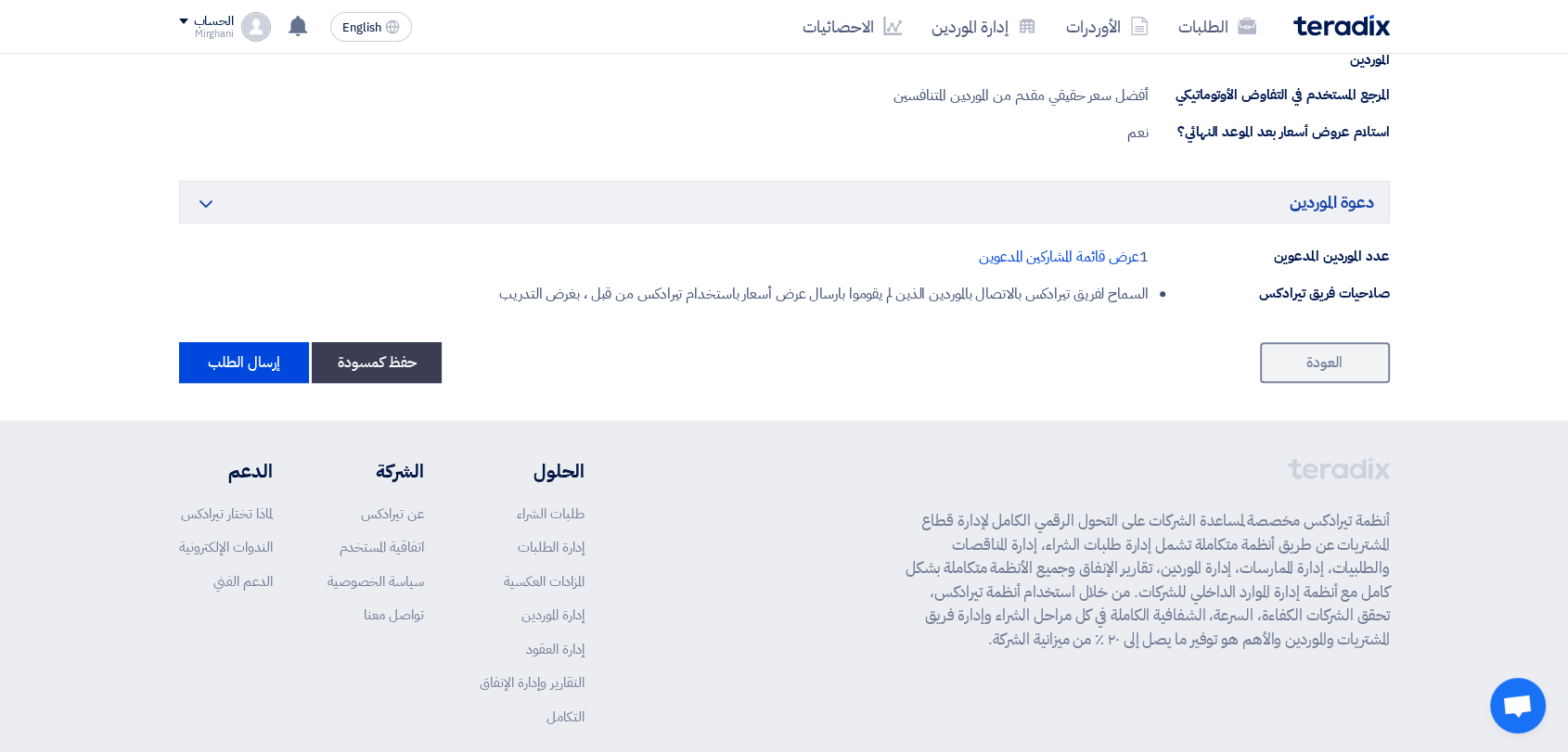
scroll to position [1101, 0]
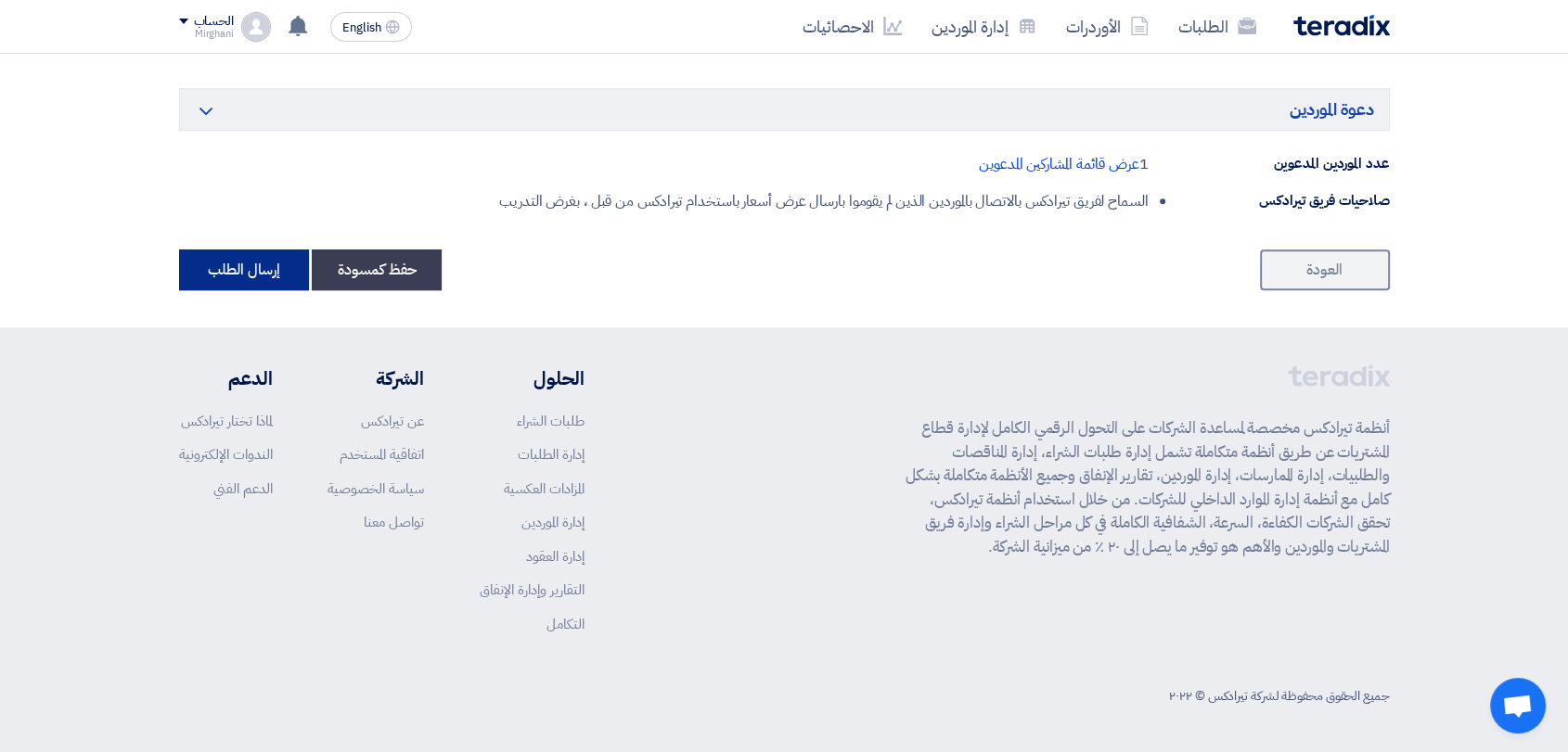
click at [264, 275] on button "إرسال الطلب" at bounding box center [244, 269] width 130 height 40
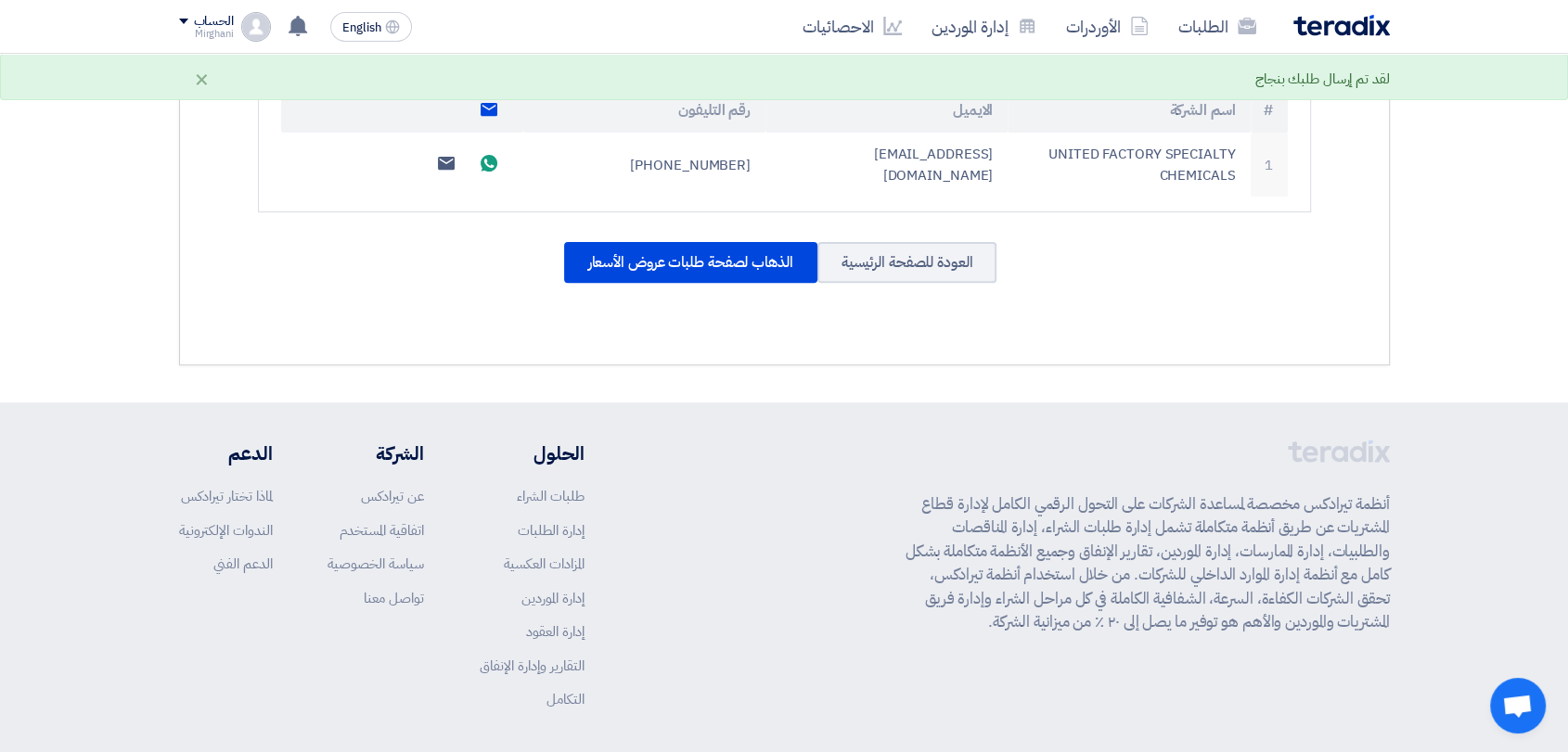
scroll to position [708, 0]
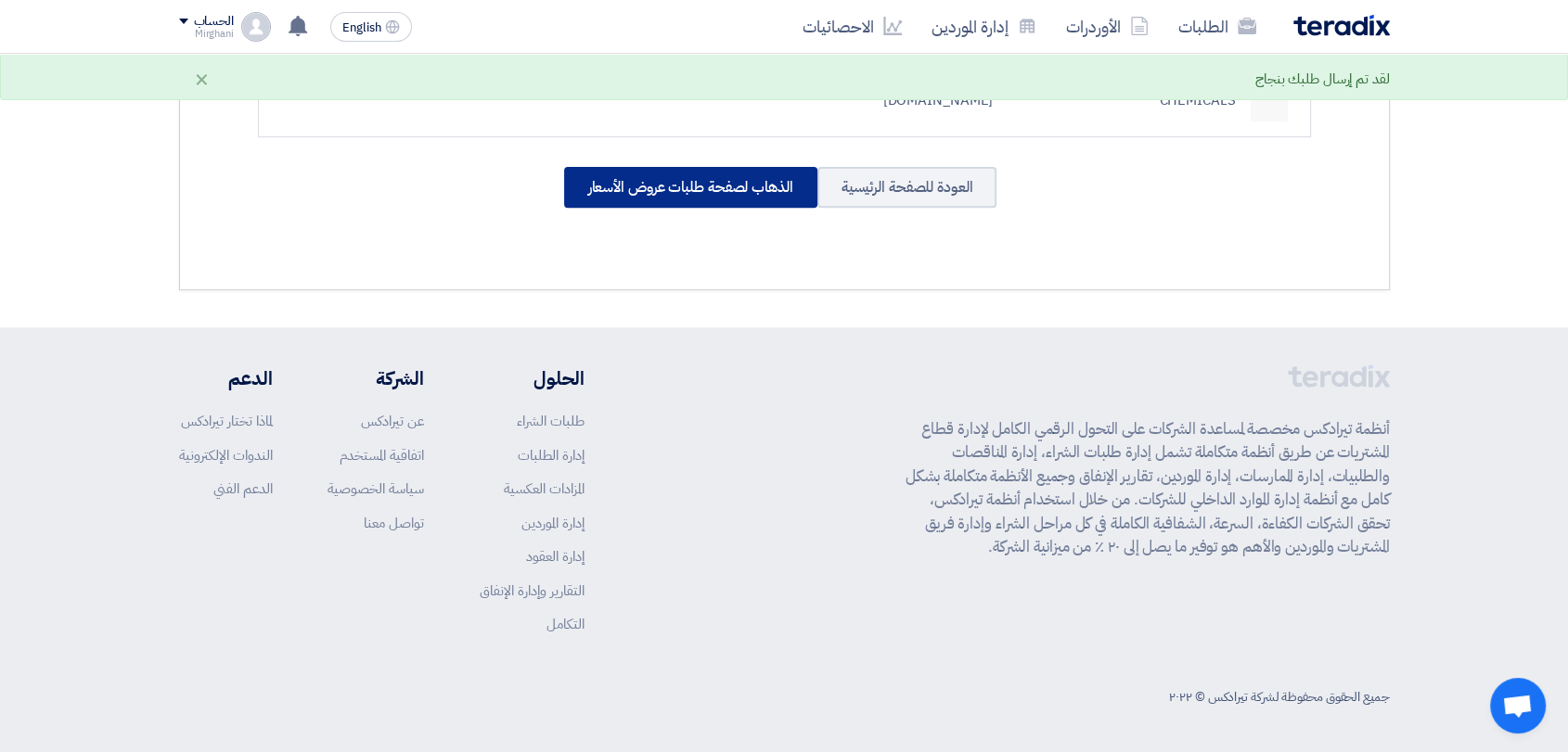
click at [635, 180] on div "الذهاب لصفحة طلبات عروض الأسعار" at bounding box center [690, 186] width 253 height 40
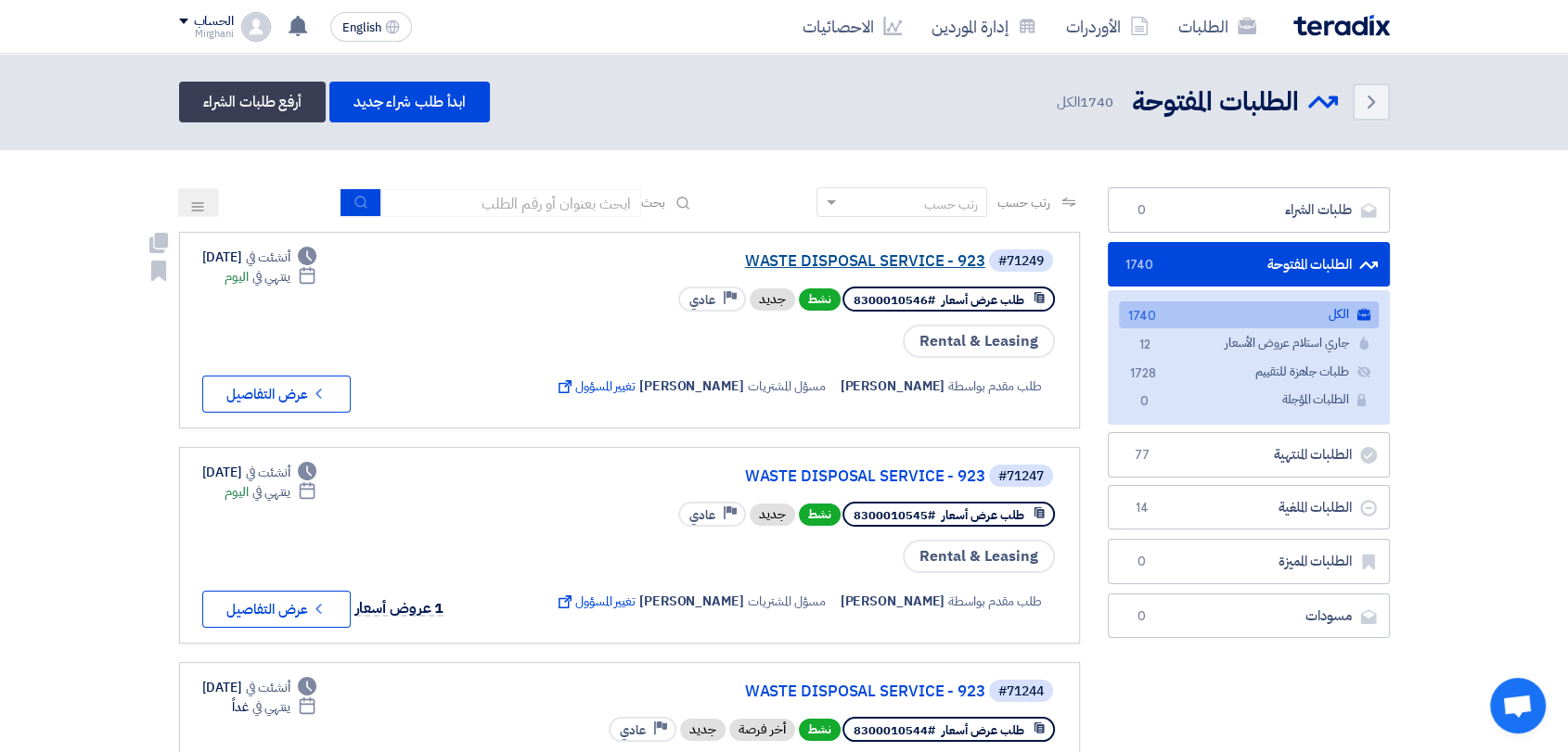
click at [824, 254] on link "WASTE DISPOSAL SERVICE - 923" at bounding box center [799, 262] width 371 height 17
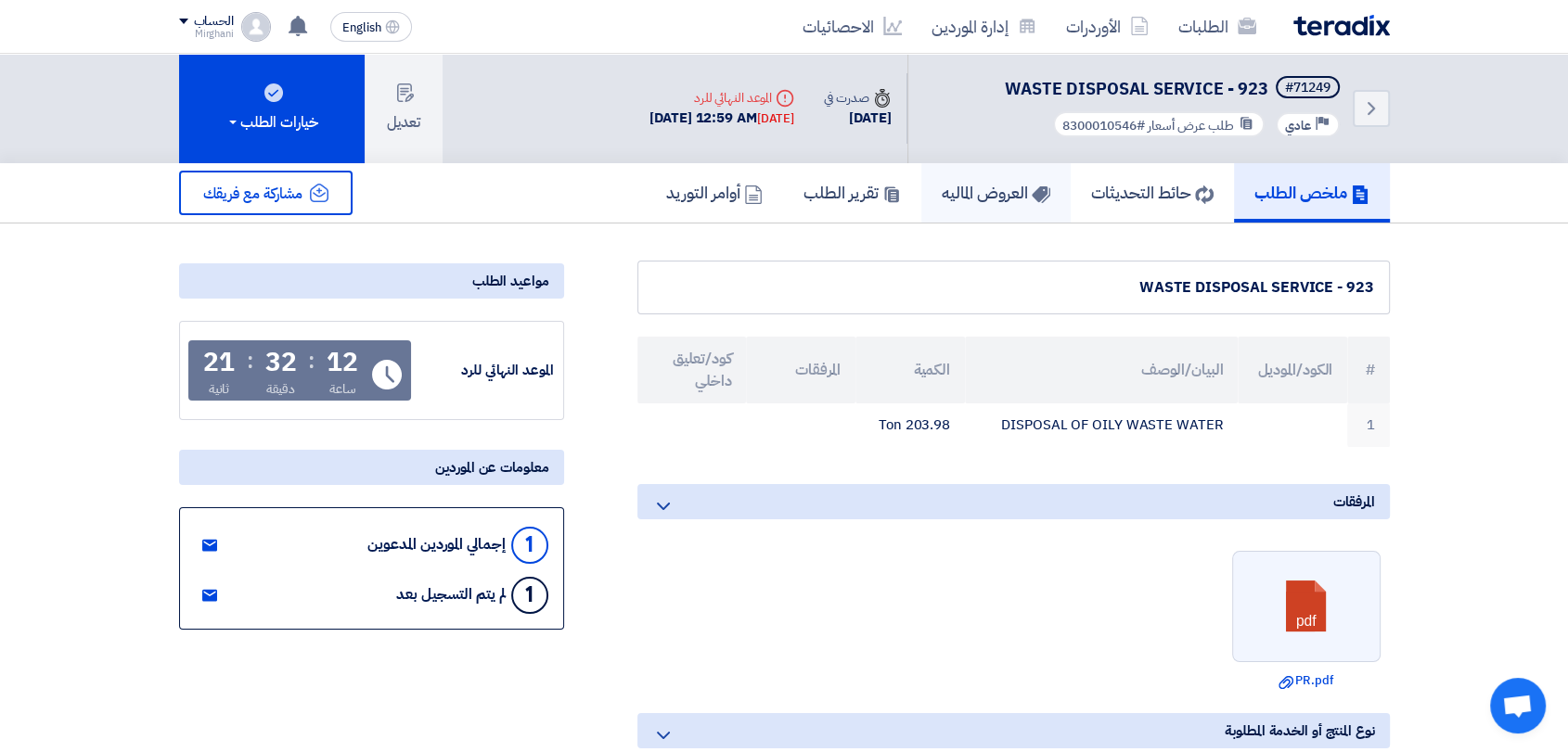
click at [1010, 202] on h5 "العروض الماليه" at bounding box center [995, 192] width 108 height 22
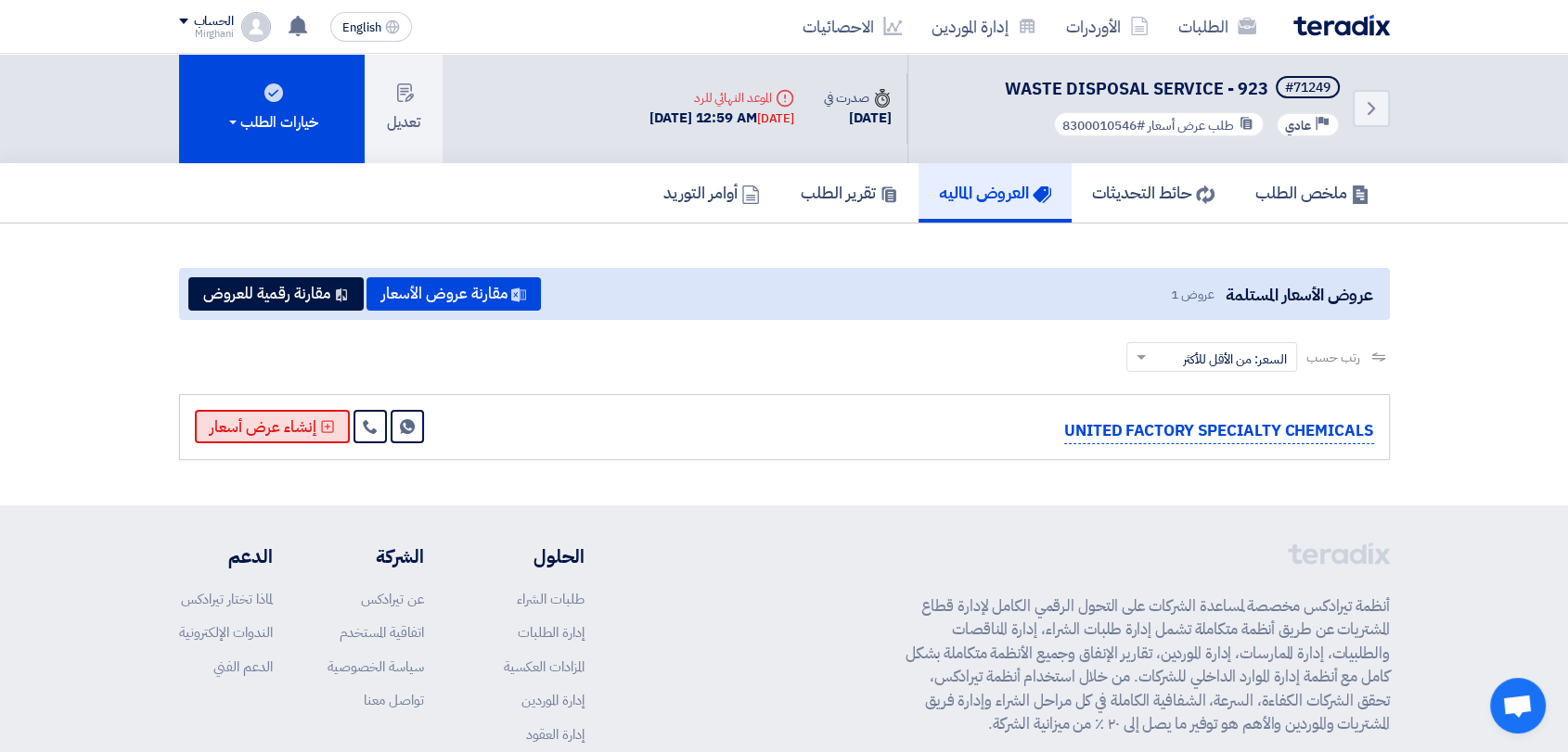
click at [267, 432] on button "إنشاء عرض أسعار" at bounding box center [272, 426] width 155 height 33
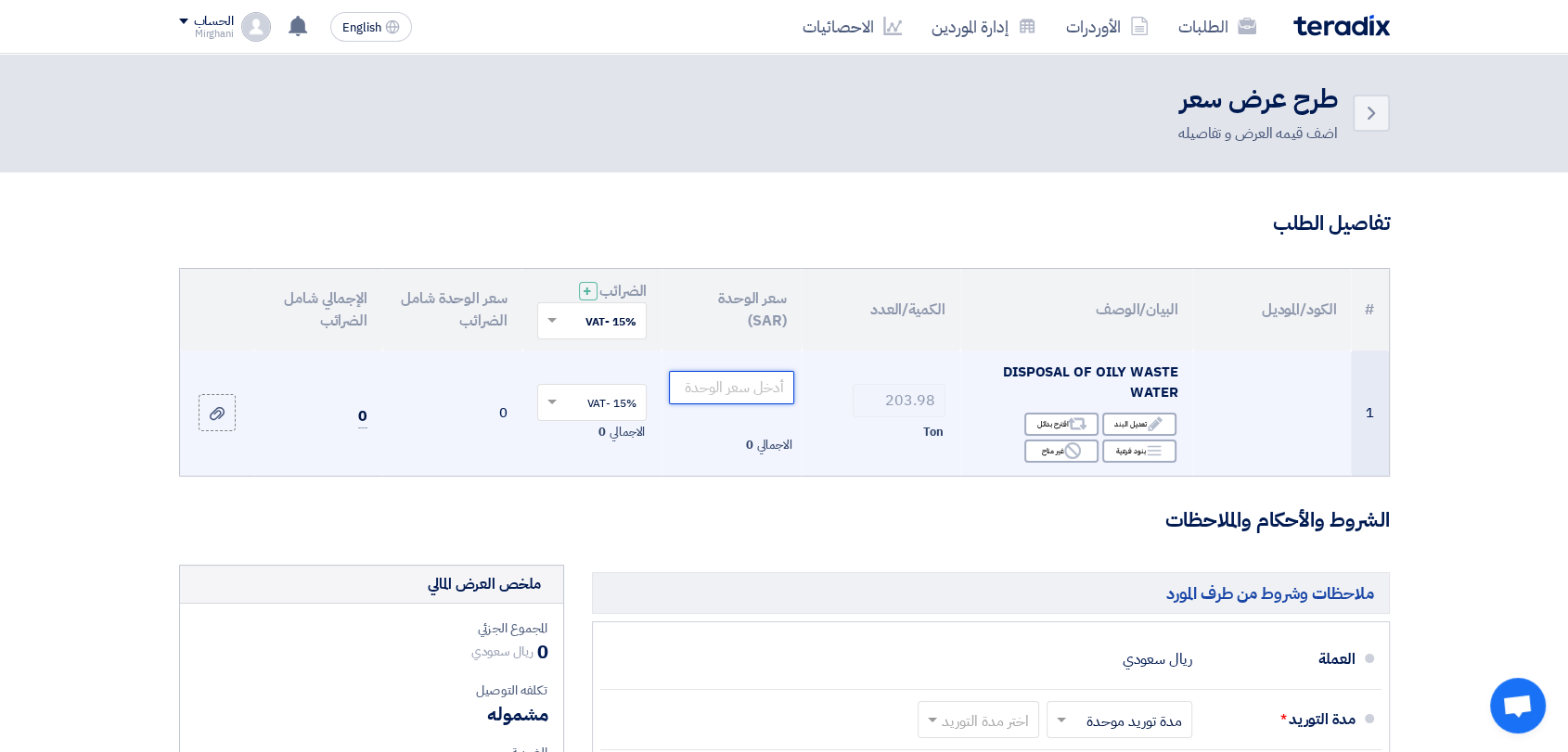
click at [744, 388] on input "number" at bounding box center [731, 387] width 125 height 33
paste input "110.00"
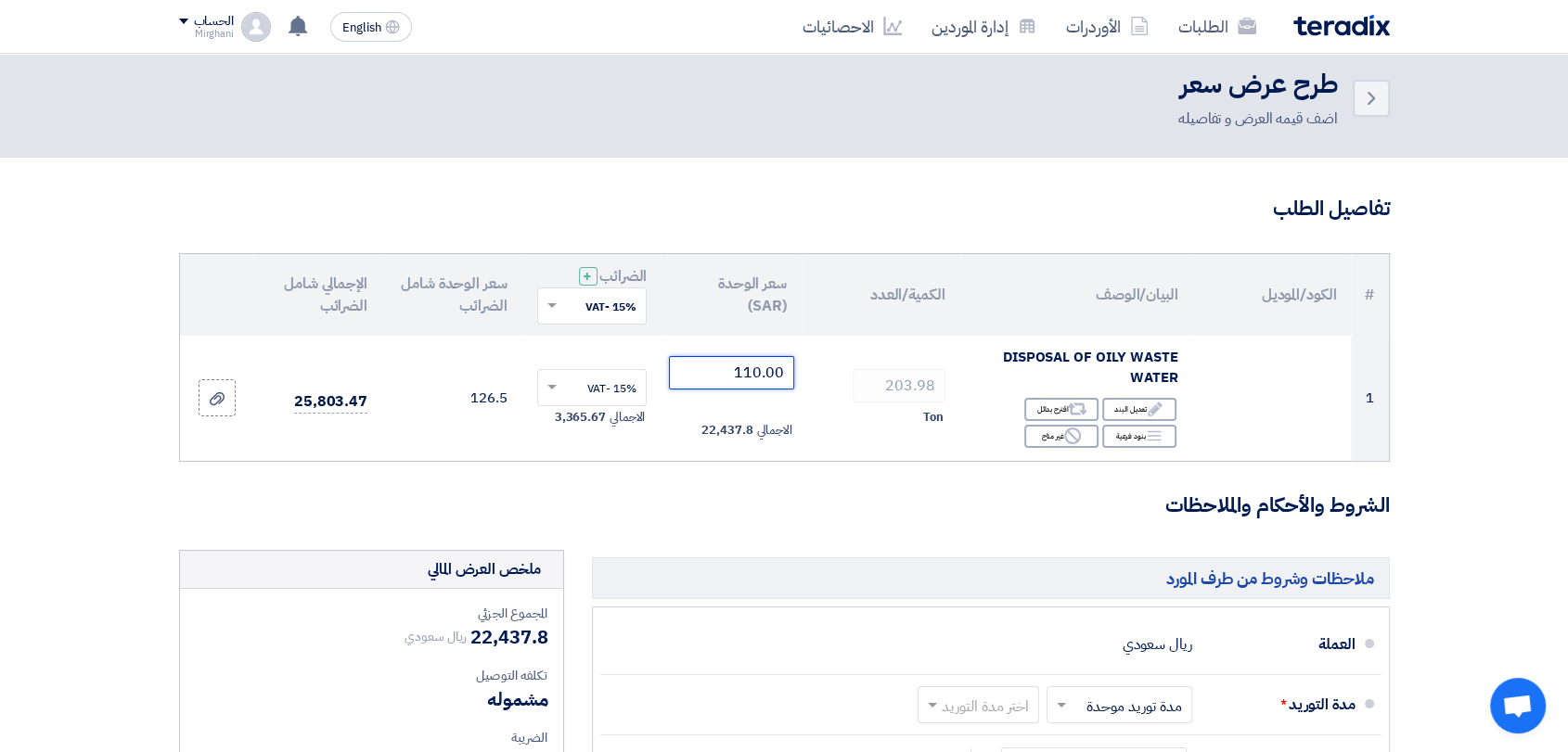
scroll to position [412, 0]
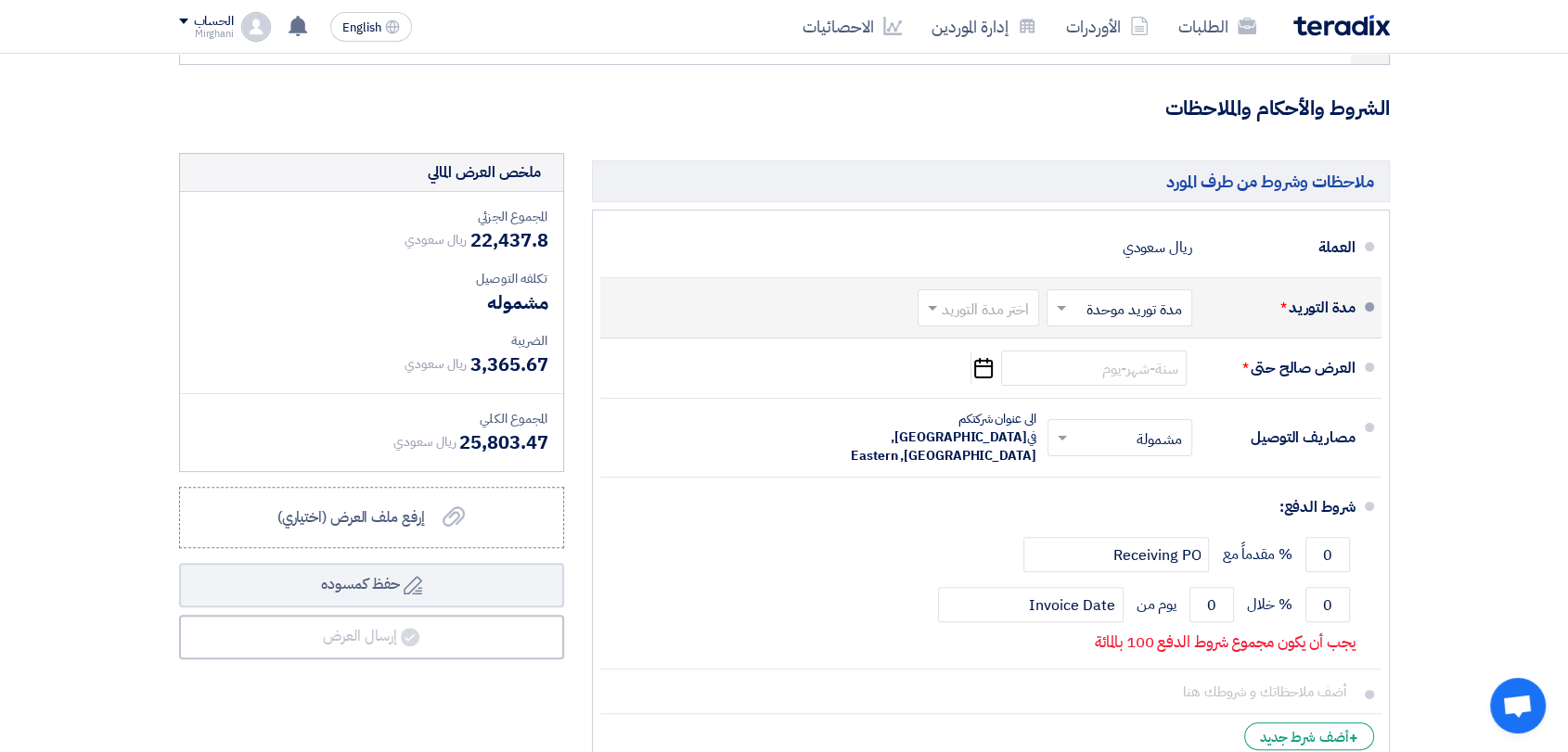
type input "110.00"
click at [992, 312] on input "text" at bounding box center [974, 310] width 112 height 27
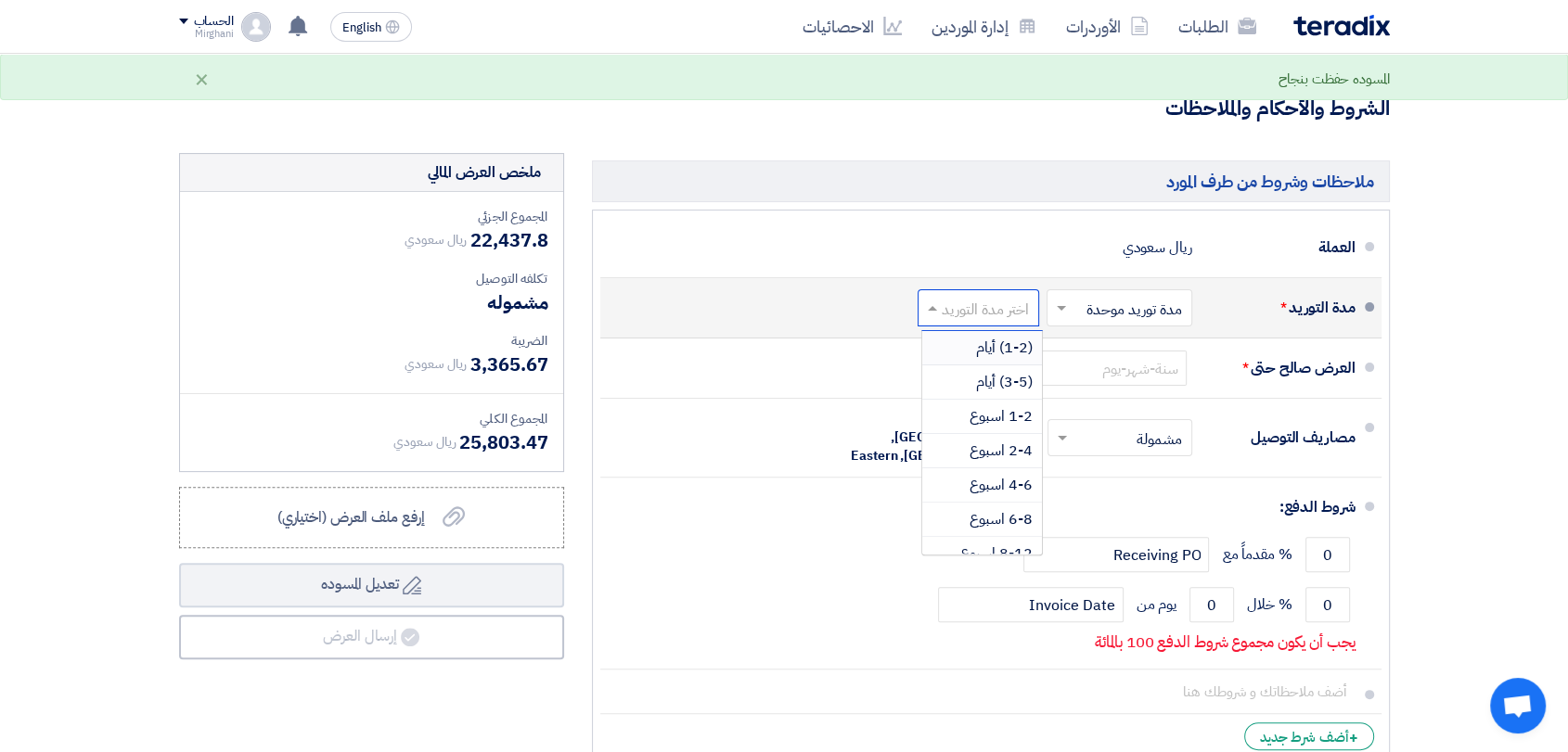
click at [982, 360] on div "(1-2) أيام" at bounding box center [982, 348] width 120 height 34
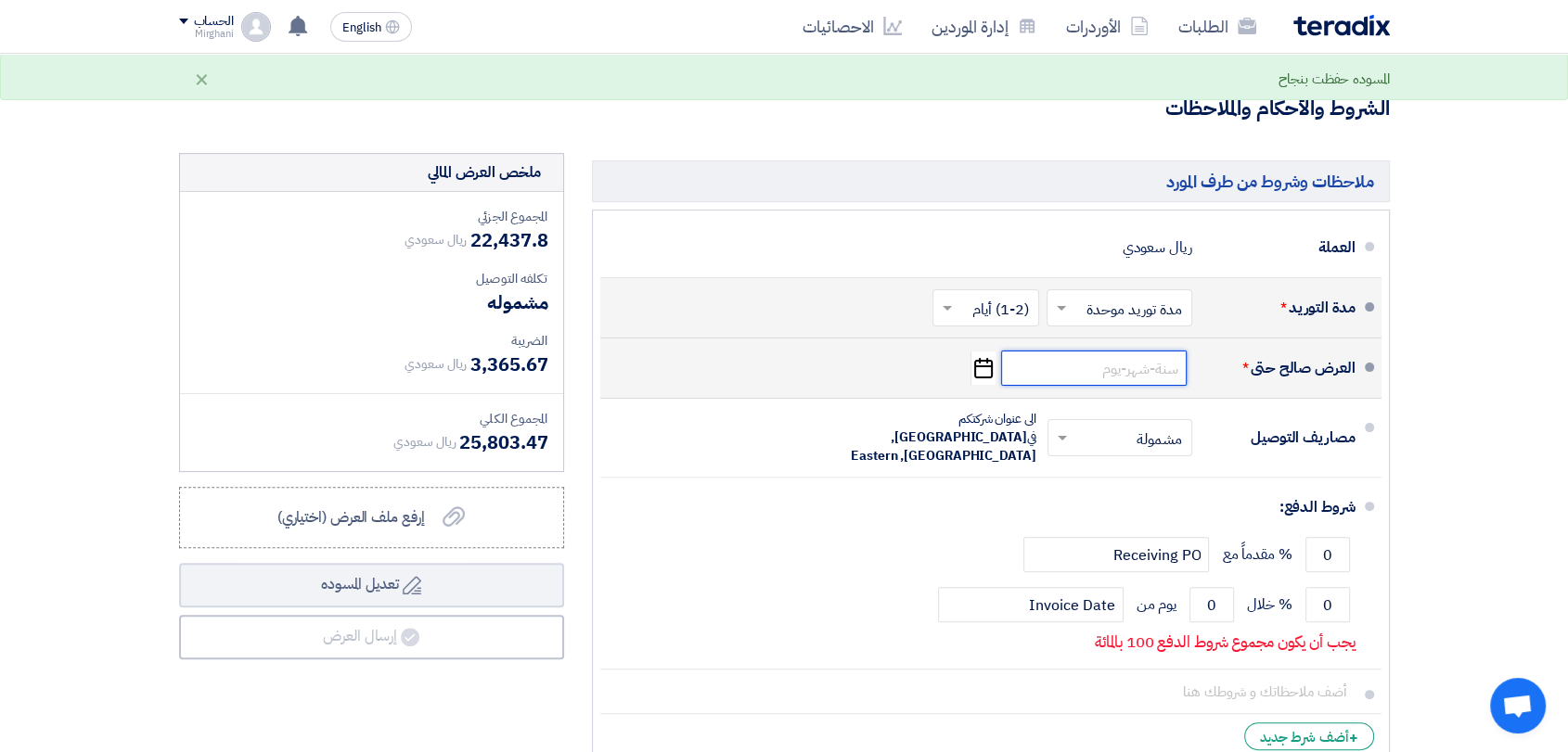
click at [1038, 361] on input at bounding box center [1093, 368] width 185 height 35
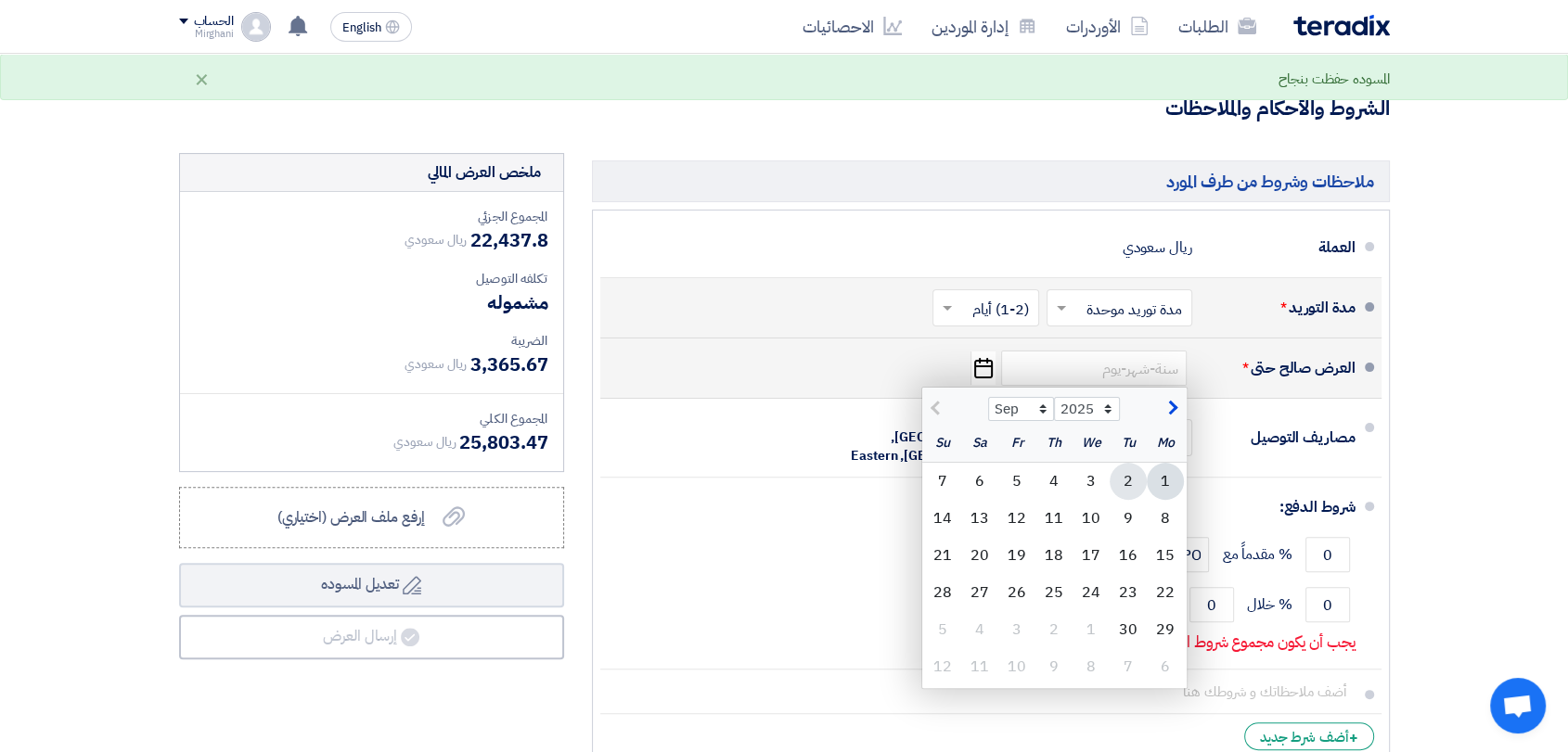
click at [1122, 475] on div "2" at bounding box center [1128, 481] width 37 height 37
type input "[DATE]"
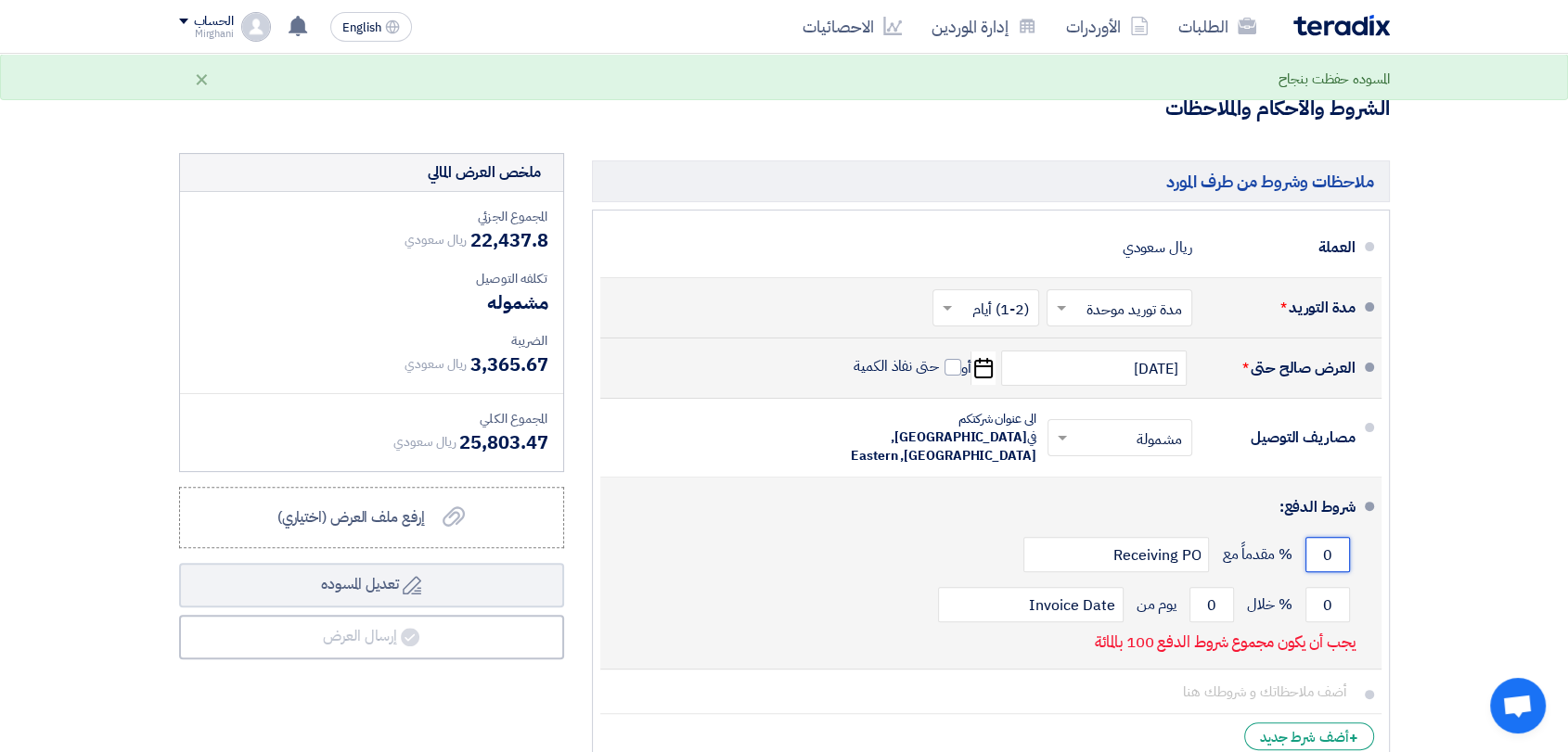
drag, startPoint x: 1340, startPoint y: 542, endPoint x: 1334, endPoint y: 528, distance: 15.2
click at [1339, 541] on input "0" at bounding box center [1327, 554] width 44 height 35
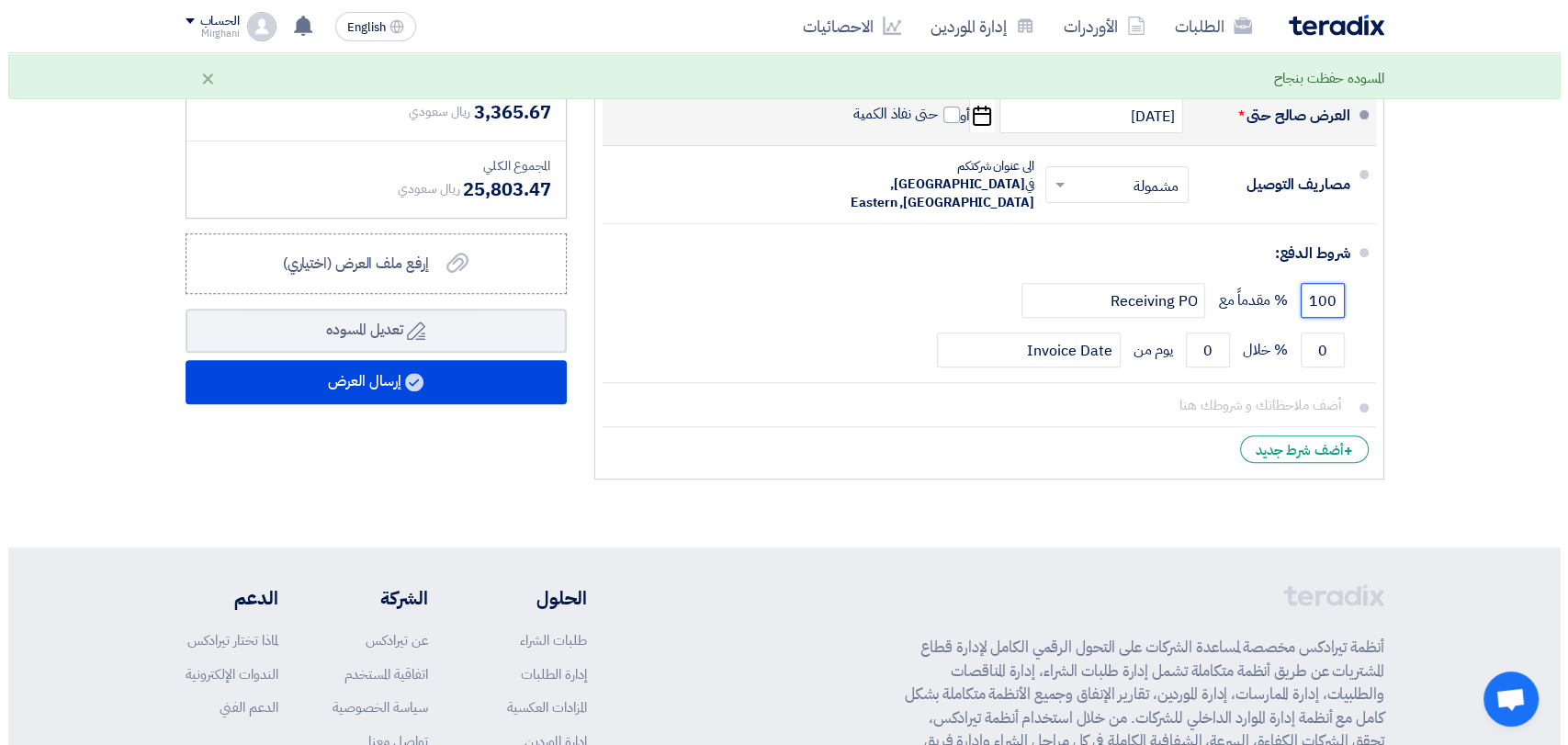
scroll to position [816, 0]
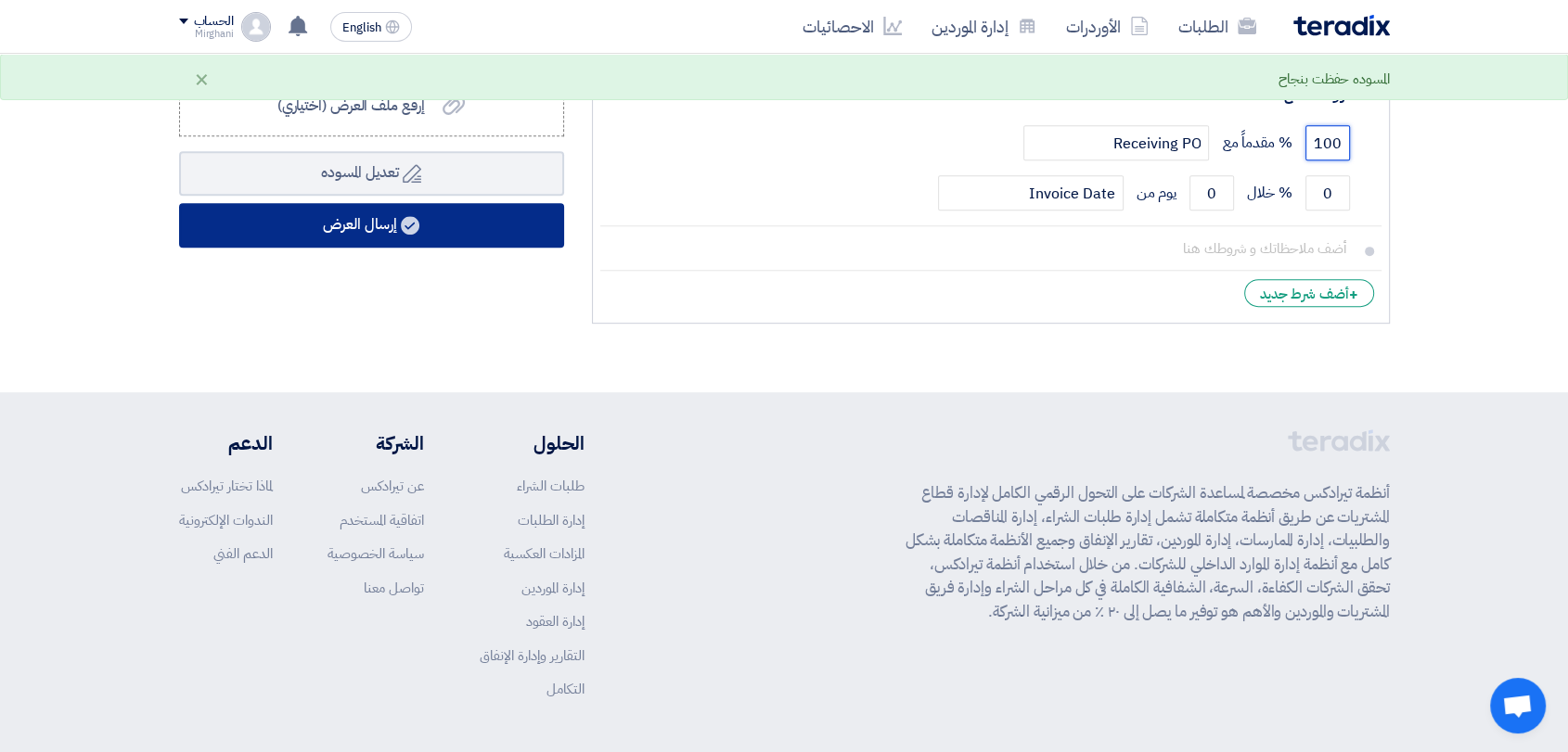
type input "100"
click at [405, 228] on use at bounding box center [410, 226] width 19 height 19
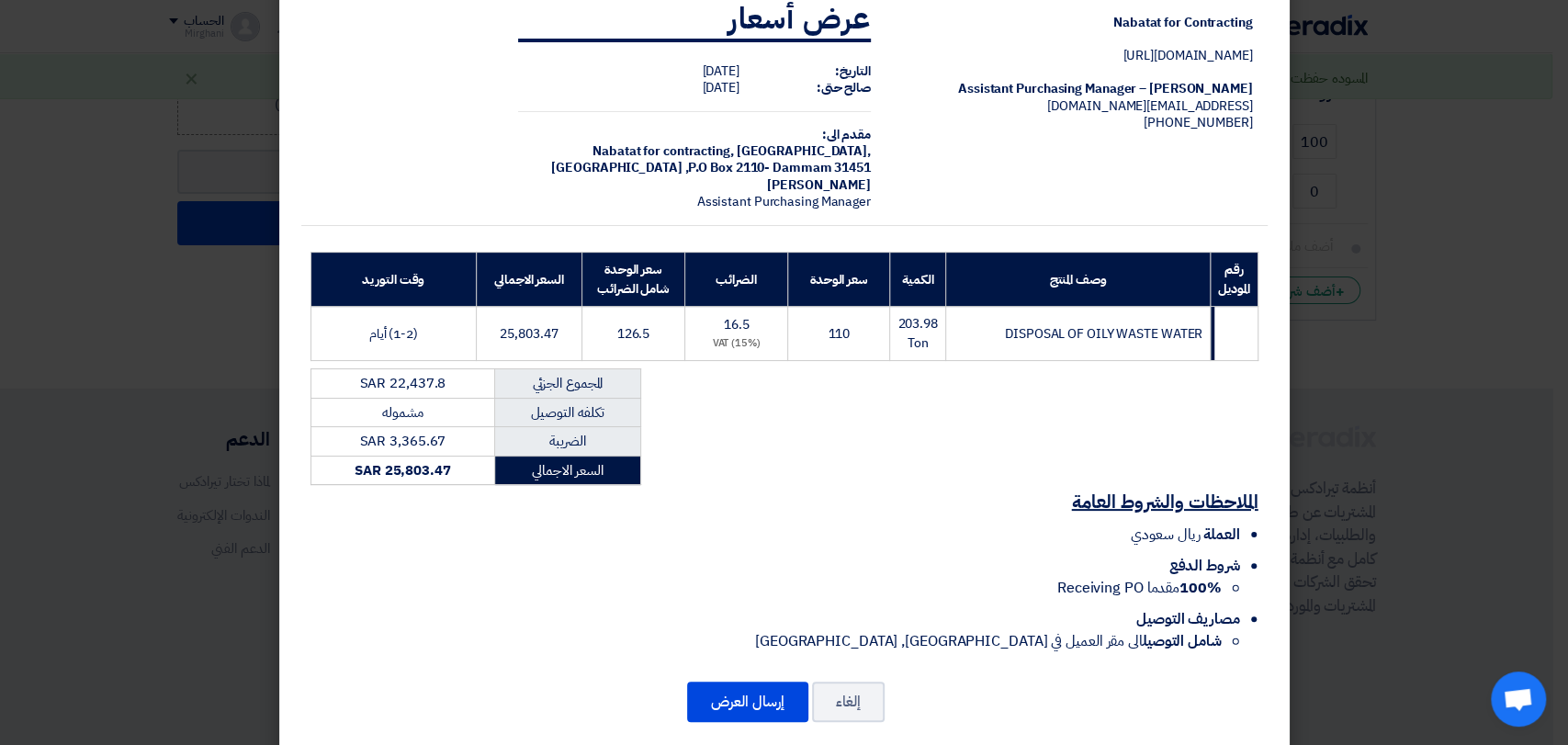
scroll to position [65, 0]
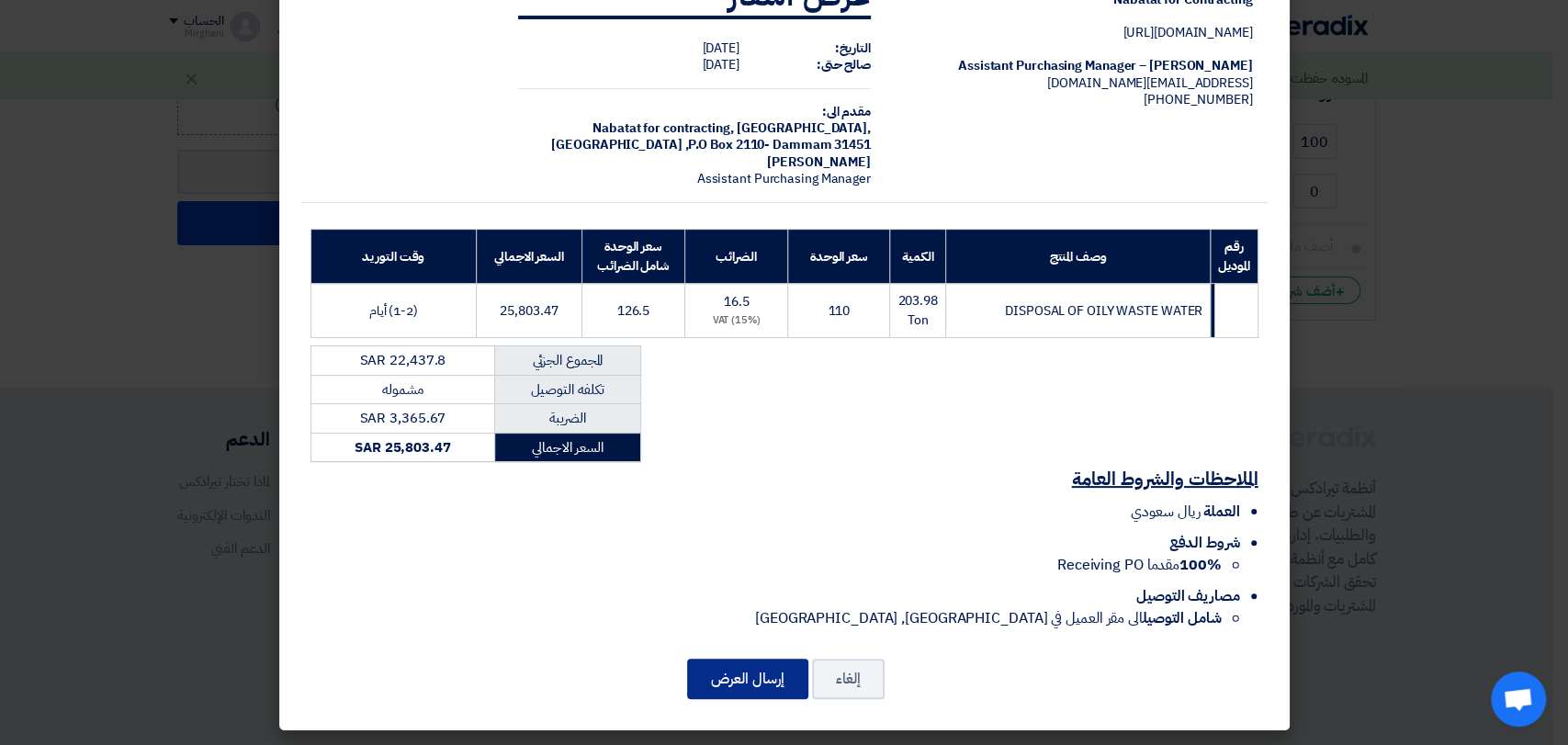
click at [744, 683] on button "إرسال العرض" at bounding box center [748, 679] width 121 height 40
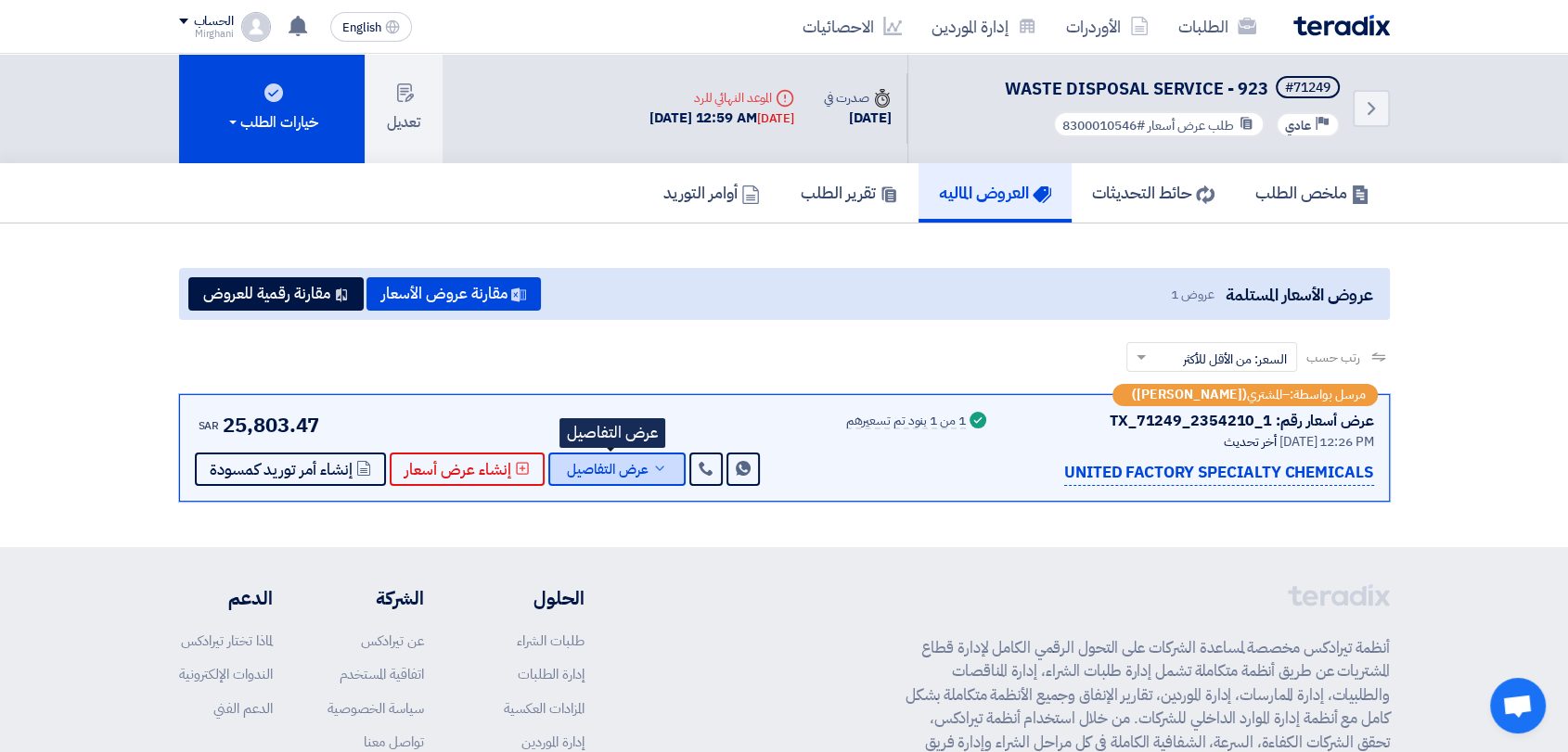
click at [623, 477] on span "عرض التفاصيل" at bounding box center [607, 470] width 82 height 14
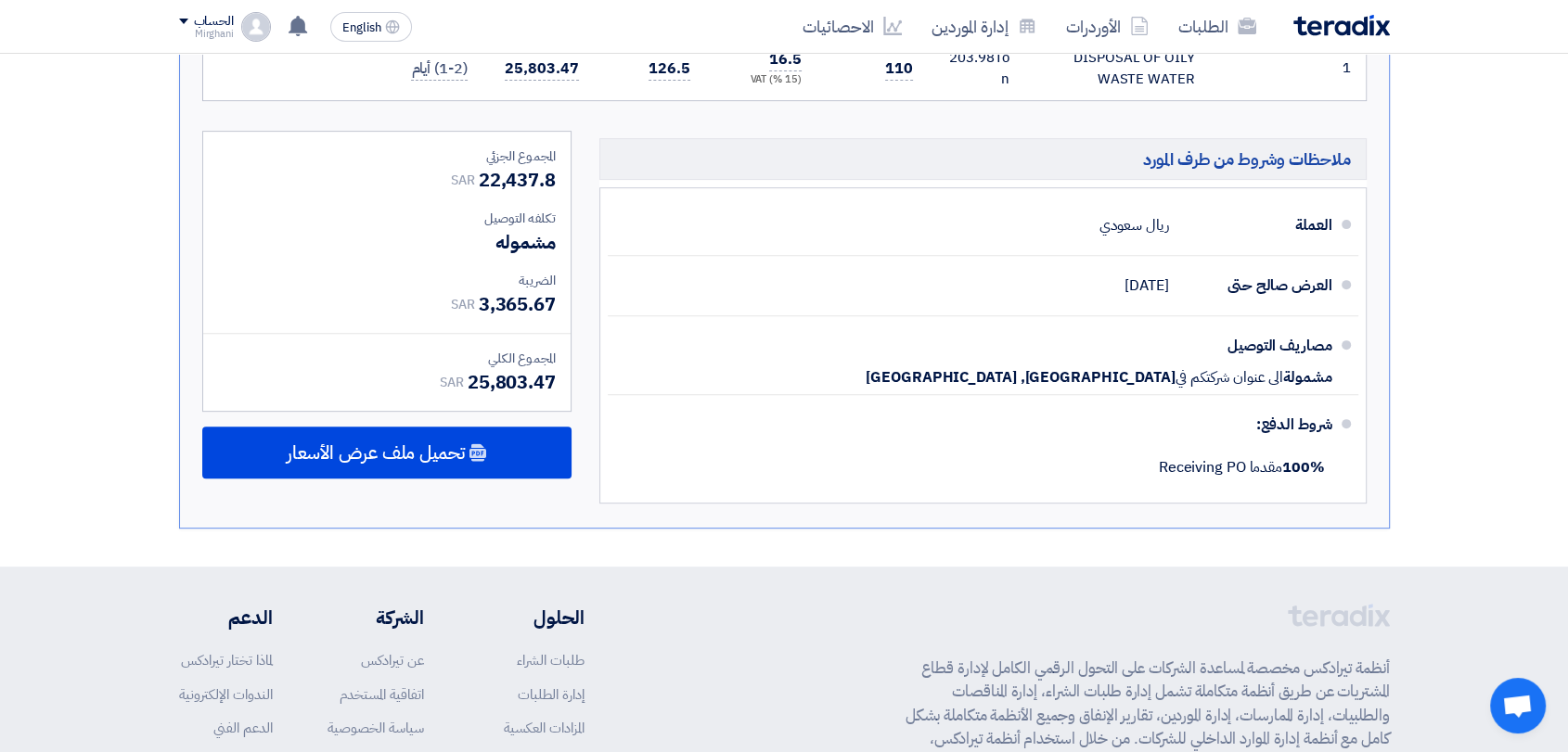
scroll to position [721, 0]
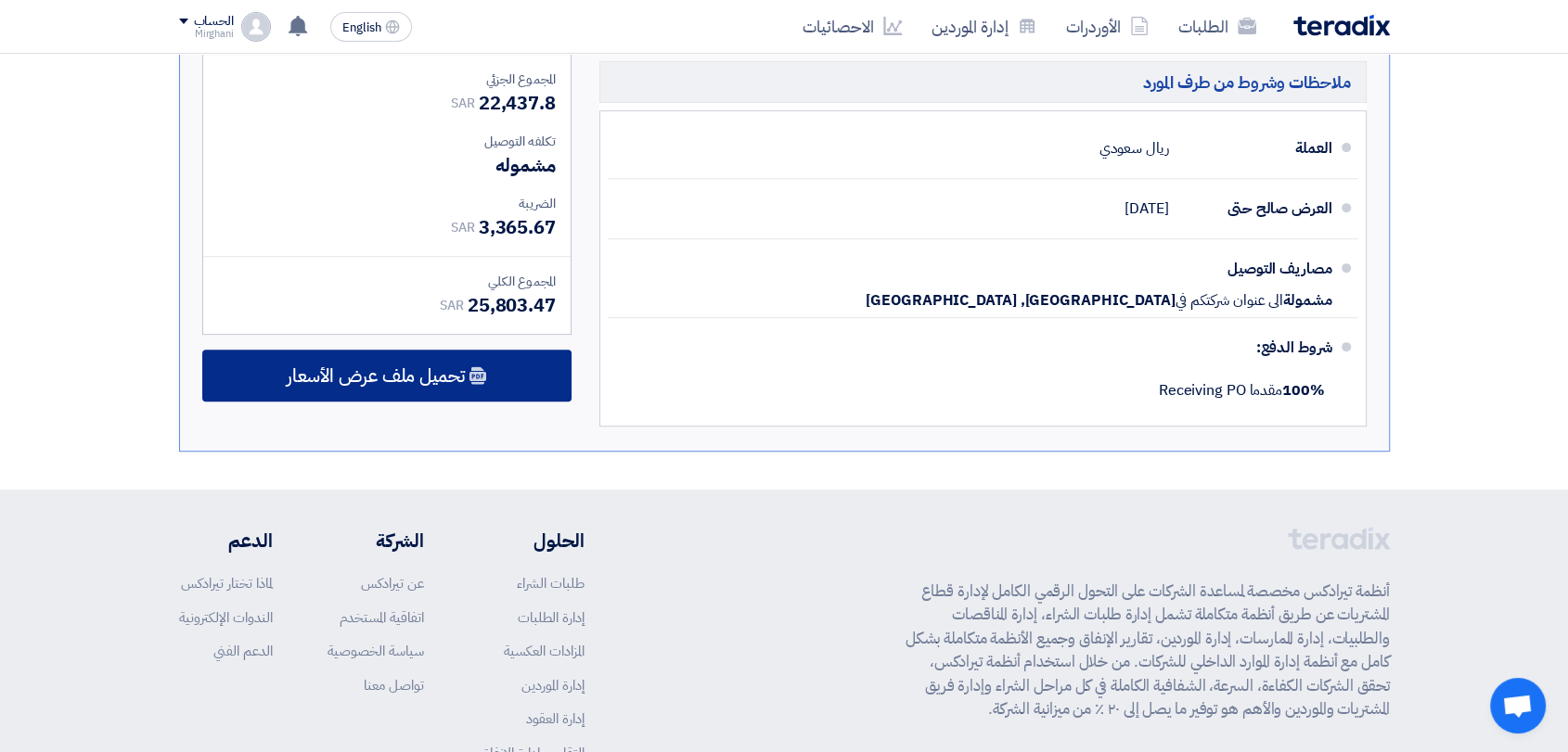
click at [483, 369] on icon at bounding box center [478, 376] width 19 height 19
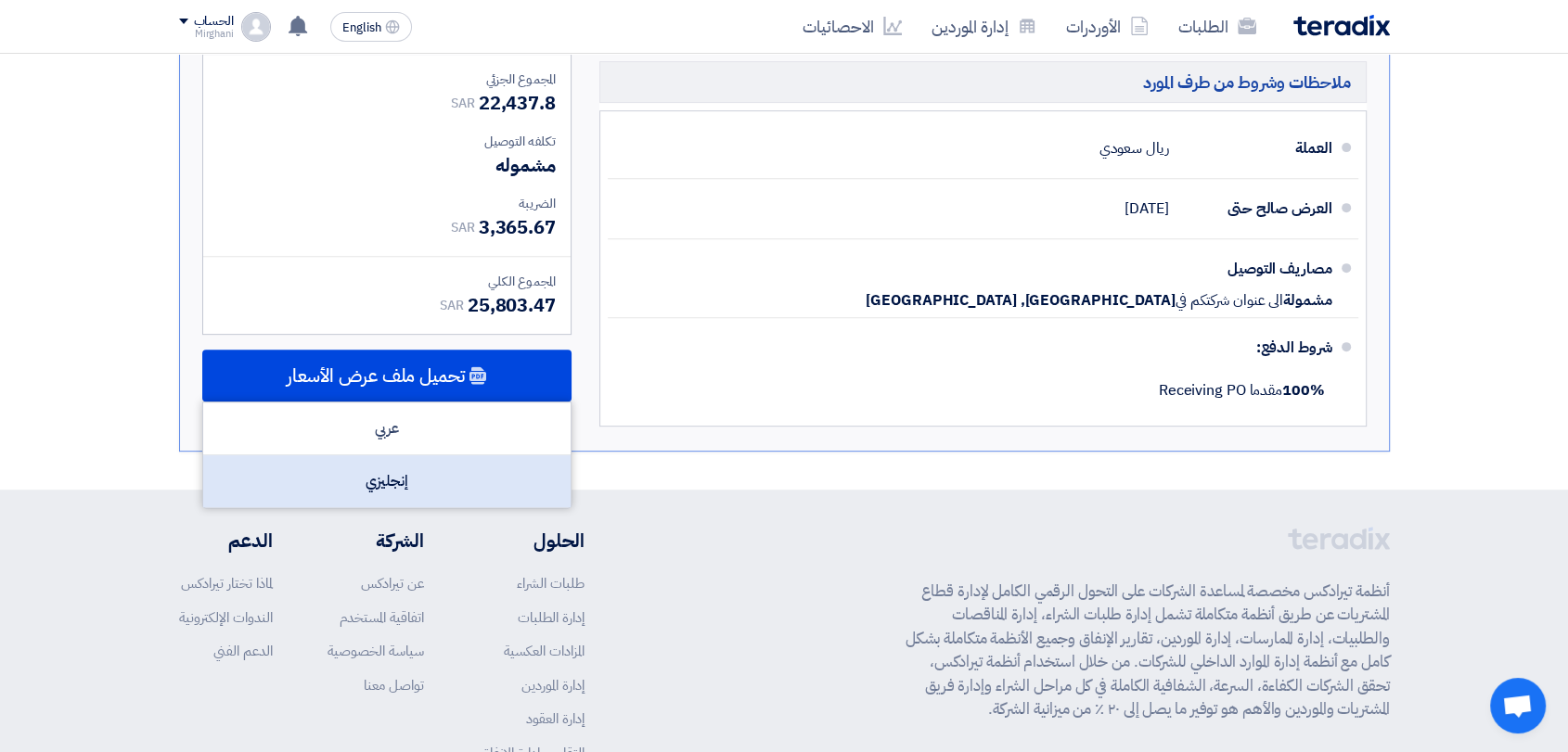
click at [430, 472] on div "إنجليزي" at bounding box center [387, 481] width 367 height 52
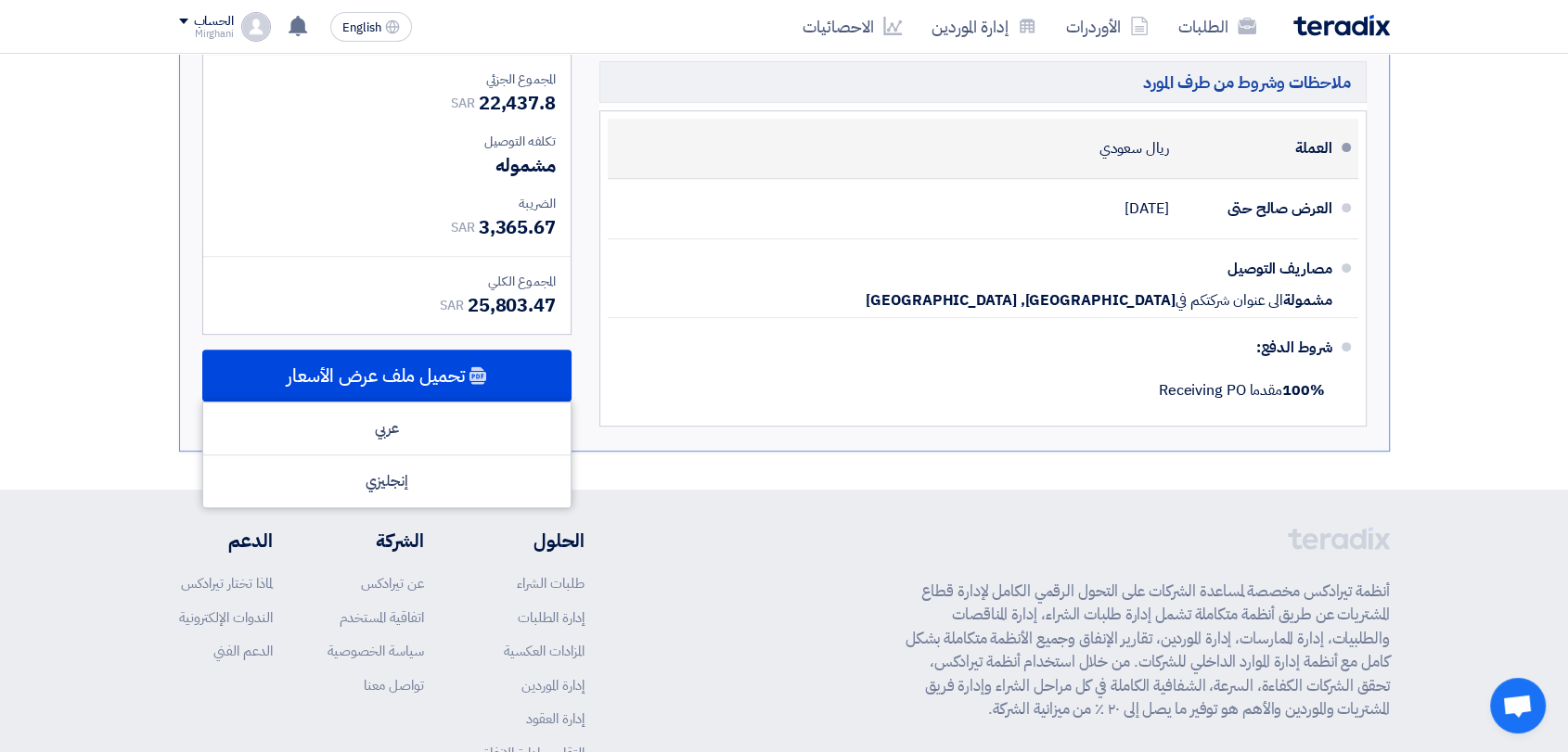
scroll to position [0, 0]
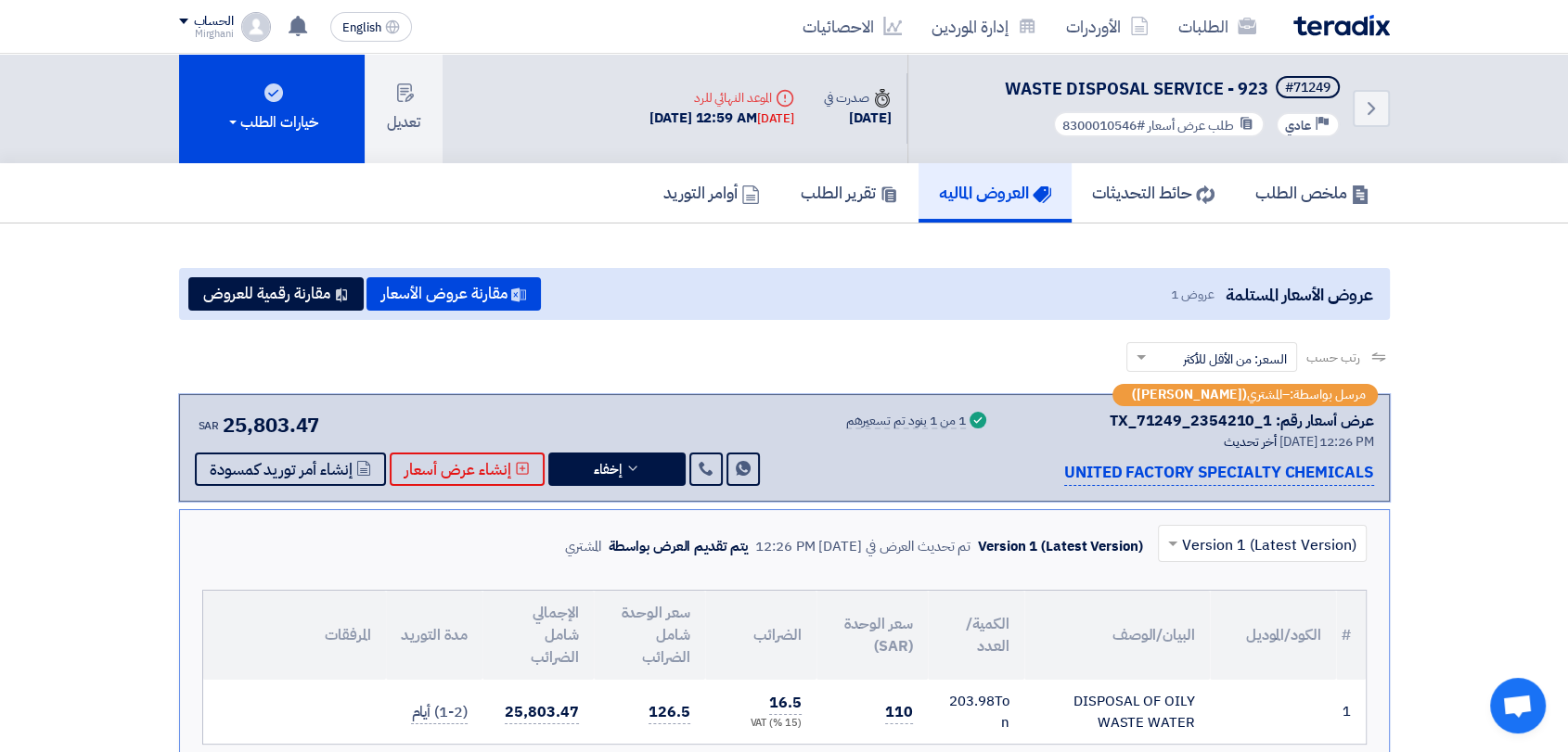
drag, startPoint x: 1114, startPoint y: 424, endPoint x: 1274, endPoint y: 424, distance: 160.0
click at [1274, 424] on div "عرض أسعار رقم: TX_71249_2354210_1" at bounding box center [1241, 422] width 264 height 23
copy div "TX_71249_2354210_1"
click at [621, 478] on button "إخفاء" at bounding box center [616, 469] width 137 height 33
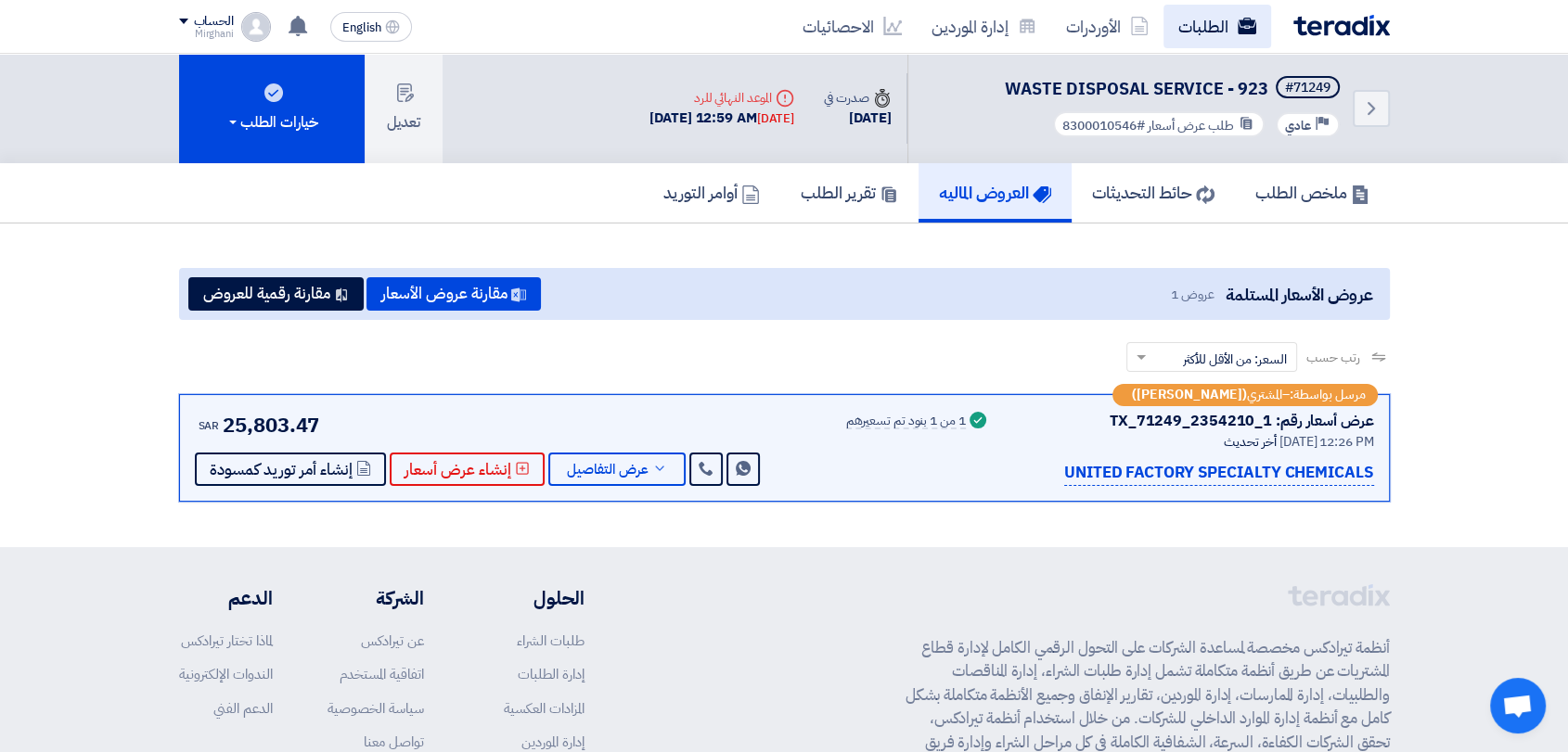
click at [1195, 22] on link "الطلبات" at bounding box center [1217, 26] width 107 height 43
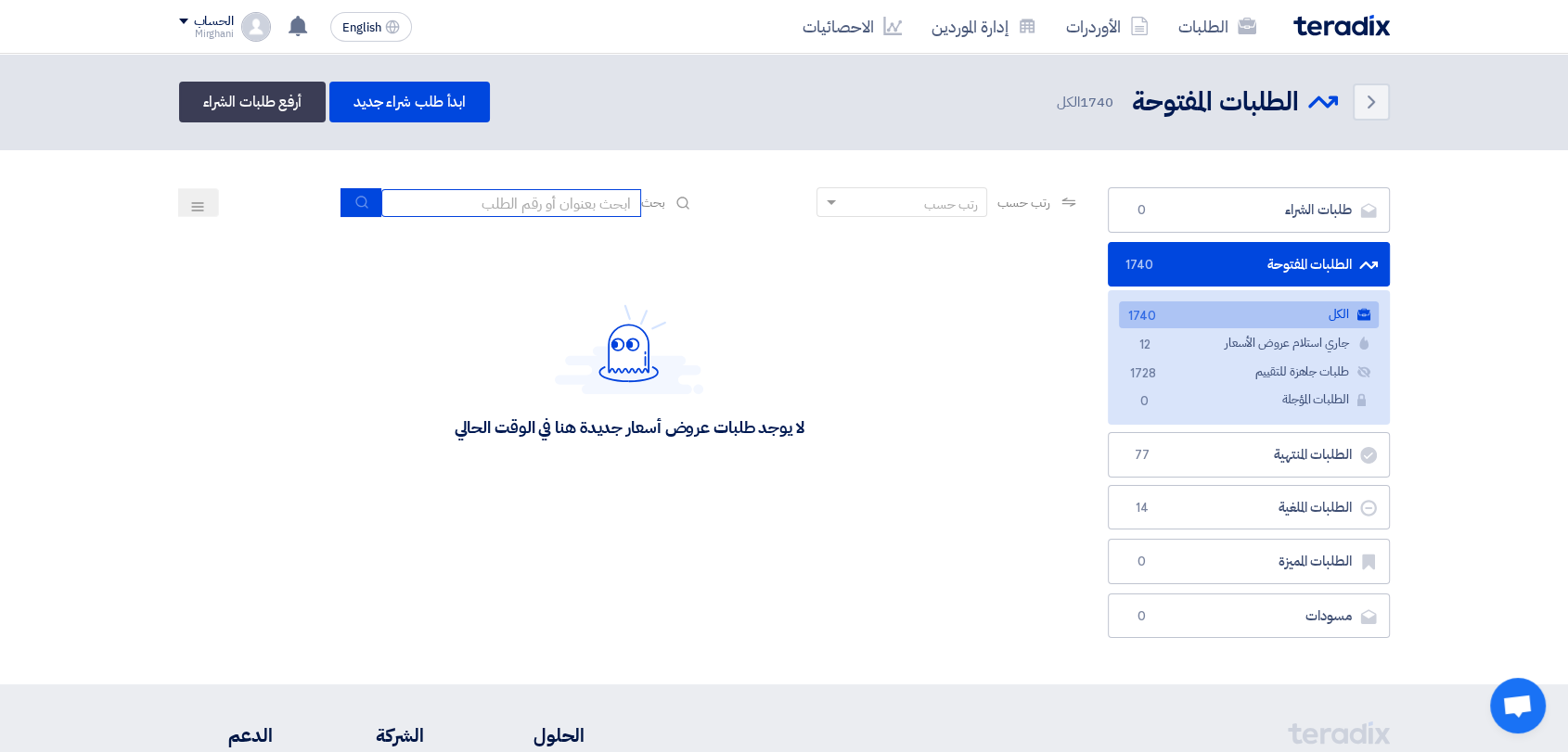
click at [493, 195] on input at bounding box center [511, 203] width 260 height 28
click at [1005, 8] on link "إدارة الموردين" at bounding box center [984, 26] width 135 height 43
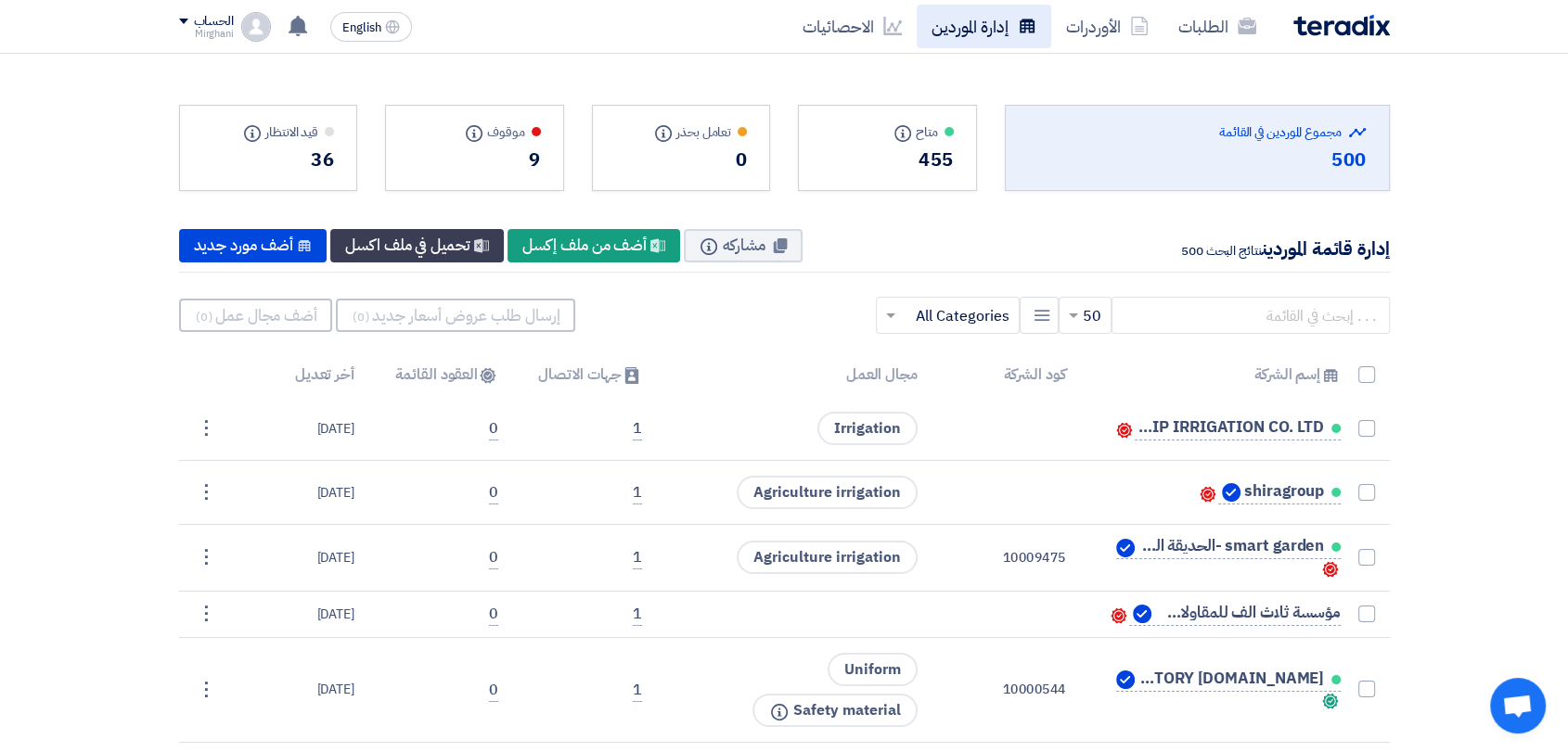
click at [982, 32] on link "إدارة الموردين" at bounding box center [984, 26] width 135 height 43
click at [1215, 328] on input "text" at bounding box center [1251, 314] width 279 height 37
paste input "70000137"
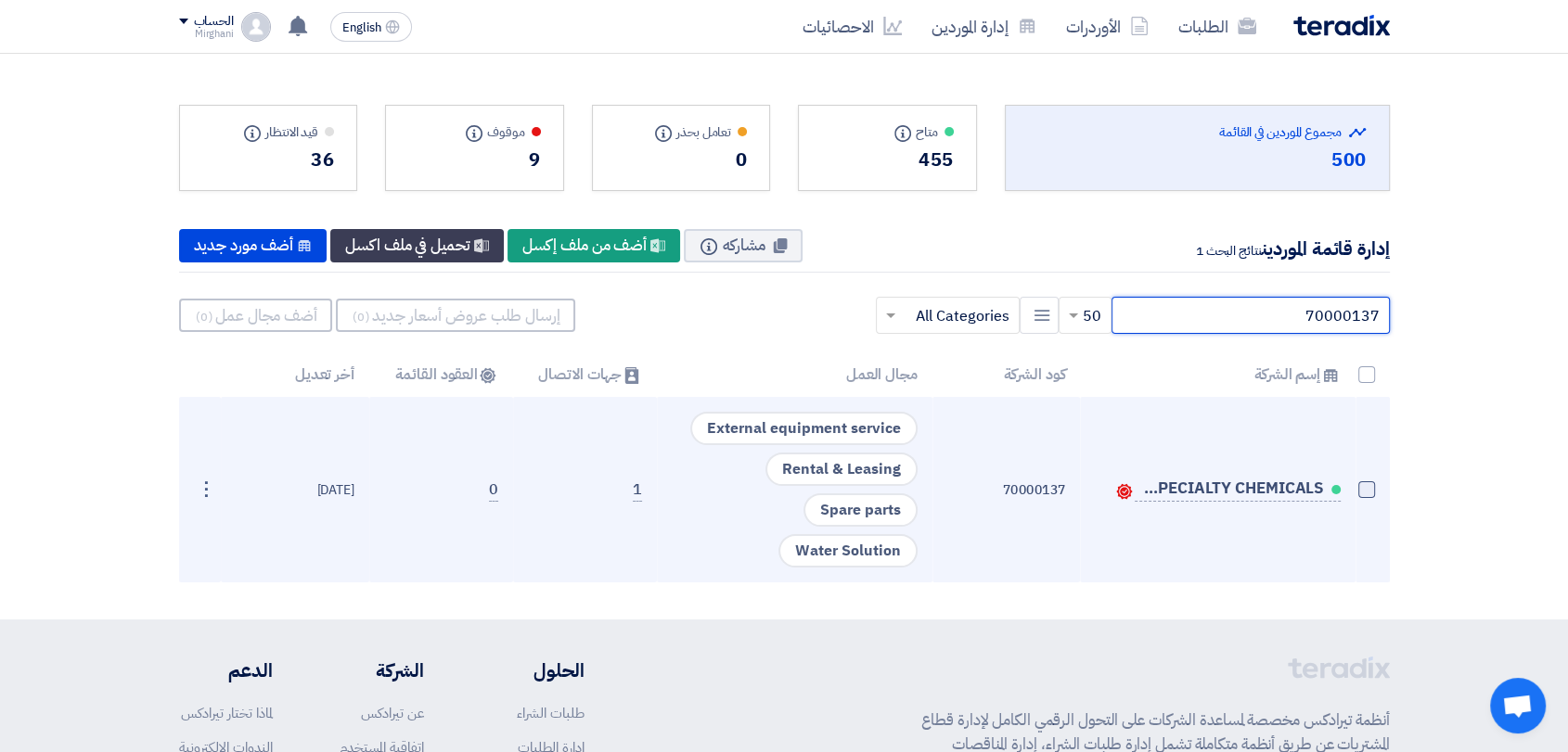
type input "70000137"
click at [1359, 483] on span at bounding box center [1367, 490] width 17 height 17
click at [1352, 488] on input "checkbox" at bounding box center [1346, 493] width 12 height 12
checkbox input "true"
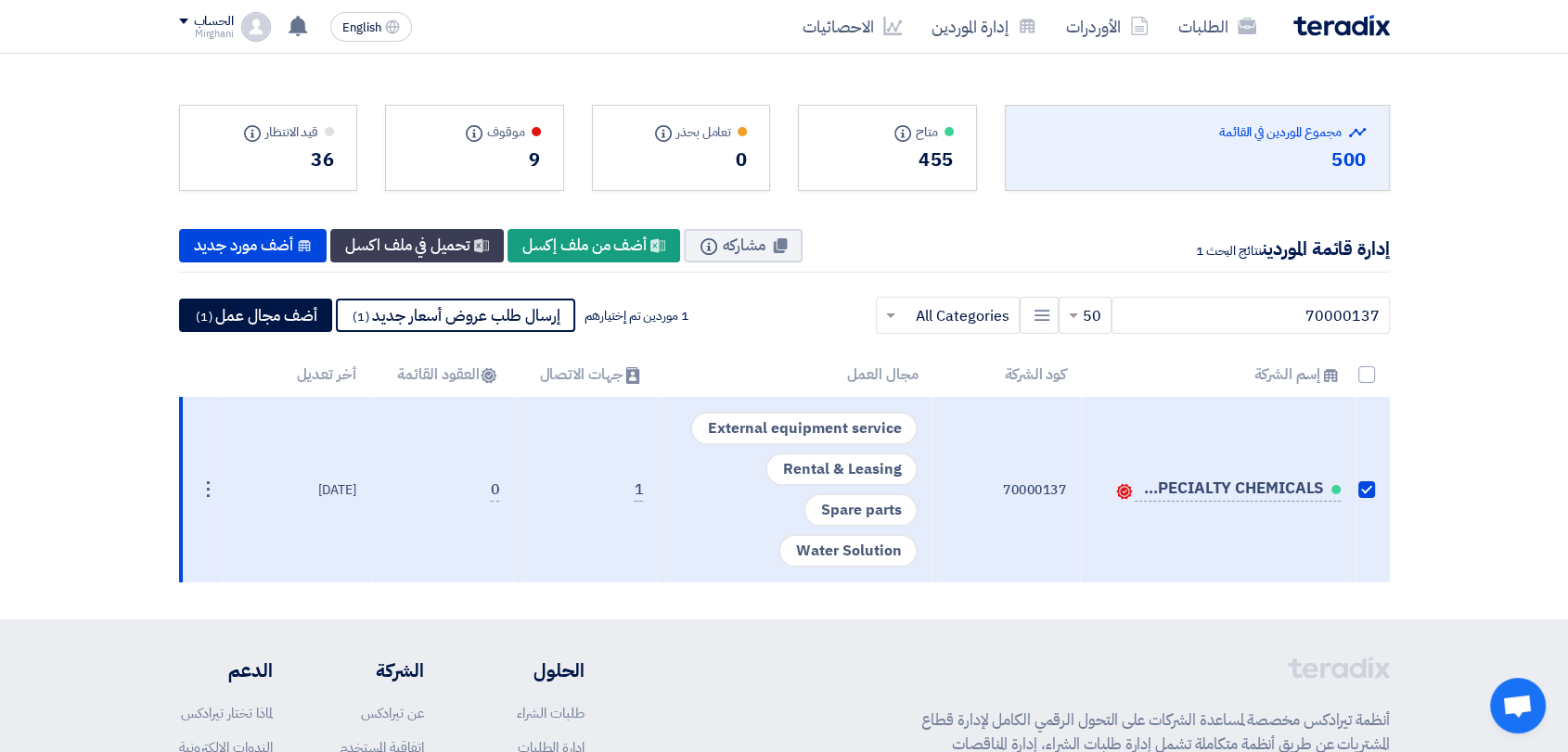
click at [525, 337] on div "70000137 × 50 New Supplier × All Categories × 1 موردين تم إختيارهم" at bounding box center [784, 315] width 1210 height 56
click at [531, 324] on button "إرسال طلب عروض أسعار جديد (1)" at bounding box center [456, 314] width 239 height 33
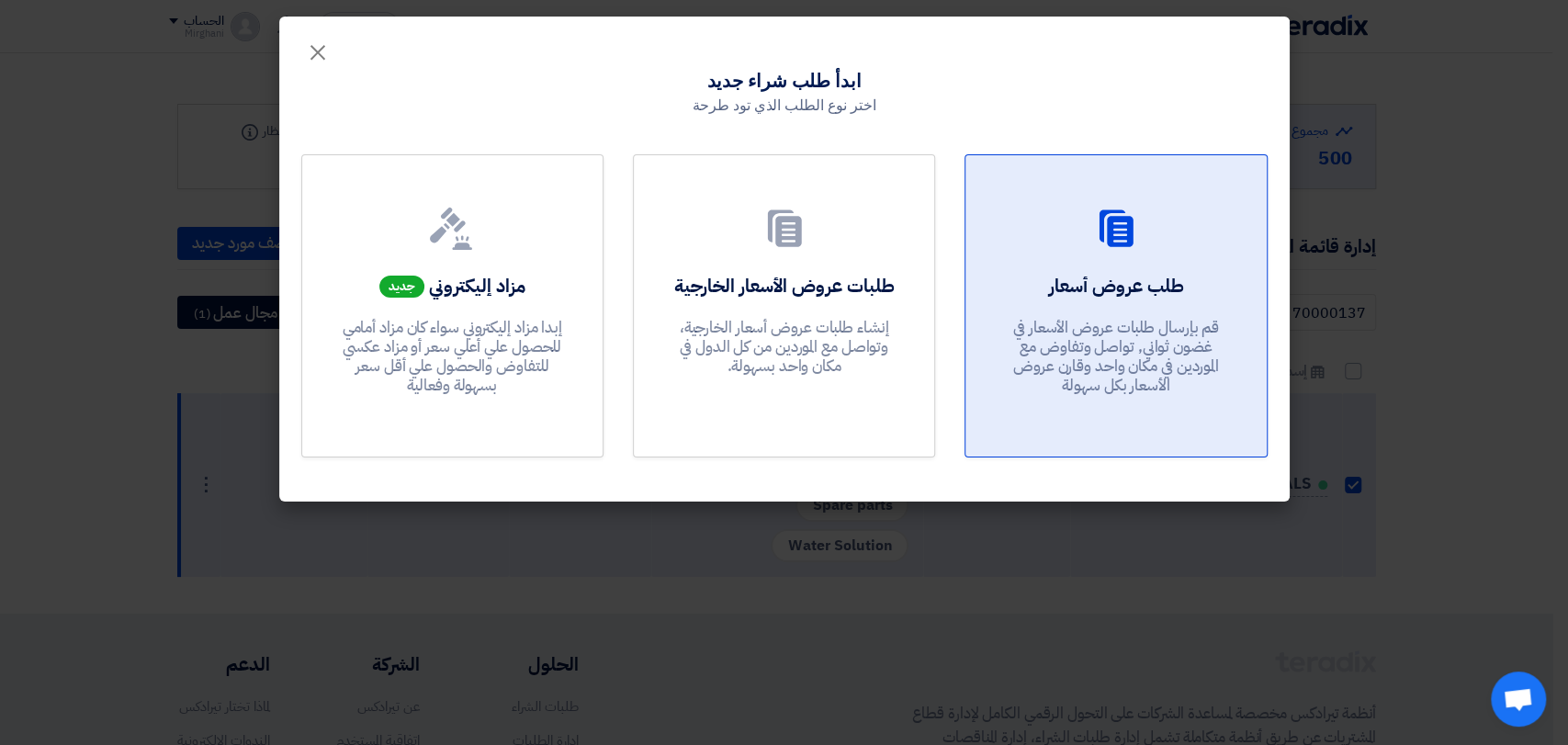
click at [1019, 322] on p "قم بإرسال طلبات عروض الأسعار في غضون ثواني, تواصل وتفاوض مع الموردين في مكان وا…" at bounding box center [1116, 357] width 221 height 78
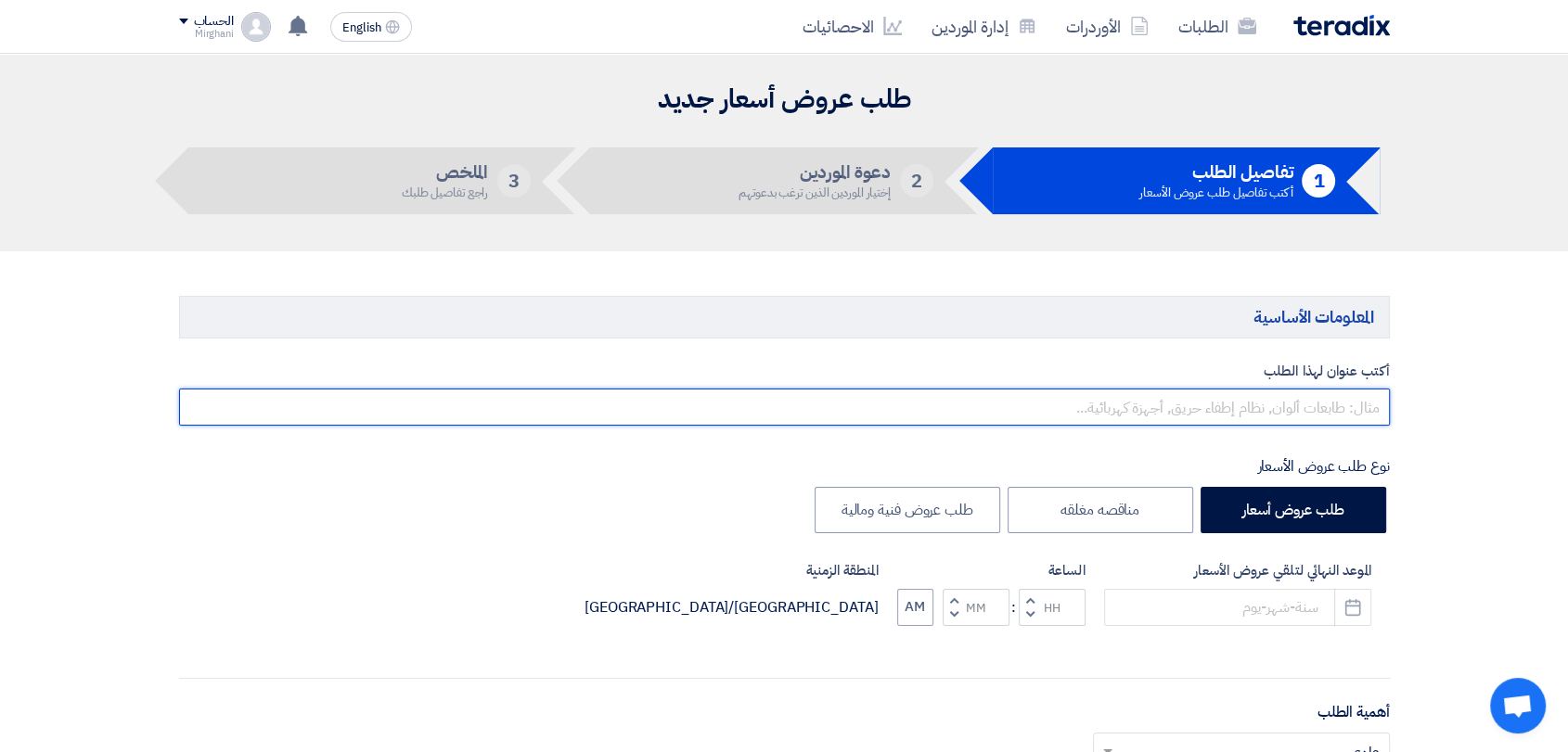
click at [1330, 399] on input "text" at bounding box center [784, 407] width 1210 height 37
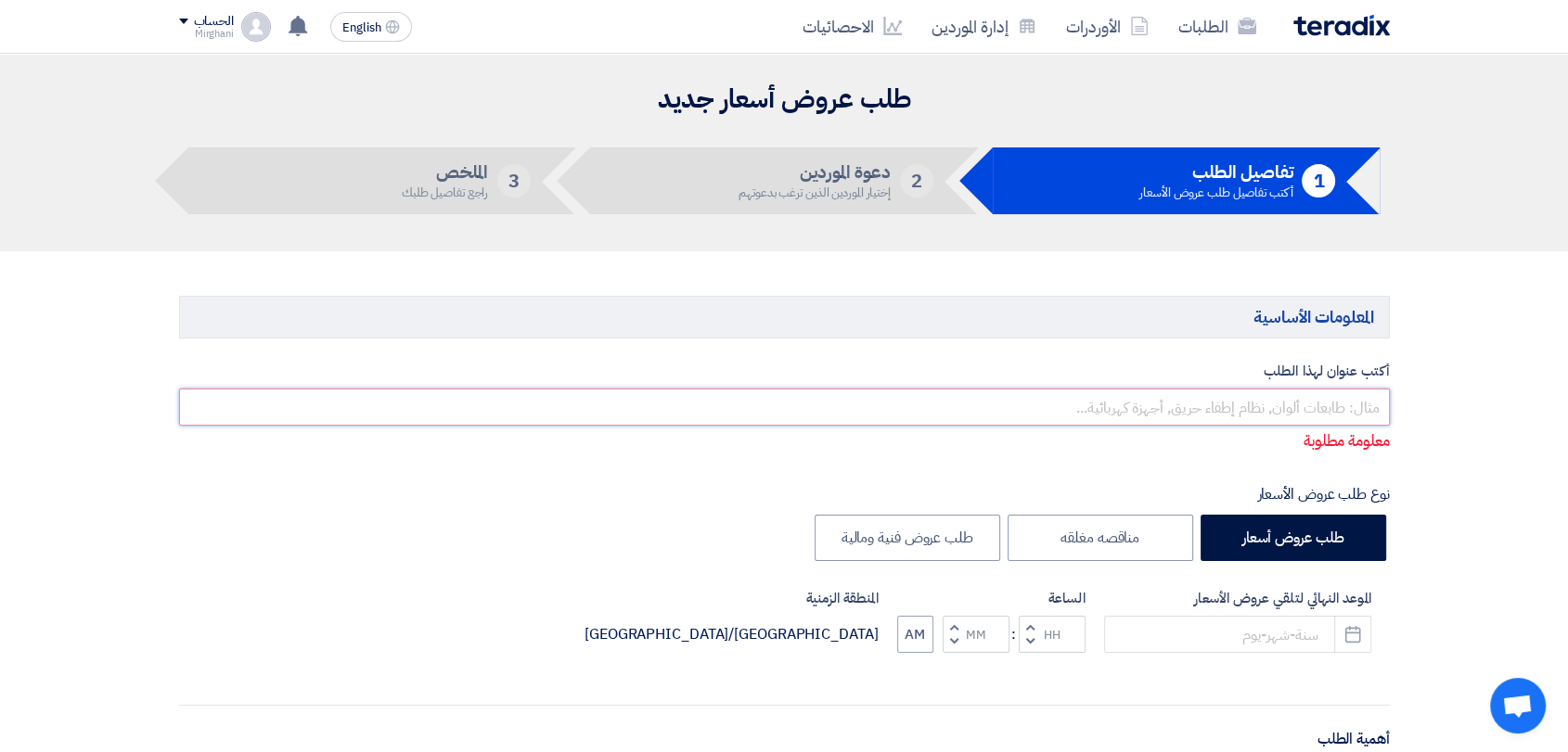
paste input "WASTE DISPOSAL SERVICE - [DATE]"
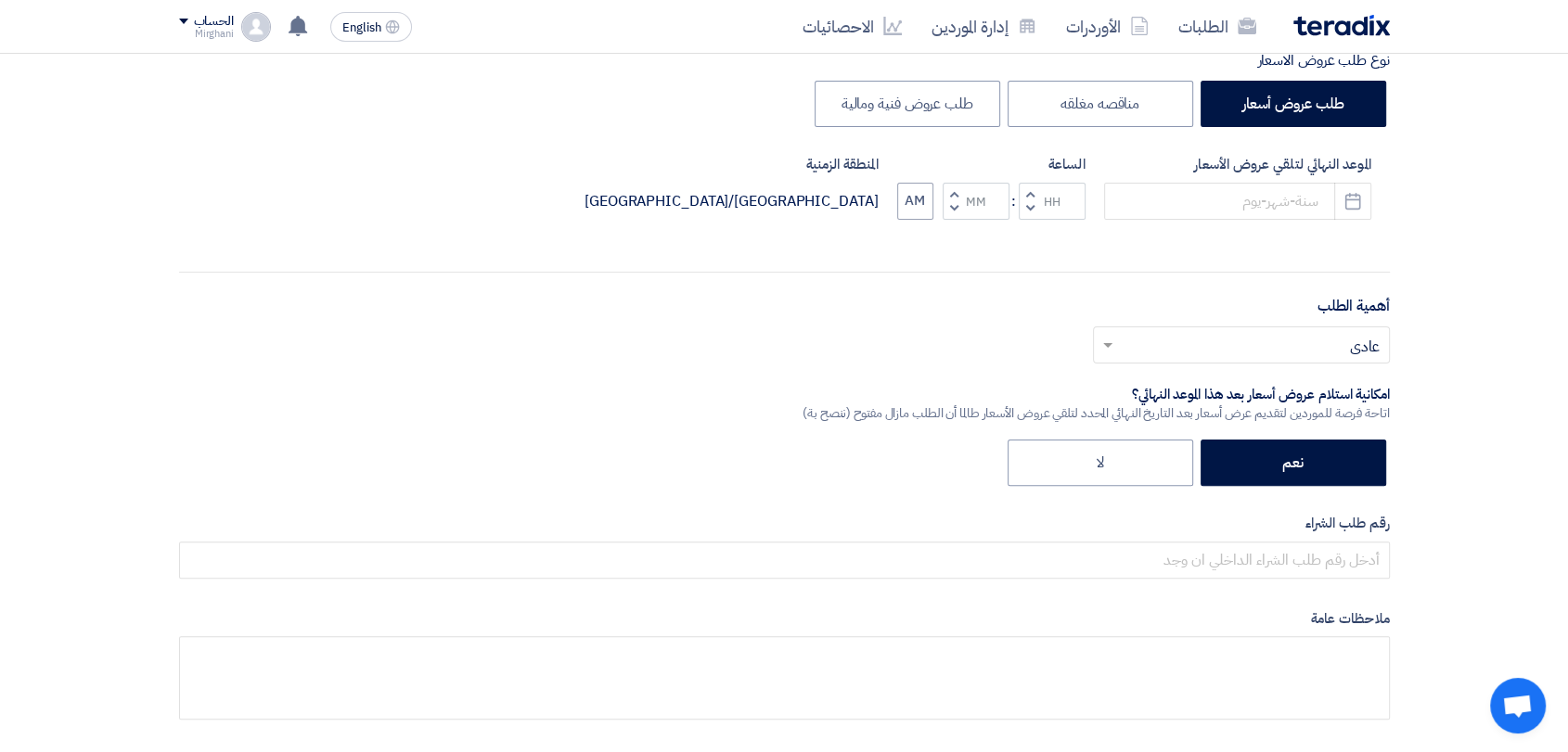
scroll to position [412, 0]
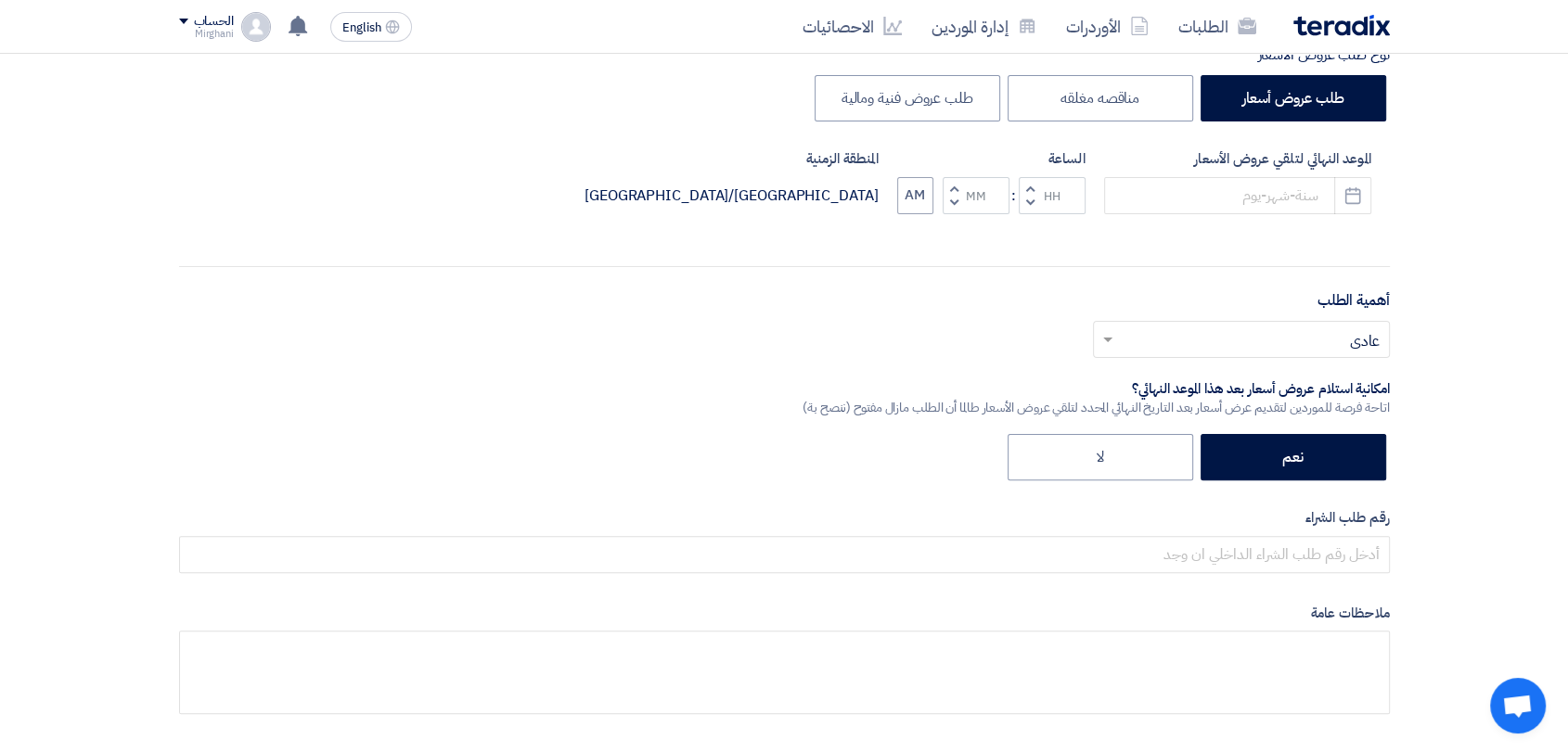
type input "WASTE DISPOSAL SERVICE - 923"
click at [1150, 223] on div "الموعد النهائي لتلقي عروض الأسعار Pick a date الساعة Increment hours Decrement …" at bounding box center [784, 197] width 1210 height 96
click at [1158, 200] on input at bounding box center [1238, 195] width 267 height 37
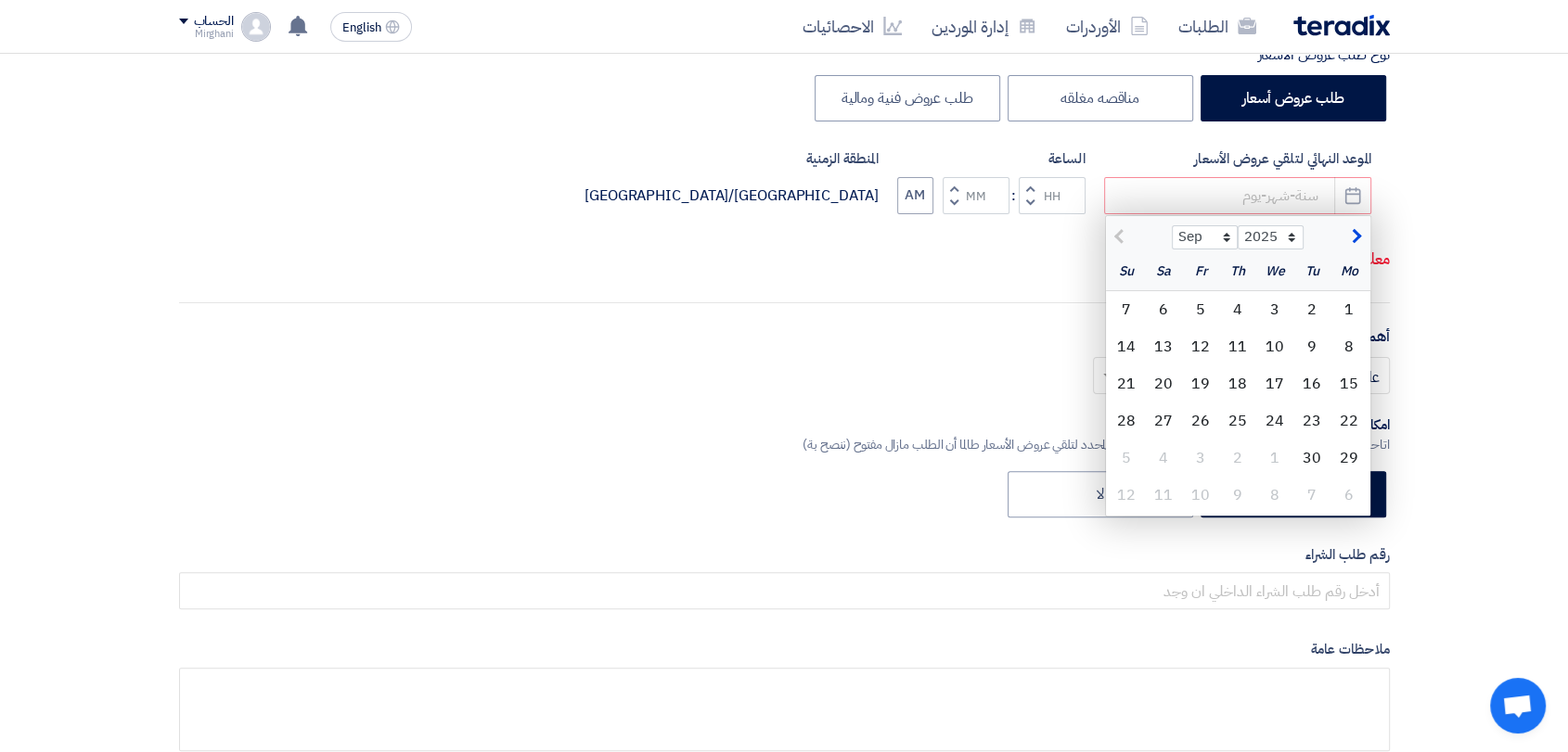
click at [1315, 300] on div "2" at bounding box center [1311, 309] width 37 height 37
type input "[DATE]"
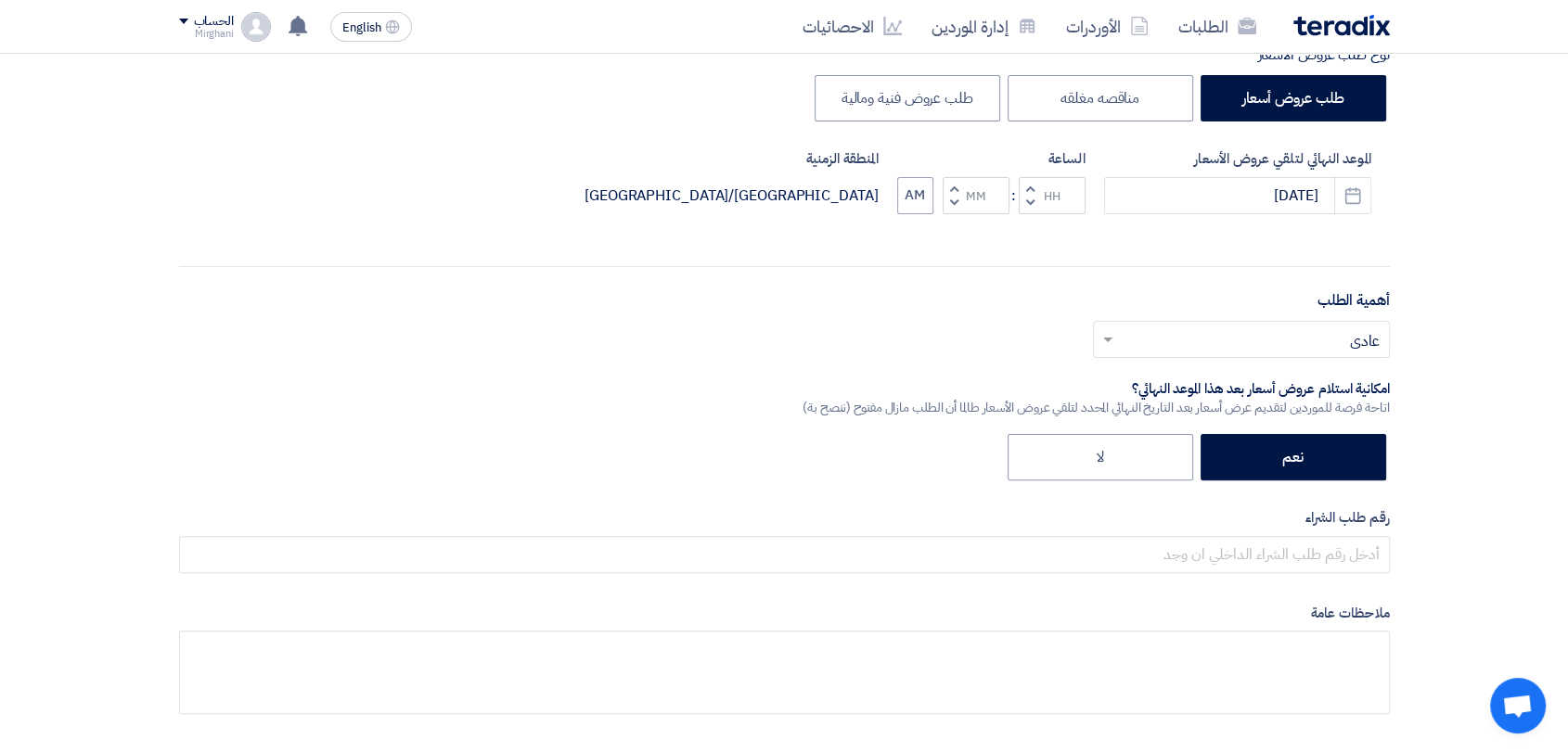
click at [1032, 186] on span "button" at bounding box center [1029, 187] width 7 height 14
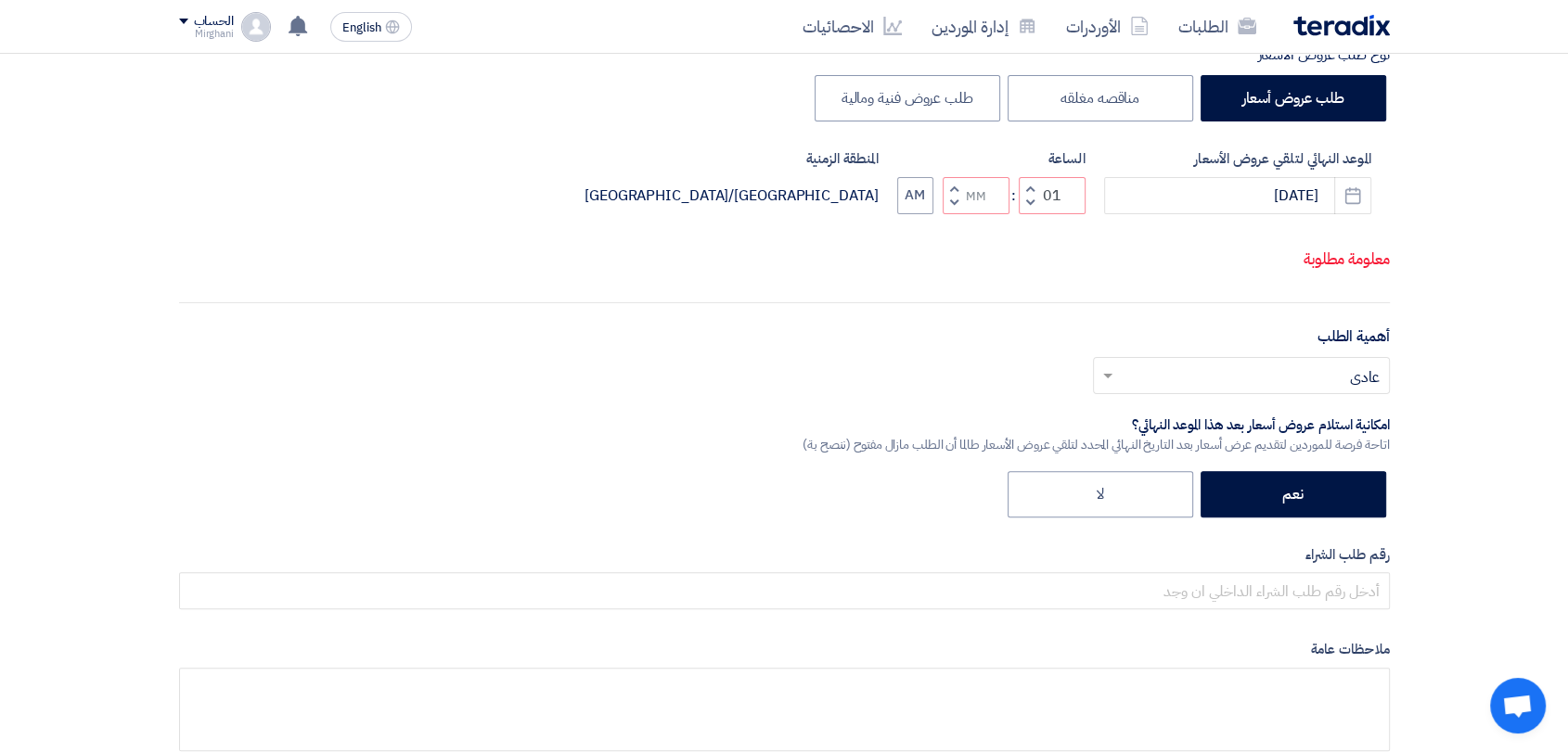
click at [957, 202] on button "Decrement minutes" at bounding box center [953, 202] width 23 height 24
type input "12"
type input "59"
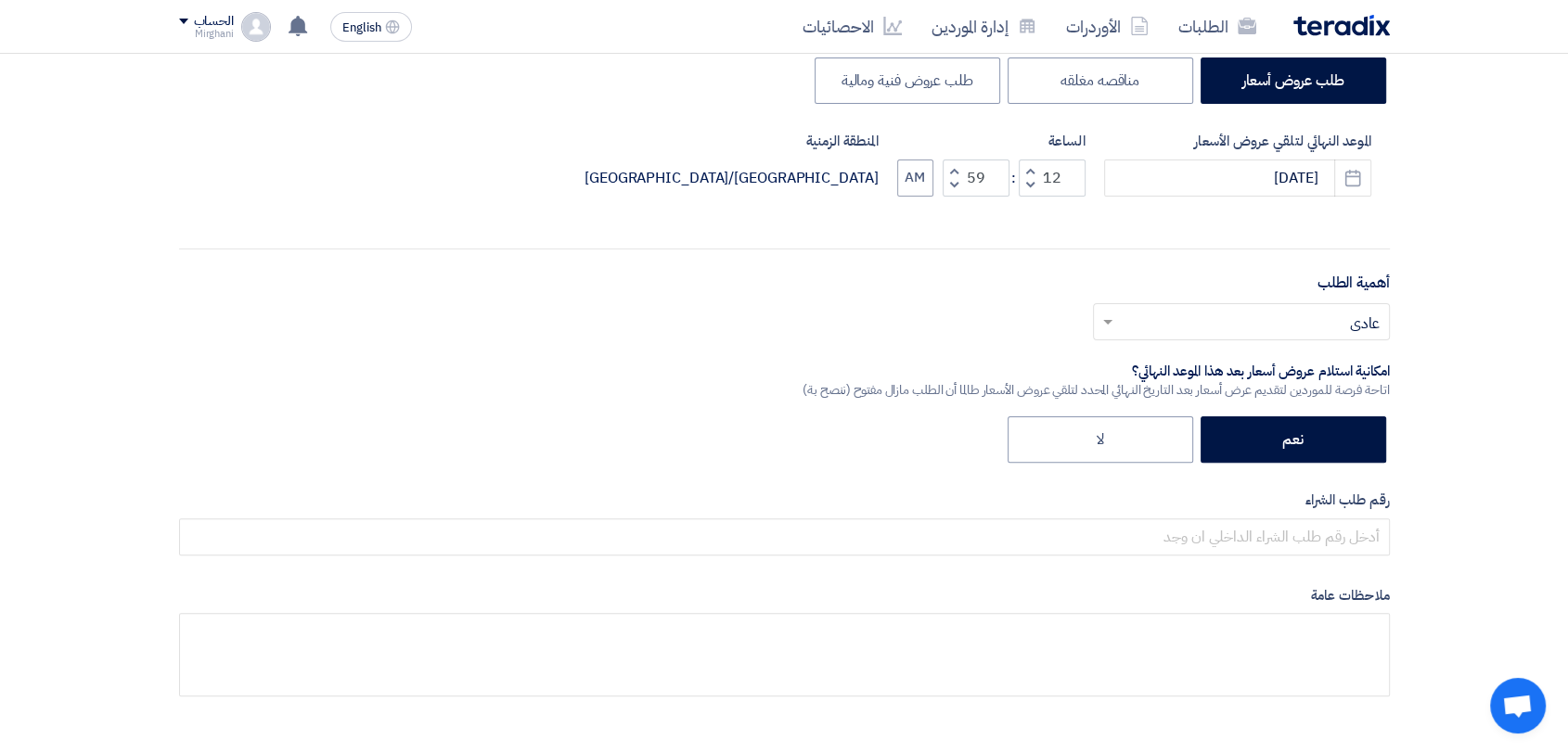
scroll to position [617, 0]
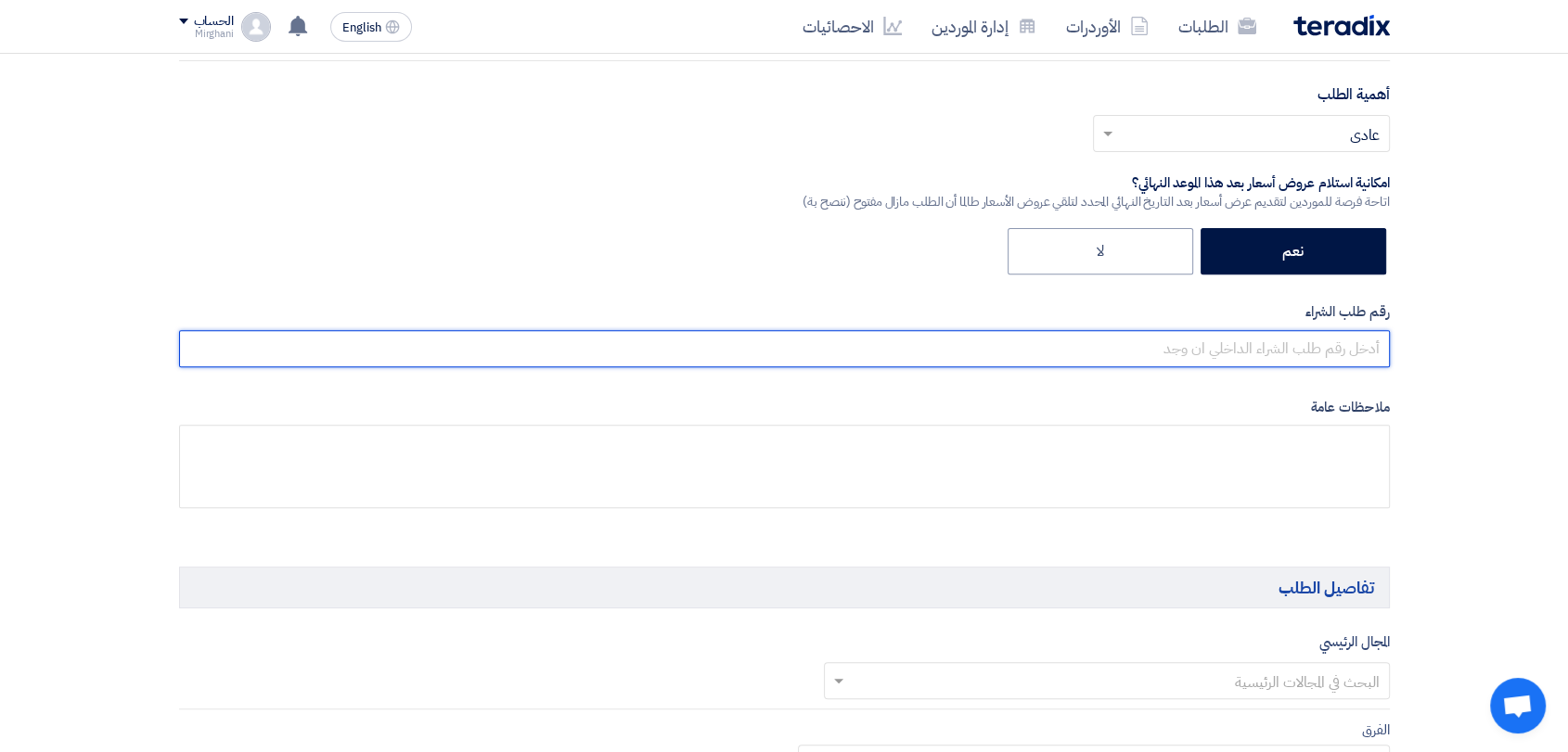
drag, startPoint x: 1060, startPoint y: 356, endPoint x: 1009, endPoint y: 346, distance: 52.0
click at [1060, 355] on input "text" at bounding box center [784, 348] width 1210 height 37
paste input "8300010547"
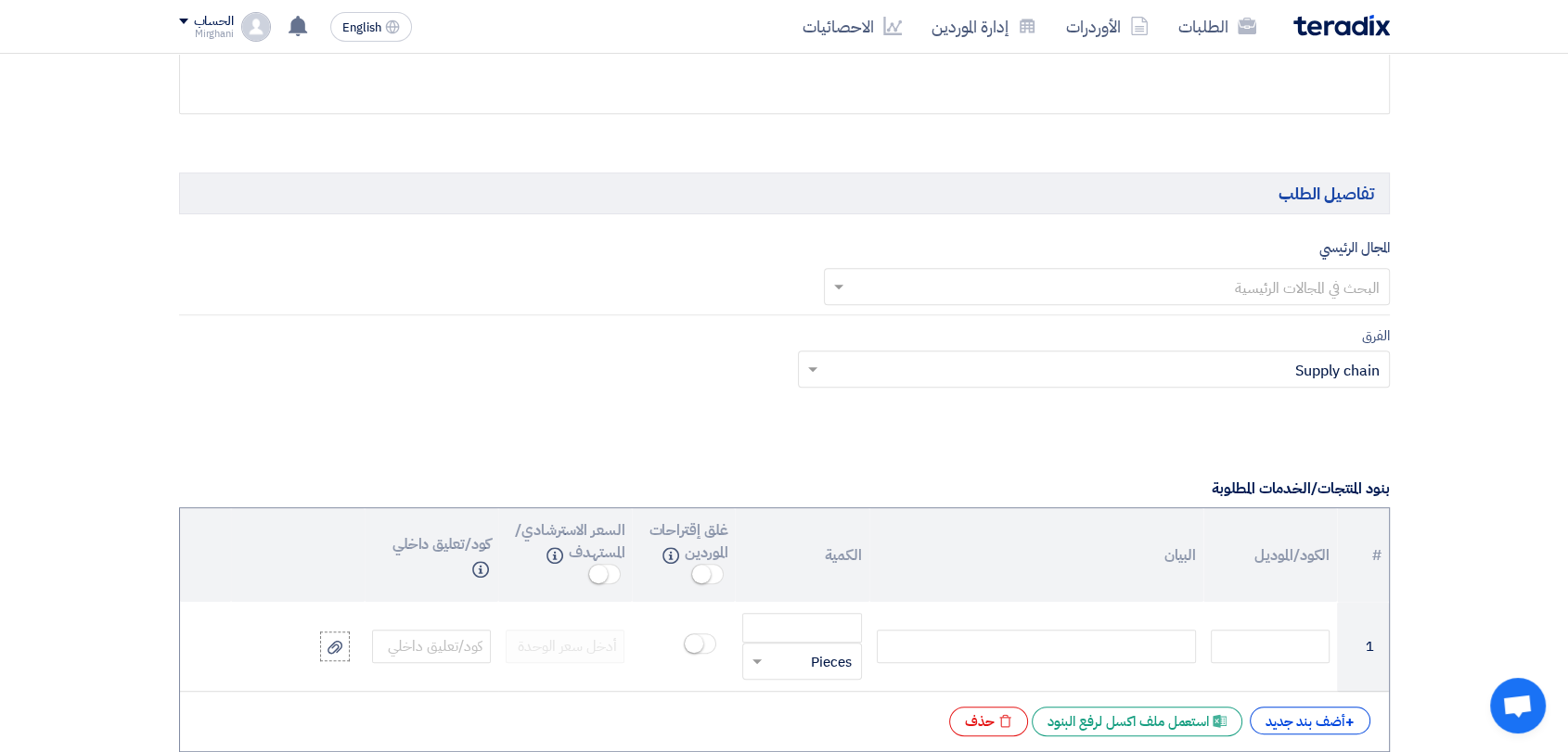
scroll to position [1031, 0]
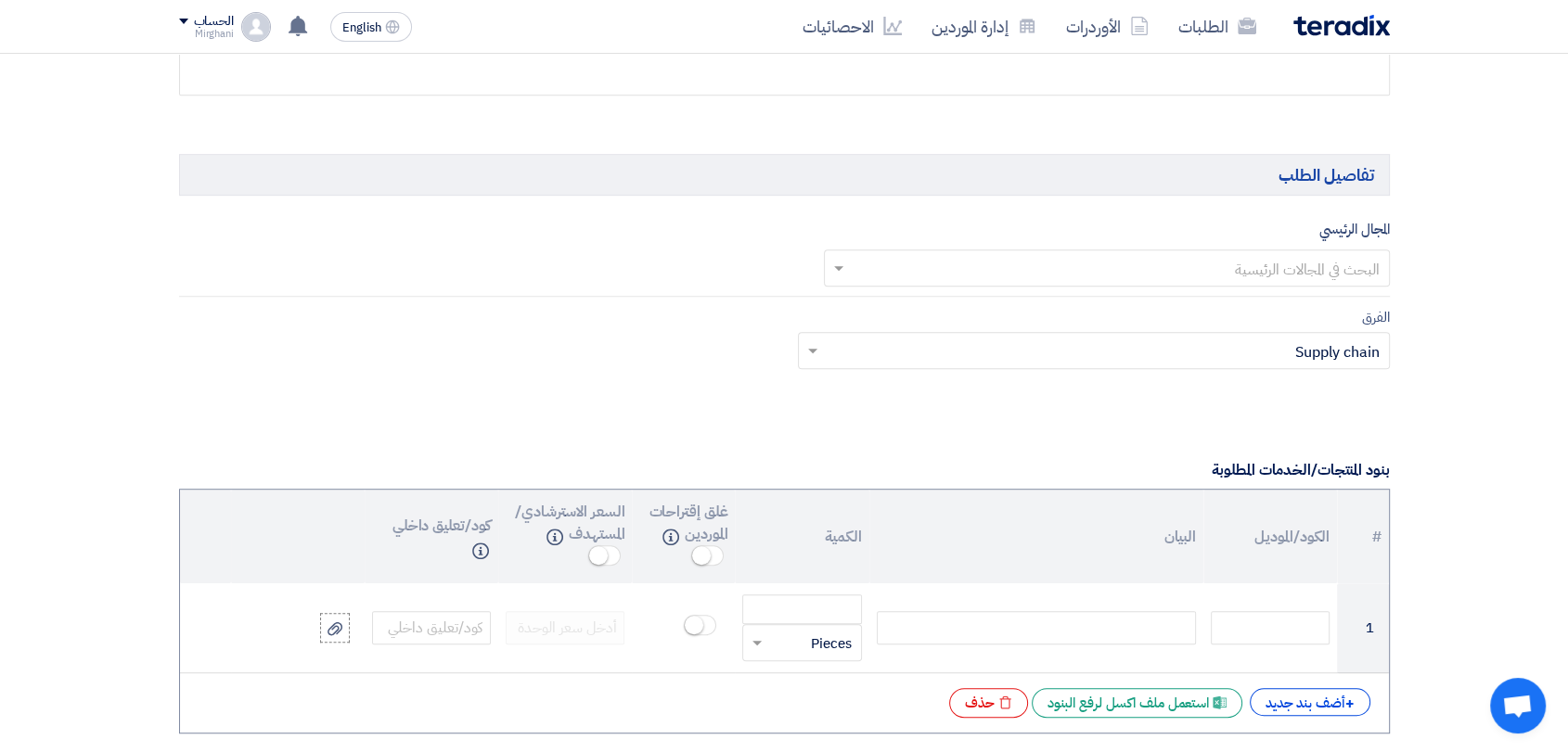
type input "8300010547"
click at [1091, 269] on input "text" at bounding box center [1117, 269] width 529 height 31
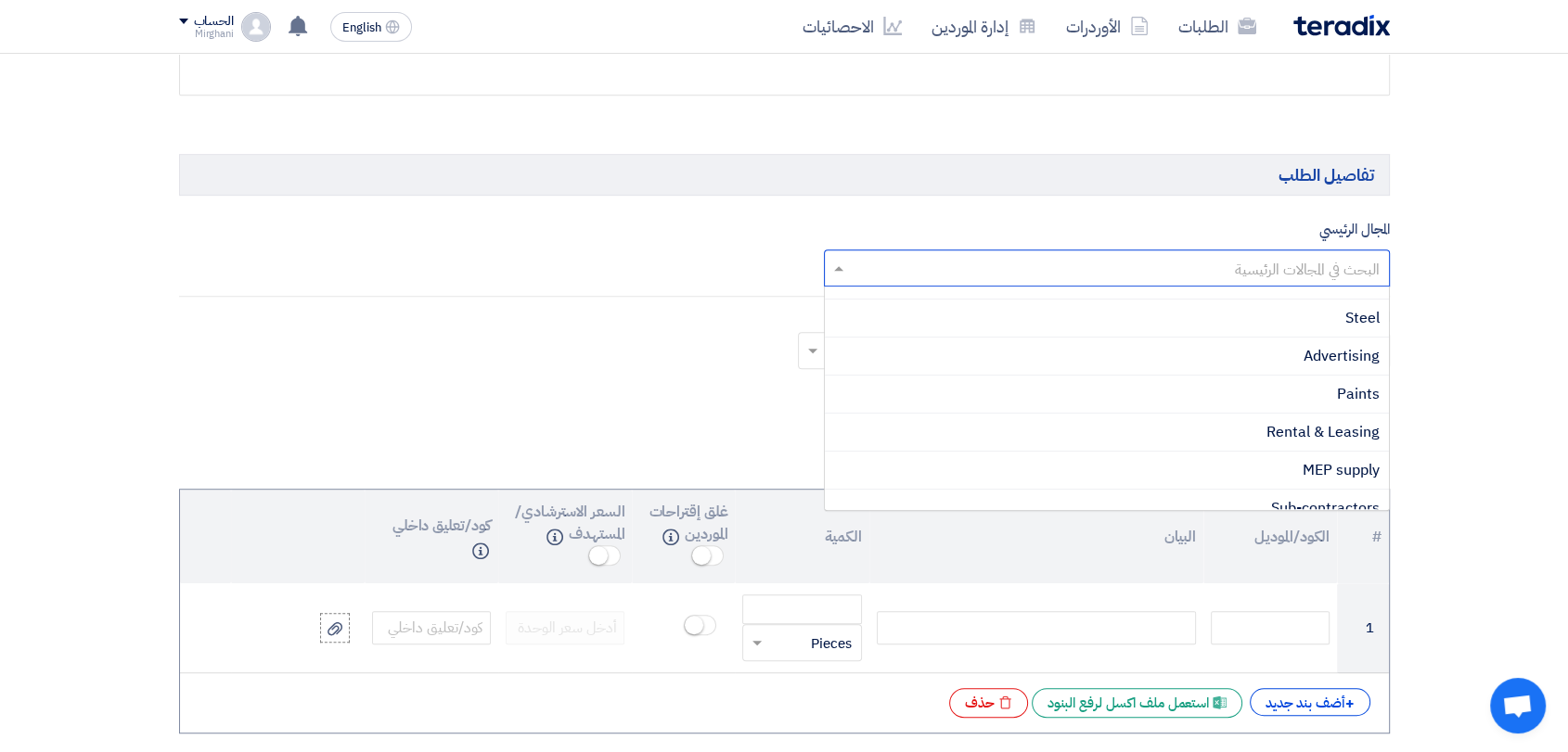
scroll to position [412, 0]
click at [1195, 391] on div "Rental & Leasing" at bounding box center [1106, 388] width 564 height 38
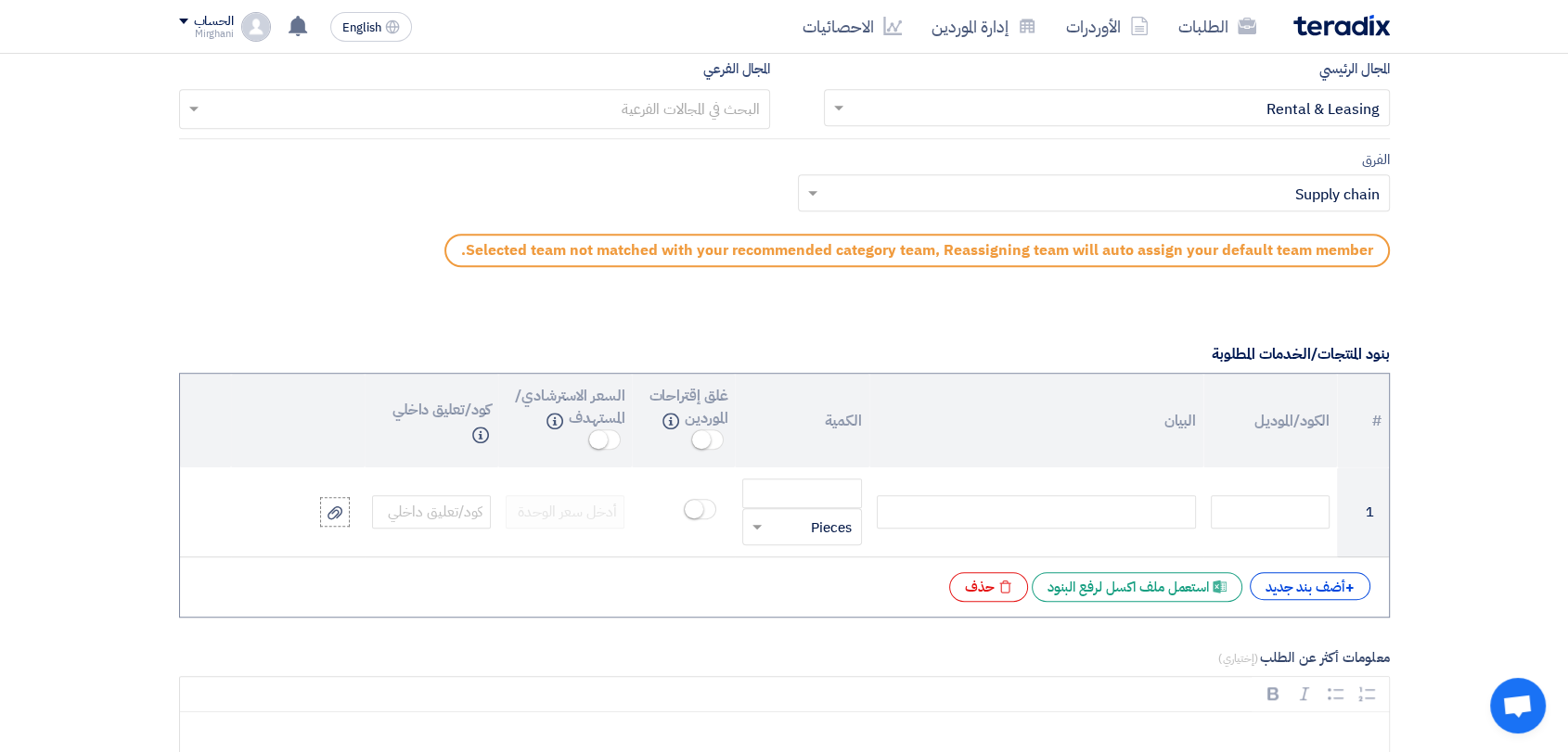
scroll to position [1339, 0]
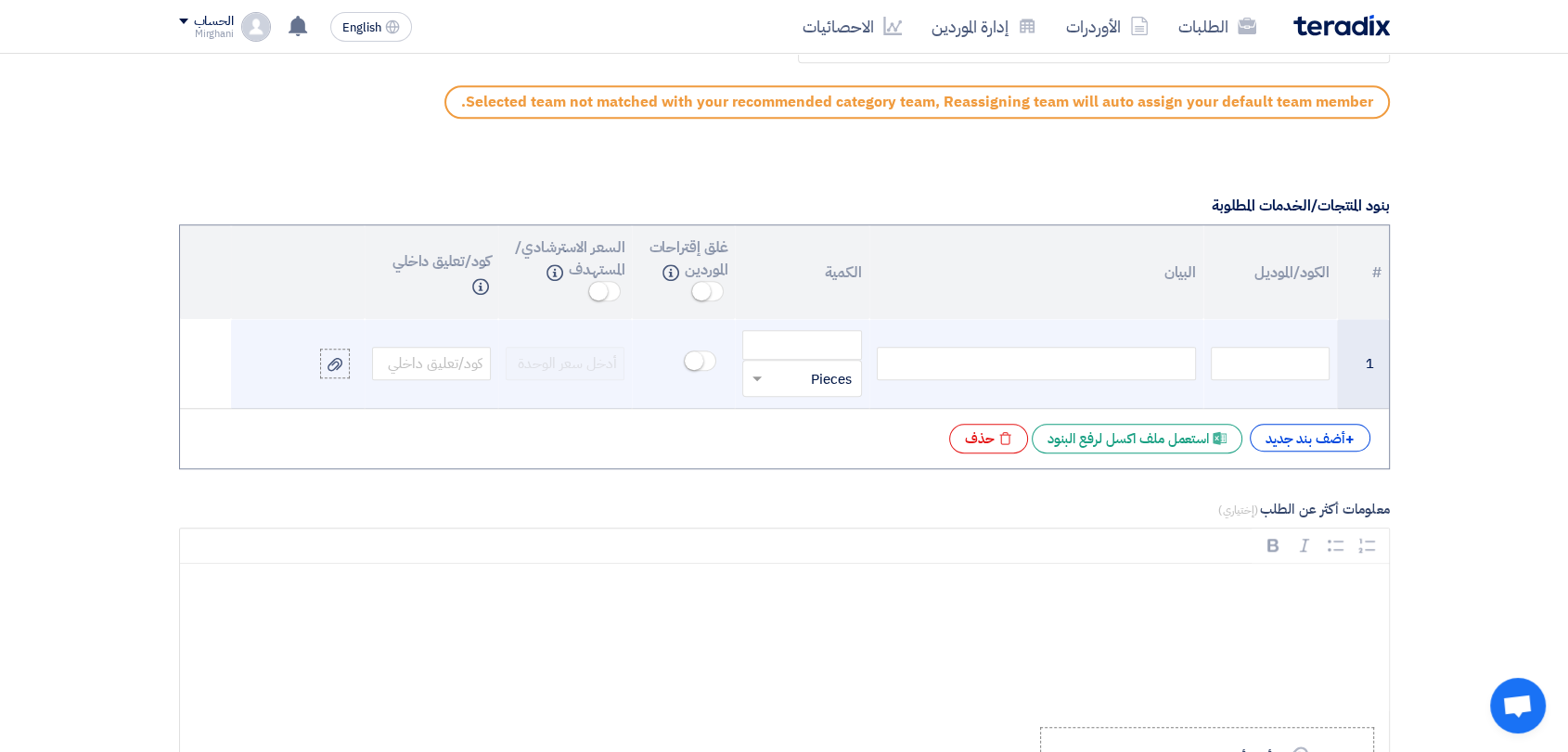
click at [1165, 365] on div at bounding box center [1035, 363] width 319 height 33
paste div
click at [824, 332] on input "number" at bounding box center [801, 345] width 119 height 30
paste input "220.830"
type input "220.830"
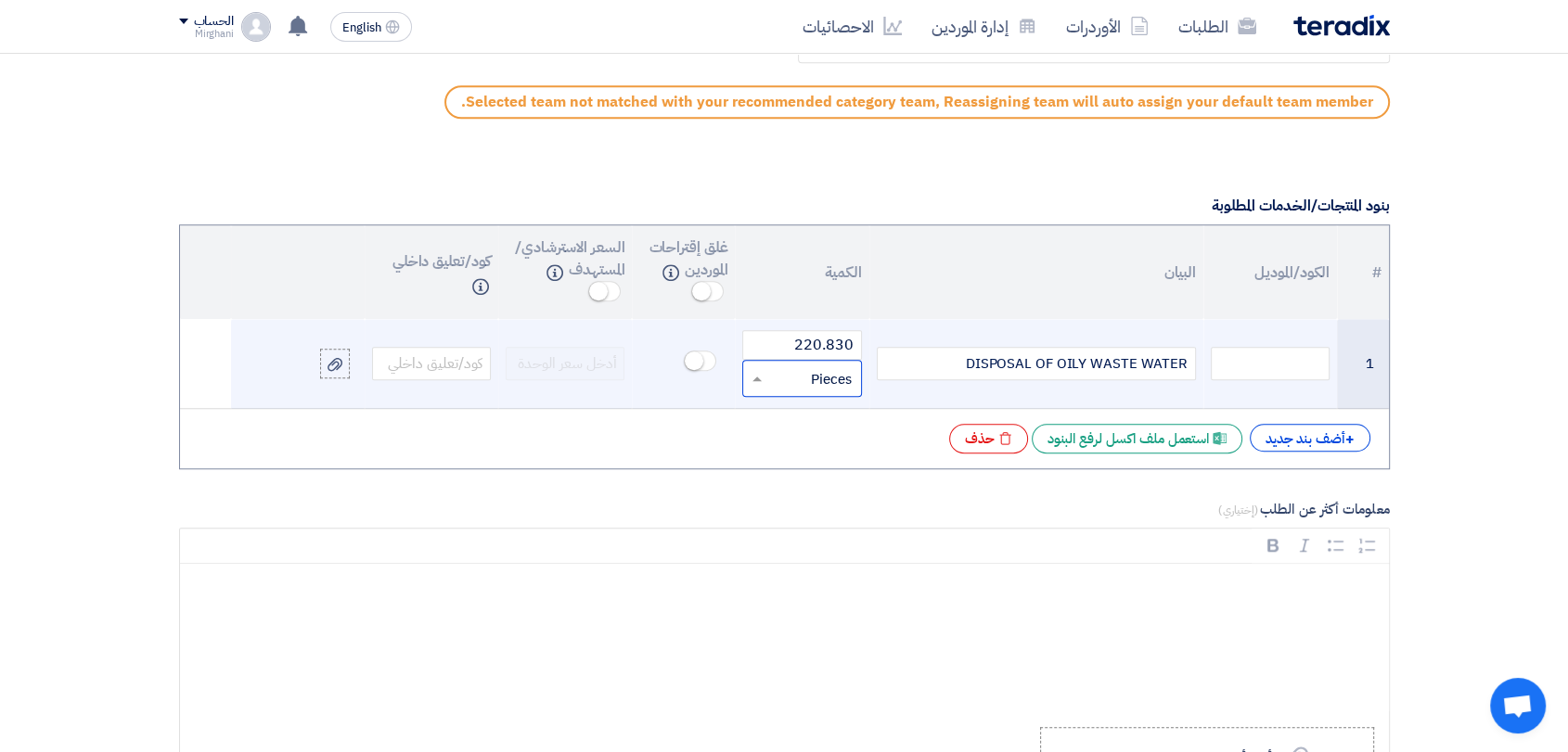
click at [785, 367] on input "text" at bounding box center [813, 378] width 78 height 30
click at [837, 392] on div "قطعة × Pieces" at bounding box center [801, 377] width 119 height 37
click at [831, 404] on span "Ton" at bounding box center [840, 410] width 24 height 21
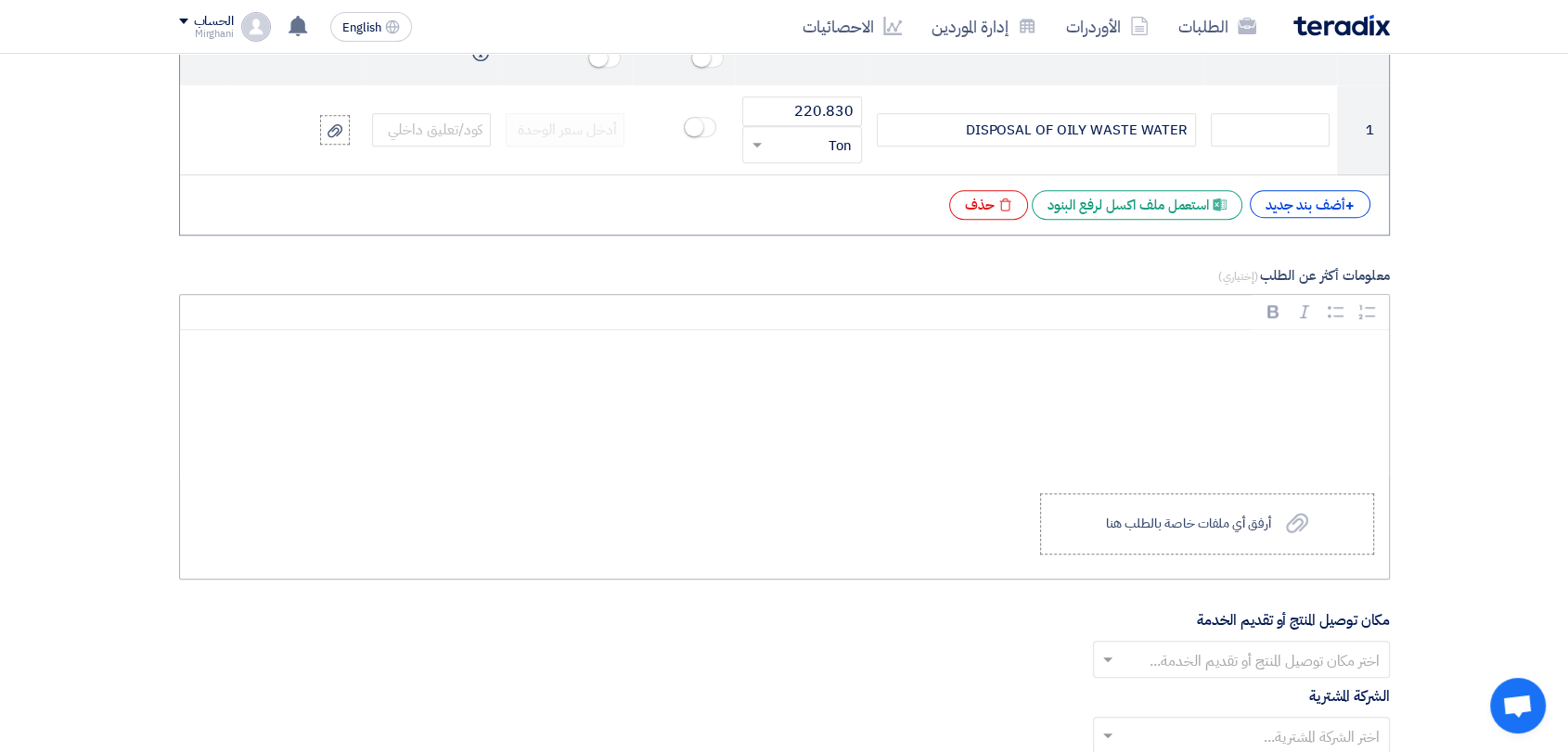
scroll to position [1648, 0]
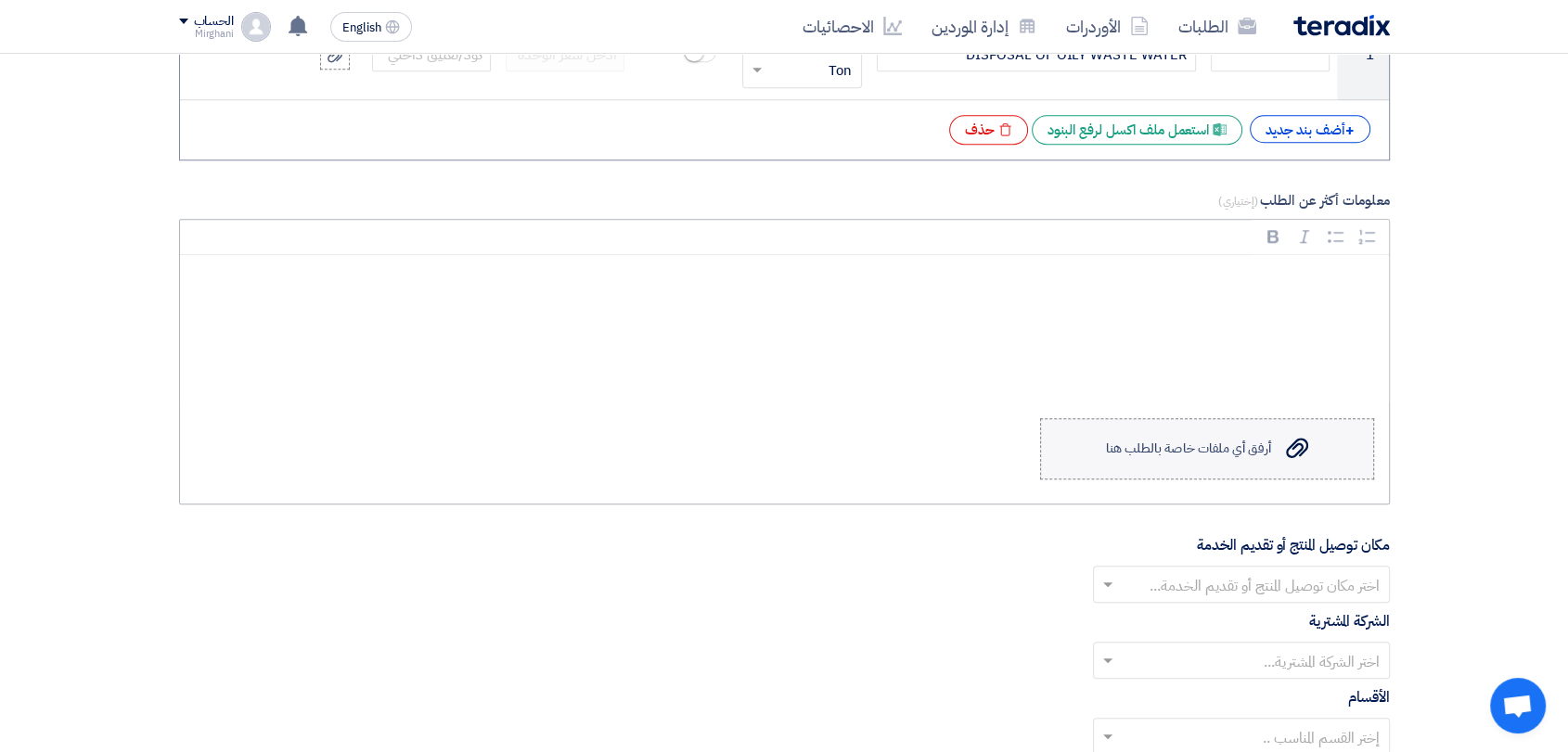
click at [1080, 456] on label "Upload a file أرفق أي ملفات خاصة بالطلب هنا" at bounding box center [1207, 448] width 334 height 61
click at [0, 0] on input "Upload a file أرفق أي ملفات خاصة بالطلب هنا" at bounding box center [0, 0] width 0 height 0
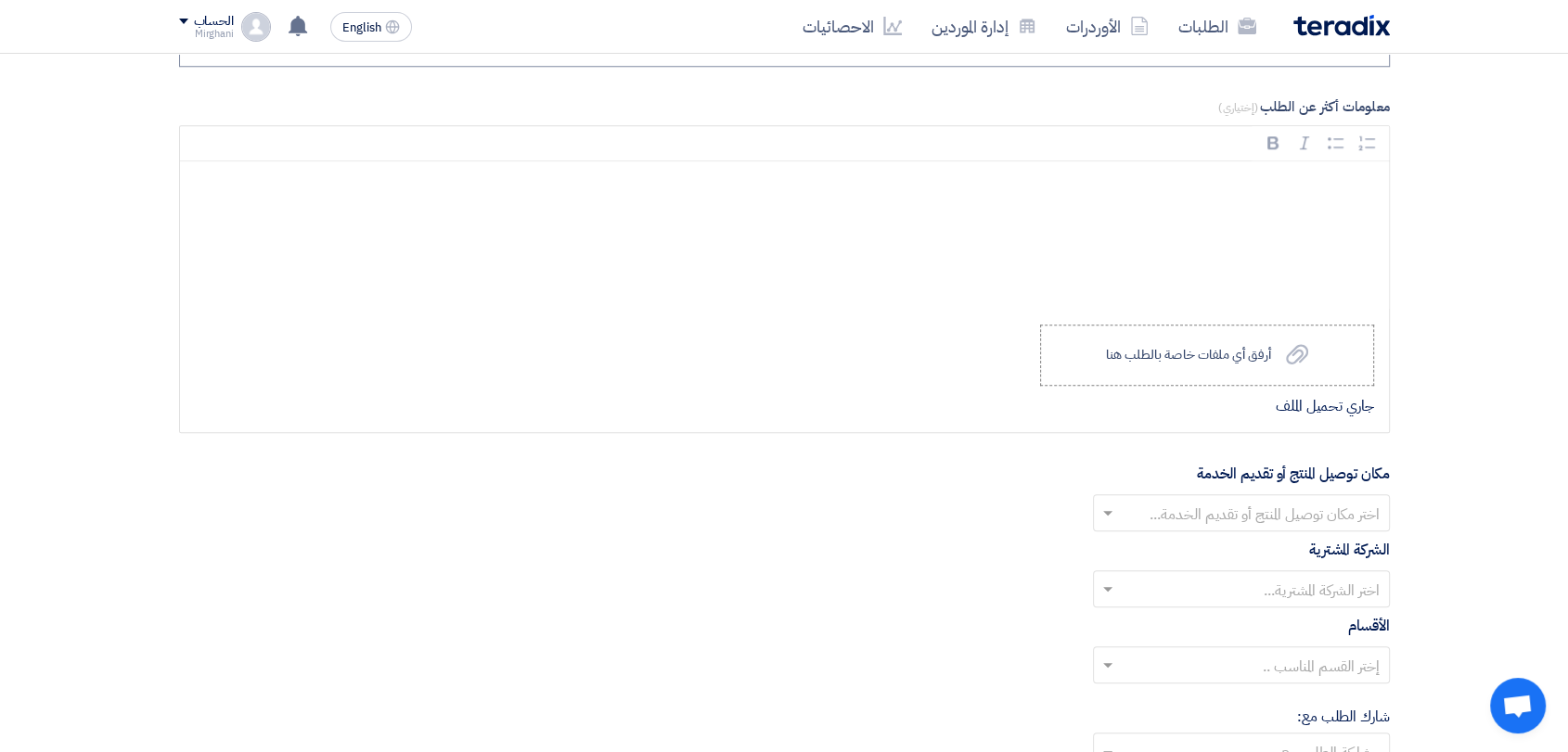
scroll to position [1855, 0]
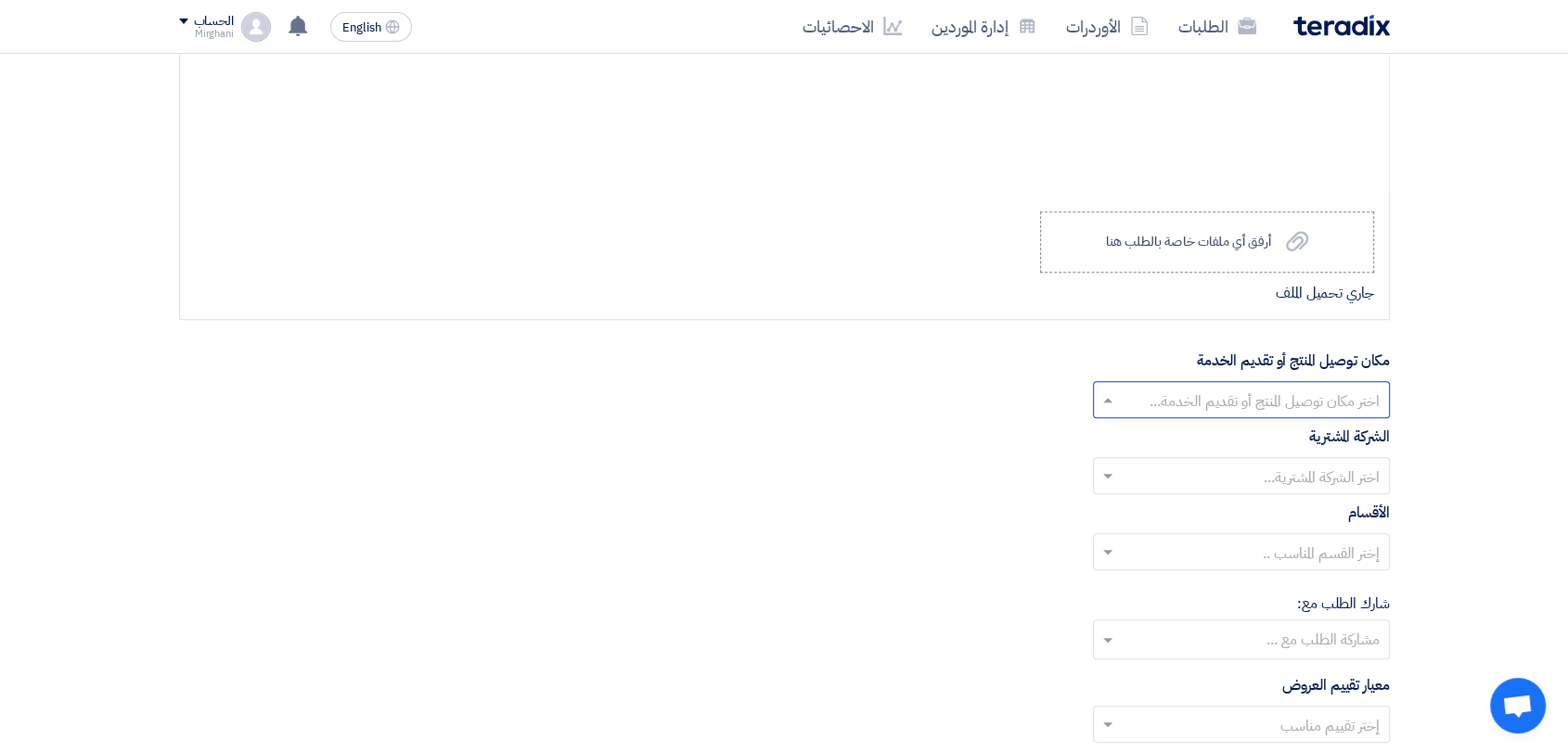
click at [1209, 391] on input "text" at bounding box center [1252, 402] width 260 height 31
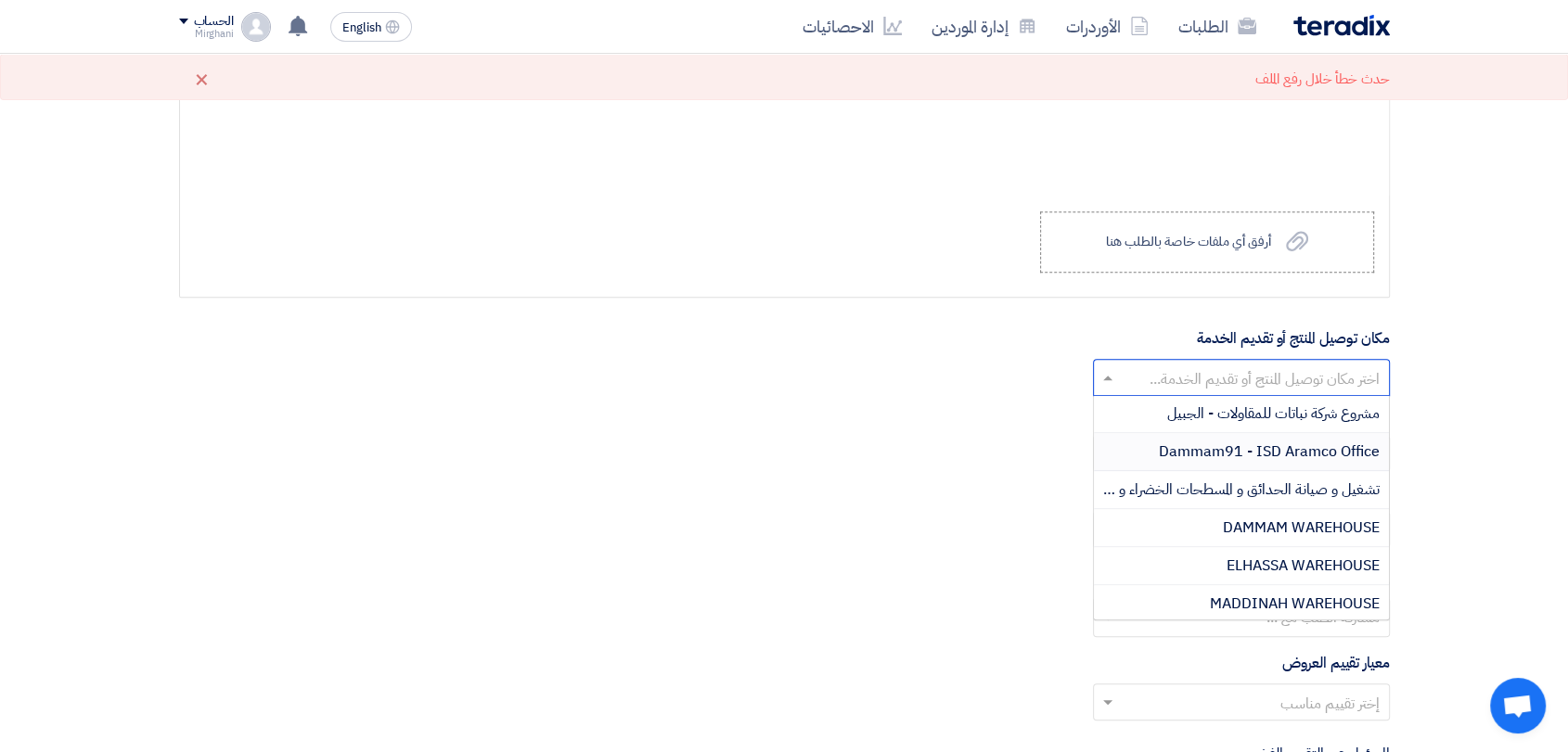
scroll to position [309, 0]
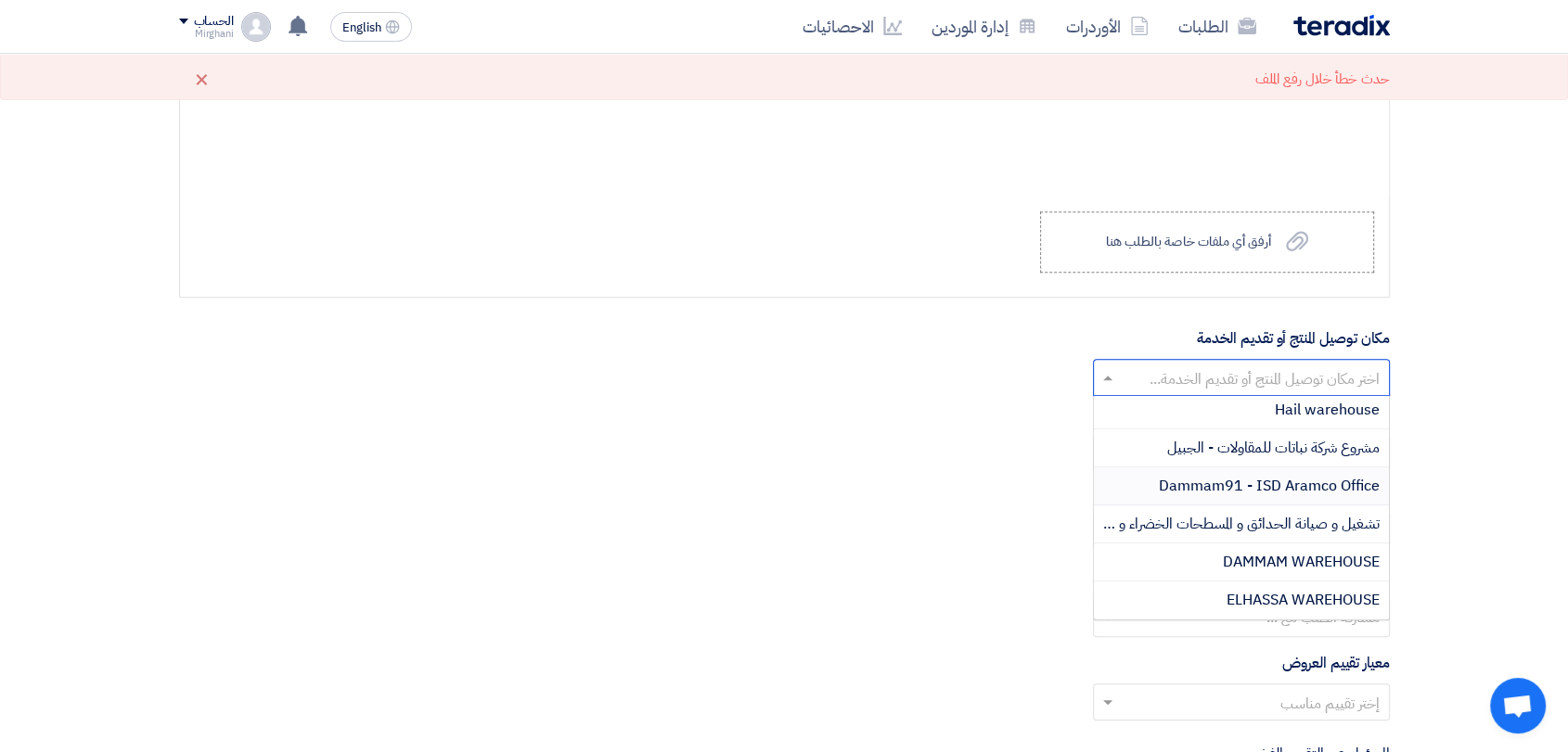
click at [1217, 483] on span "Dammam91 - ISD Aramco Office" at bounding box center [1269, 487] width 221 height 23
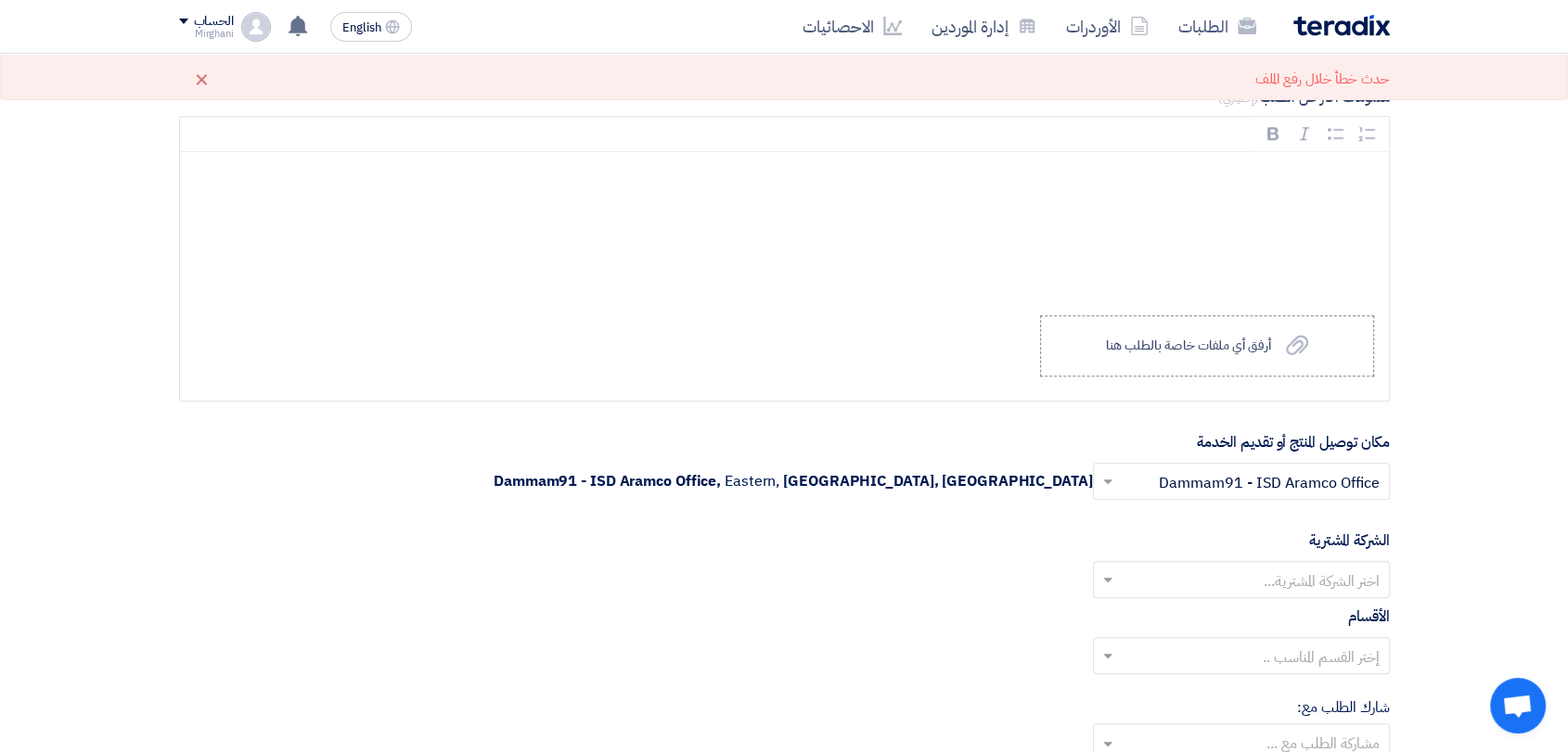
scroll to position [1545, 0]
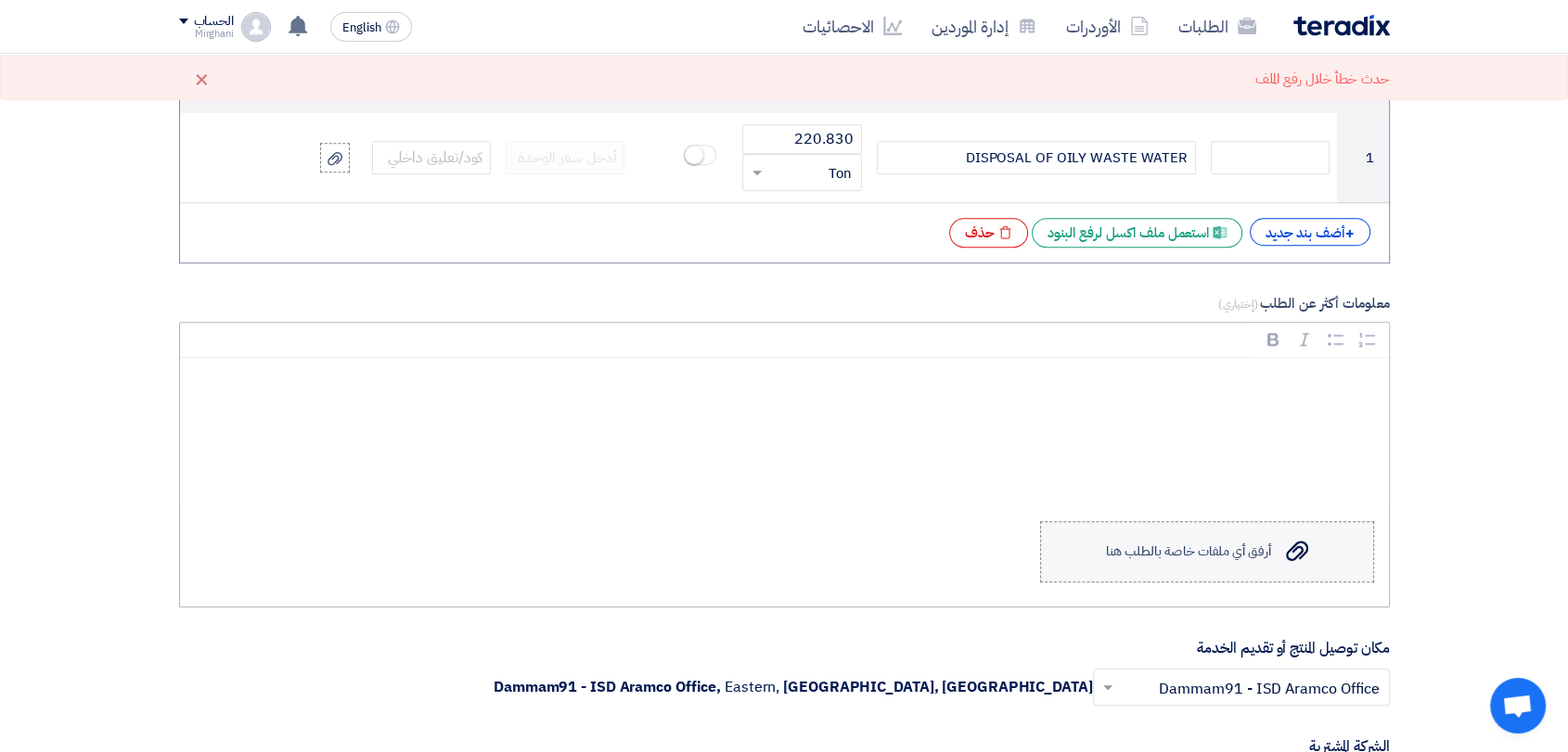
click at [1212, 570] on label "Upload a file أرفق أي ملفات خاصة بالطلب هنا" at bounding box center [1207, 552] width 334 height 61
click at [0, 0] on input "Upload a file أرفق أي ملفات خاصة بالطلب هنا" at bounding box center [0, 0] width 0 height 0
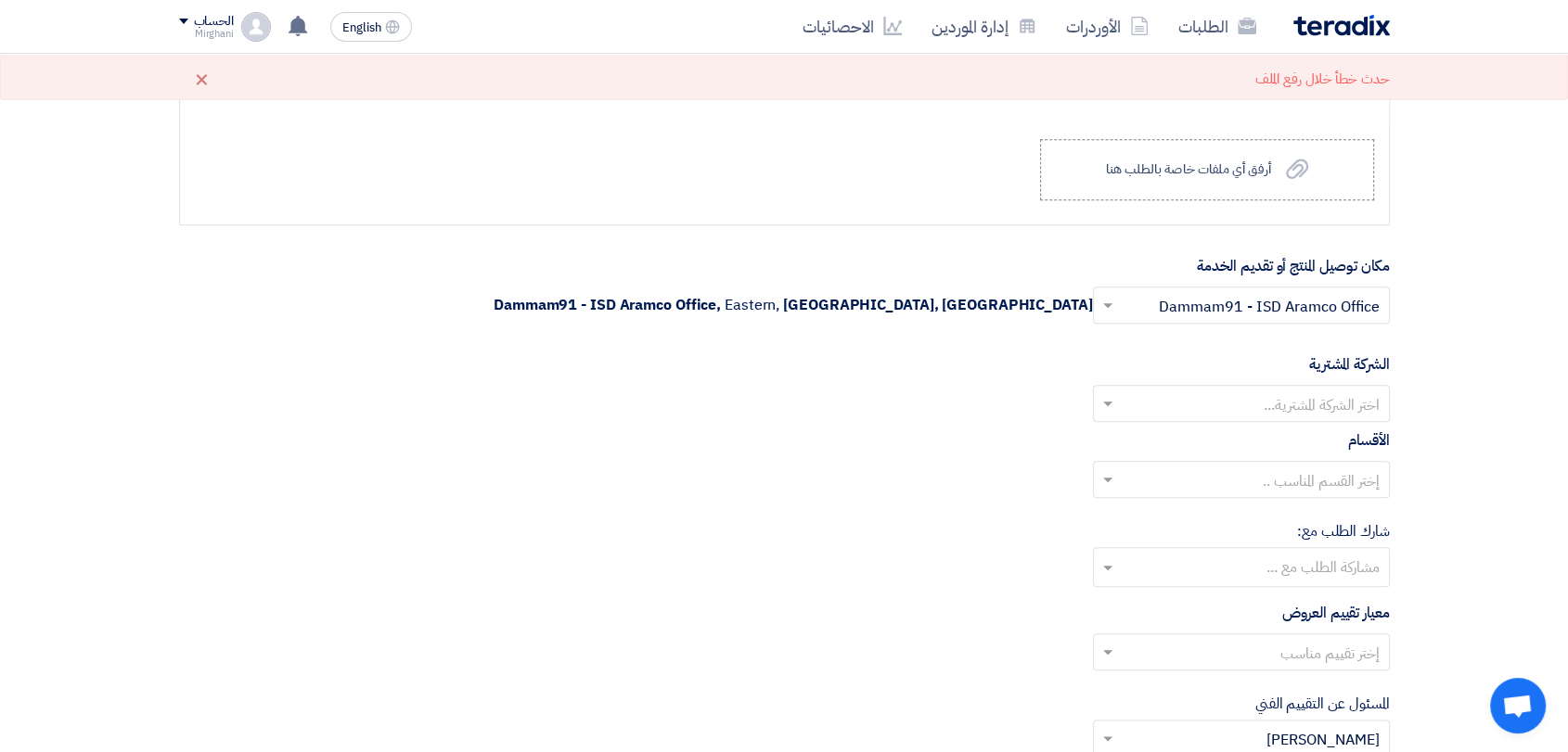
scroll to position [1959, 0]
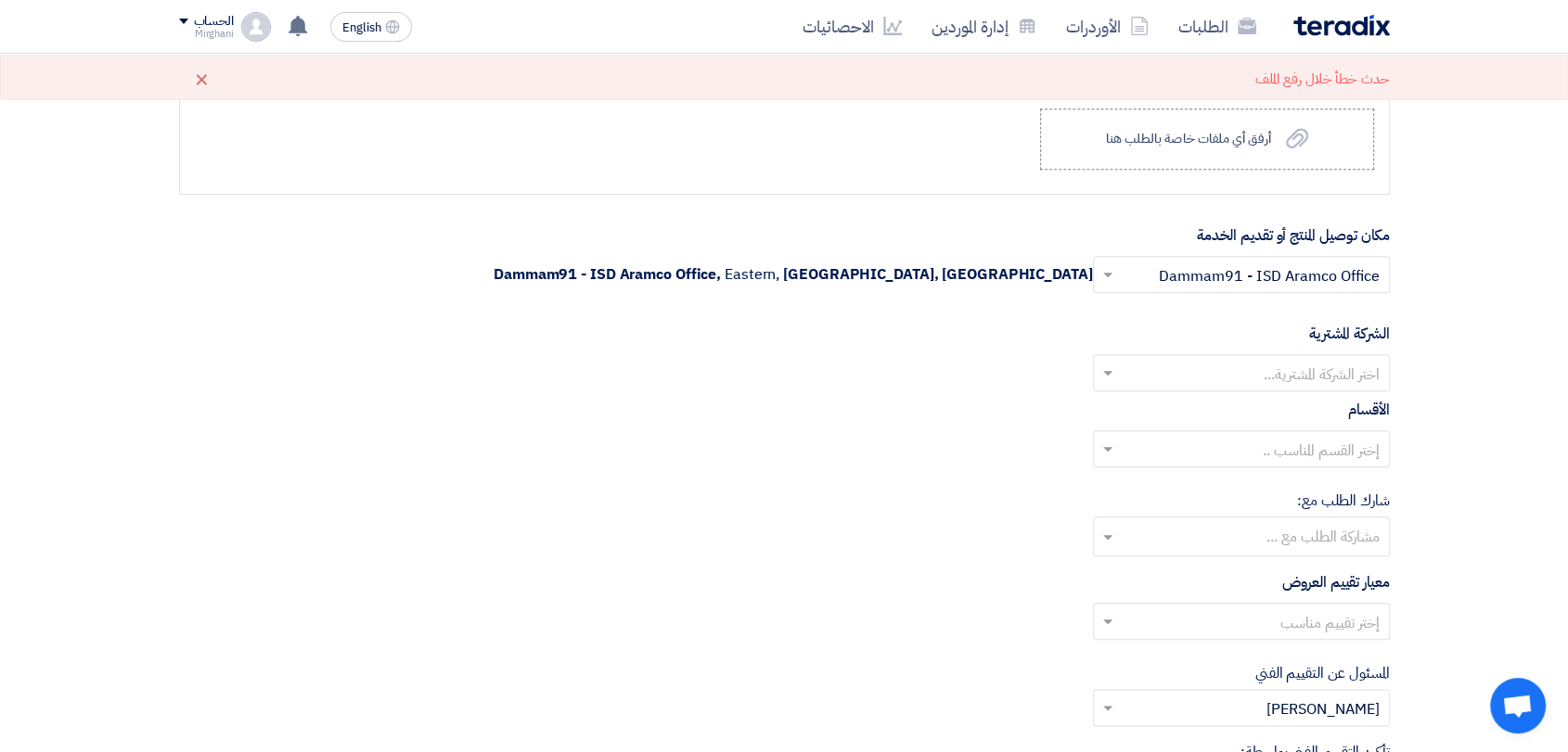
click at [1243, 382] on input "text" at bounding box center [1252, 375] width 260 height 31
click at [1217, 406] on div "Nabatat for contracting" at bounding box center [1240, 410] width 295 height 38
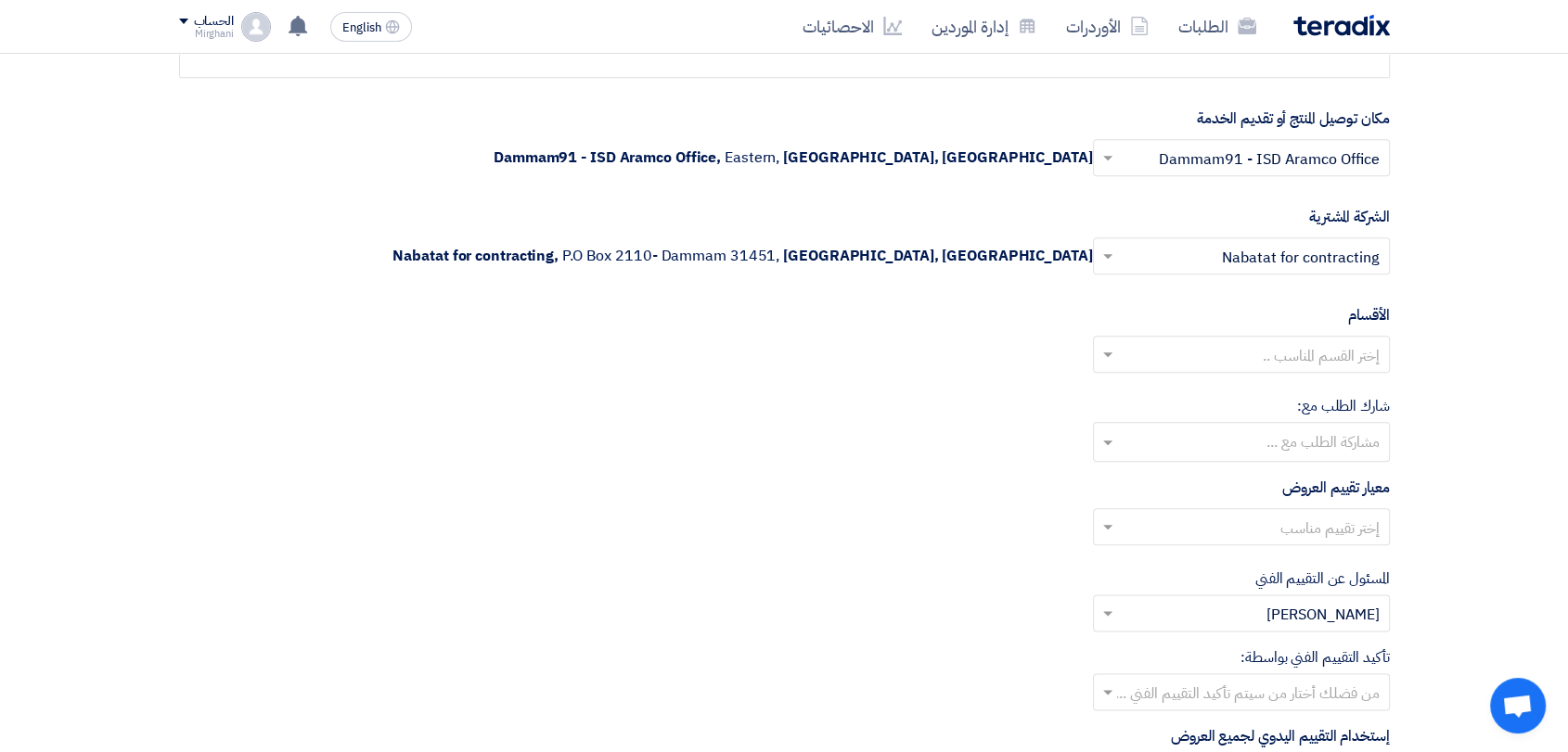
scroll to position [2164, 0]
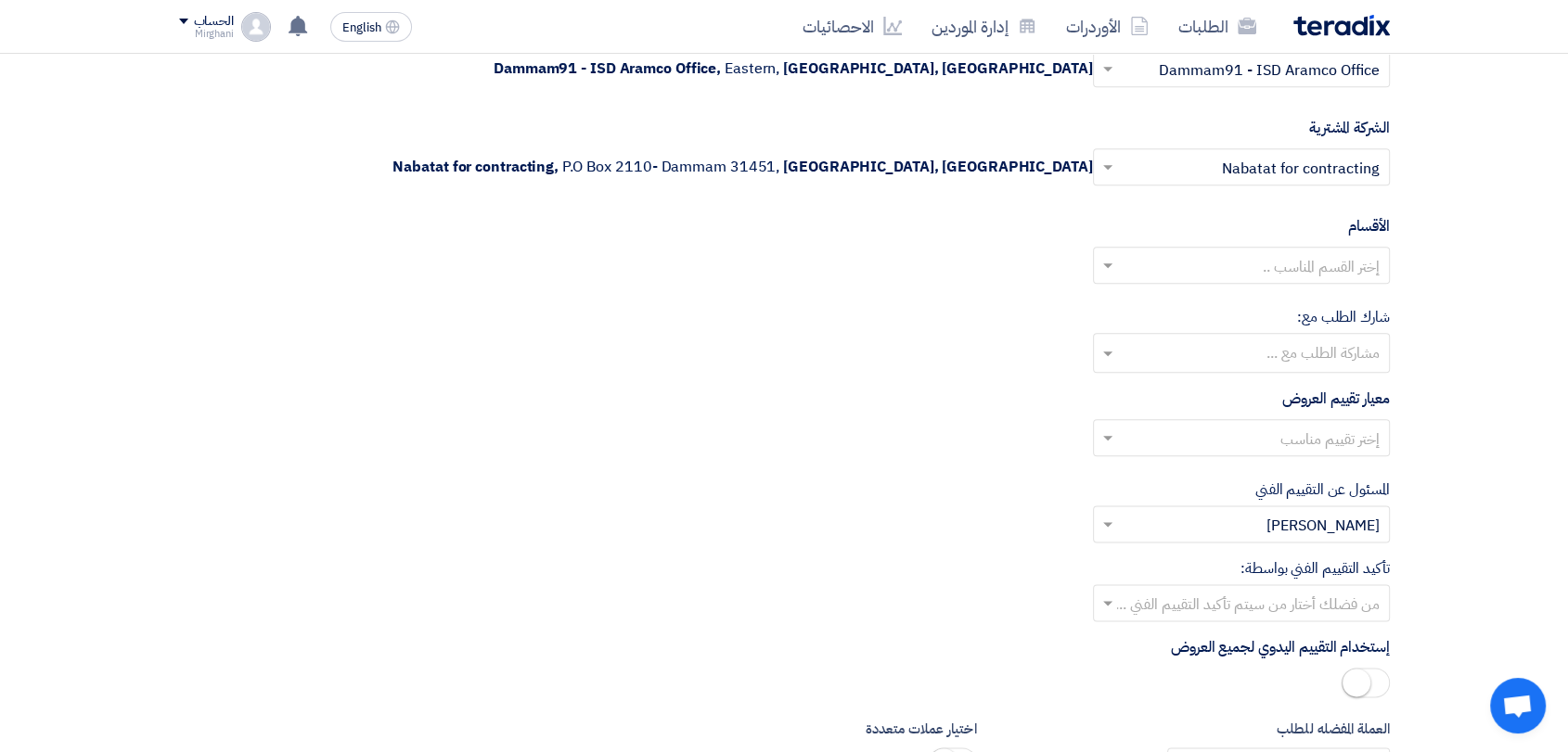
click at [1259, 268] on input "text" at bounding box center [1252, 267] width 260 height 31
click at [1249, 296] on span "General Department" at bounding box center [1310, 302] width 138 height 23
click at [1222, 434] on input "text" at bounding box center [1252, 440] width 260 height 31
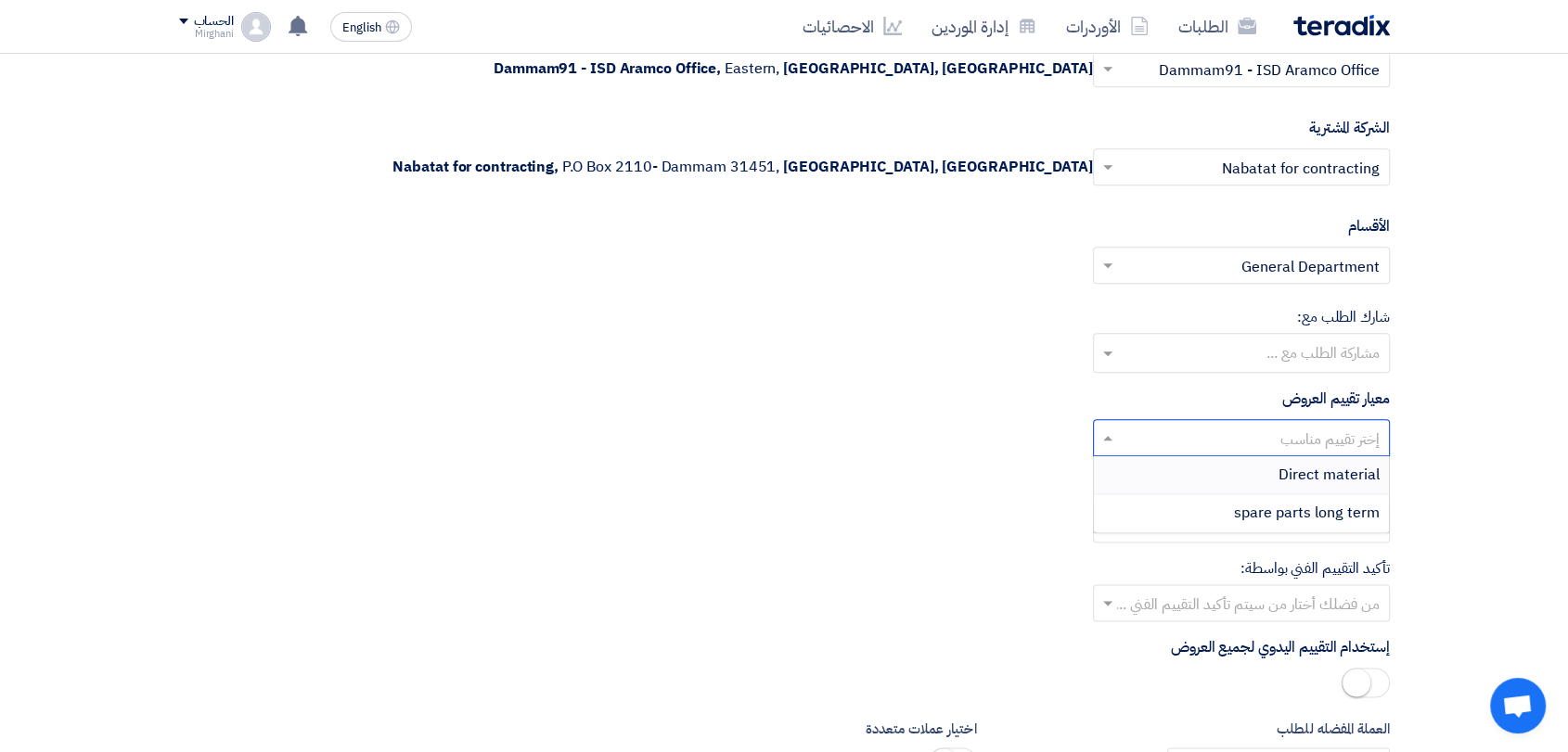
click at [1237, 467] on div "Direct material" at bounding box center [1240, 475] width 295 height 38
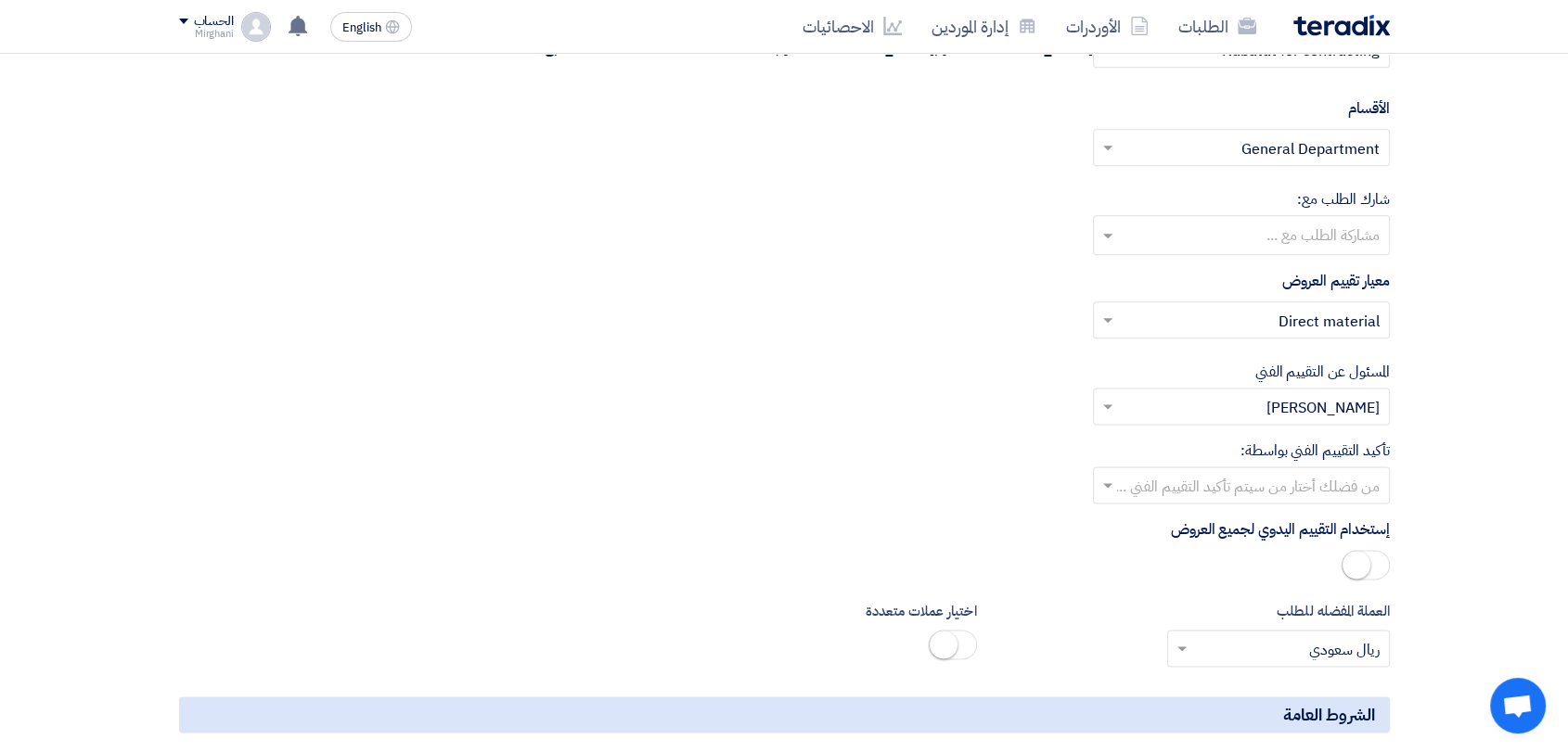
scroll to position [2370, 0]
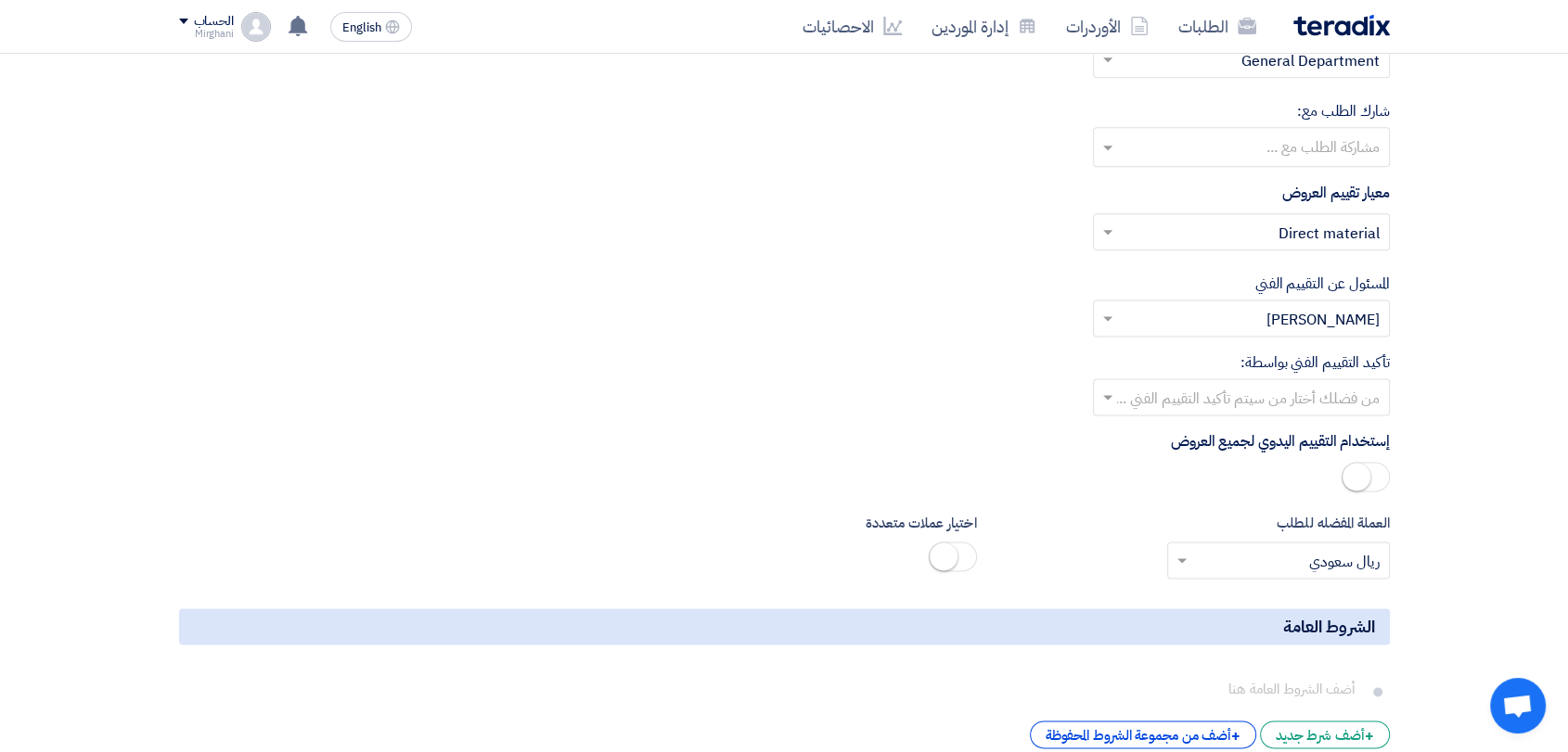
click at [1247, 403] on input "text" at bounding box center [1252, 399] width 260 height 31
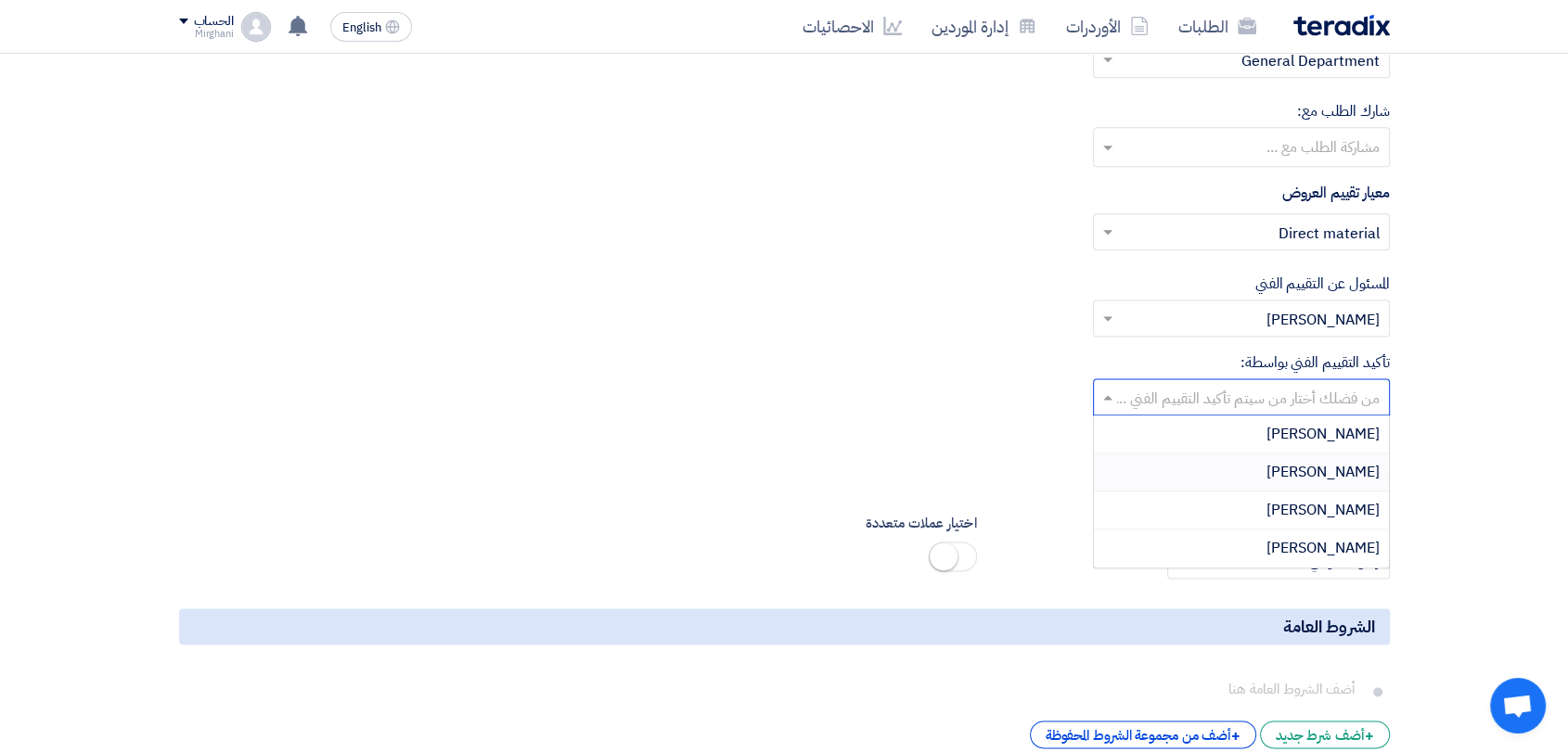
click at [1228, 463] on div "[PERSON_NAME]" at bounding box center [1240, 472] width 295 height 38
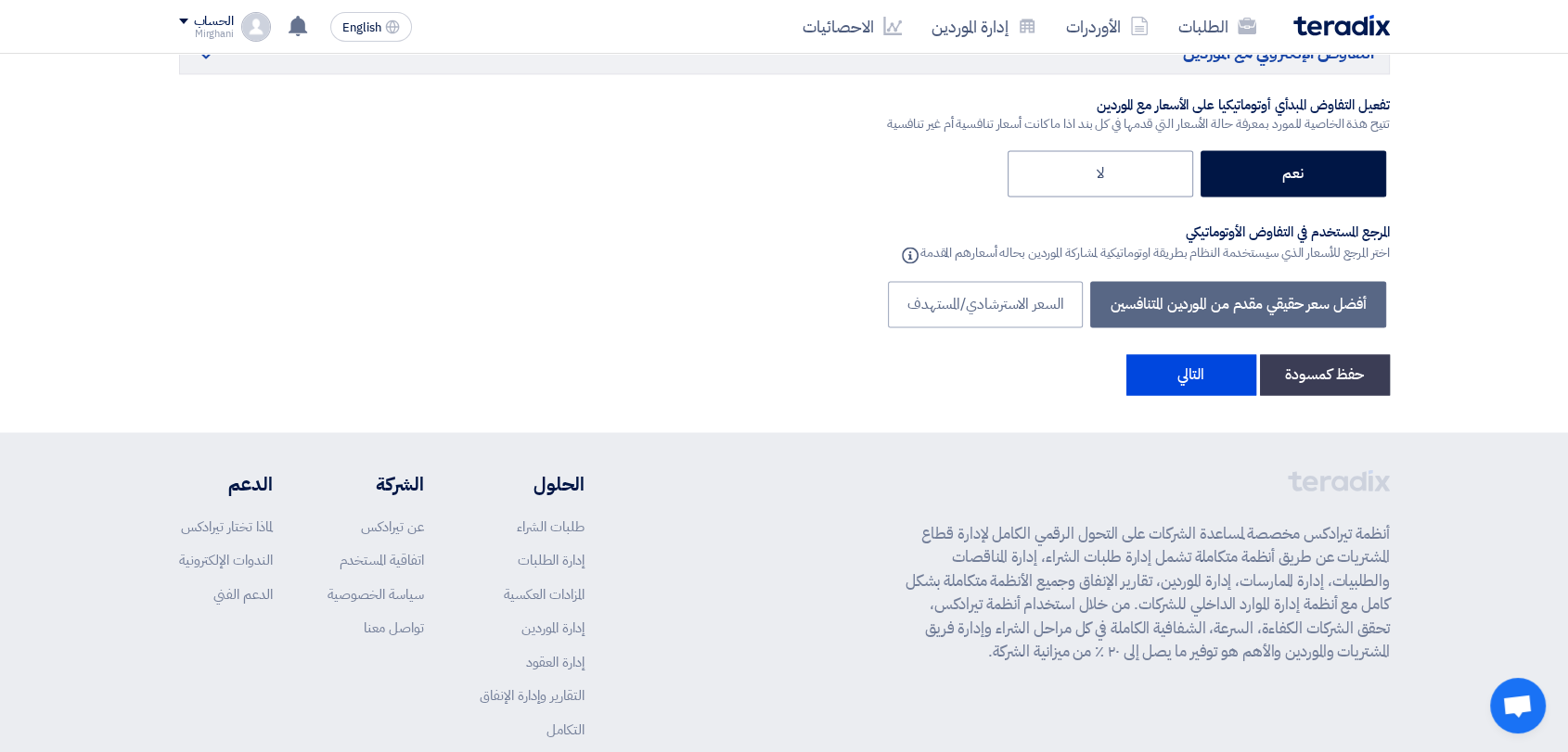
scroll to position [3232, 0]
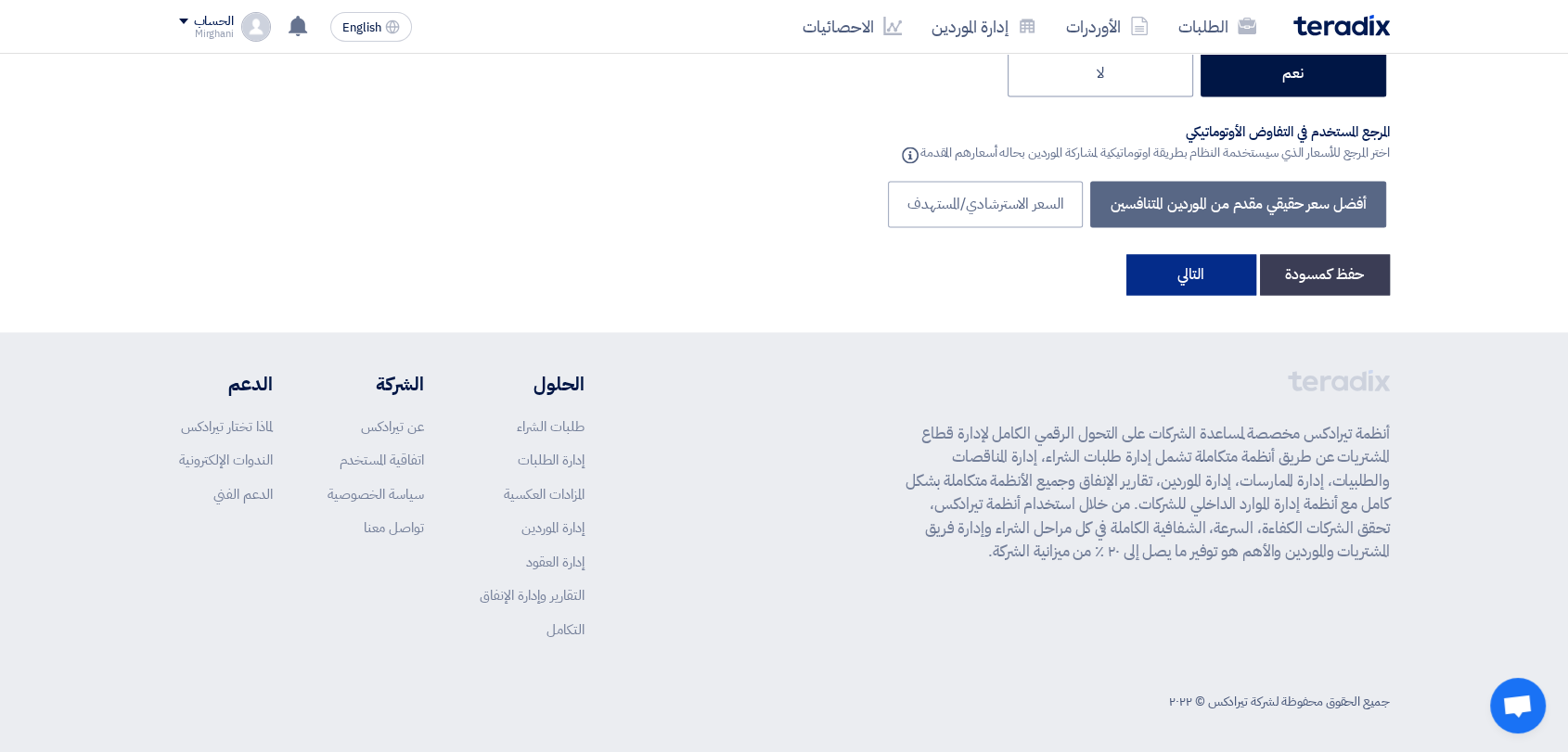
click at [1194, 284] on button "التالي" at bounding box center [1192, 274] width 130 height 40
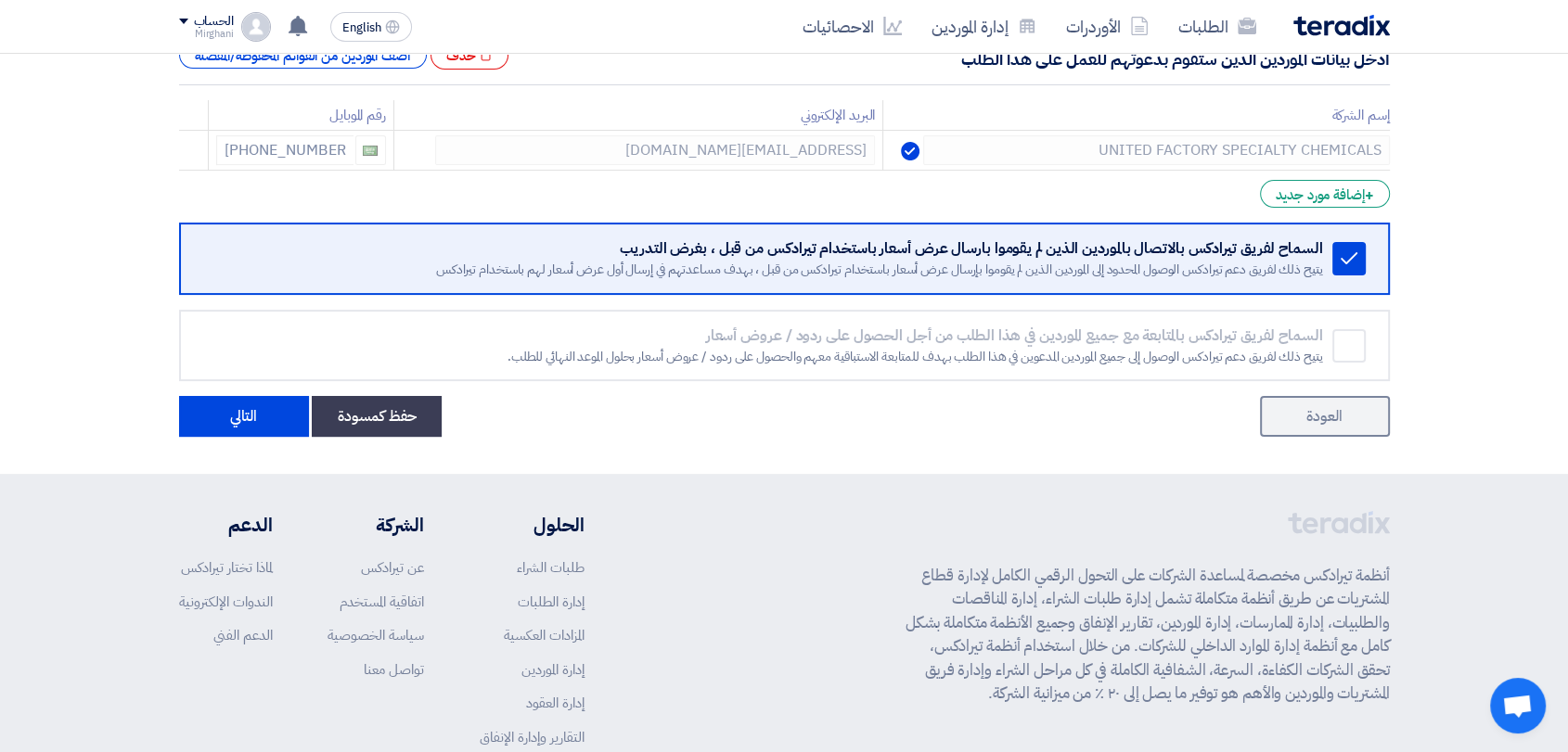
scroll to position [460, 0]
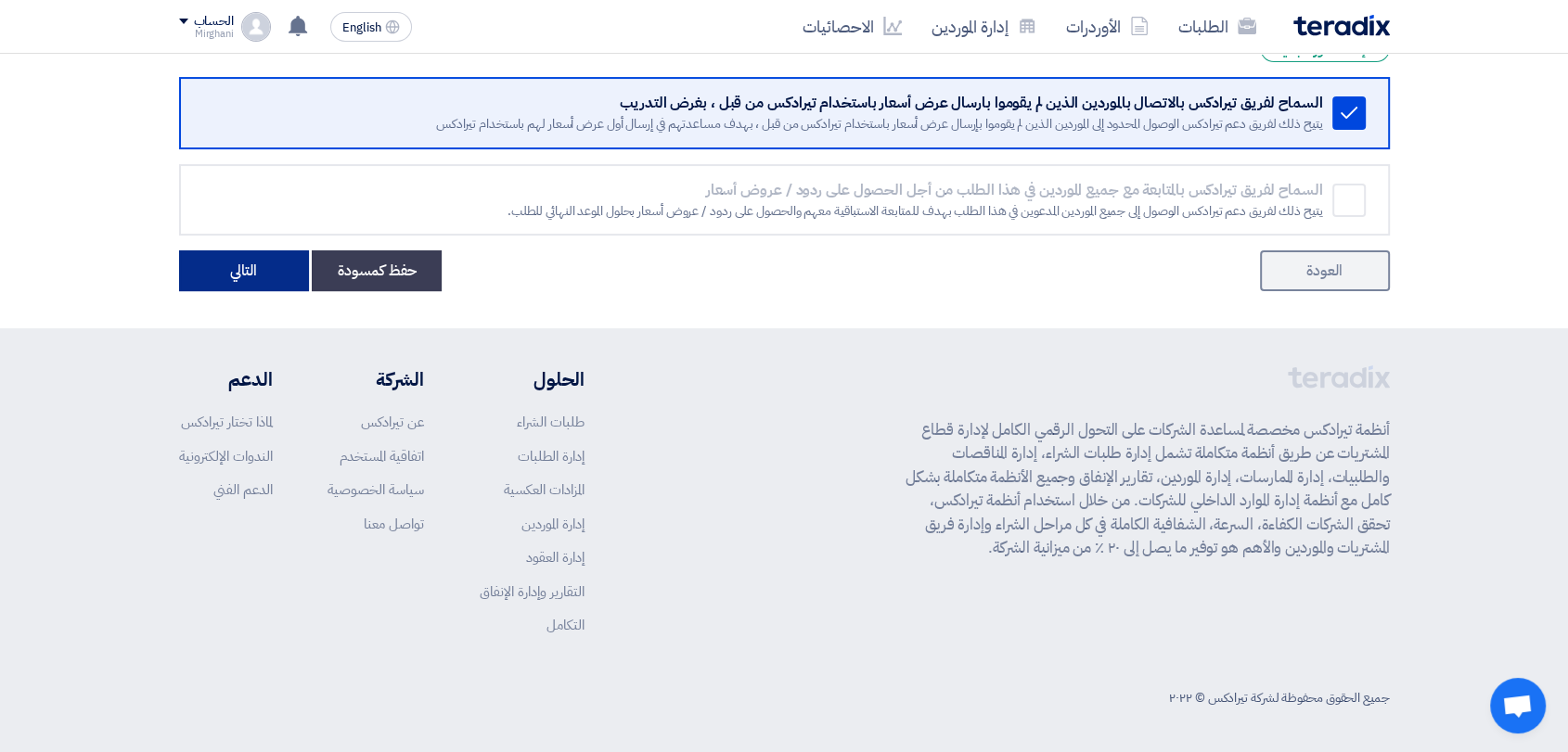
click at [198, 277] on button "التالي" at bounding box center [244, 270] width 130 height 40
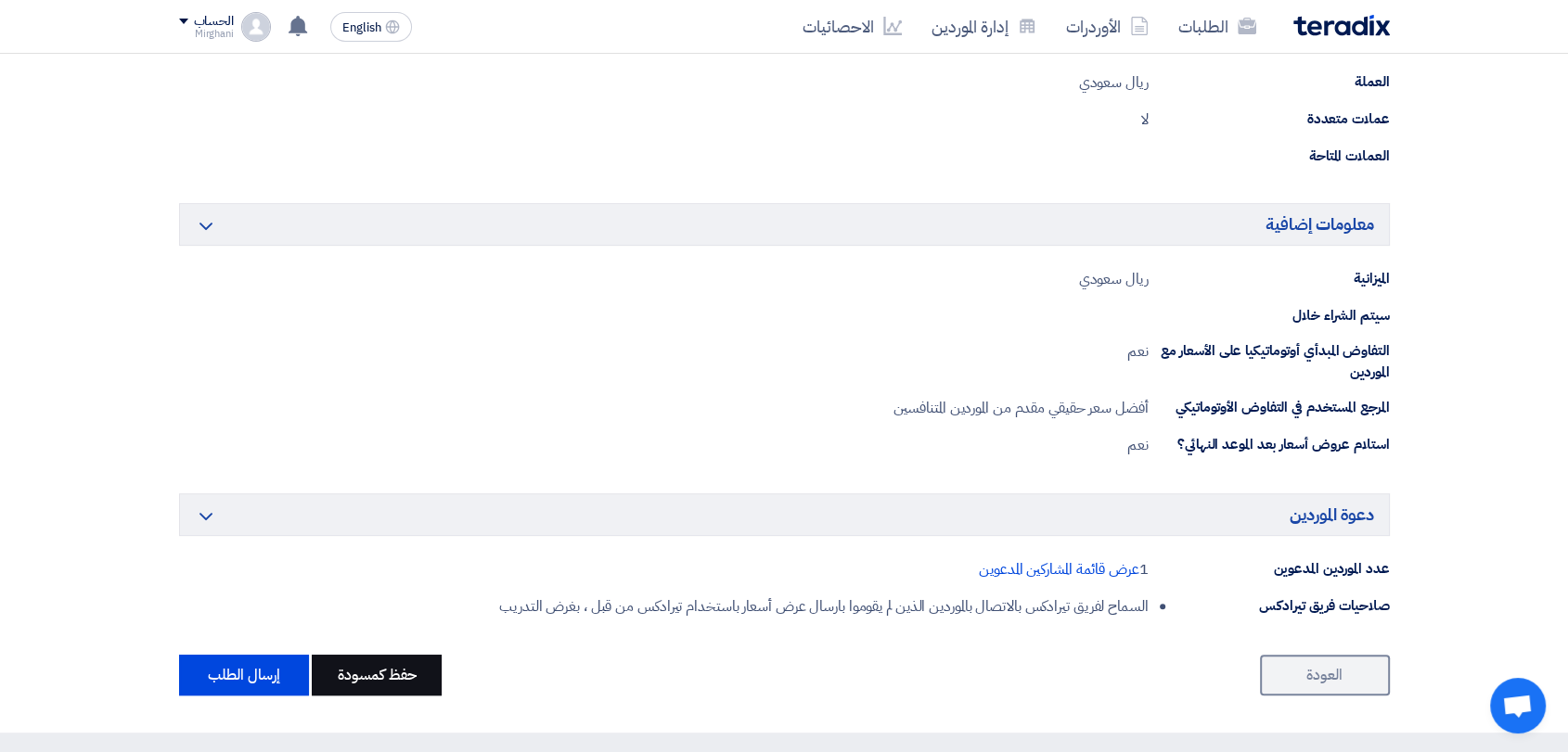
scroll to position [928, 0]
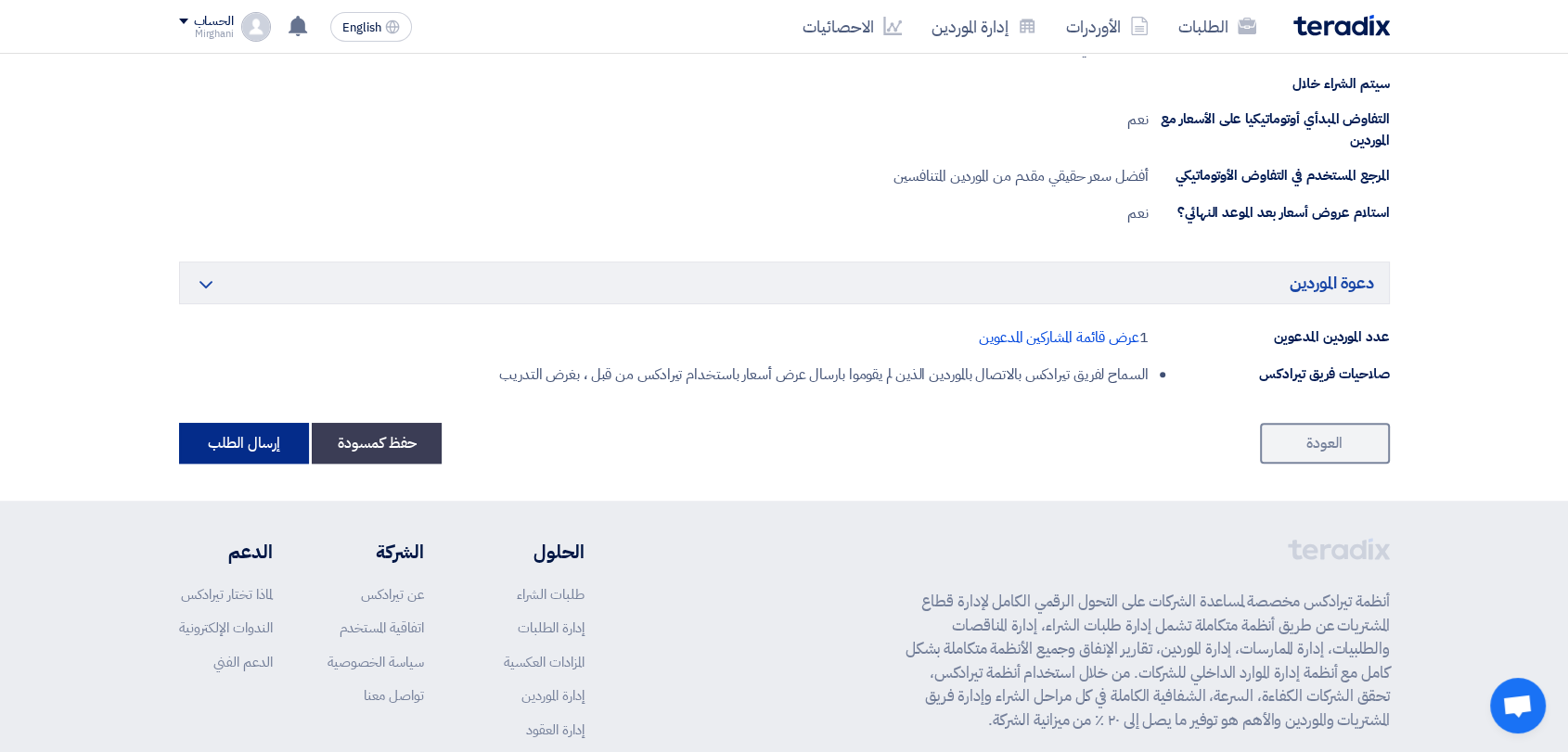
click at [259, 441] on button "إرسال الطلب" at bounding box center [244, 442] width 130 height 40
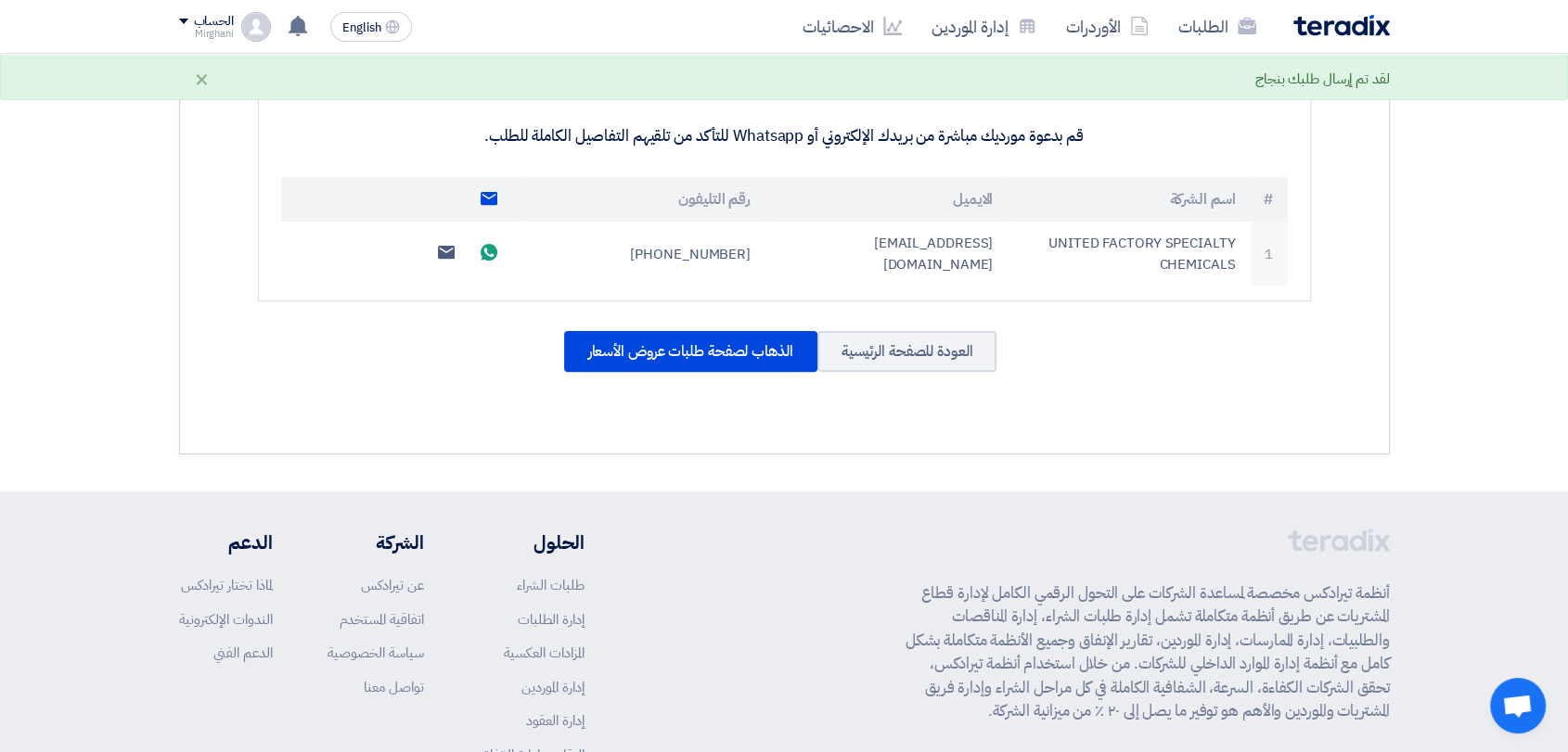
scroll to position [708, 0]
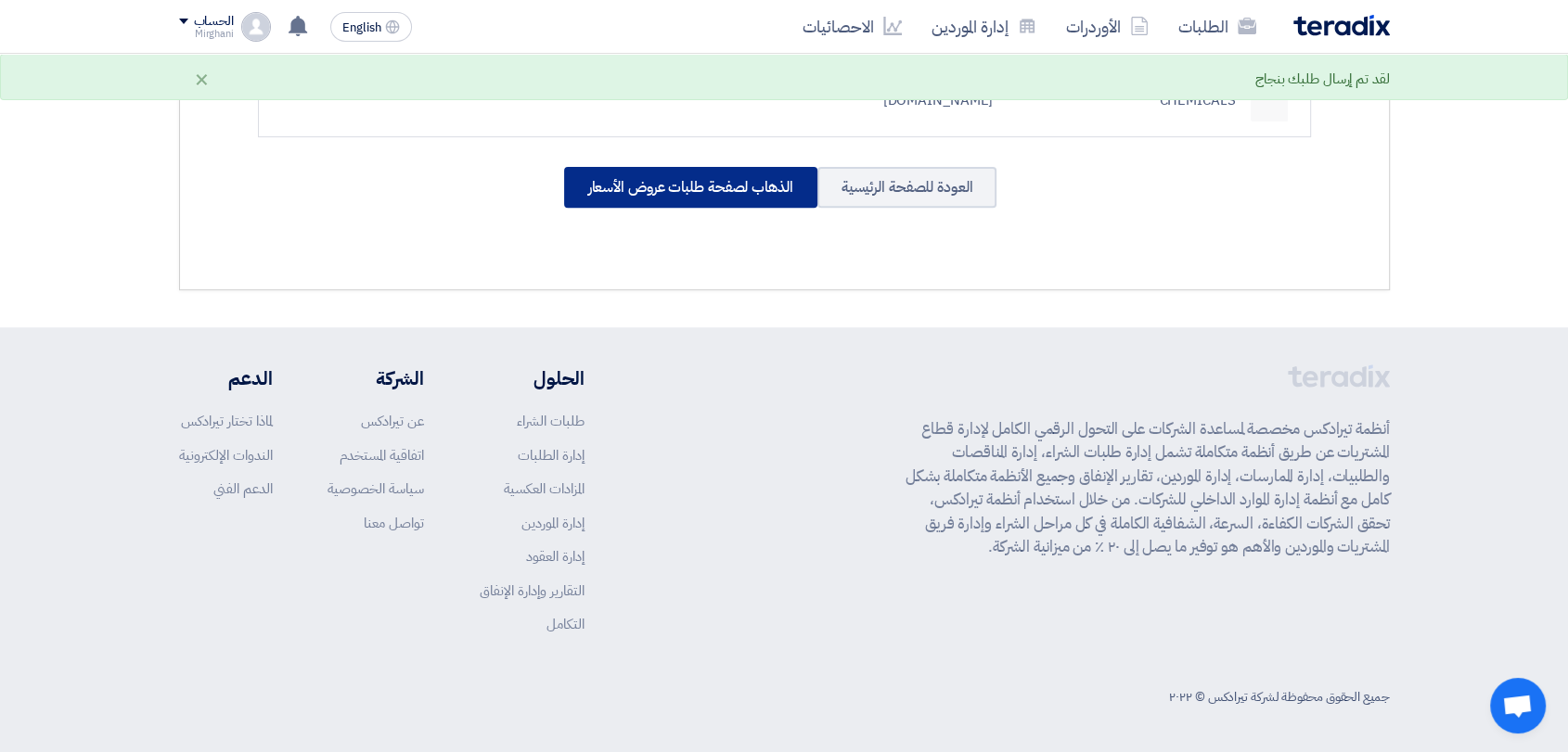
click at [655, 190] on div "الذهاب لصفحة طلبات عروض الأسعار" at bounding box center [690, 186] width 253 height 40
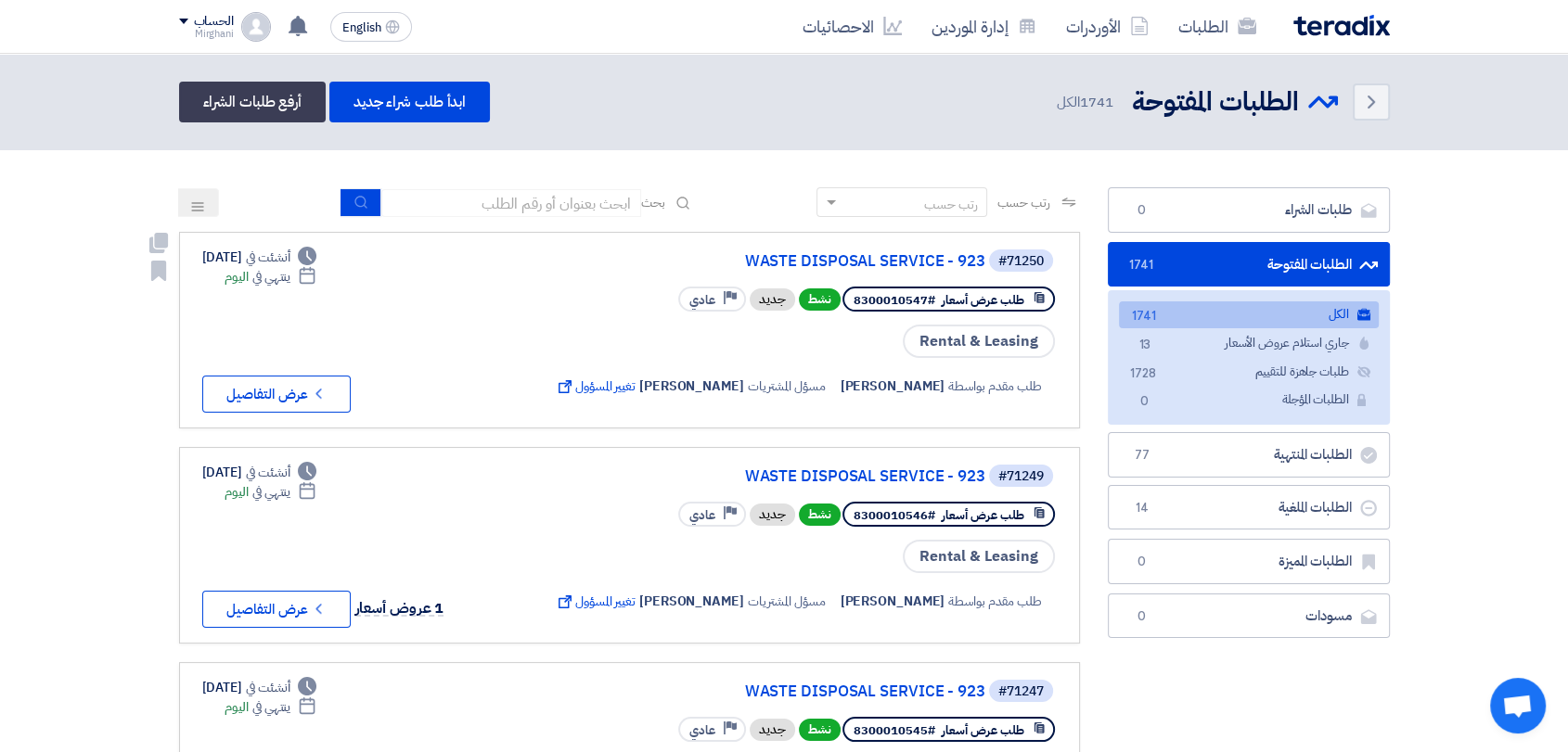
click at [884, 249] on div "#71250 WASTE DISPOSAL SERVICE - 923" at bounding box center [803, 261] width 505 height 26
click at [877, 255] on link "WASTE DISPOSAL SERVICE - 923" at bounding box center [799, 262] width 371 height 17
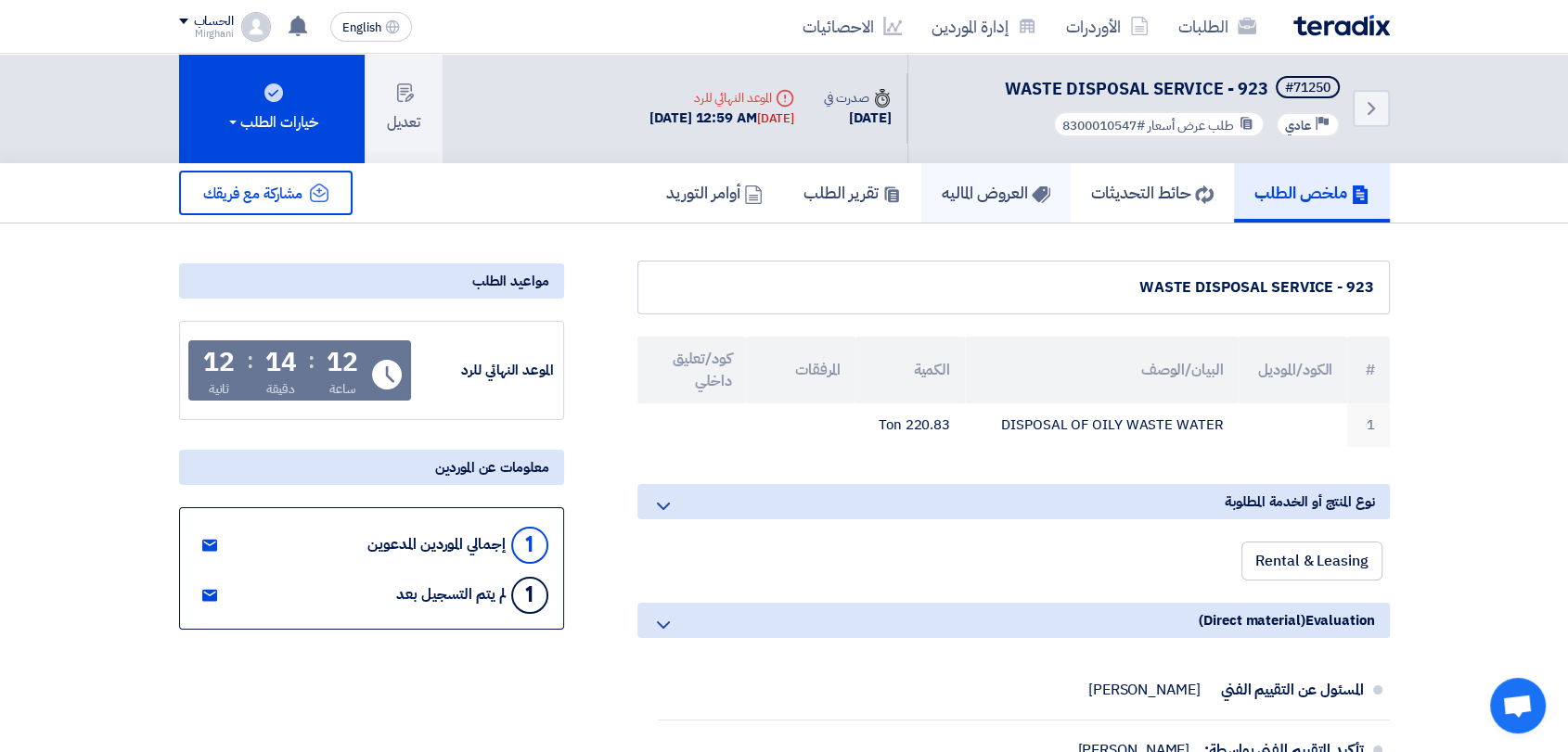
click at [961, 193] on h5 "العروض الماليه" at bounding box center [995, 192] width 108 height 22
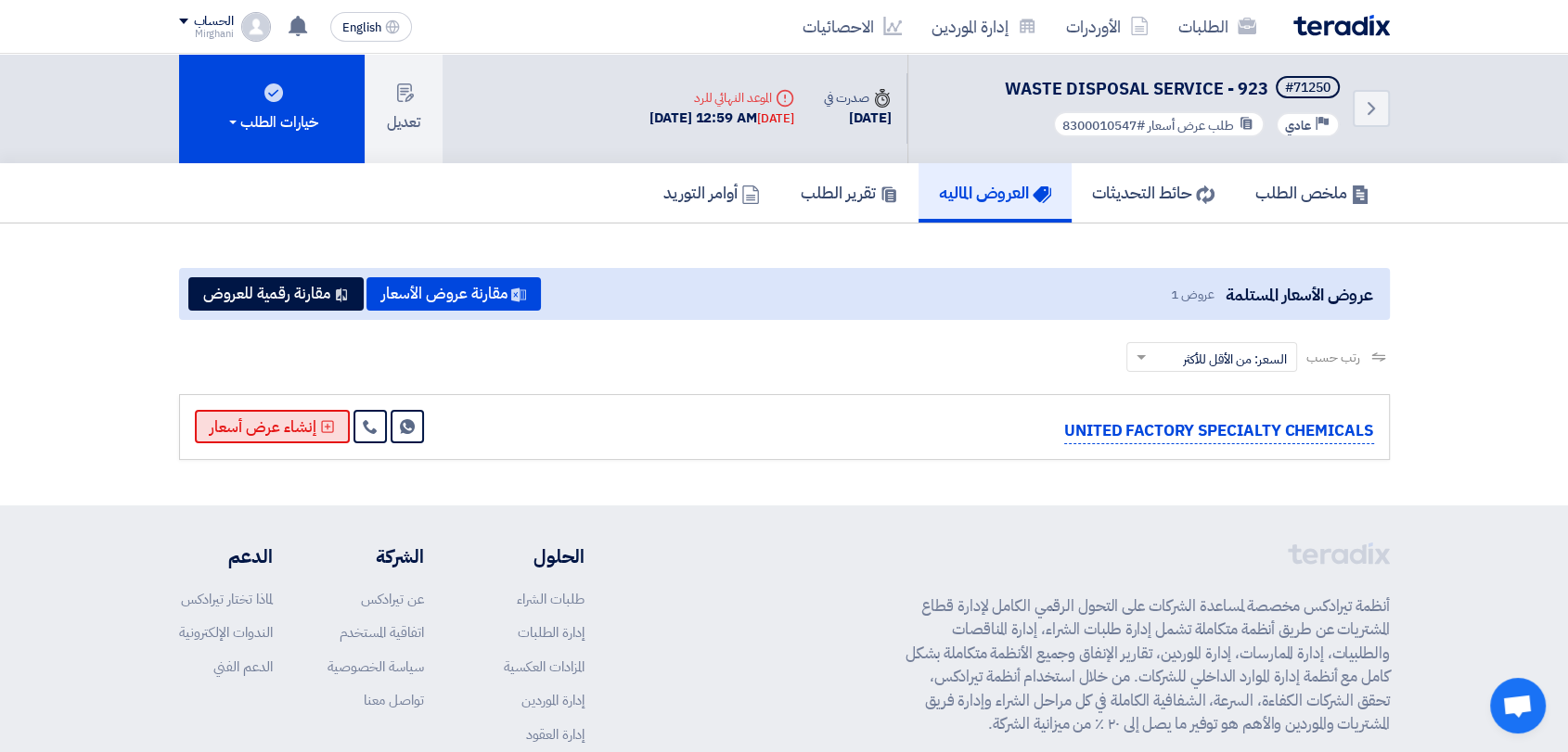
click at [302, 431] on button "إنشاء عرض أسعار" at bounding box center [272, 426] width 155 height 33
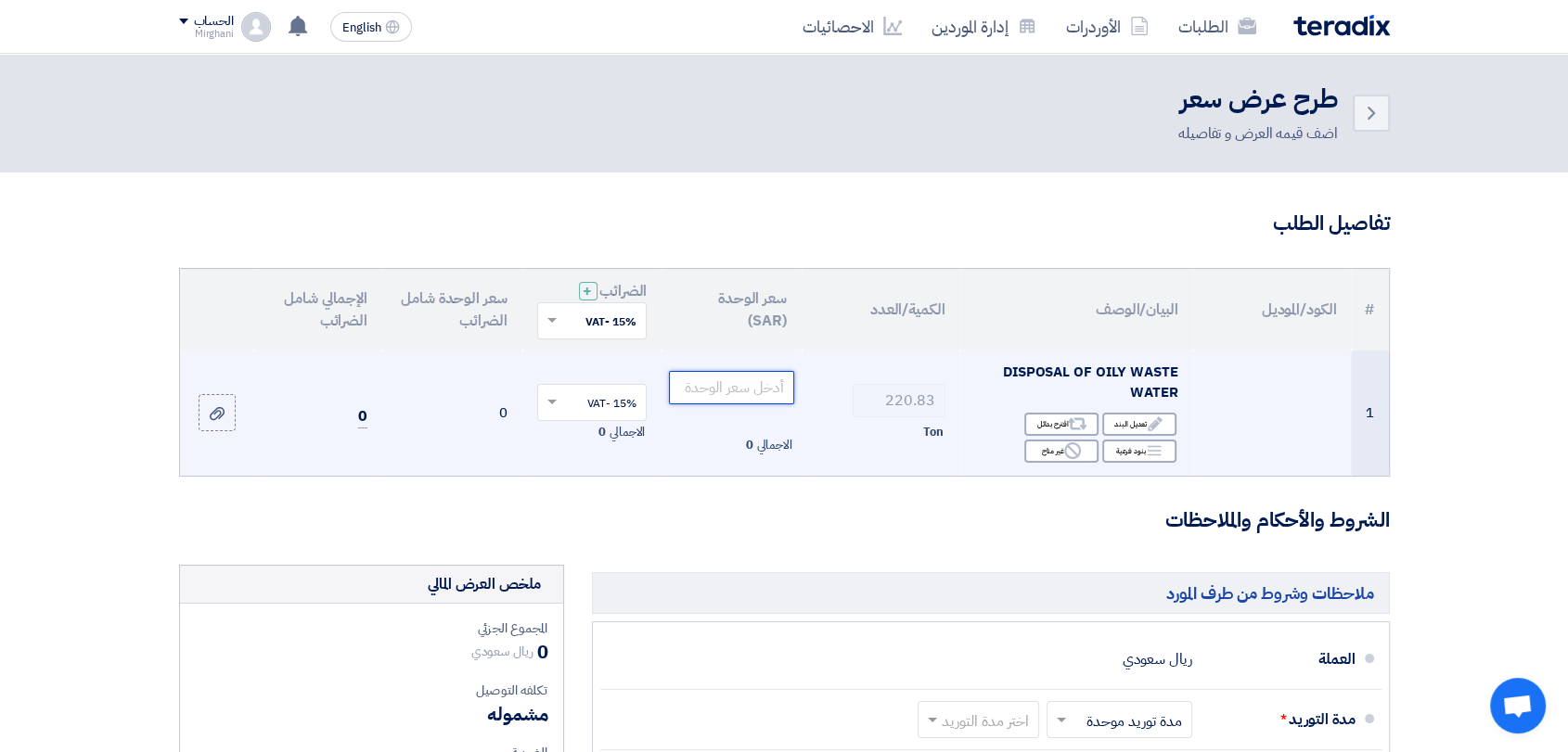
click at [741, 401] on input "number" at bounding box center [731, 387] width 125 height 33
paste input "110.00"
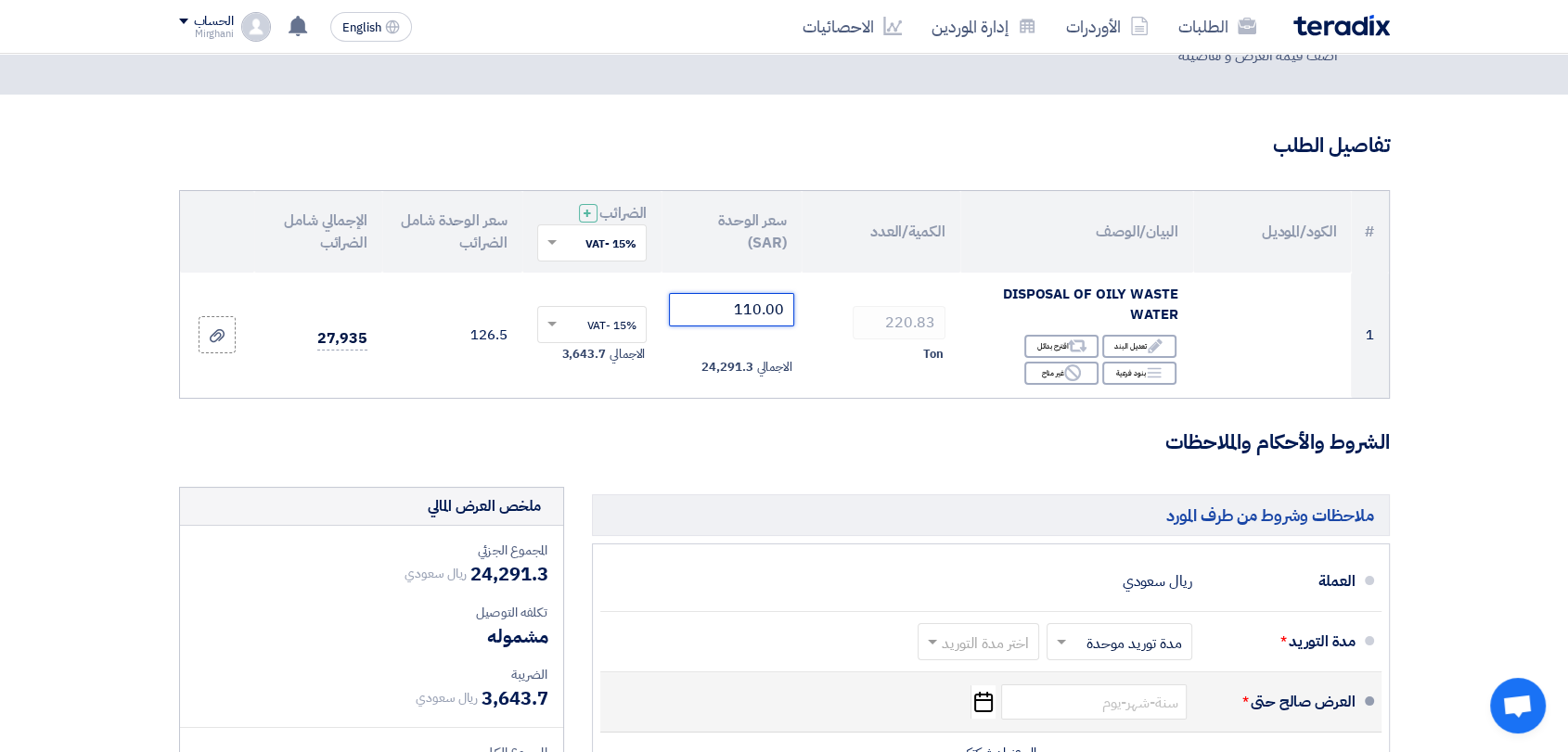
scroll to position [309, 0]
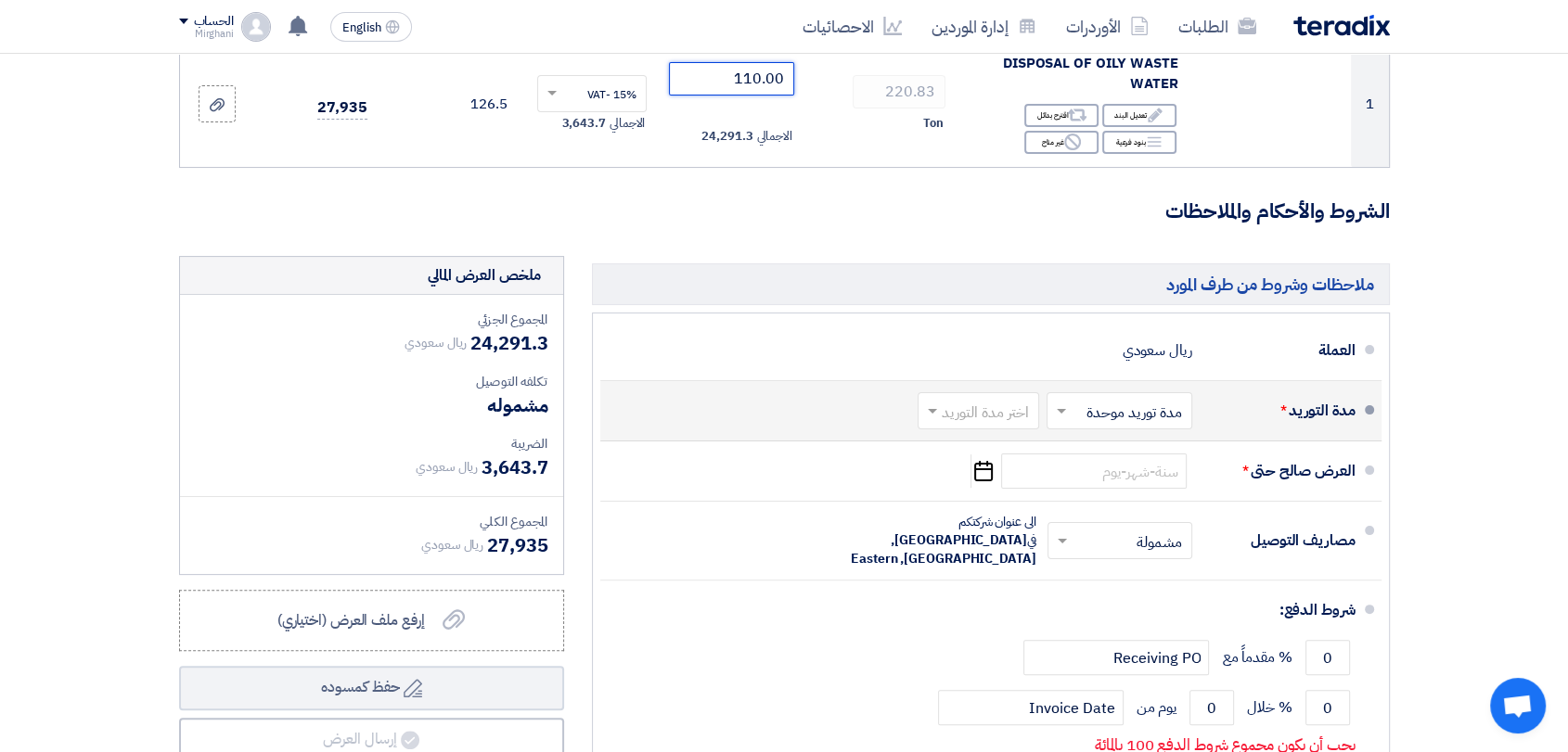
type input "110.00"
click at [980, 398] on div at bounding box center [978, 411] width 120 height 27
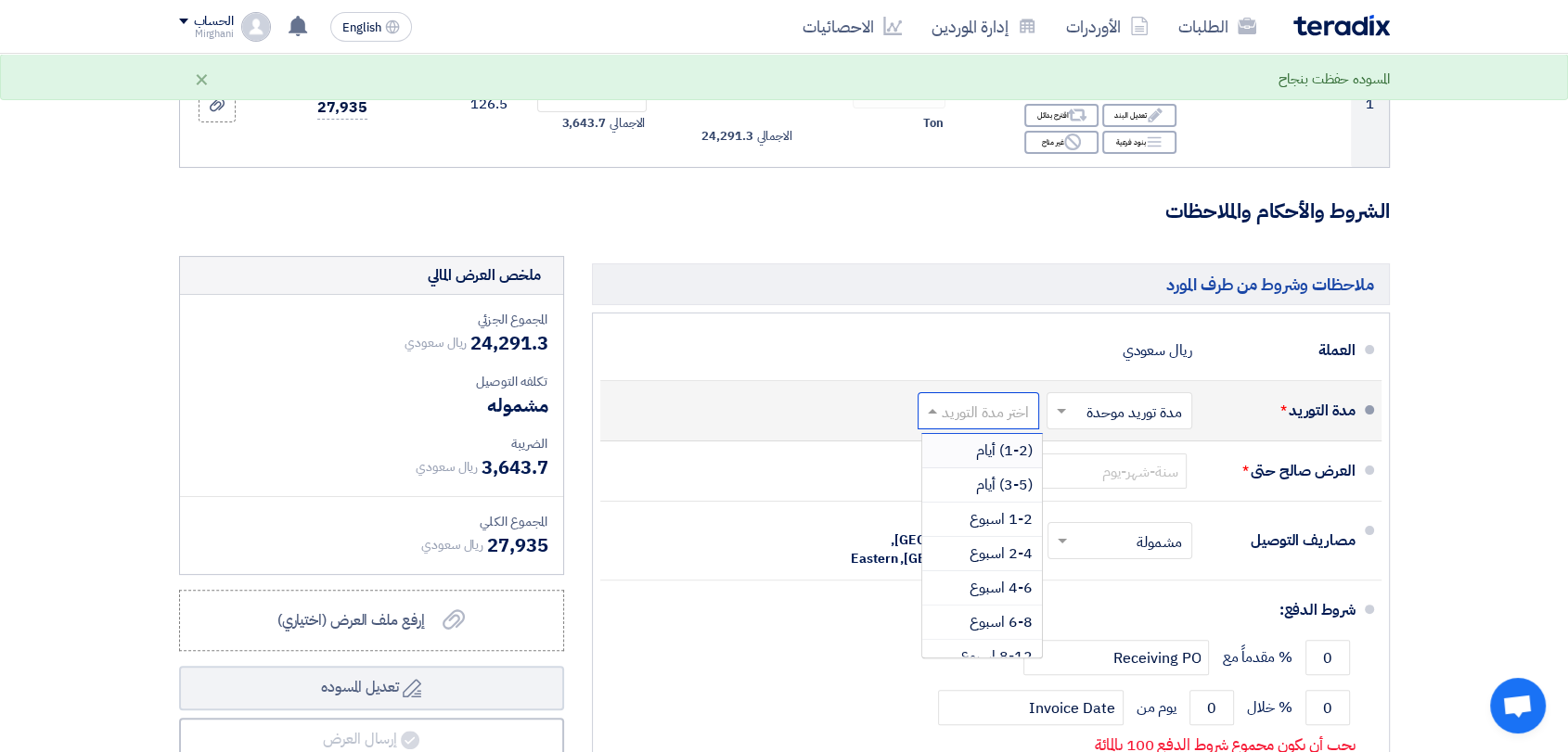
click at [986, 440] on span "(1-2) أيام" at bounding box center [1004, 451] width 56 height 23
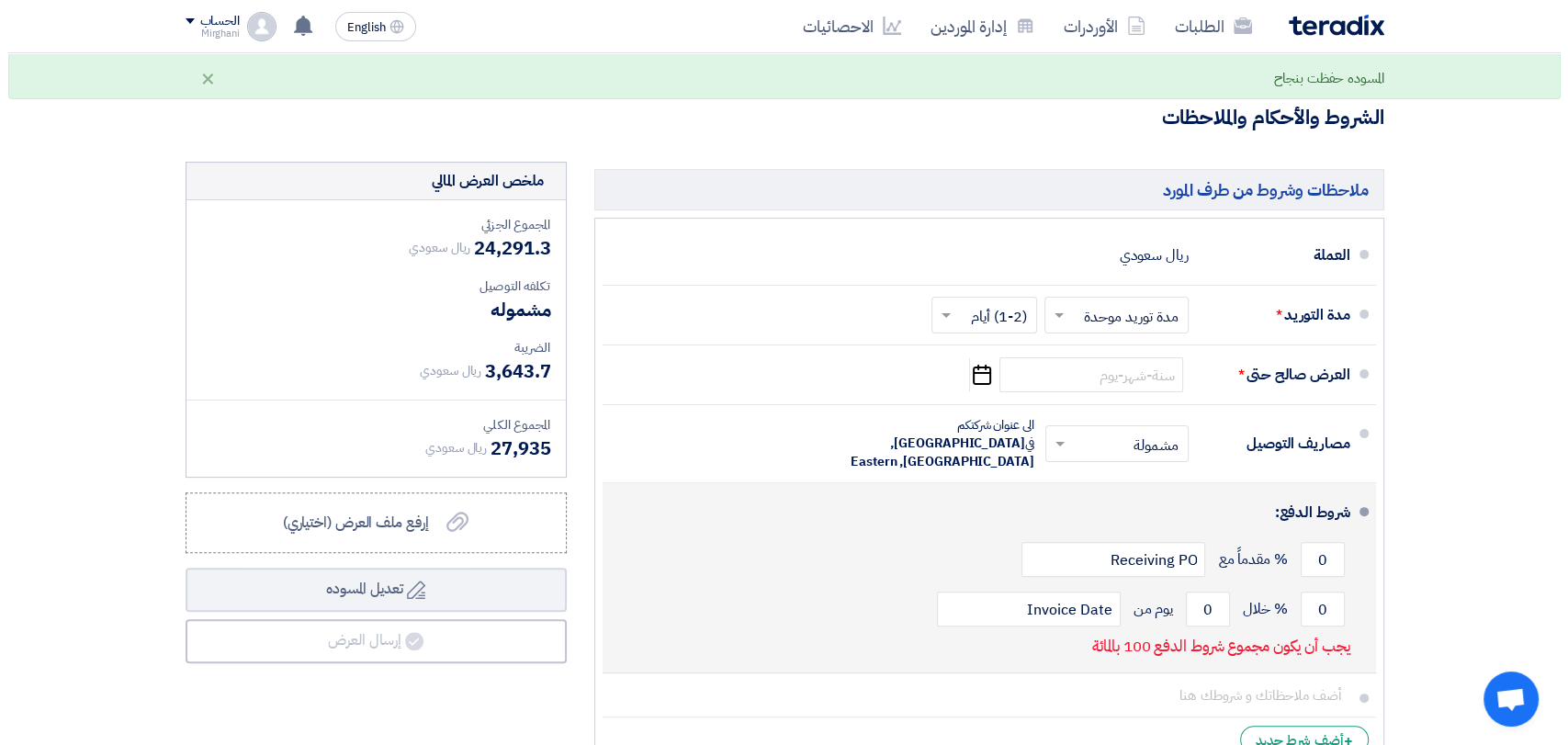
scroll to position [612, 0]
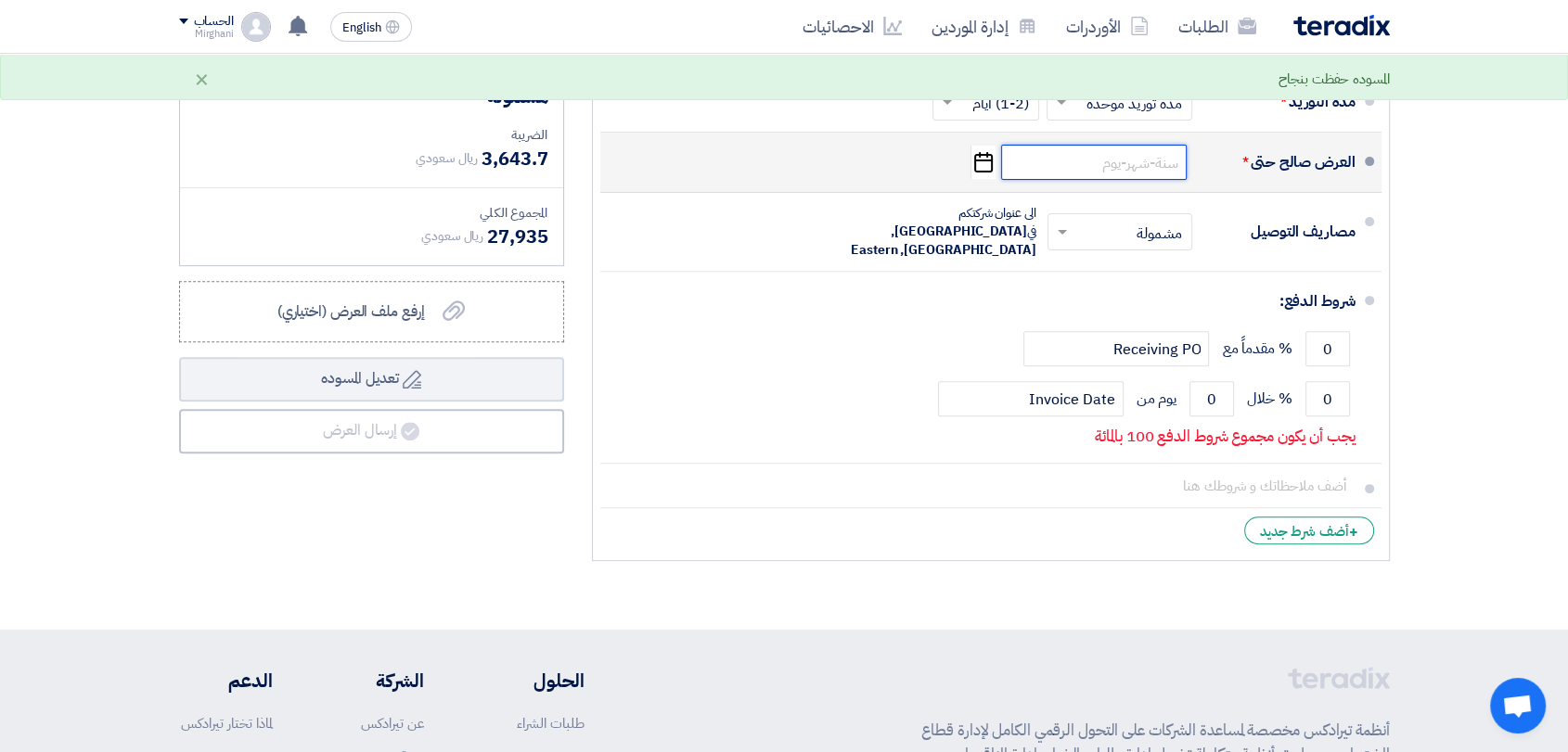
click at [1082, 161] on input at bounding box center [1093, 162] width 185 height 35
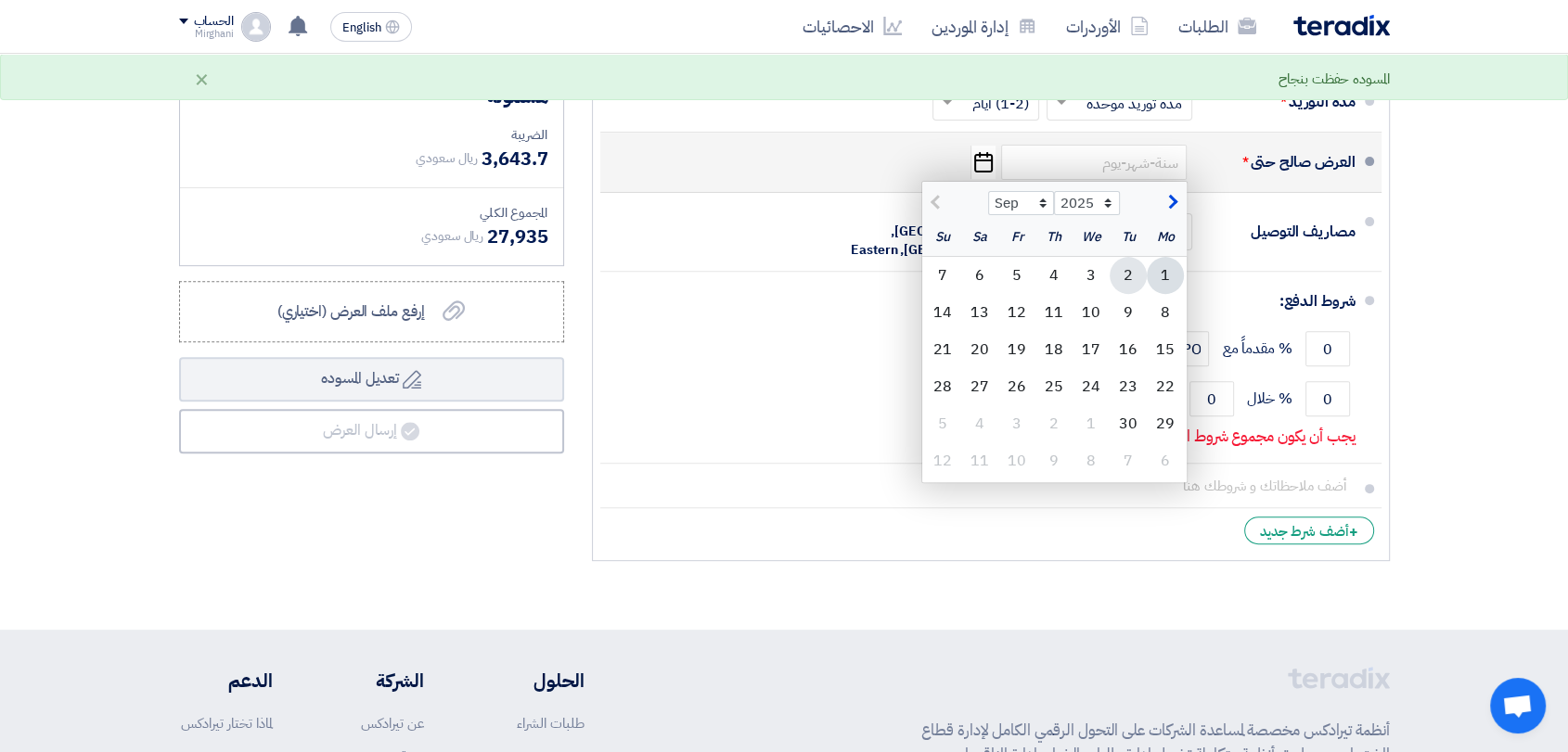
click at [1119, 277] on div "2" at bounding box center [1128, 275] width 37 height 37
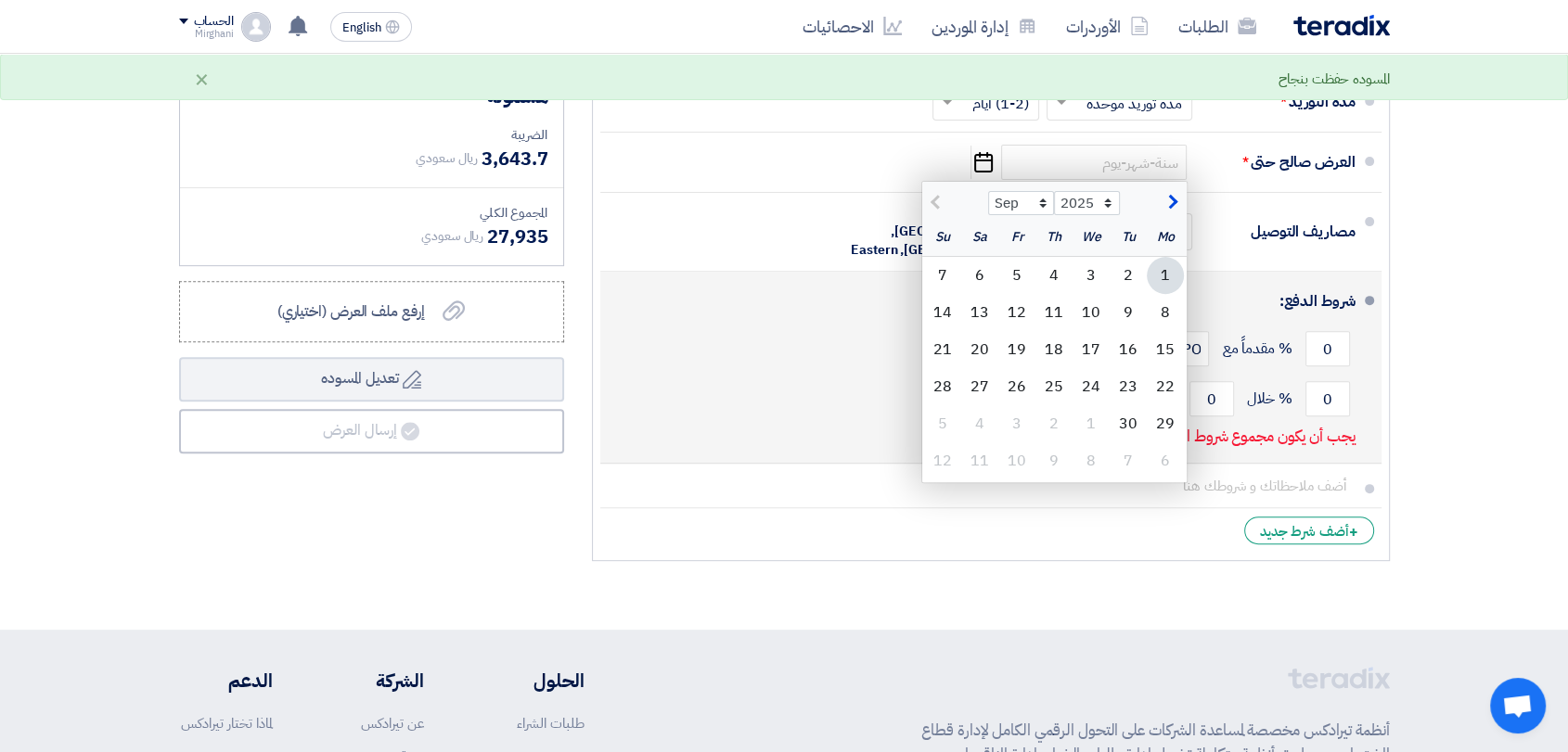
type input "[DATE]"
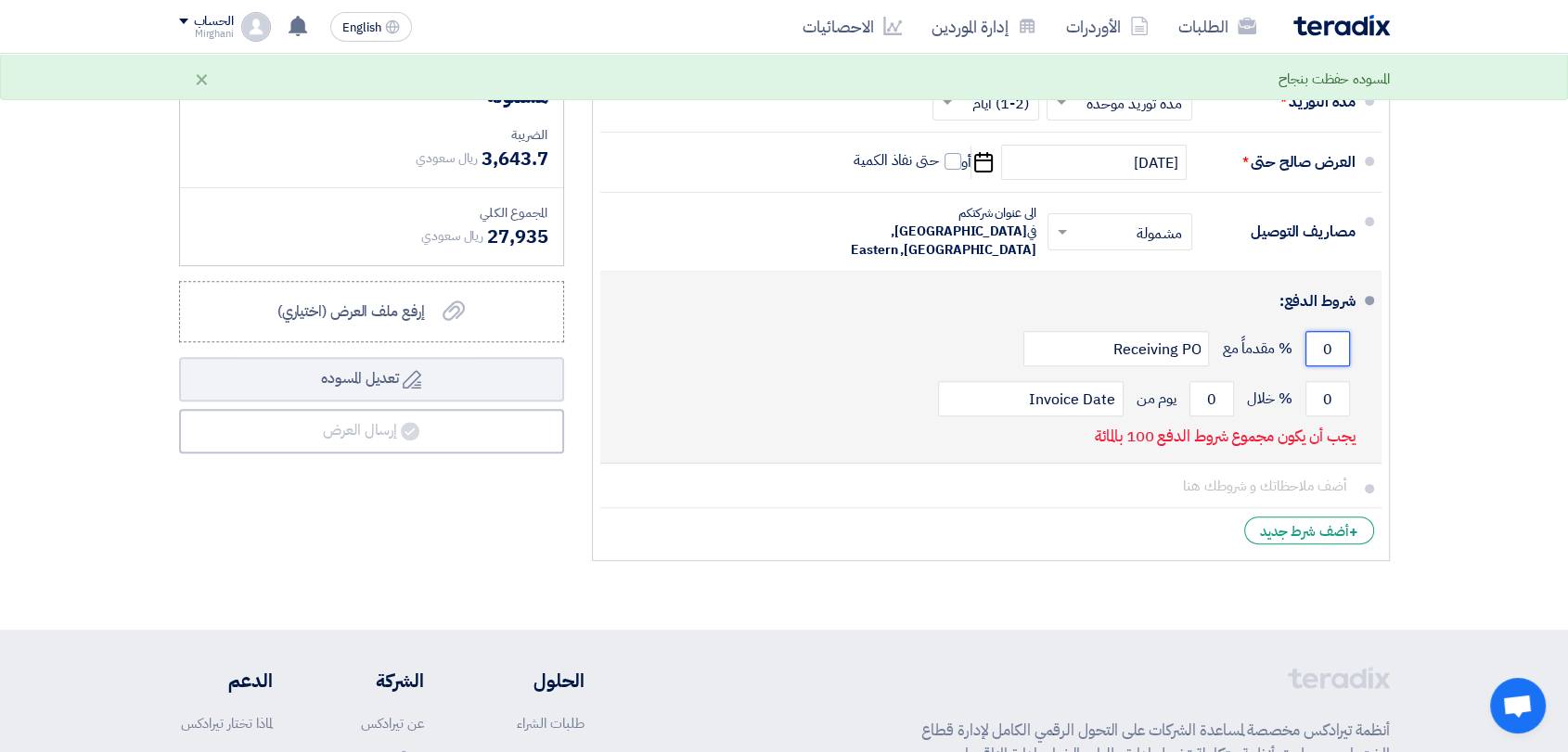
click at [1331, 331] on input "0" at bounding box center [1327, 348] width 44 height 35
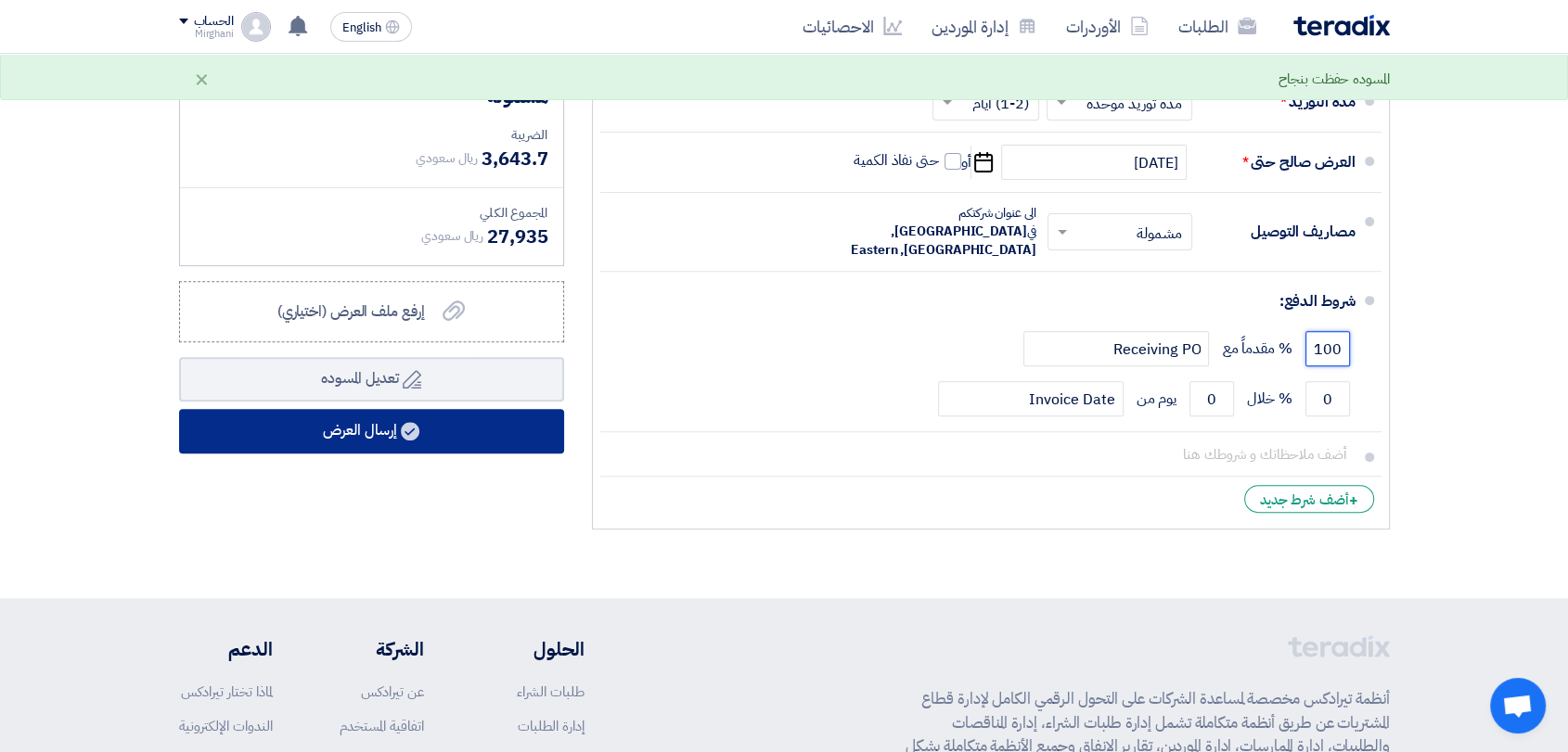
type input "100"
click at [496, 424] on button "إرسال العرض" at bounding box center [371, 431] width 385 height 44
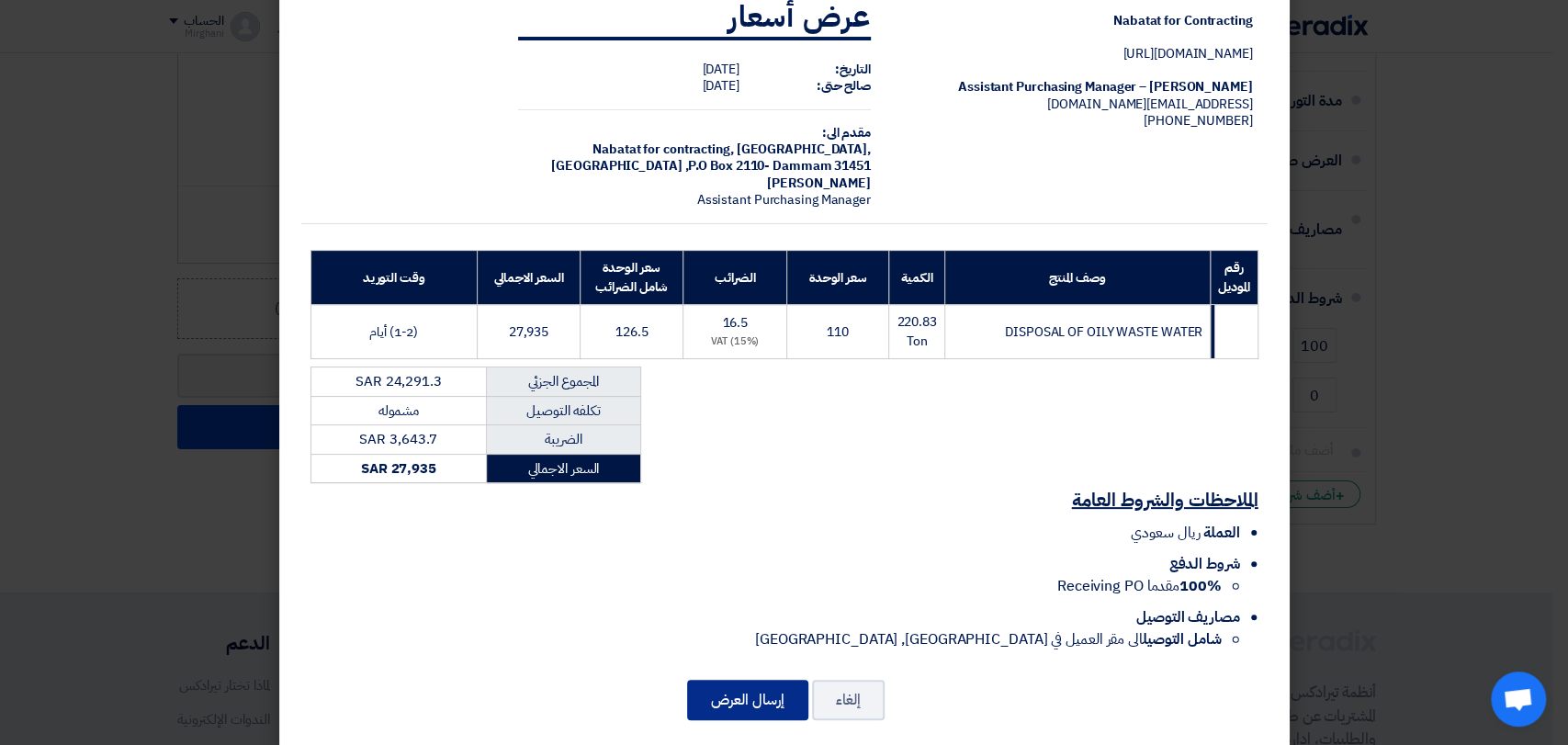
scroll to position [65, 0]
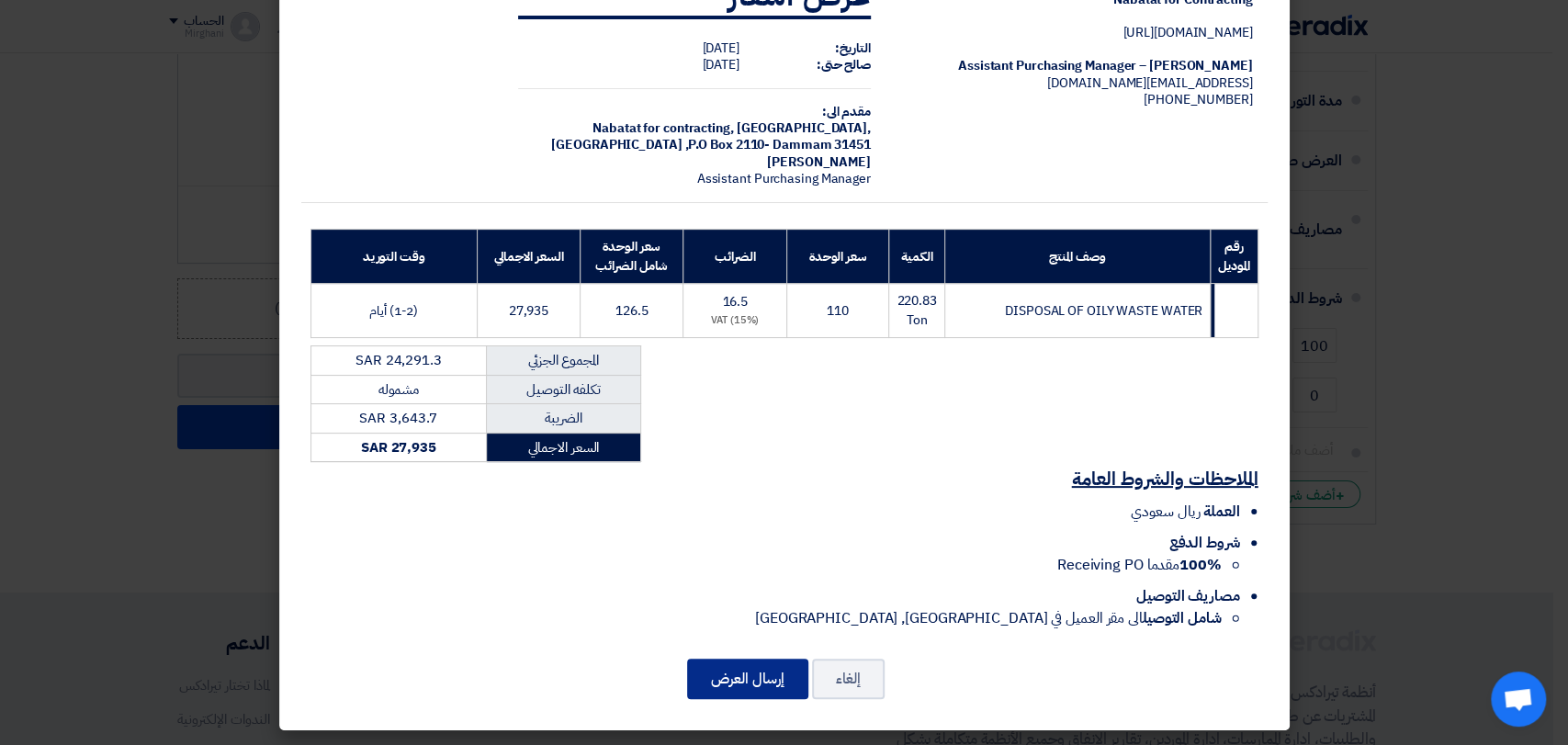
click at [768, 685] on button "إرسال العرض" at bounding box center [748, 679] width 121 height 40
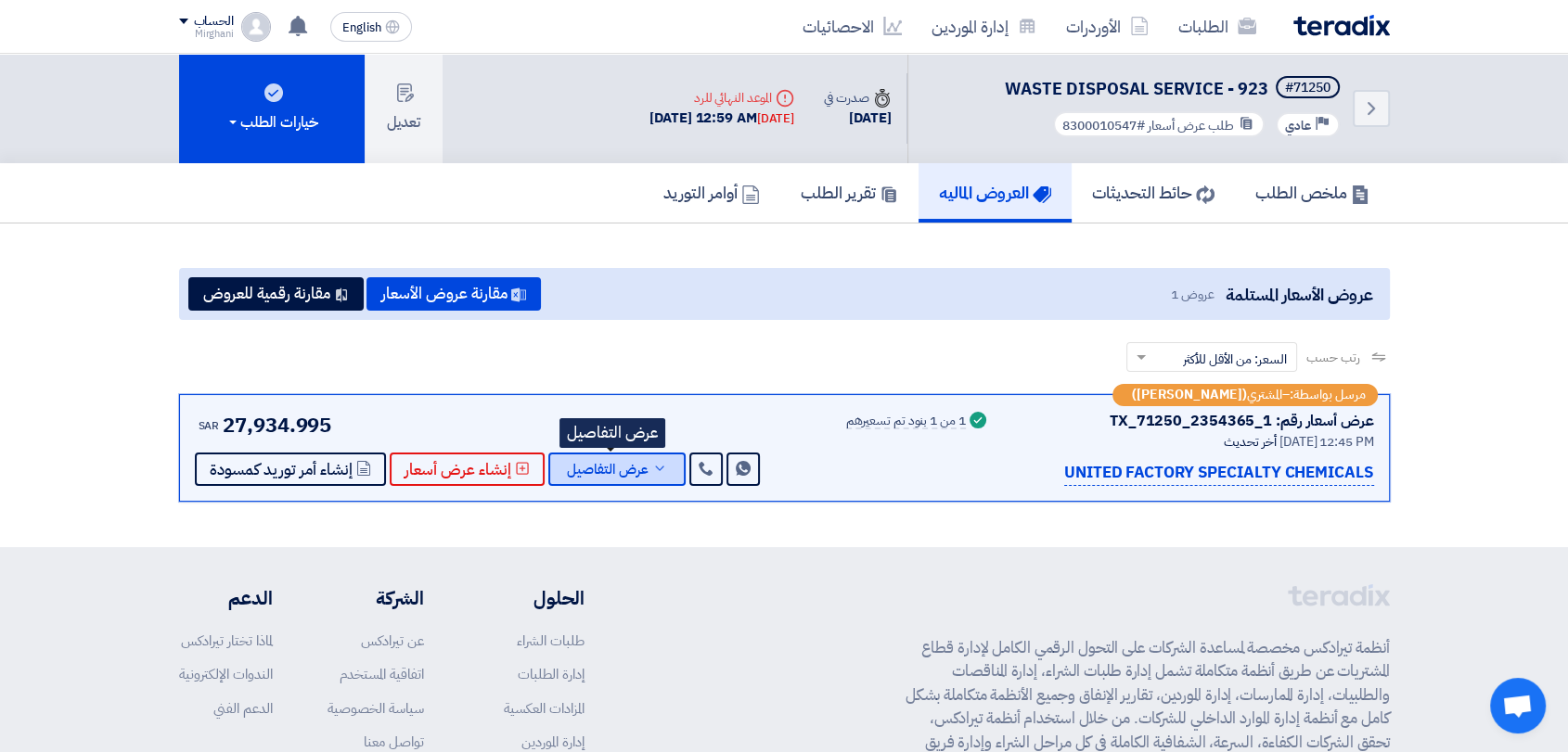
click at [653, 476] on button "عرض التفاصيل" at bounding box center [616, 469] width 137 height 33
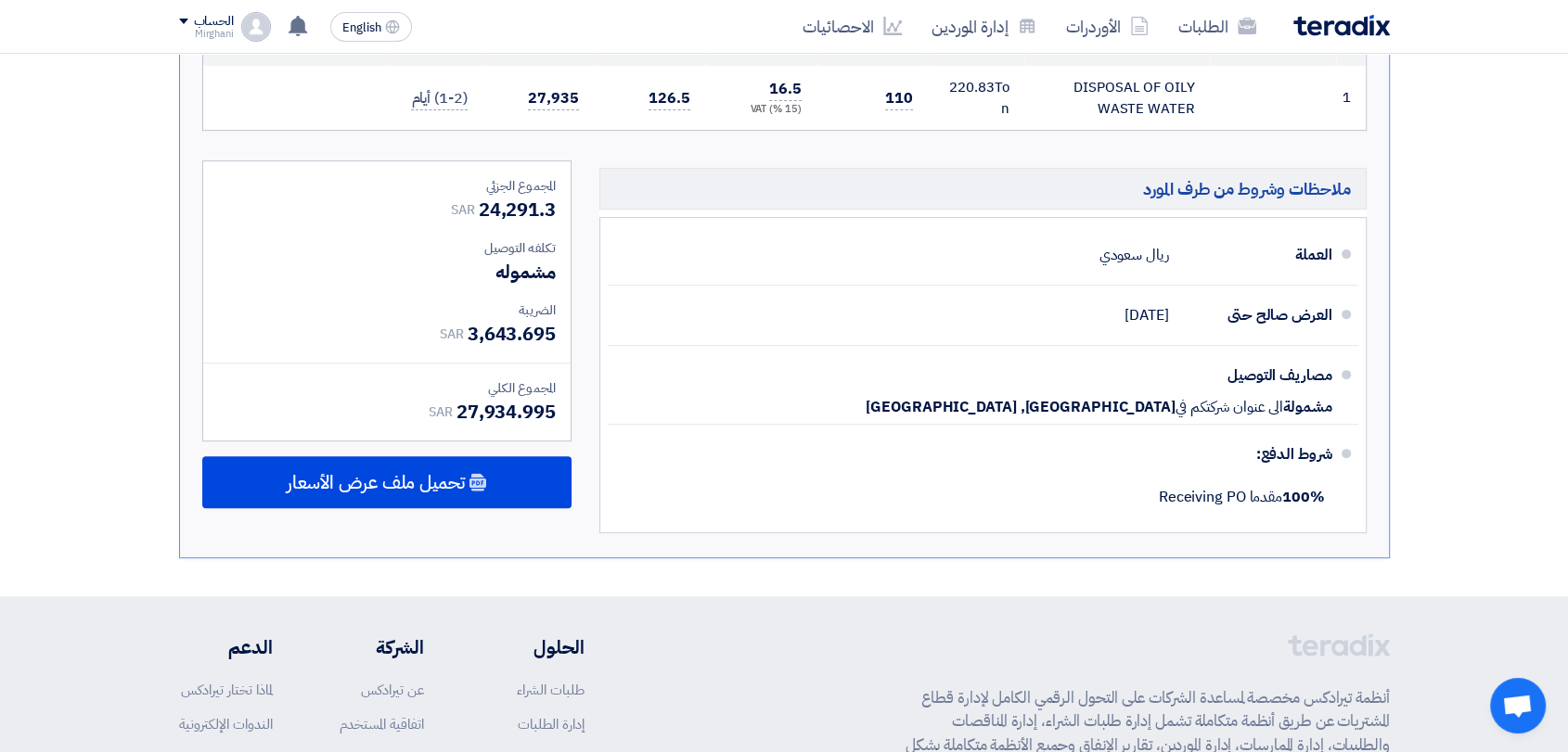
scroll to position [721, 0]
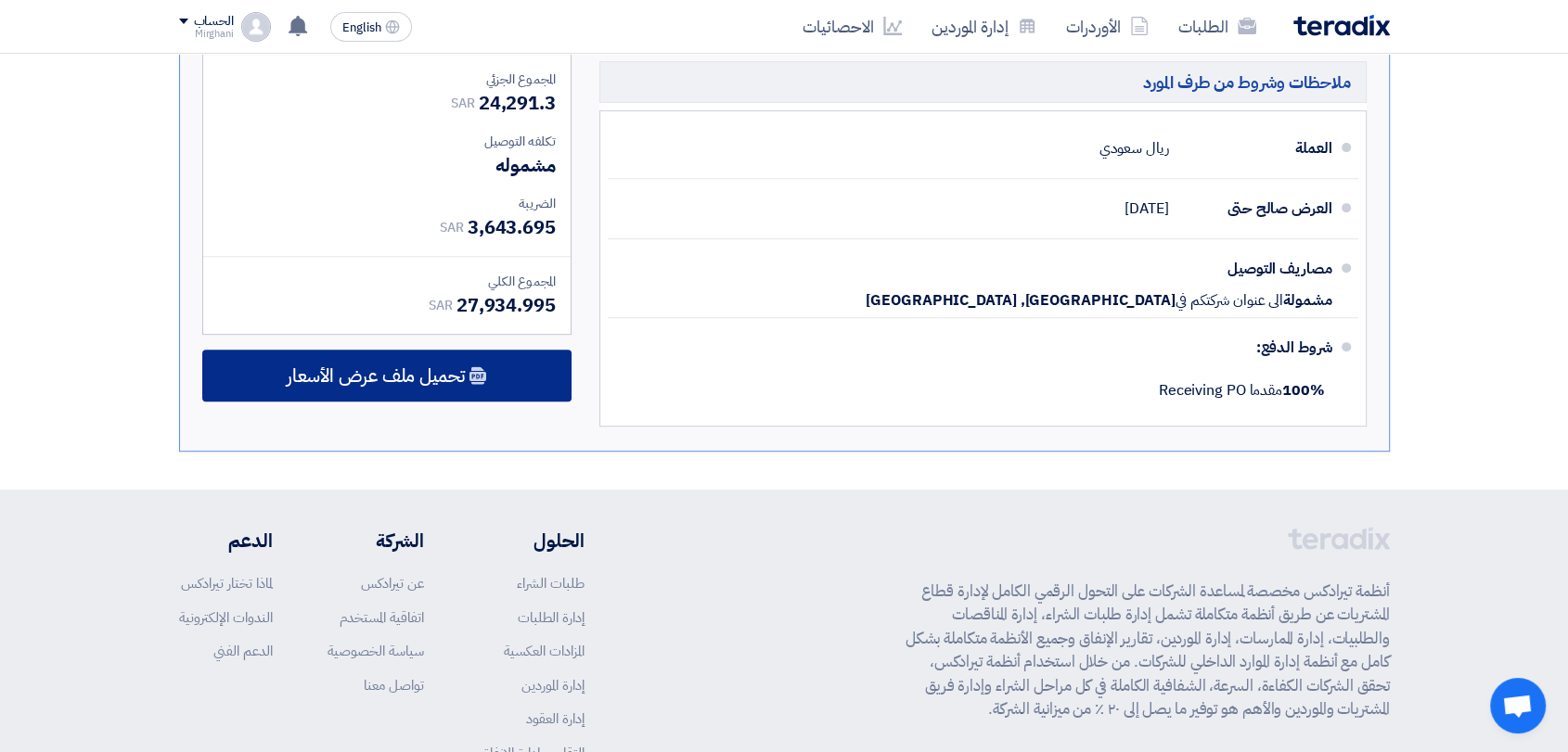
click at [501, 388] on div "تحميل ملف عرض الأسعار" at bounding box center [387, 376] width 369 height 52
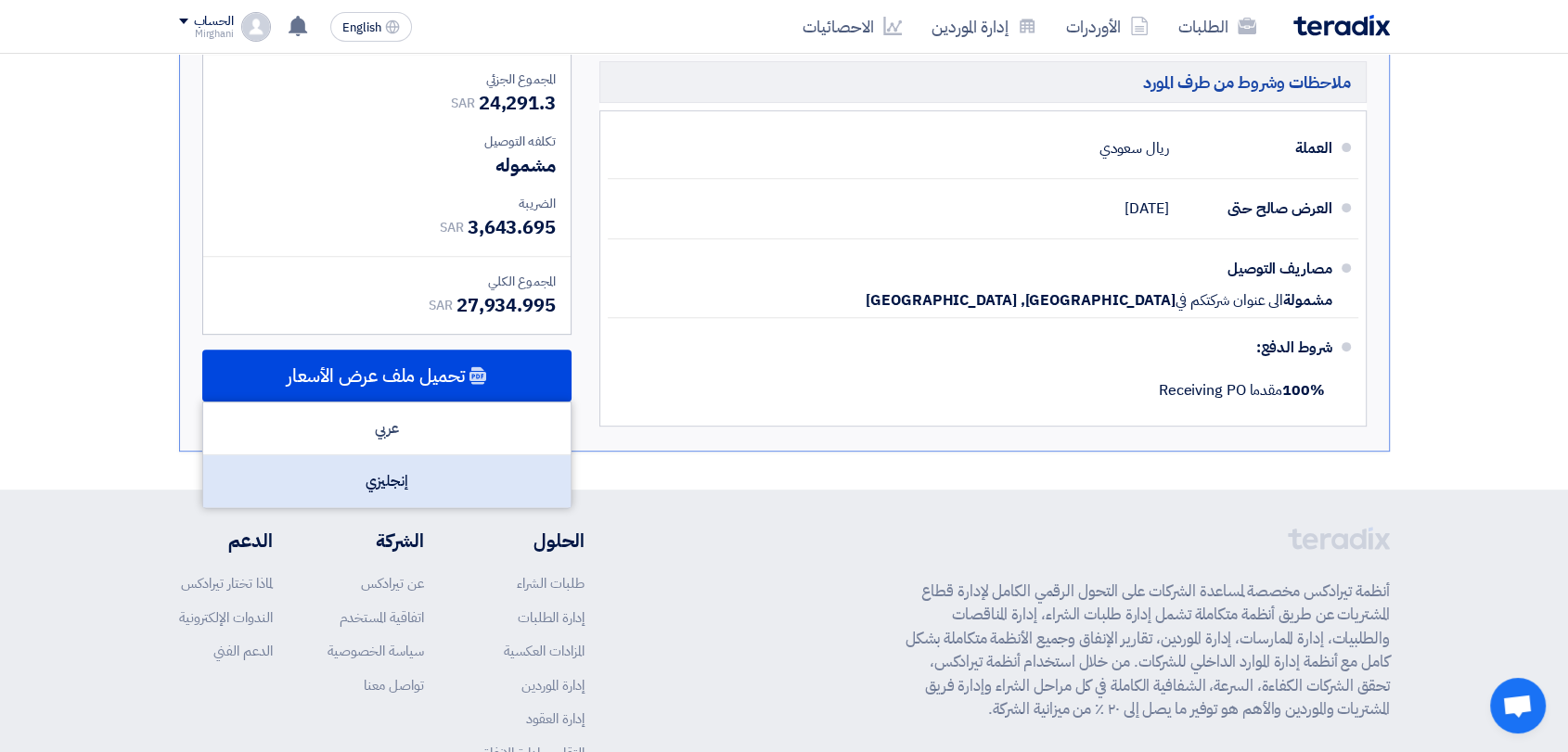
click at [468, 462] on div "إنجليزي" at bounding box center [387, 481] width 367 height 52
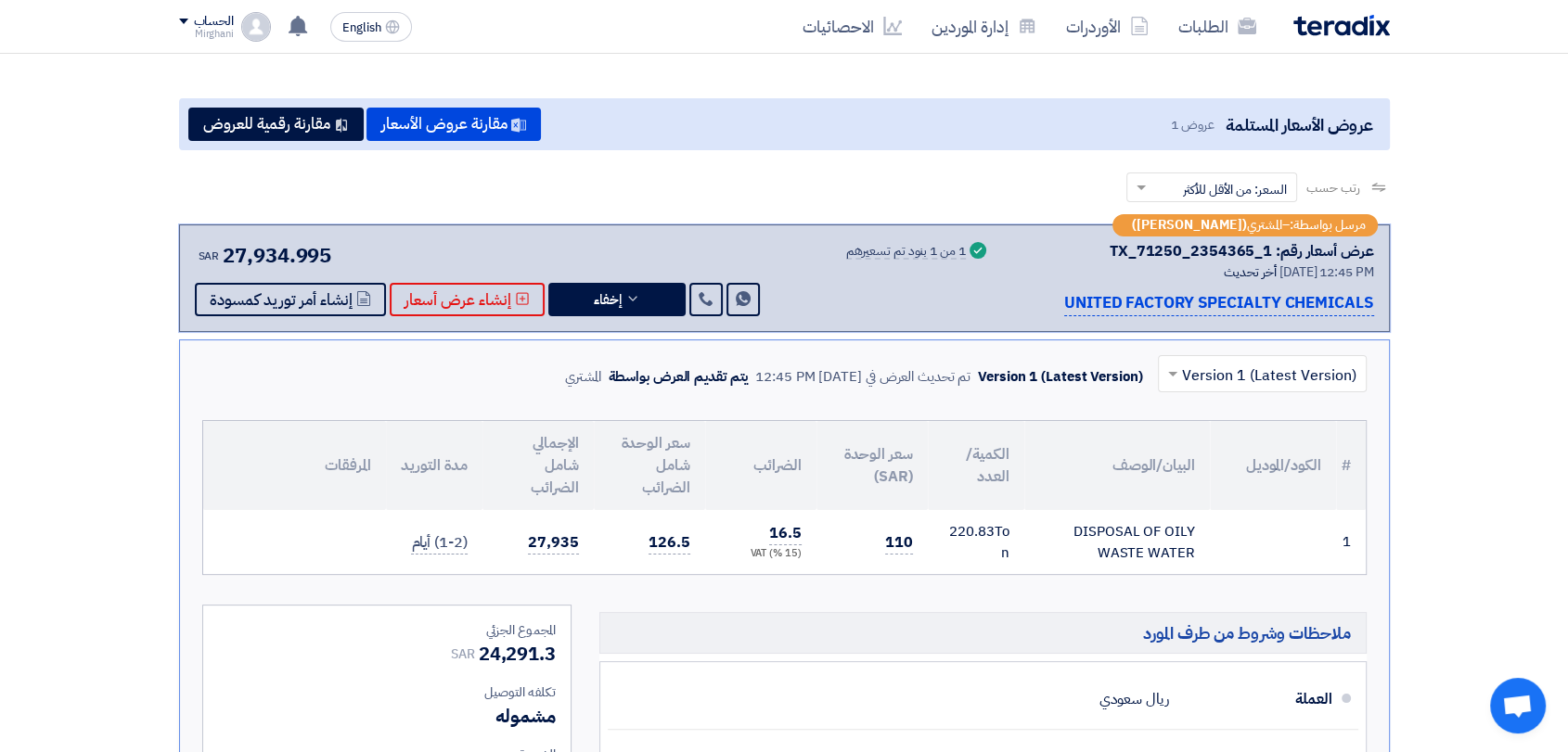
scroll to position [0, 0]
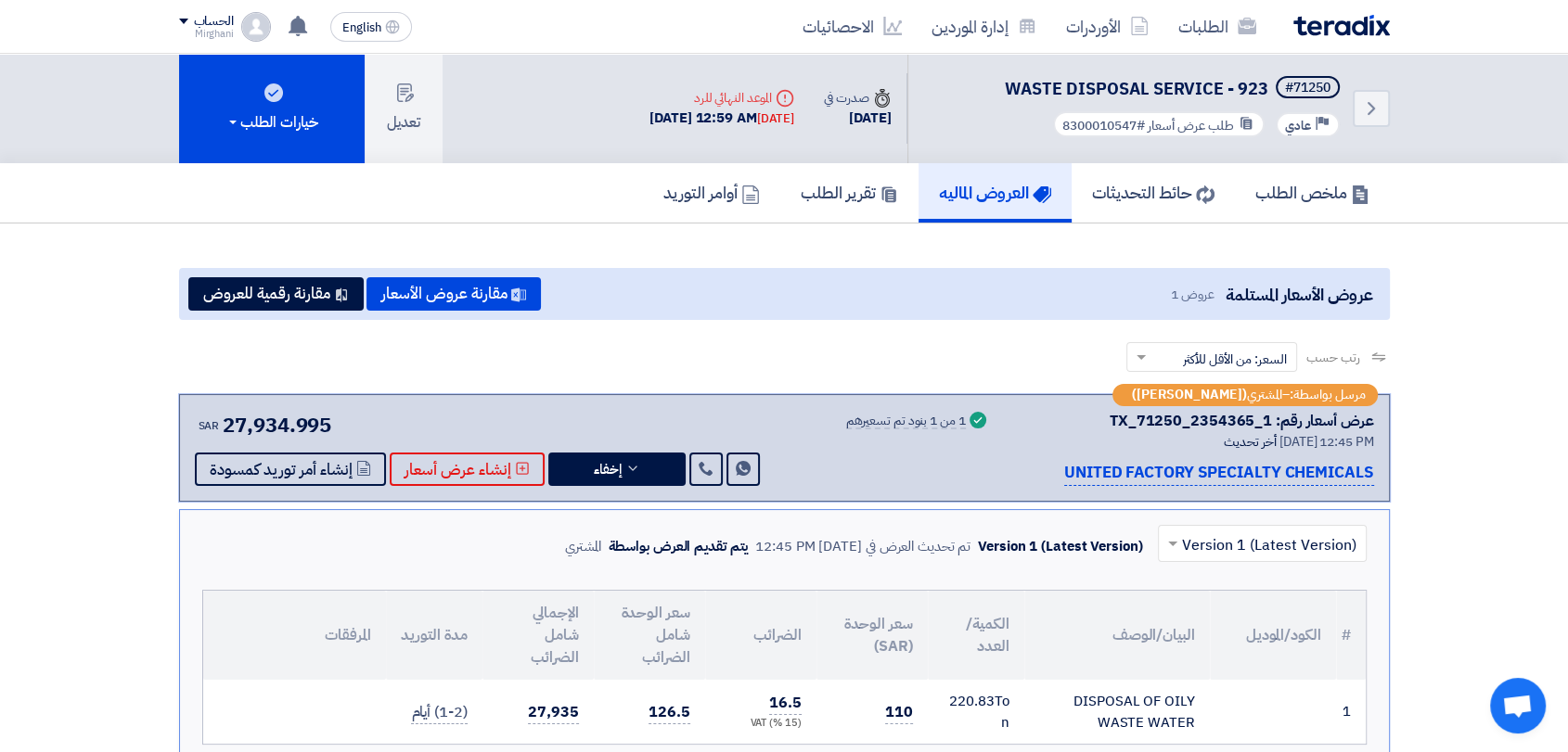
drag, startPoint x: 1115, startPoint y: 424, endPoint x: 1276, endPoint y: 419, distance: 161.1
click at [1276, 419] on div "عرض أسعار رقم: TX_71250_2354365_1" at bounding box center [1241, 422] width 264 height 23
copy div "TX_71250_2354365_1"
click at [1208, 6] on link "الطلبات" at bounding box center [1217, 26] width 107 height 43
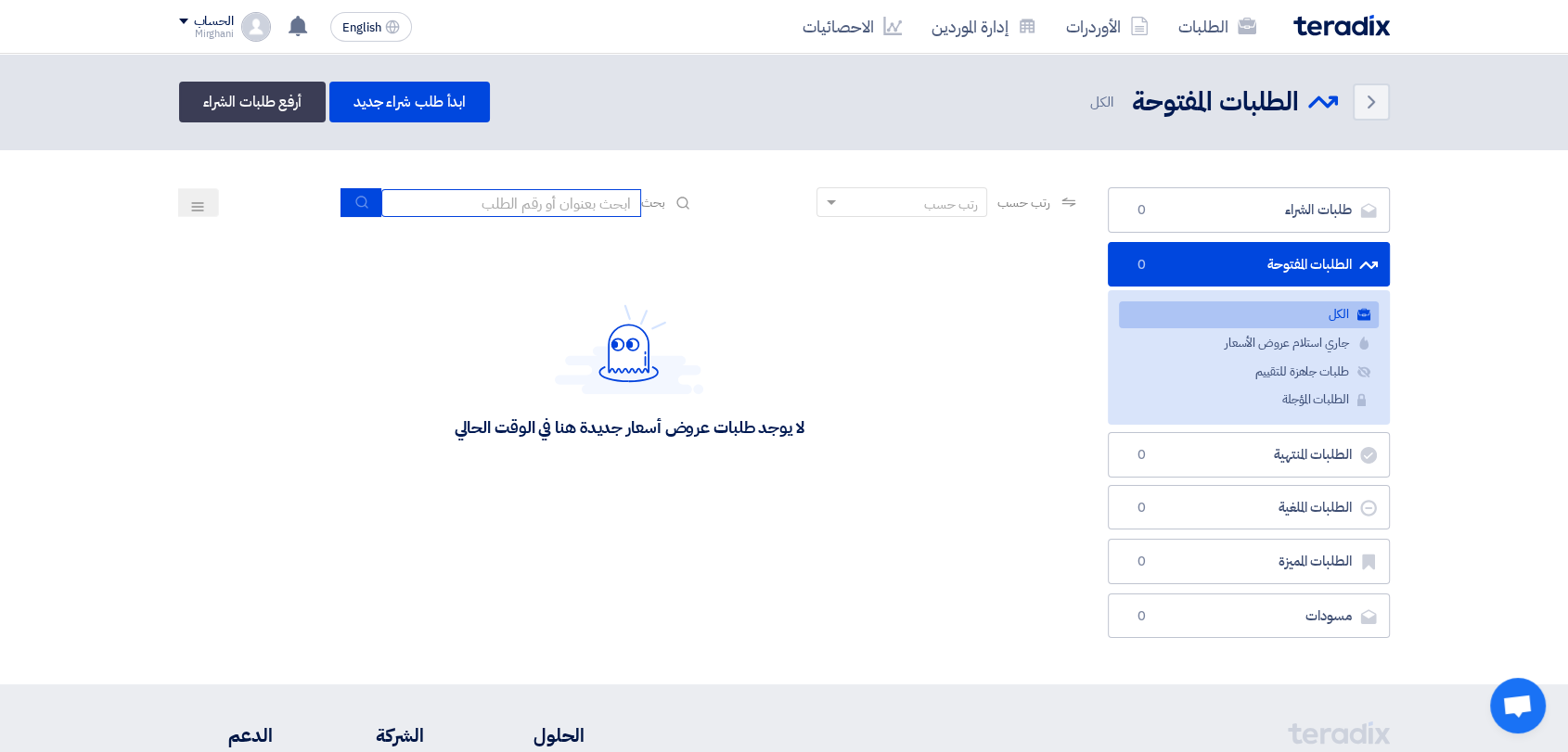
click at [564, 207] on input at bounding box center [511, 203] width 260 height 28
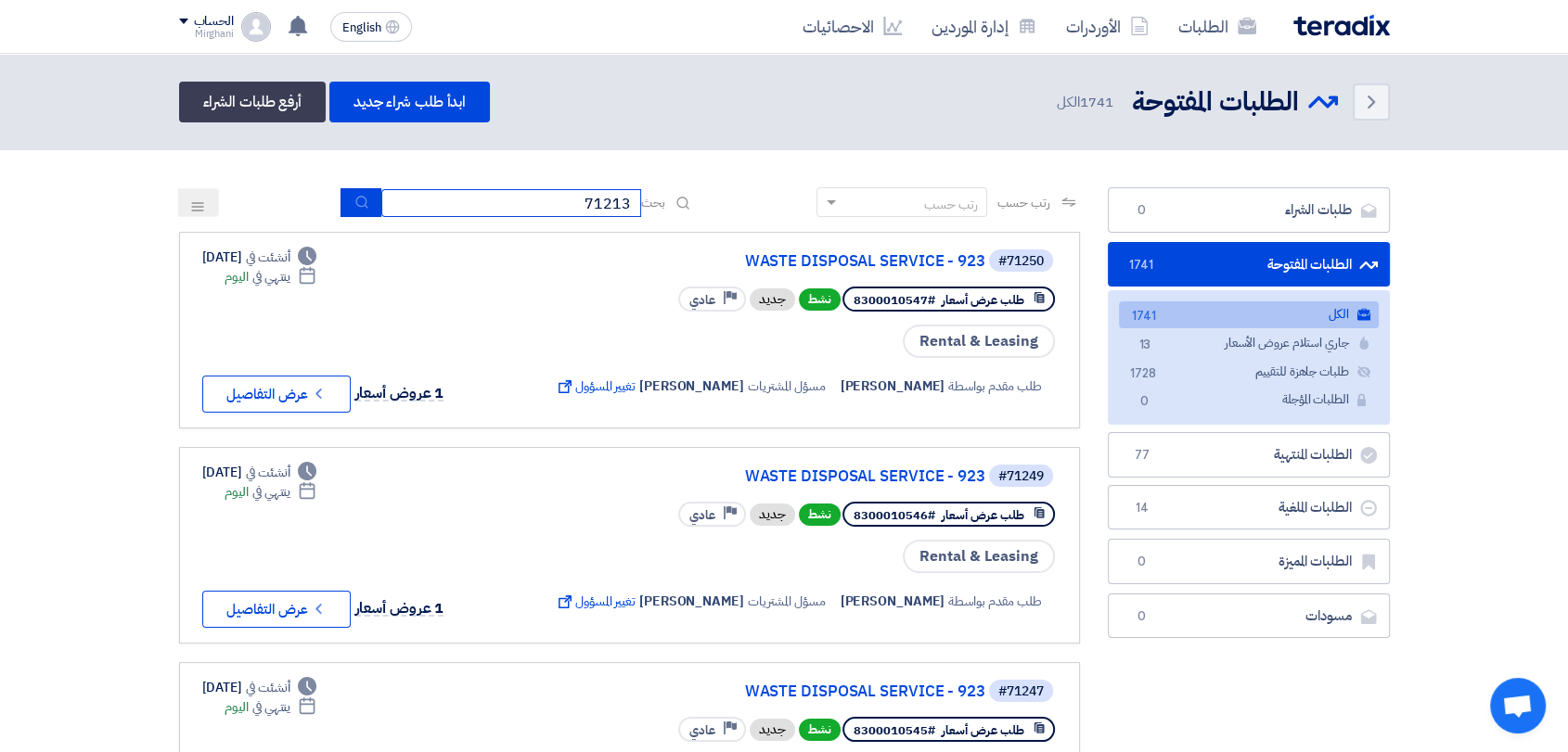
type input "71213"
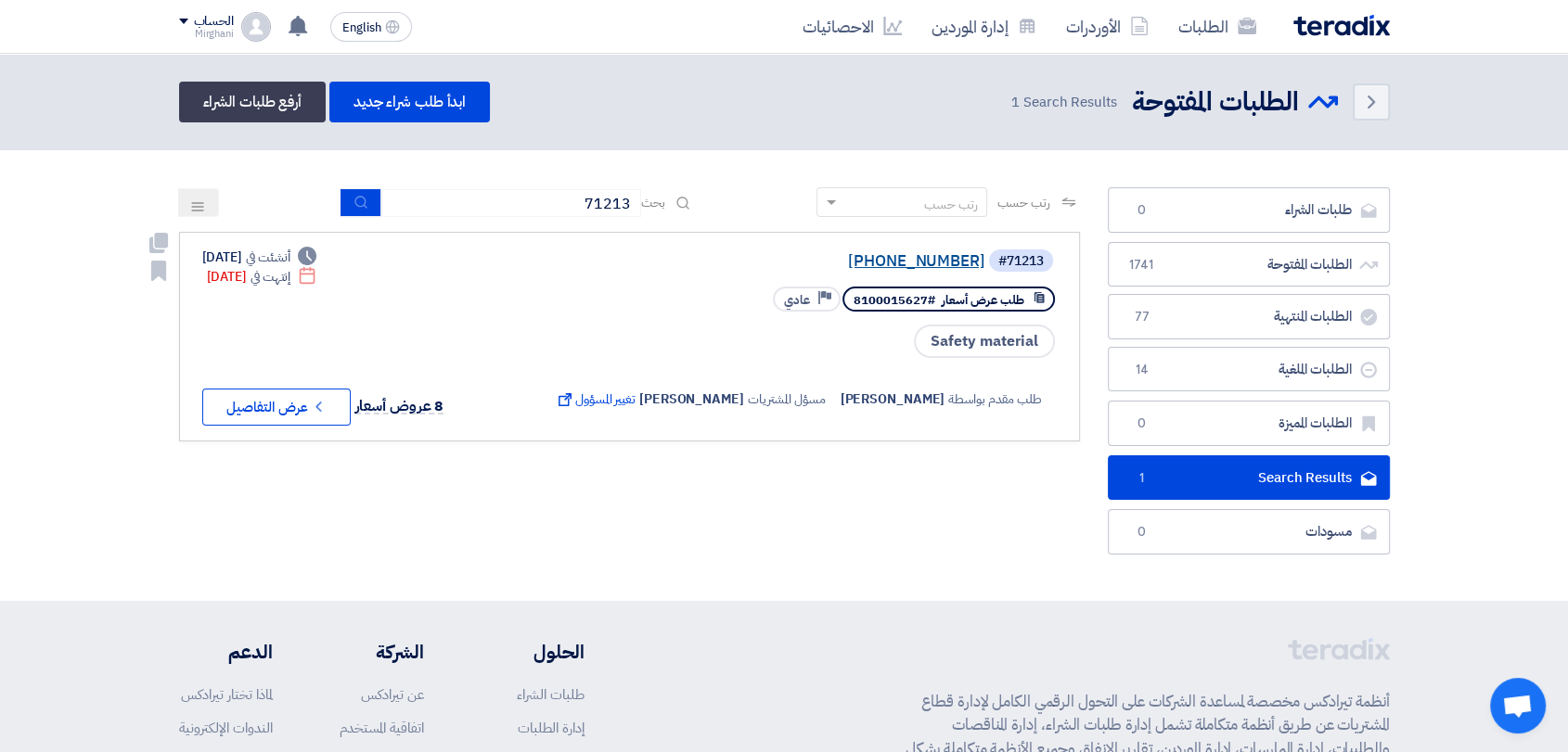
click at [859, 262] on link "[PHONE_NUMBER]" at bounding box center [799, 262] width 371 height 17
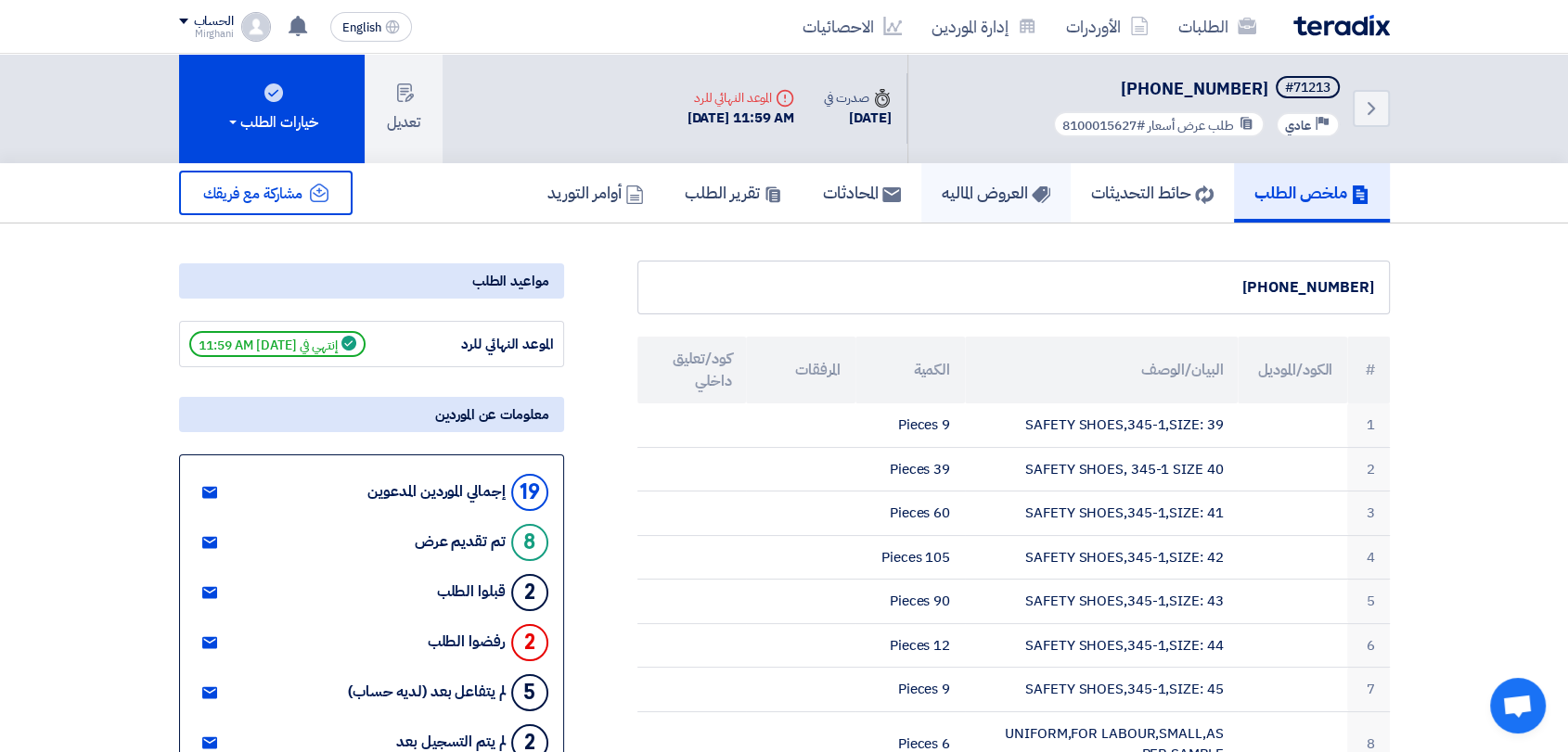
click at [969, 191] on h5 "العروض الماليه" at bounding box center [995, 192] width 108 height 22
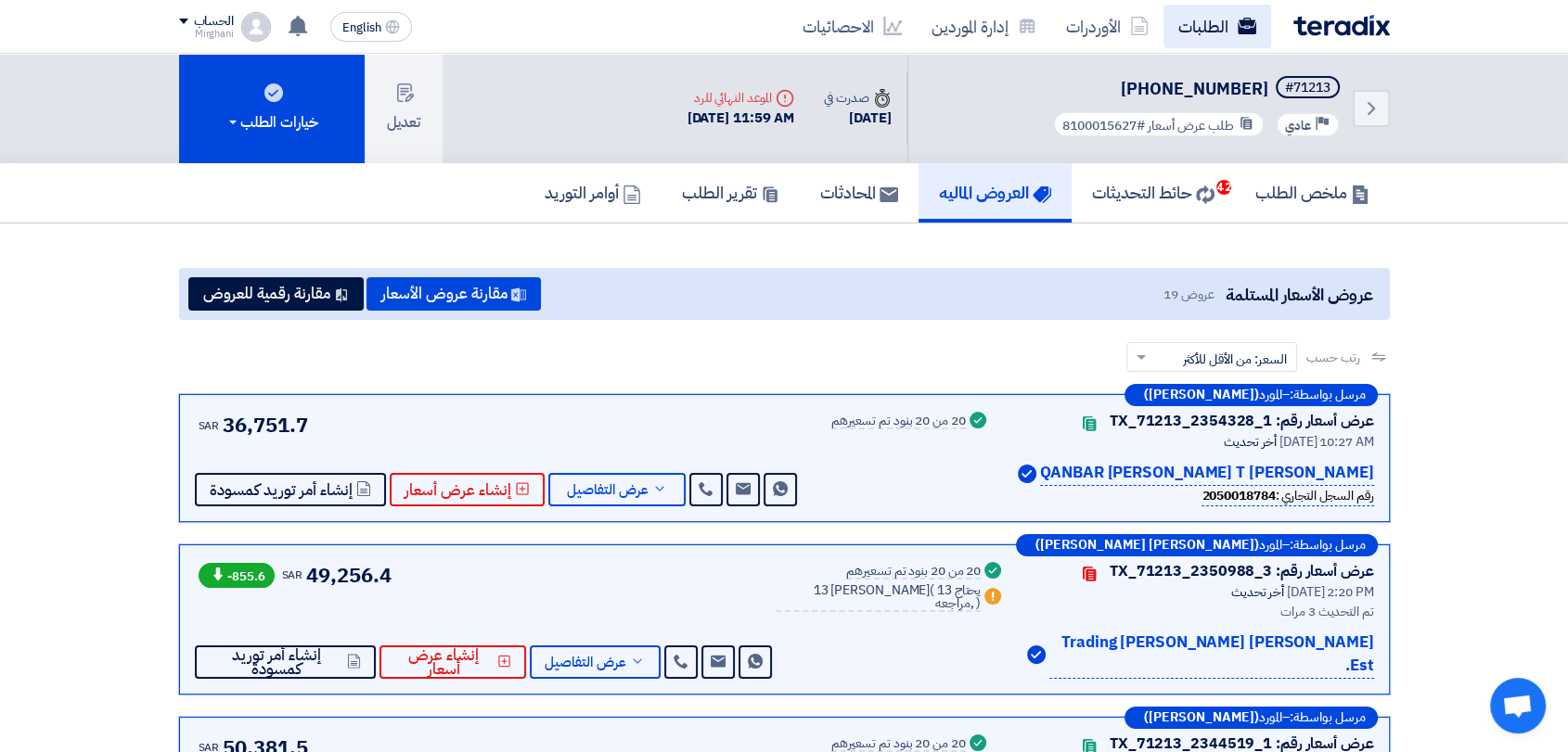
click at [1179, 29] on link "الطلبات" at bounding box center [1217, 26] width 107 height 43
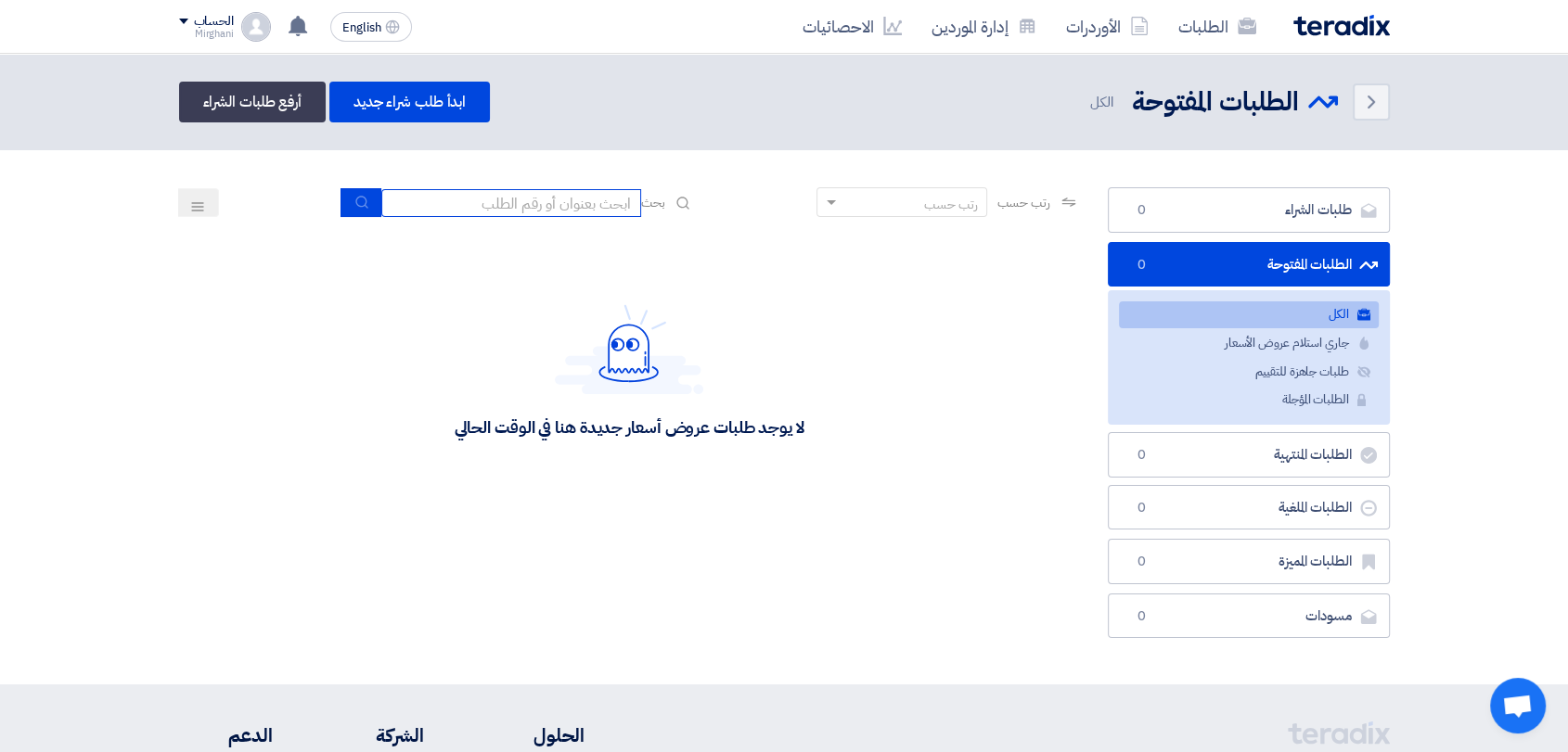
click at [572, 189] on input at bounding box center [511, 203] width 260 height 28
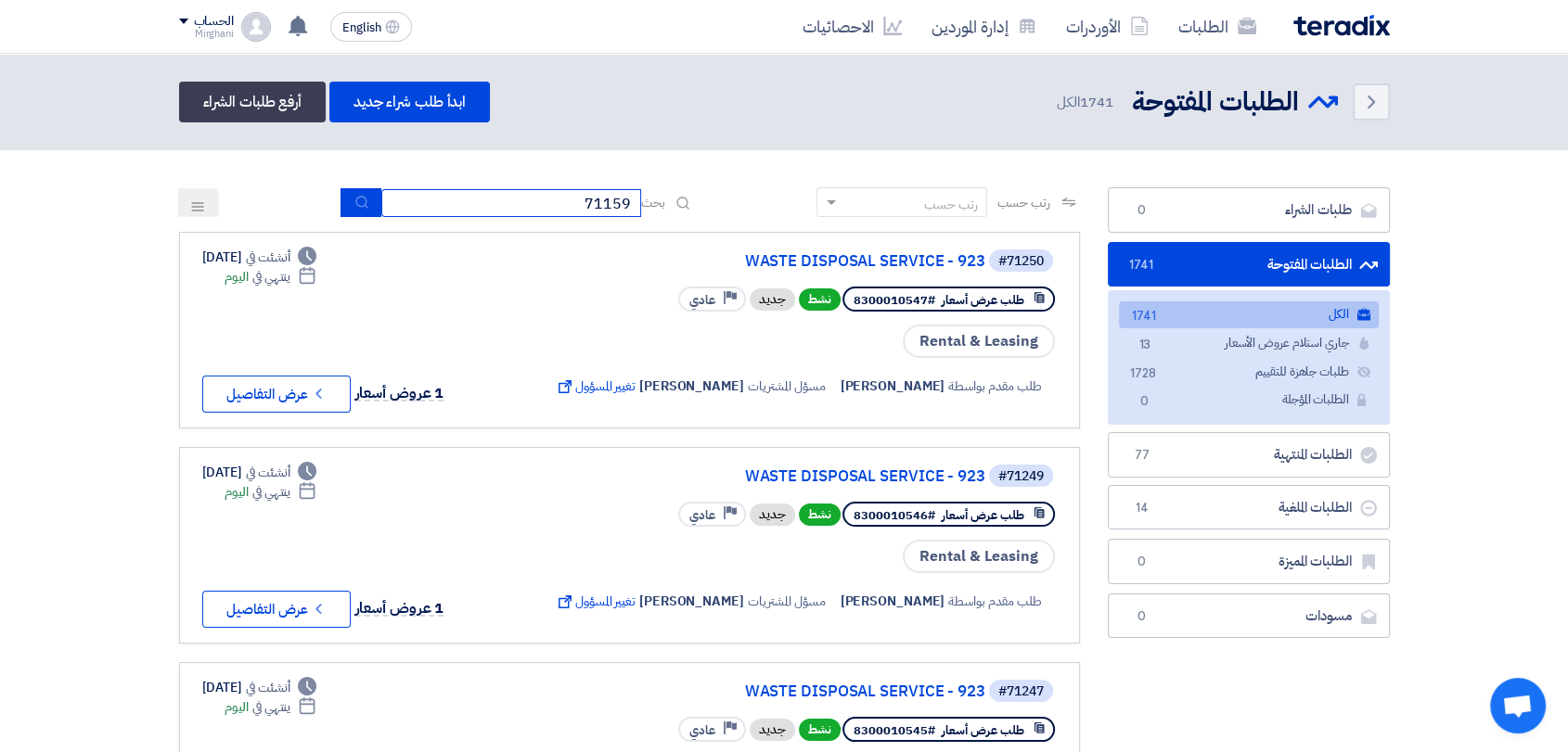
type input "71159"
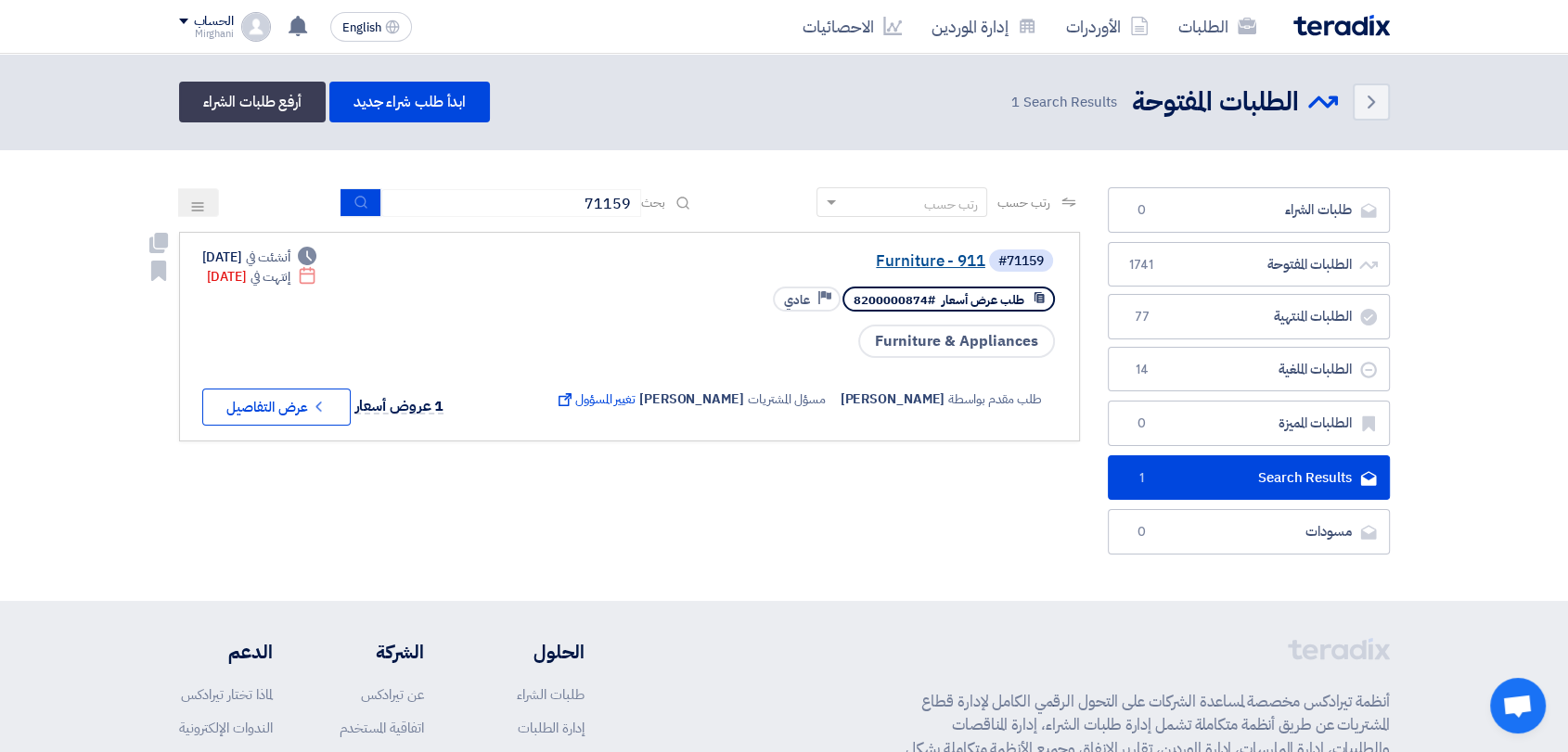
click at [895, 262] on link "Furniture - 911" at bounding box center [799, 262] width 371 height 17
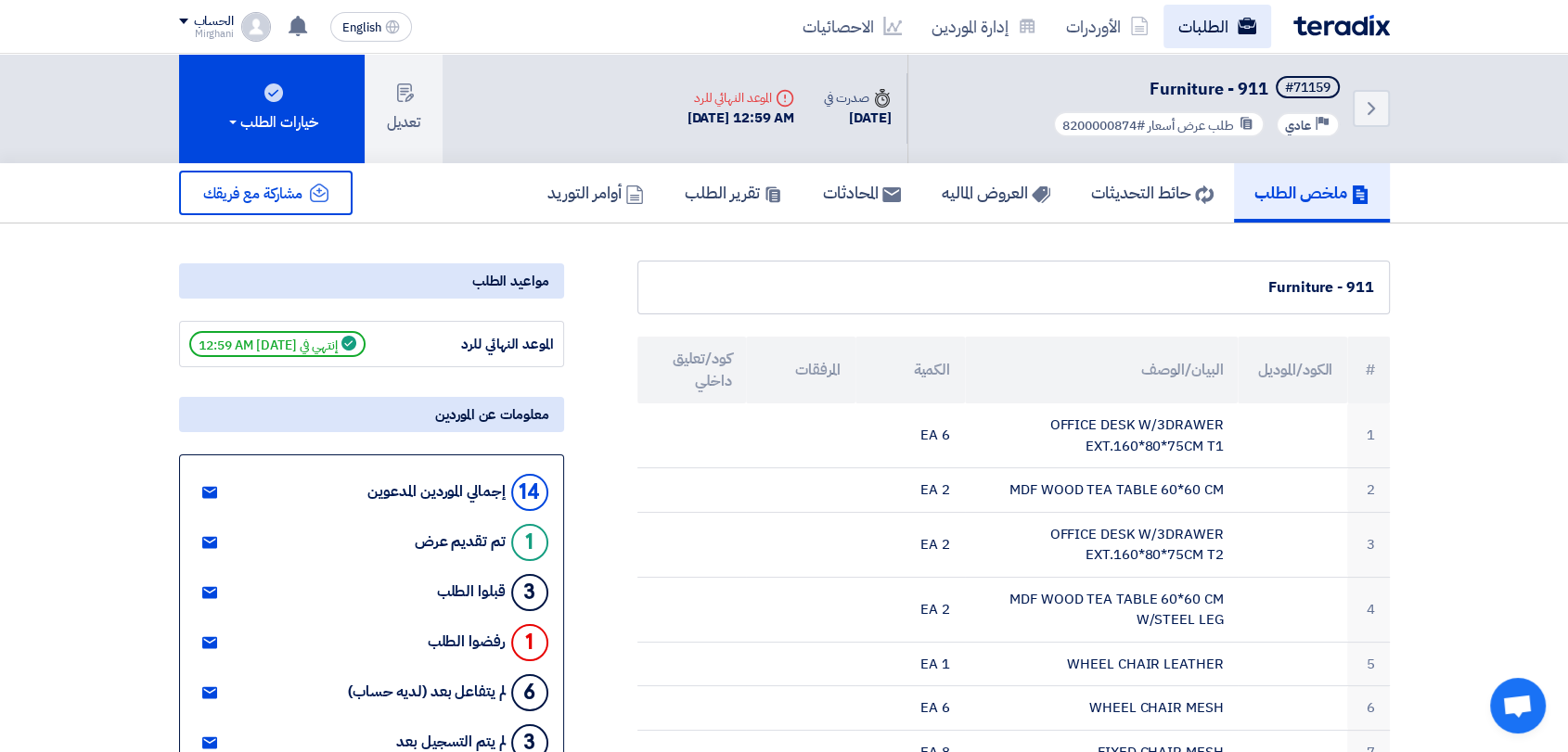
click at [1184, 40] on link "الطلبات" at bounding box center [1217, 26] width 107 height 43
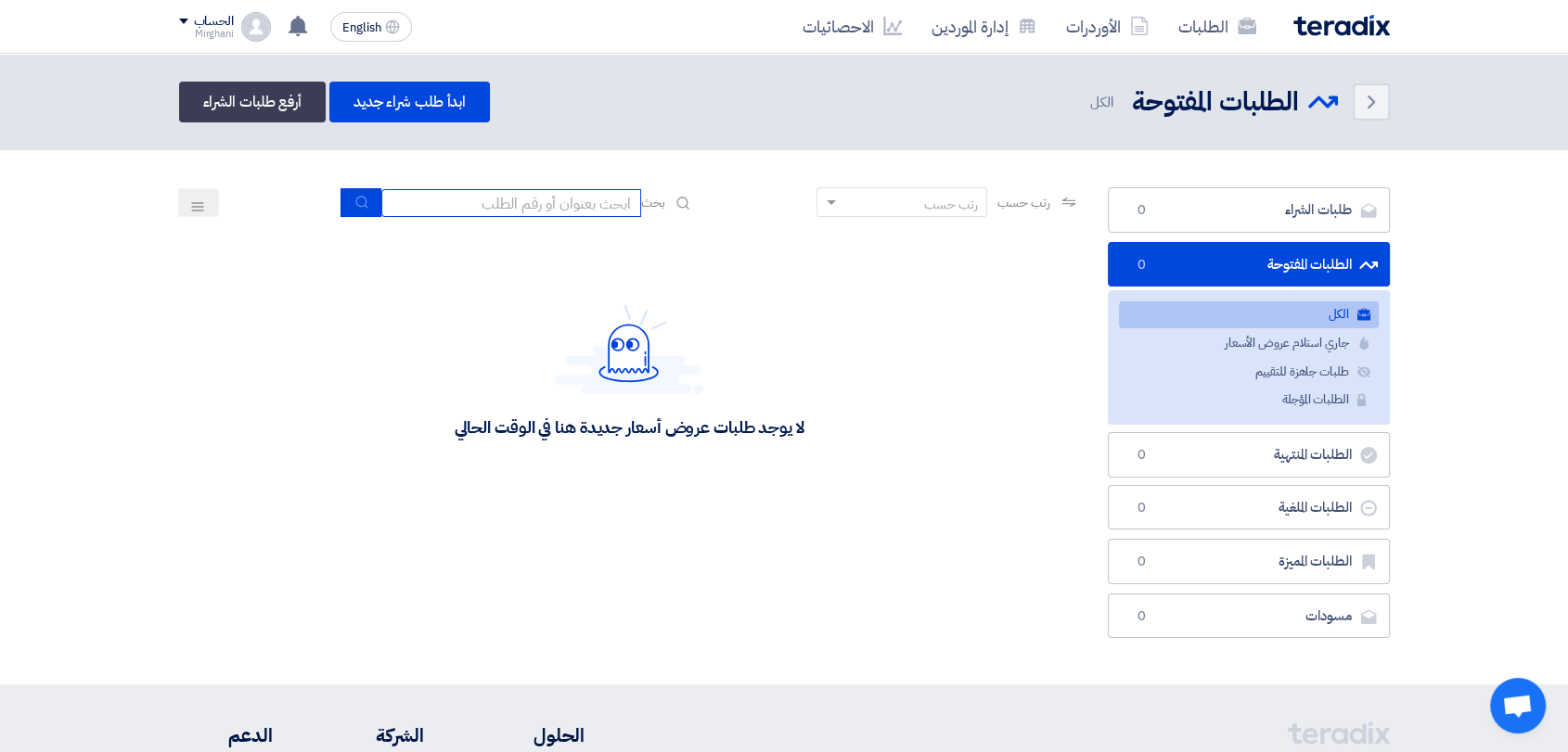
click at [506, 199] on input at bounding box center [511, 203] width 260 height 28
paste input "8100015614"
type input "8100015614"
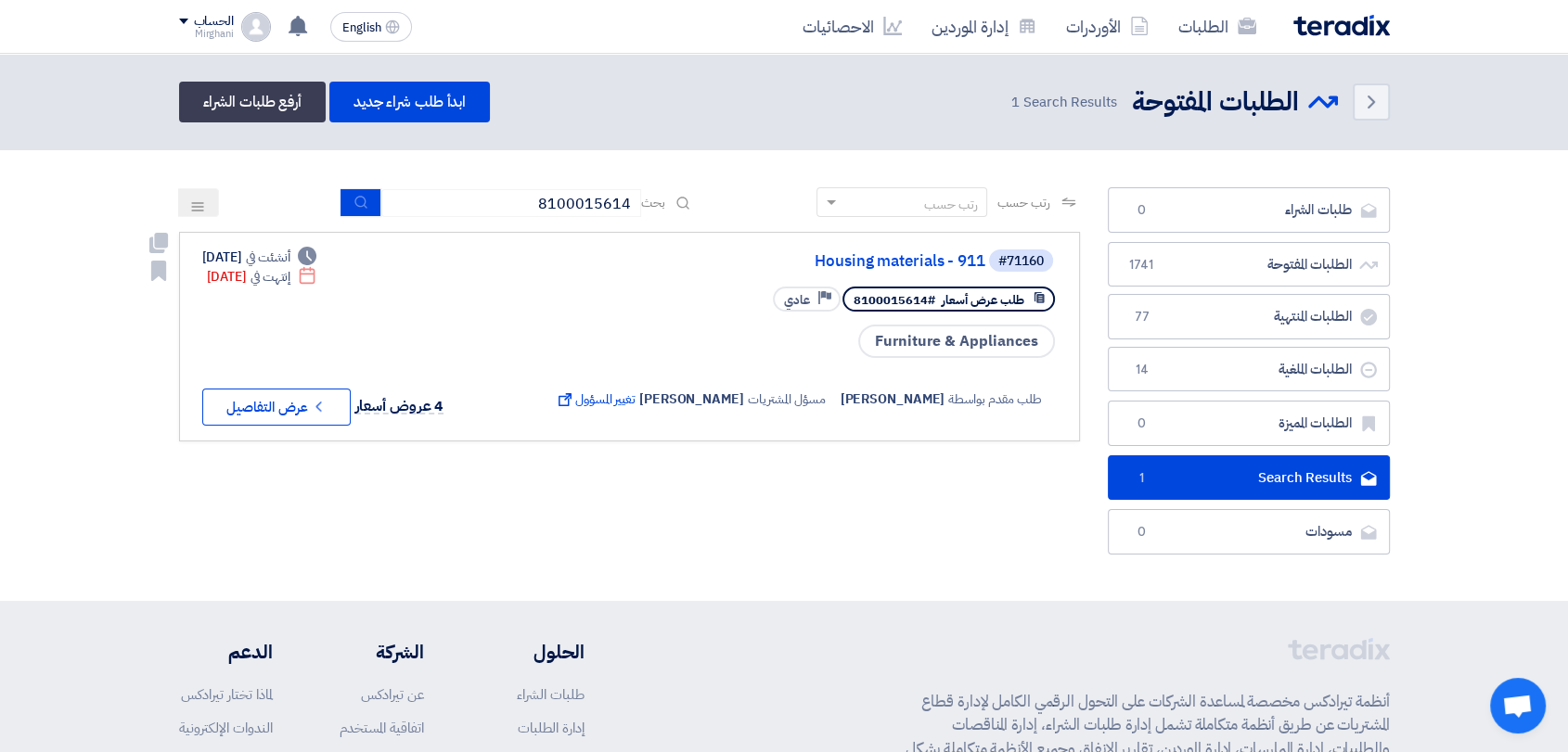
click at [913, 269] on div "#71160 Housing materials - 911" at bounding box center [803, 261] width 505 height 26
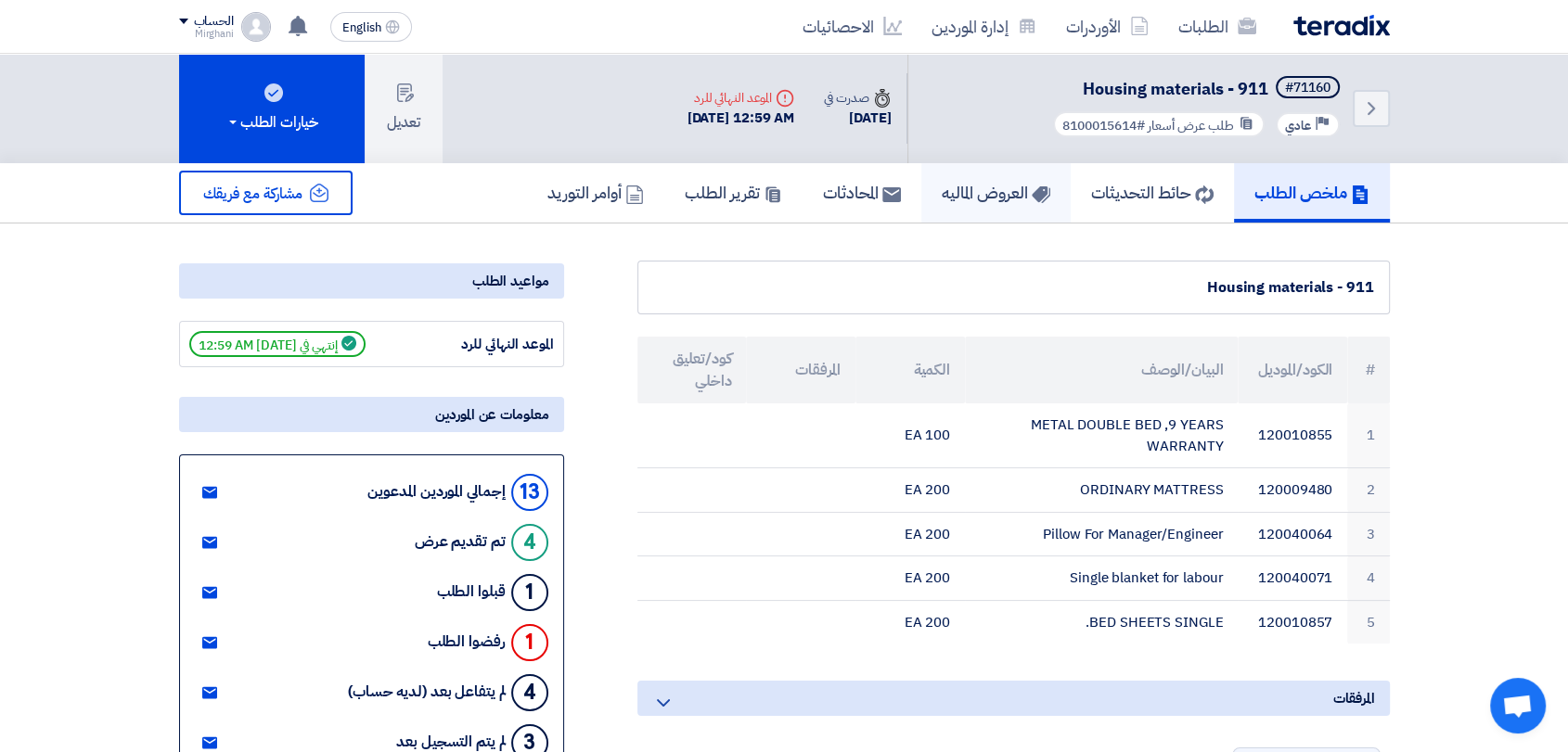
click at [956, 188] on h5 "العروض الماليه" at bounding box center [995, 192] width 108 height 22
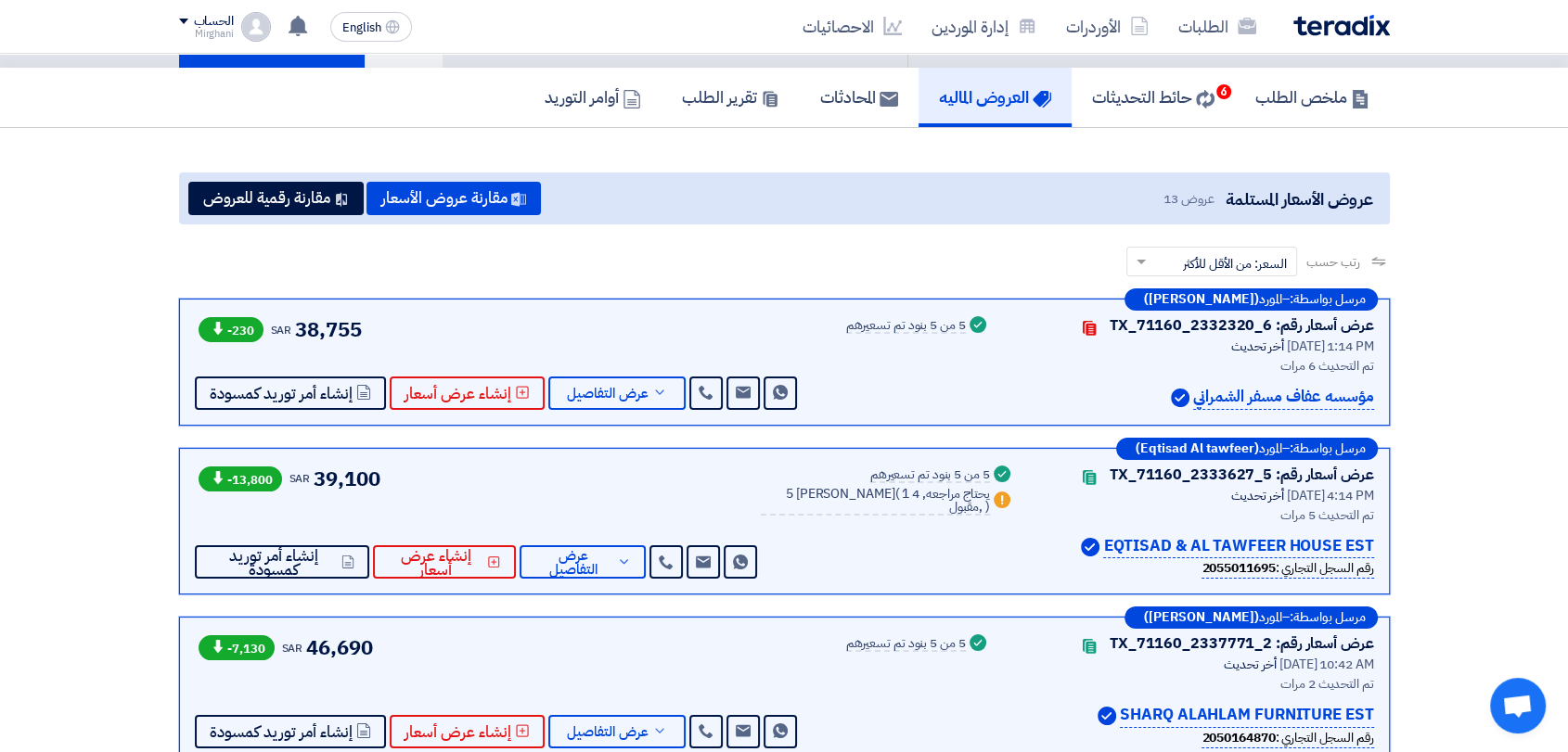
scroll to position [309, 0]
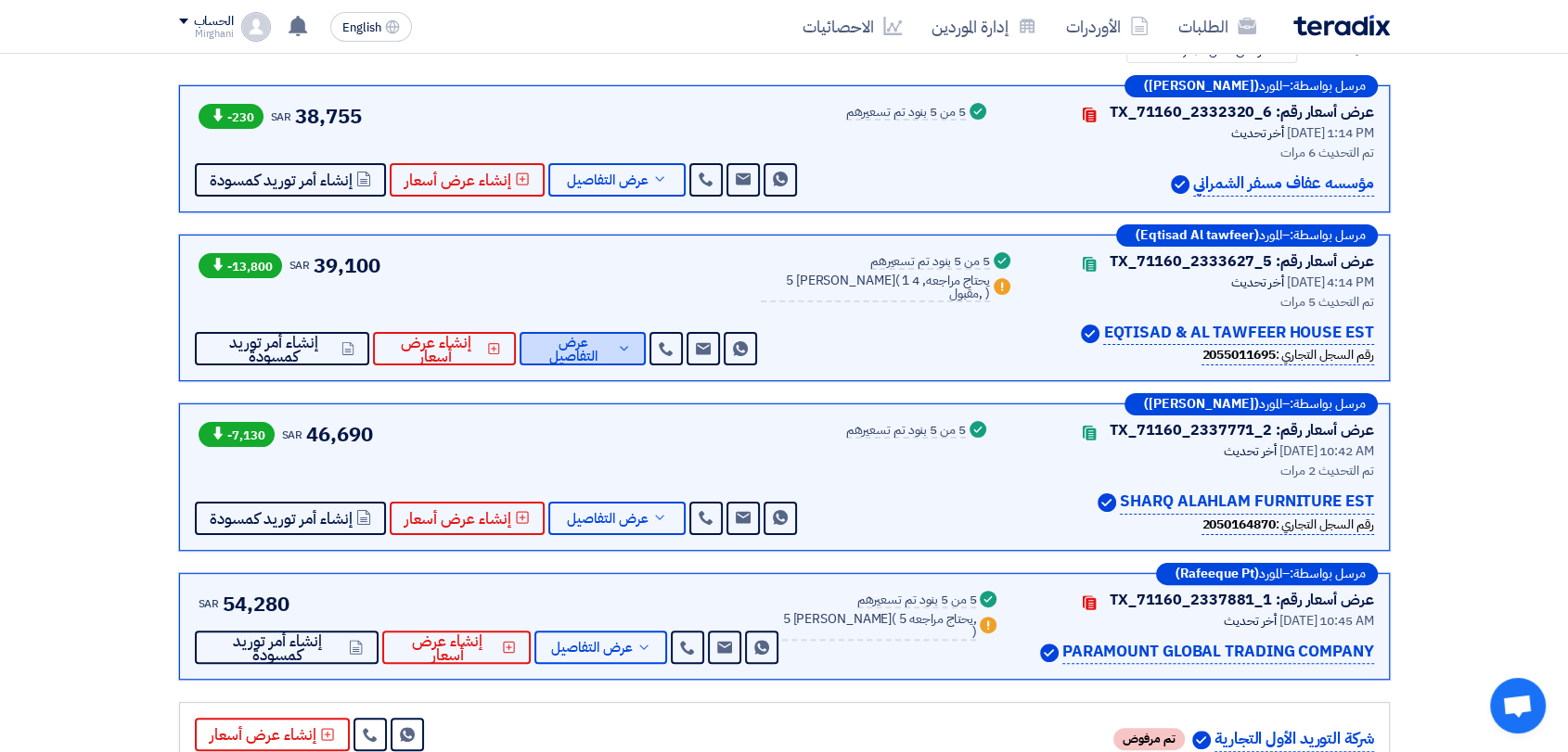
click at [579, 362] on button "عرض التفاصيل" at bounding box center [583, 348] width 126 height 33
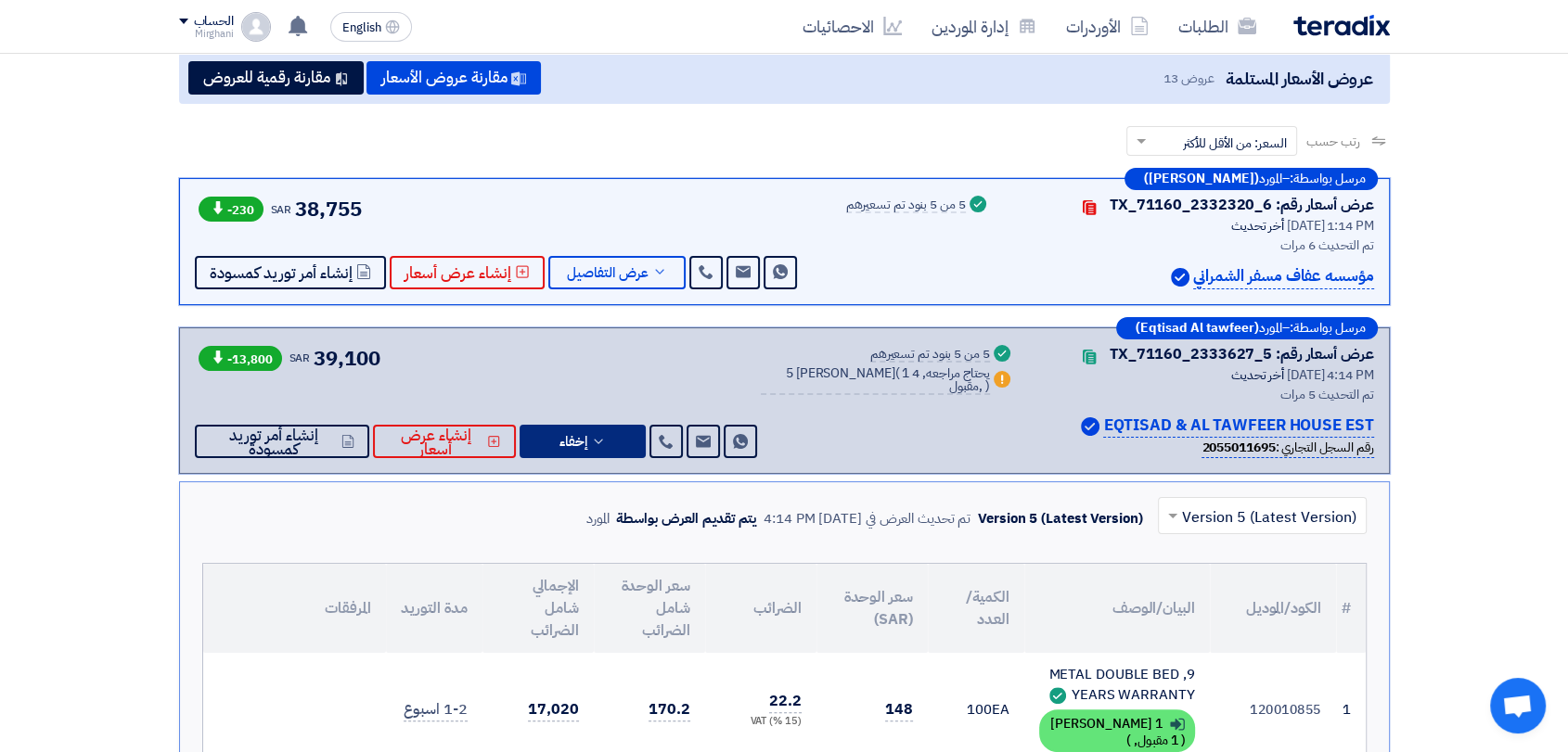
scroll to position [206, 0]
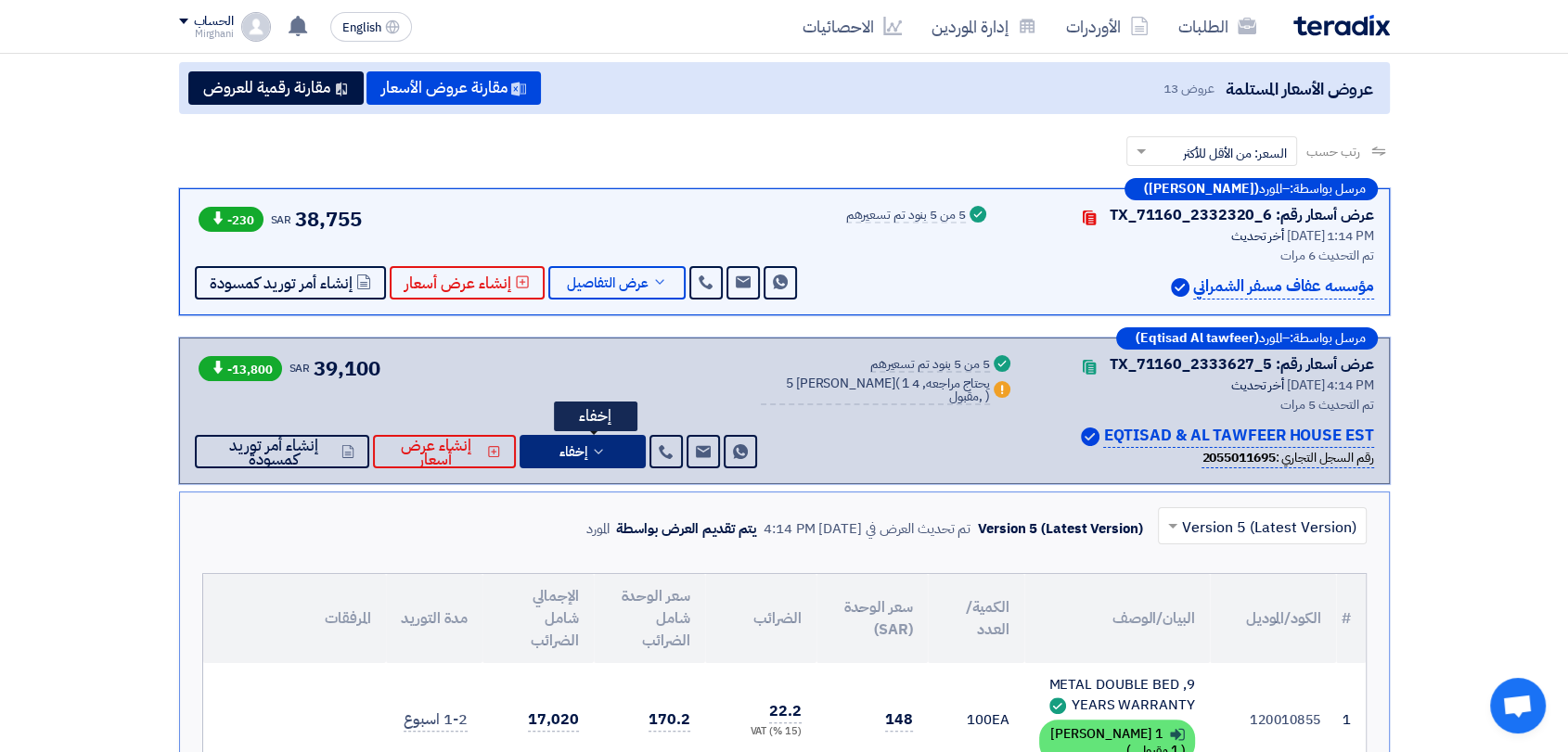
click at [617, 440] on button "إخفاء" at bounding box center [583, 451] width 126 height 33
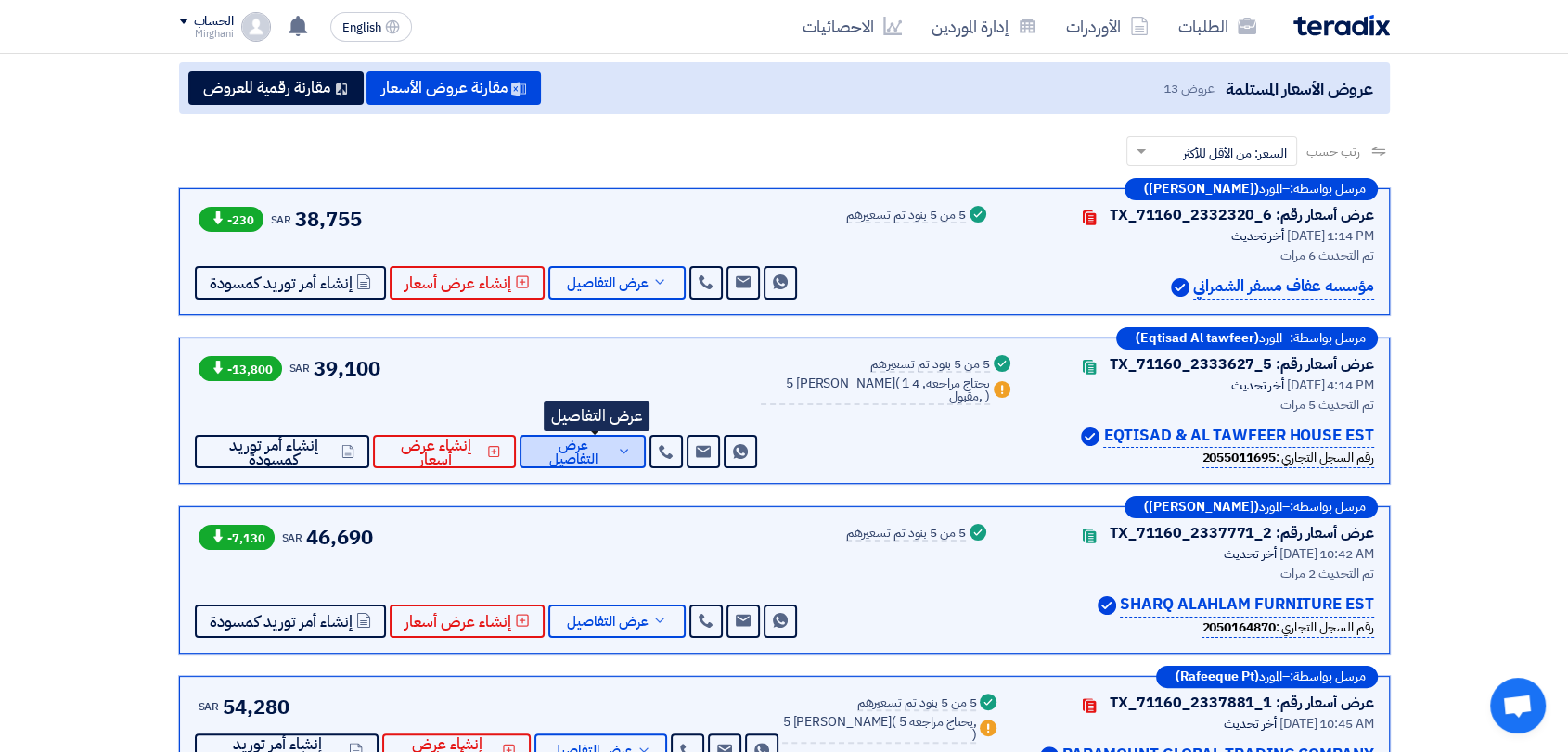
click at [613, 442] on span "عرض التفاصيل" at bounding box center [574, 453] width 79 height 28
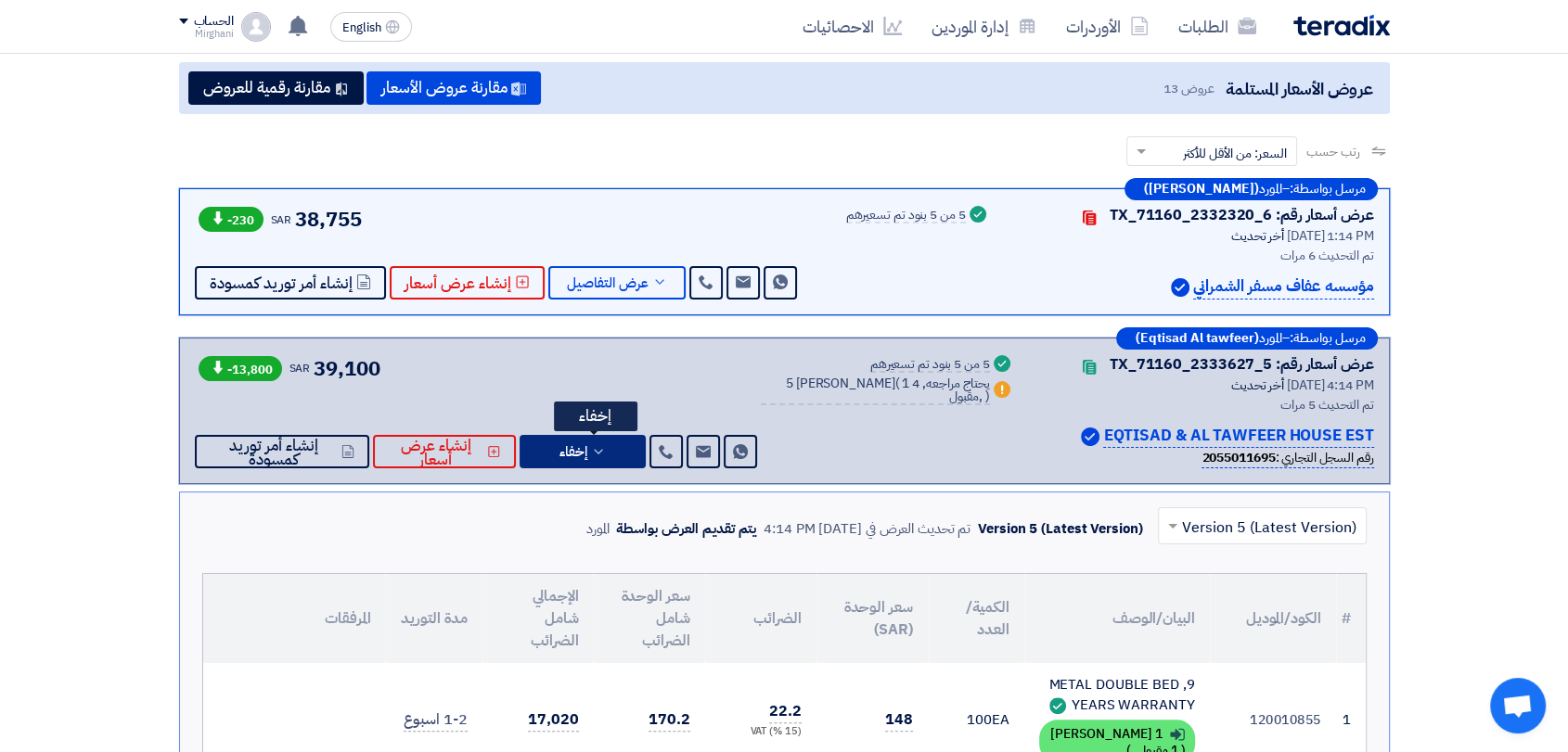
scroll to position [309, 0]
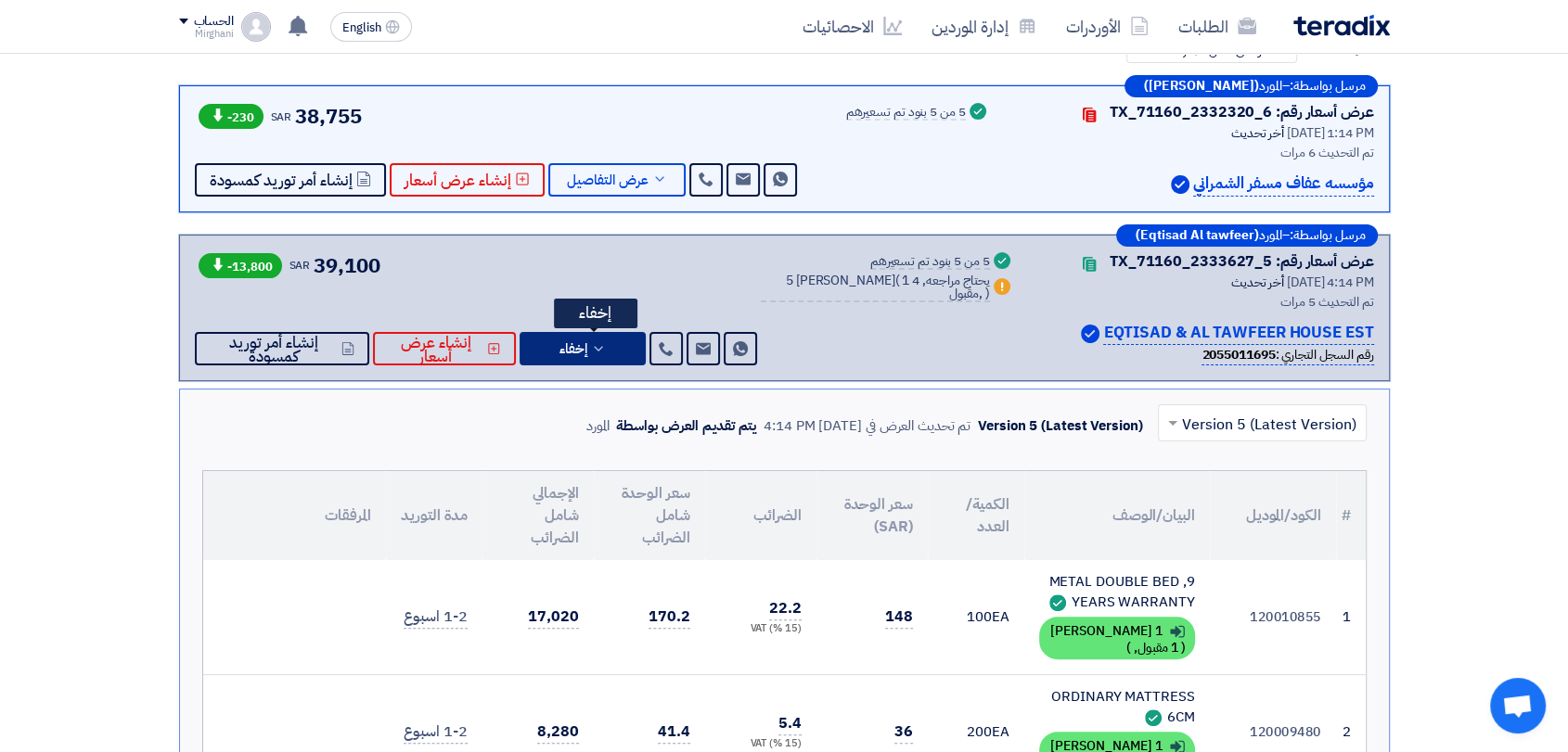
click at [605, 344] on icon at bounding box center [599, 349] width 15 height 15
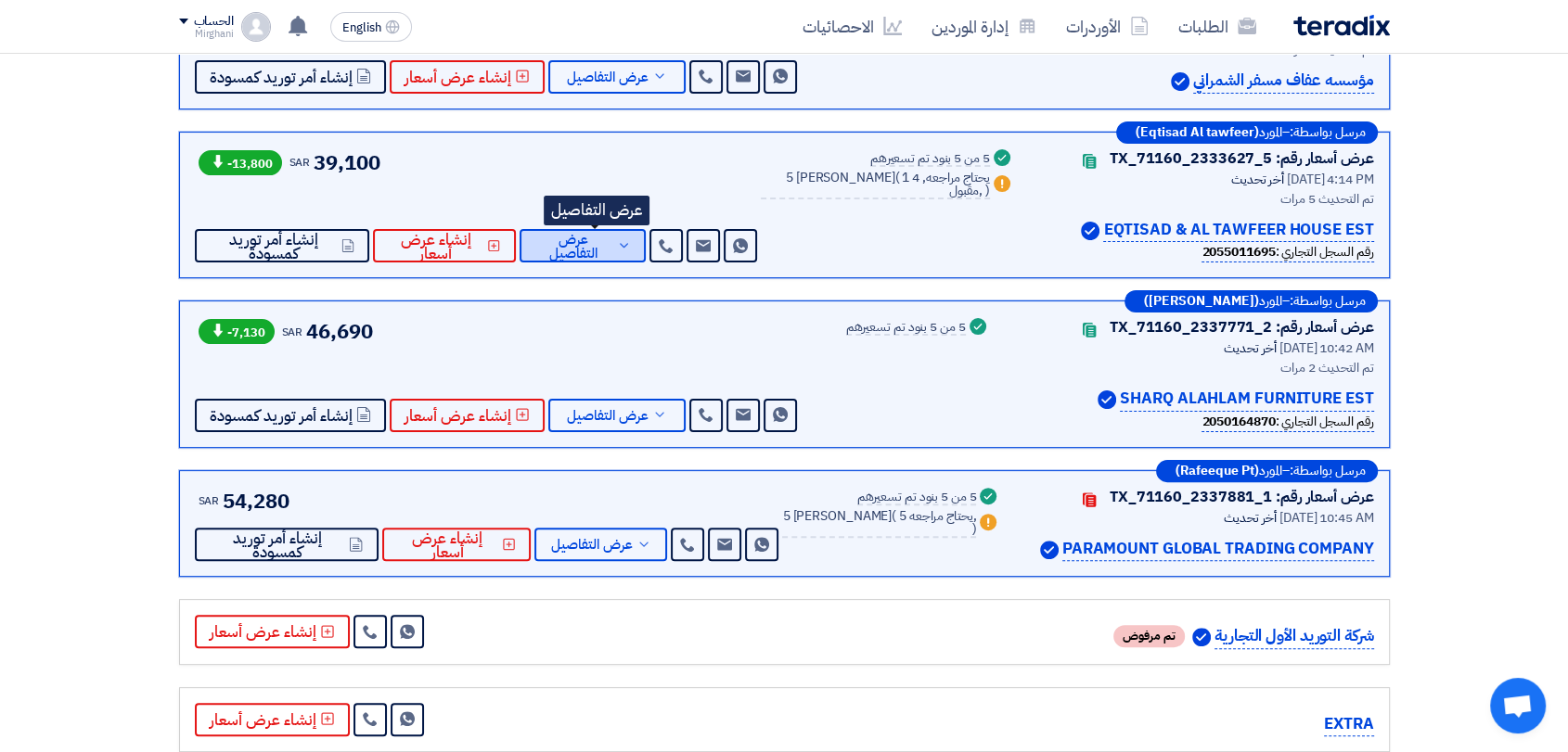
click at [598, 248] on span "عرض التفاصيل" at bounding box center [574, 247] width 79 height 28
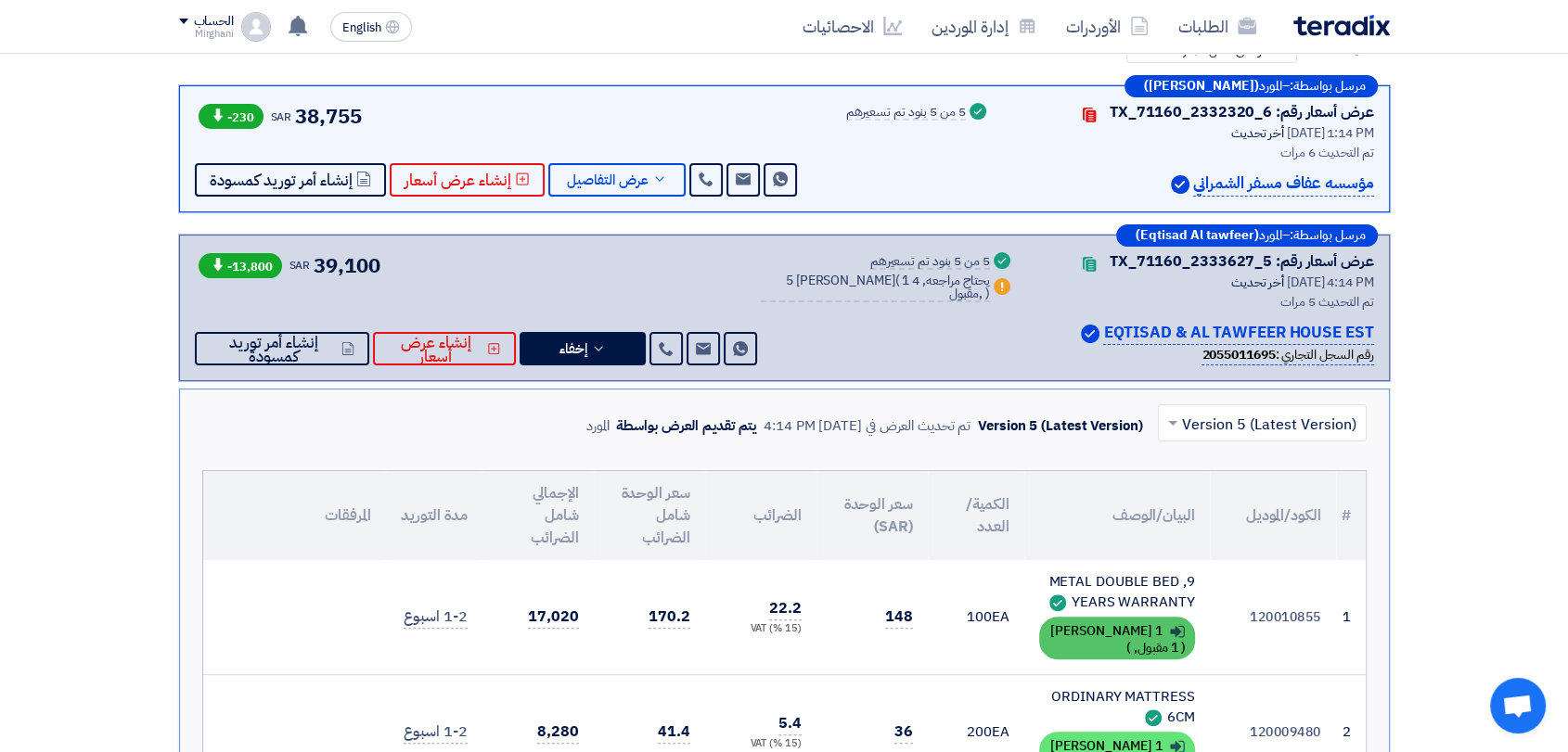
click at [1108, 640] on div "Show details 1 بديل مقدم ( 1 مقبول, )" at bounding box center [1117, 637] width 156 height 42
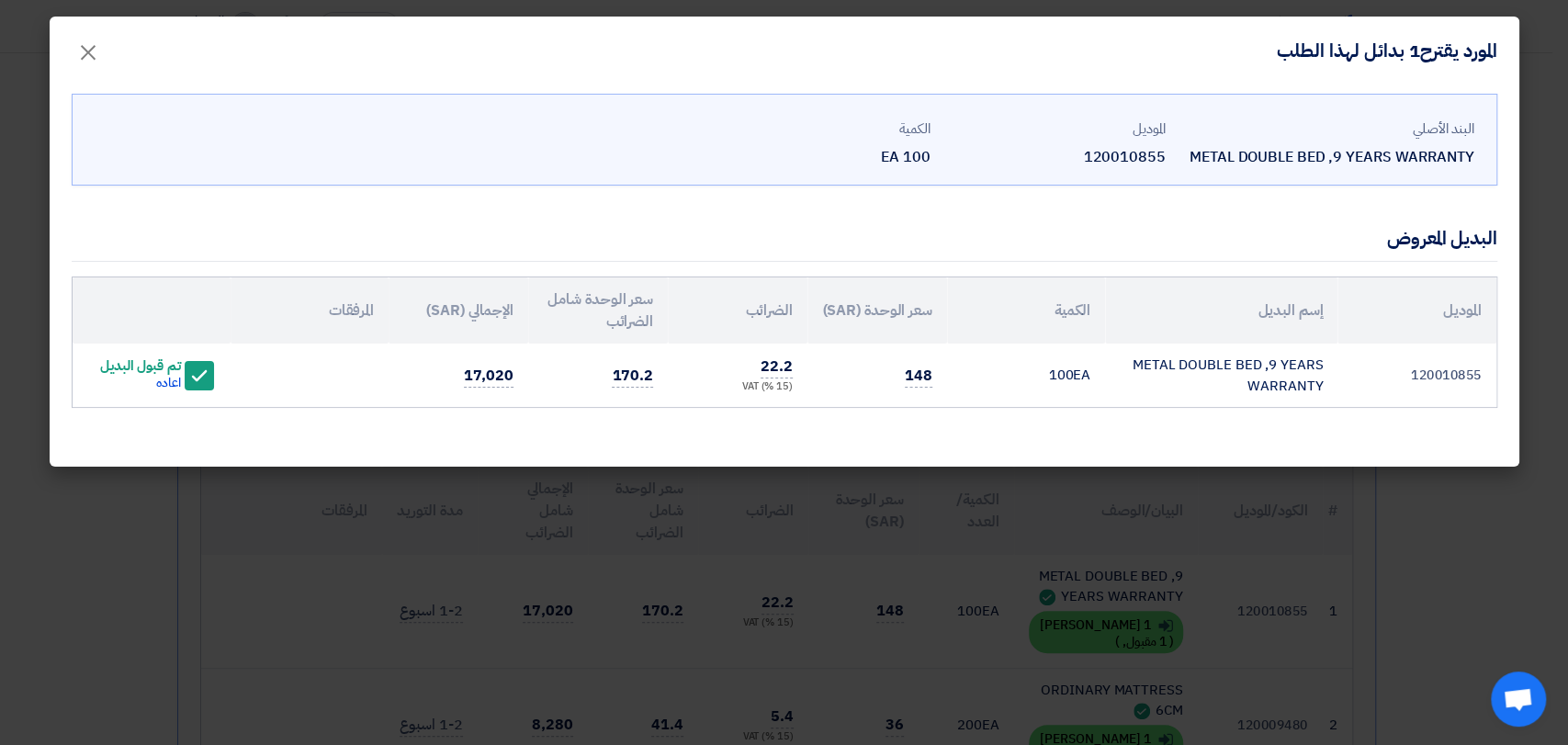
click at [1043, 570] on modal-container "المورد يقترح1 بدائل لهذا الطلب × [DEMOGRAPHIC_DATA] METAL DOUBLE BED ,9 YEARS W…" at bounding box center [784, 372] width 1568 height 745
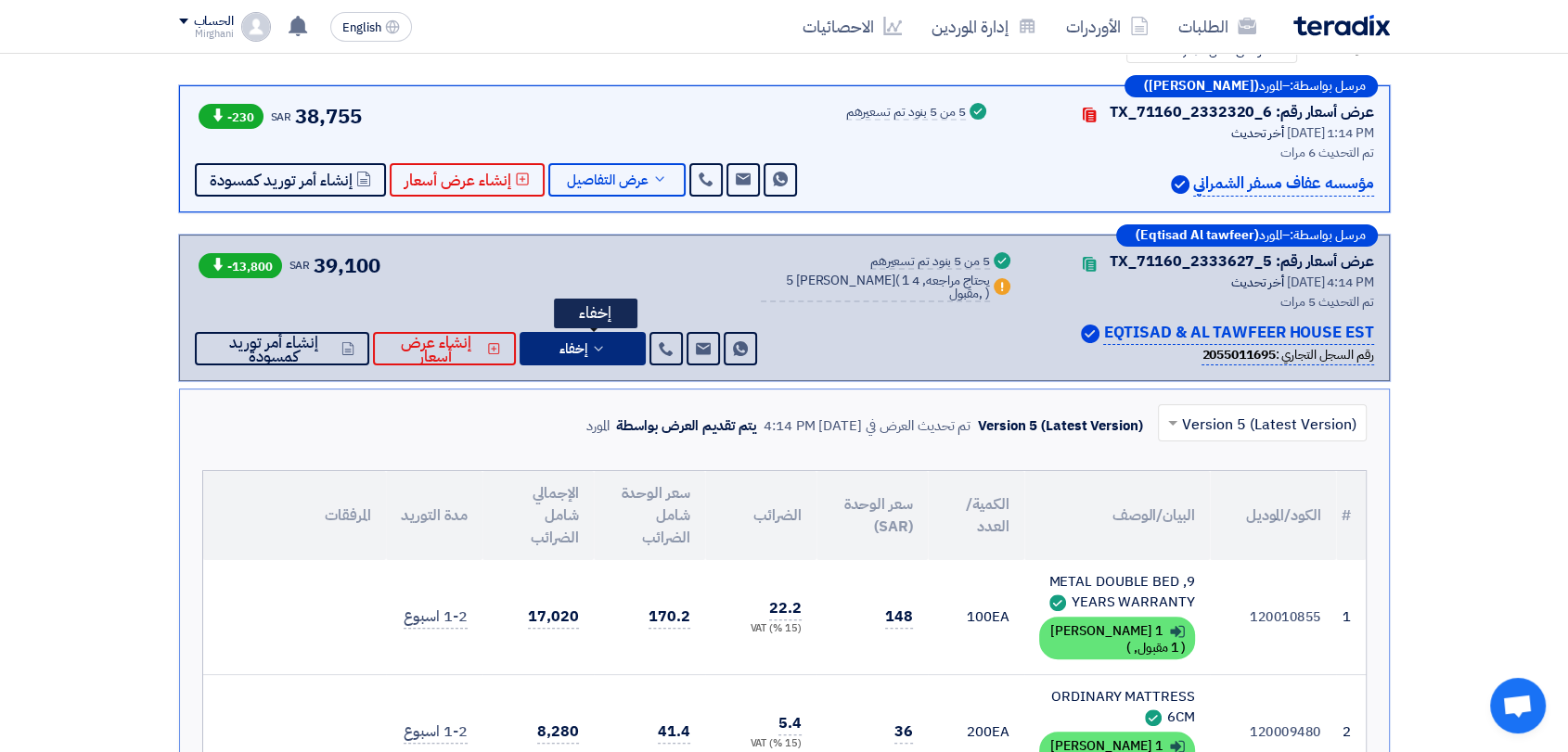
drag, startPoint x: 637, startPoint y: 347, endPoint x: 648, endPoint y: 335, distance: 16.3
click at [637, 347] on button "إخفاء" at bounding box center [583, 348] width 126 height 33
